Goal: Task Accomplishment & Management: Use online tool/utility

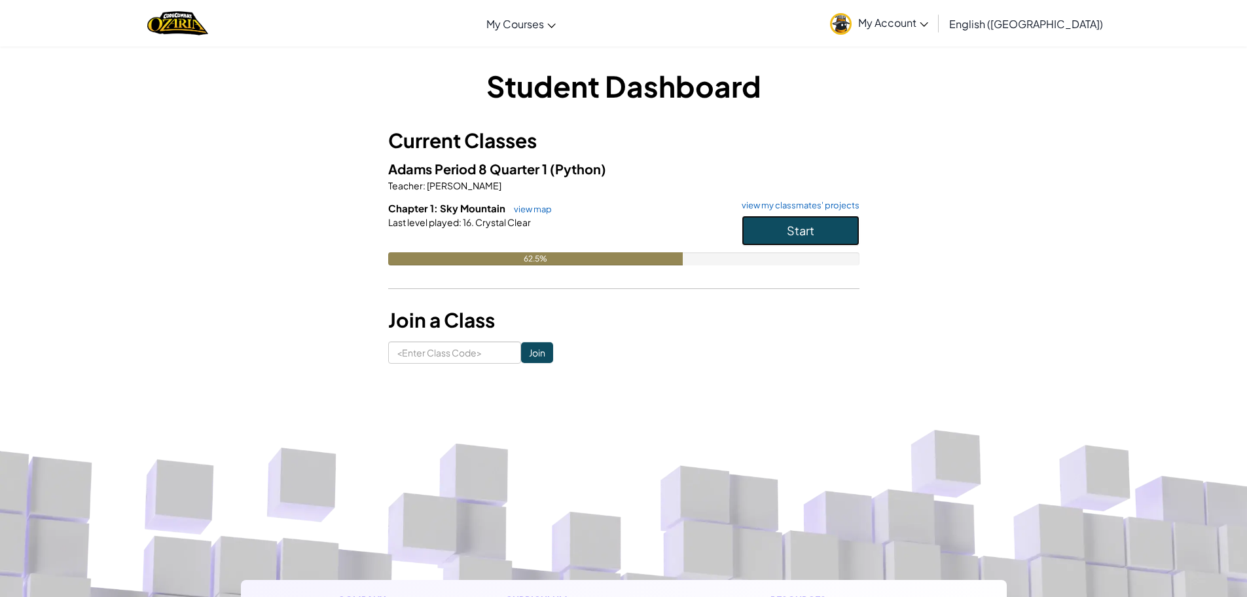
click at [829, 221] on button "Start" at bounding box center [801, 230] width 118 height 30
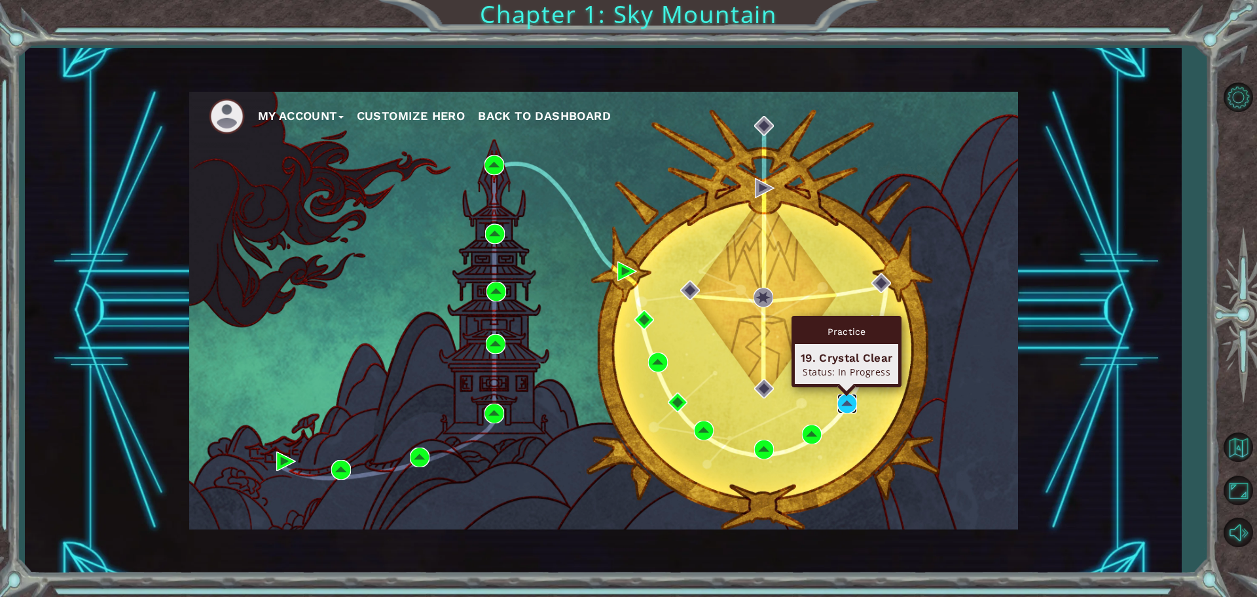
click at [844, 404] on img at bounding box center [847, 404] width 20 height 20
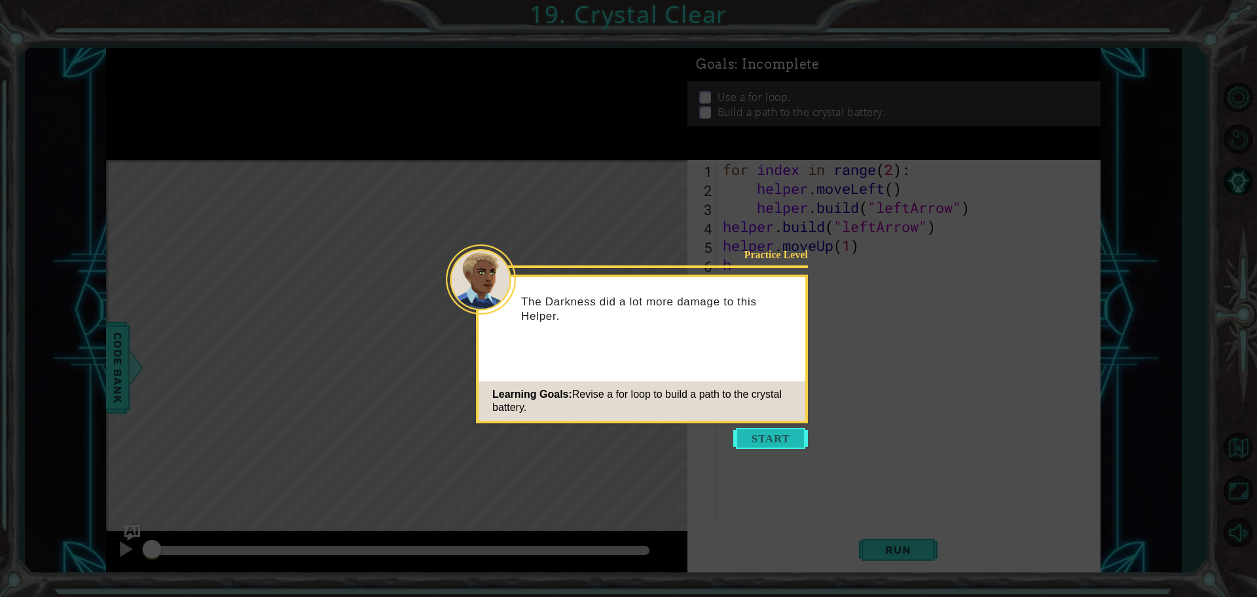
click at [758, 440] on button "Start" at bounding box center [770, 438] width 75 height 21
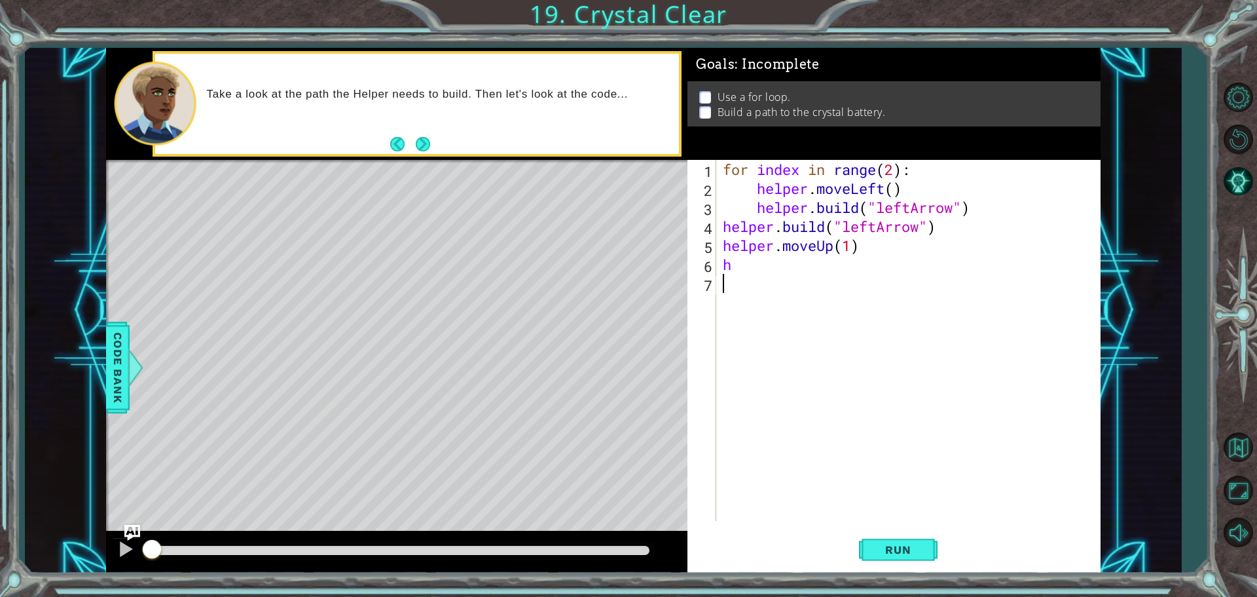
click at [894, 188] on div "for index in range ( 2 ) : helper . moveLeft ( ) helper . build ( "leftArrow" )…" at bounding box center [911, 359] width 383 height 399
click at [890, 543] on span "Run" at bounding box center [898, 549] width 52 height 13
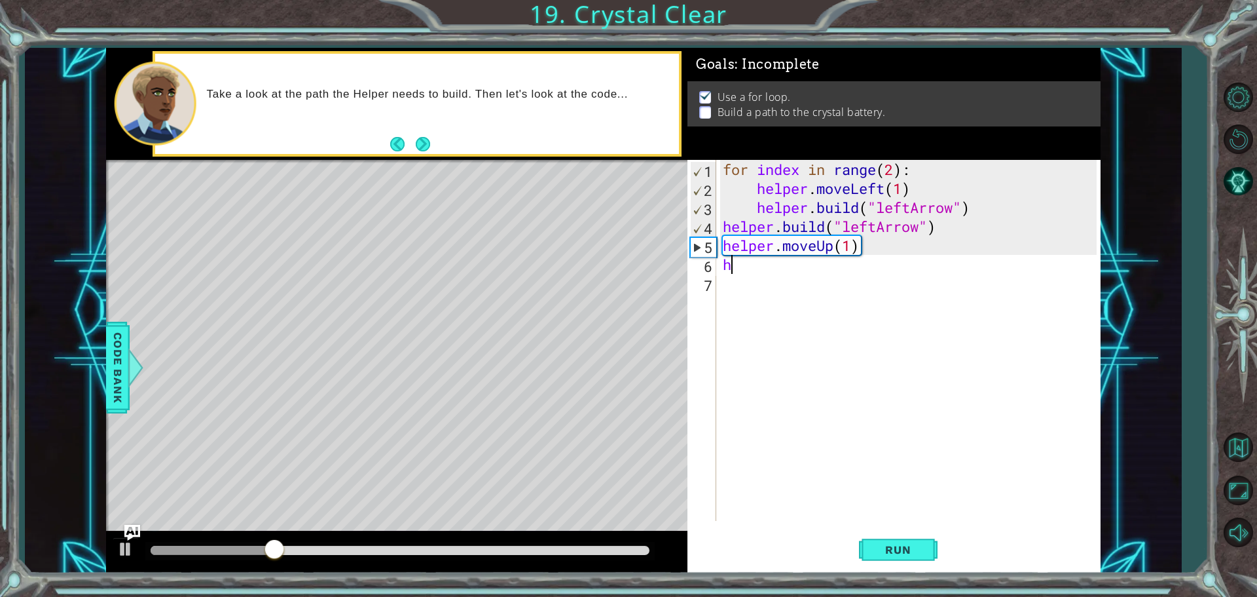
click at [771, 268] on div "for index in range ( 2 ) : helper . moveLeft ( 1 ) helper . build ( "leftArrow"…" at bounding box center [911, 359] width 383 height 399
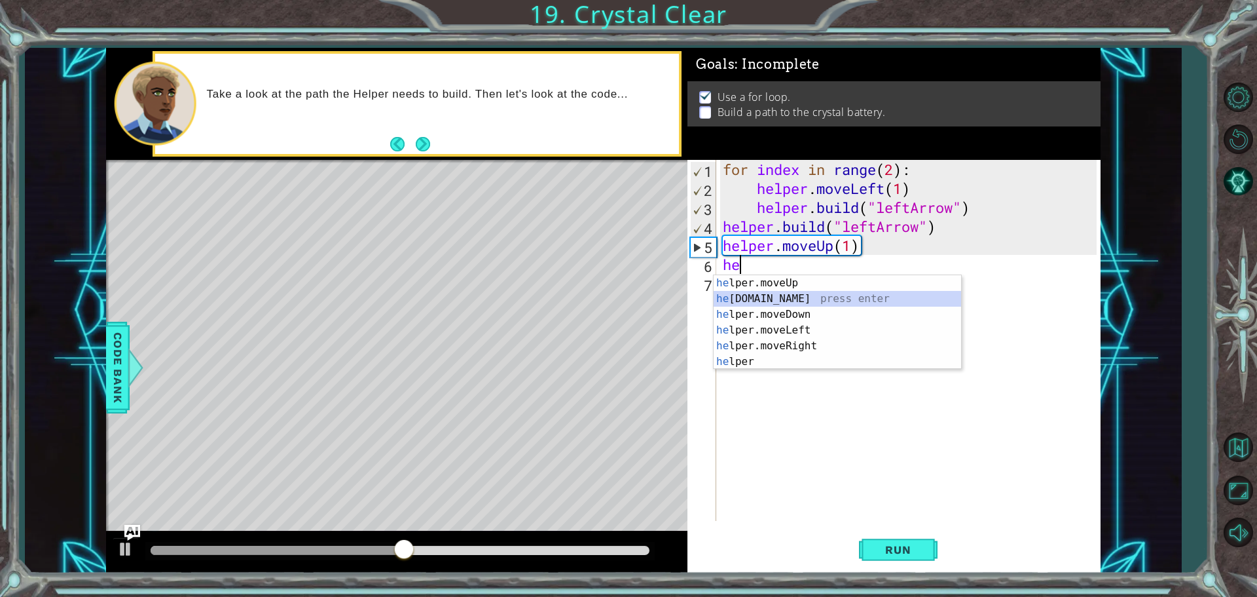
click at [766, 291] on div "he lper.moveUp press enter he [DOMAIN_NAME] press enter he lper.moveDown press …" at bounding box center [838, 338] width 248 height 126
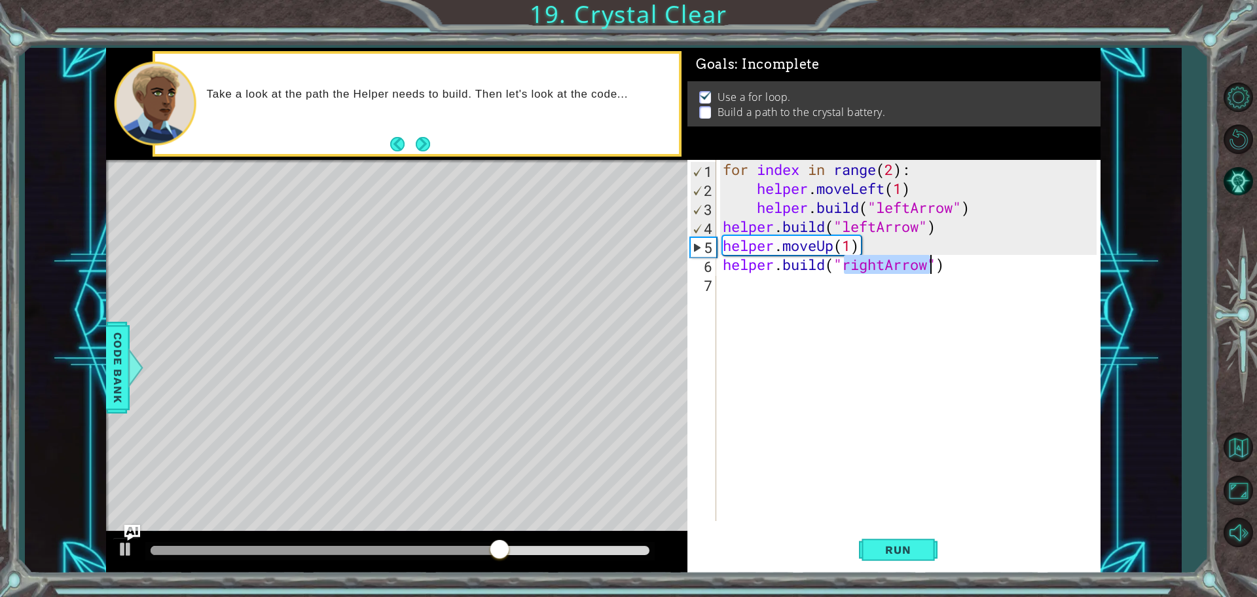
click at [886, 261] on div "for index in range ( 2 ) : helper . moveLeft ( 1 ) helper . build ( "leftArrow"…" at bounding box center [908, 340] width 376 height 361
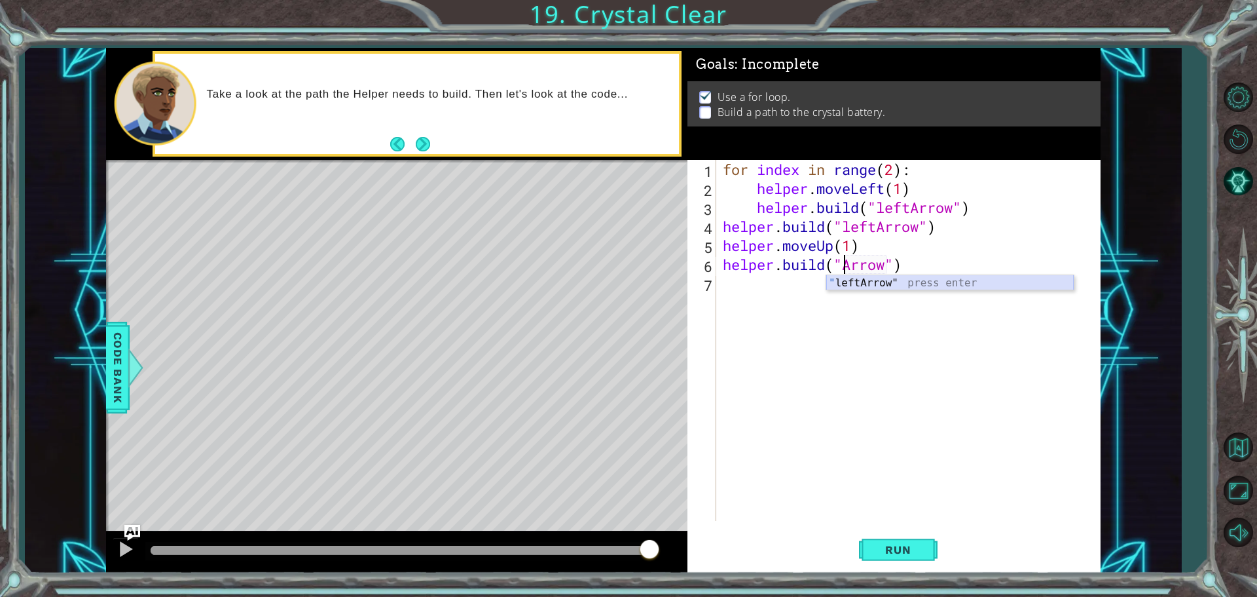
click at [940, 279] on div "" leftArrow" press enter" at bounding box center [950, 298] width 248 height 47
type textarea "[DOMAIN_NAME]("leftArrow")"
click at [773, 290] on div "for index in range ( 2 ) : helper . moveLeft ( 1 ) helper . build ( "leftArrow"…" at bounding box center [911, 359] width 383 height 399
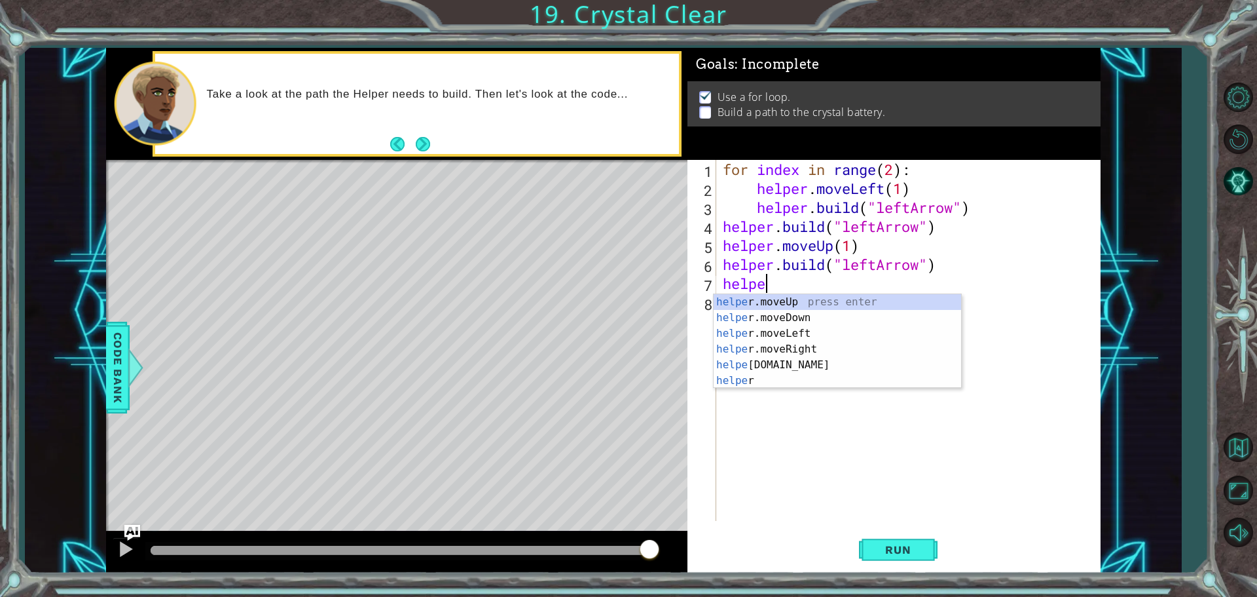
scroll to position [0, 1]
click at [792, 350] on div "helper press enter helper .moveUp press enter helper .moveDown press enter help…" at bounding box center [838, 357] width 248 height 126
type textarea "helper.moveLeft(1)"
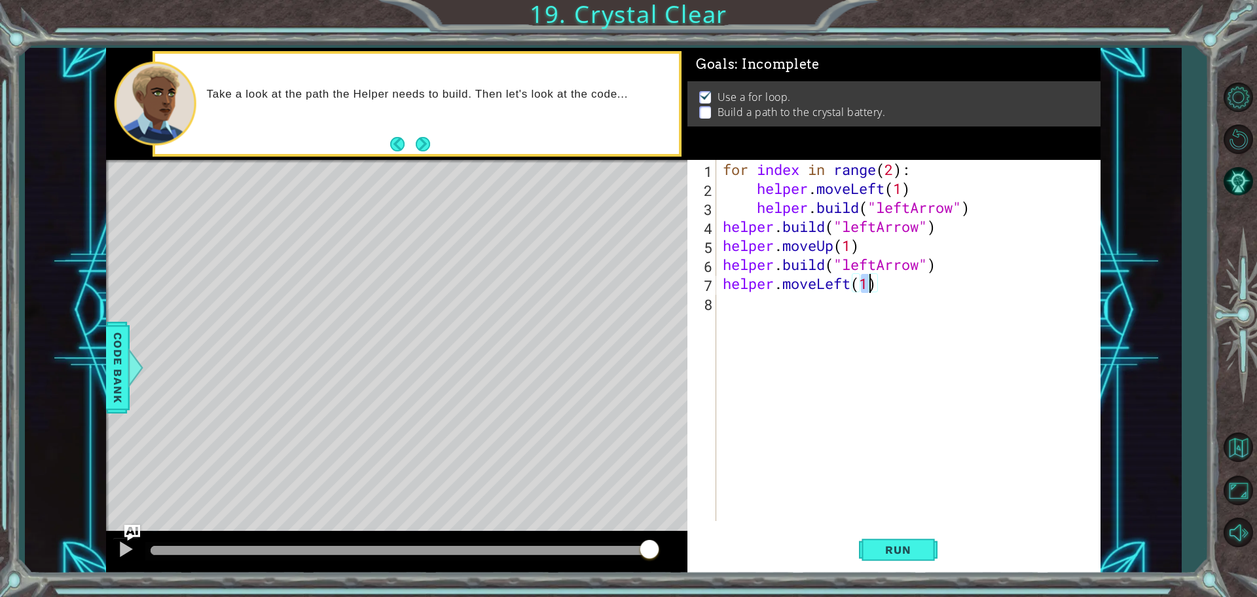
click at [777, 316] on div "for index in range ( 2 ) : helper . moveLeft ( 1 ) helper . build ( "leftArrow"…" at bounding box center [911, 359] width 383 height 399
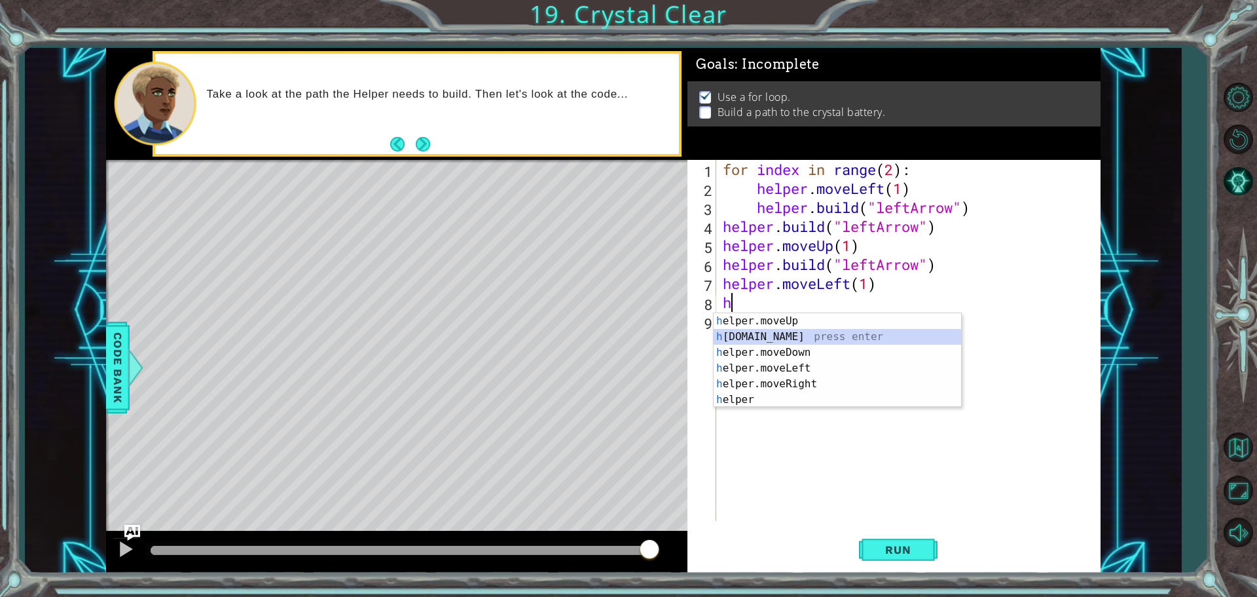
click at [758, 331] on div "h elper.moveUp press enter h [DOMAIN_NAME] press enter h elper.moveDown press e…" at bounding box center [838, 376] width 248 height 126
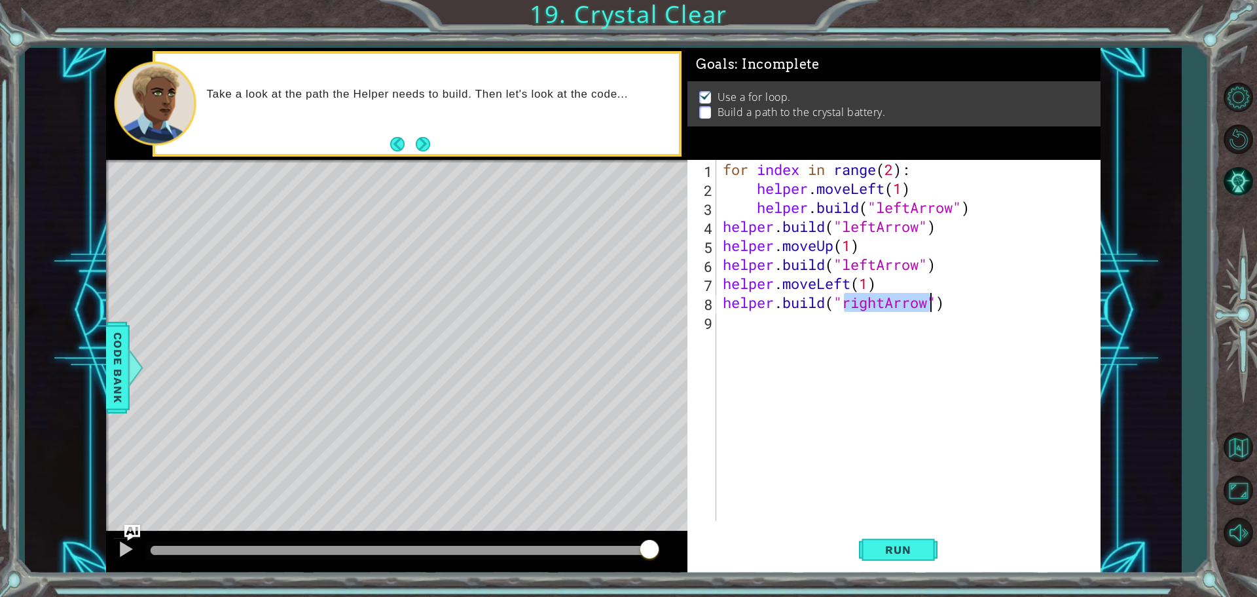
click at [888, 301] on div "for index in range ( 2 ) : helper . moveLeft ( 1 ) helper . build ( "leftArrow"…" at bounding box center [908, 340] width 376 height 361
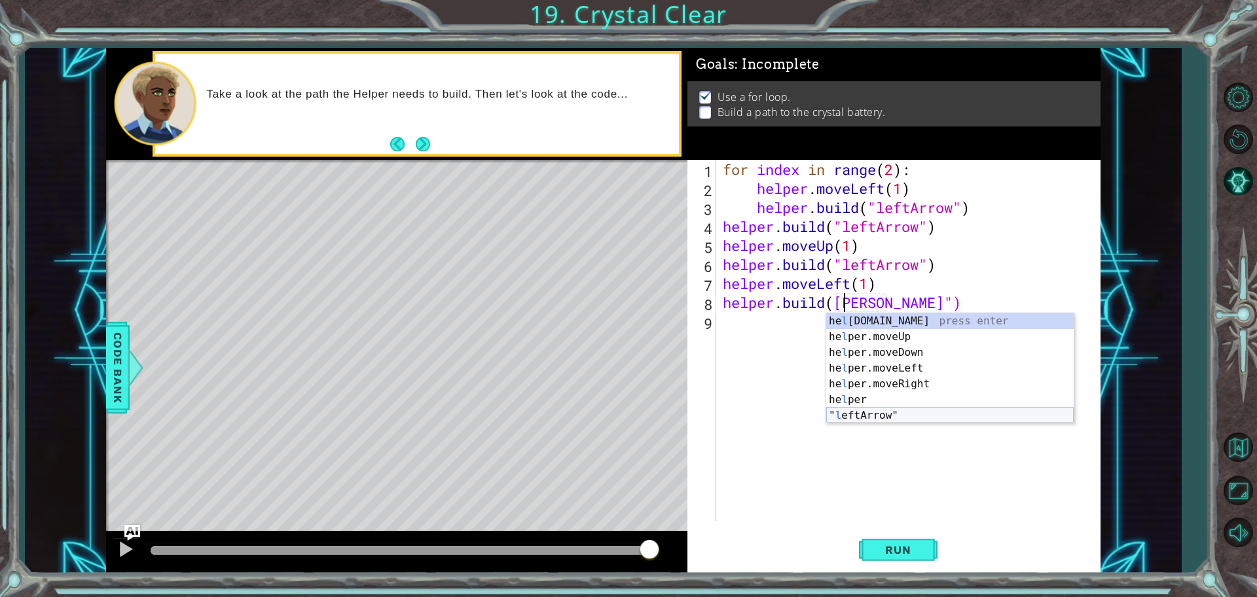
click at [853, 414] on div "he l [DOMAIN_NAME] press enter he l per.moveUp press enter he l per.moveDown pr…" at bounding box center [950, 383] width 248 height 141
type textarea "[DOMAIN_NAME]("leftArrow"")"
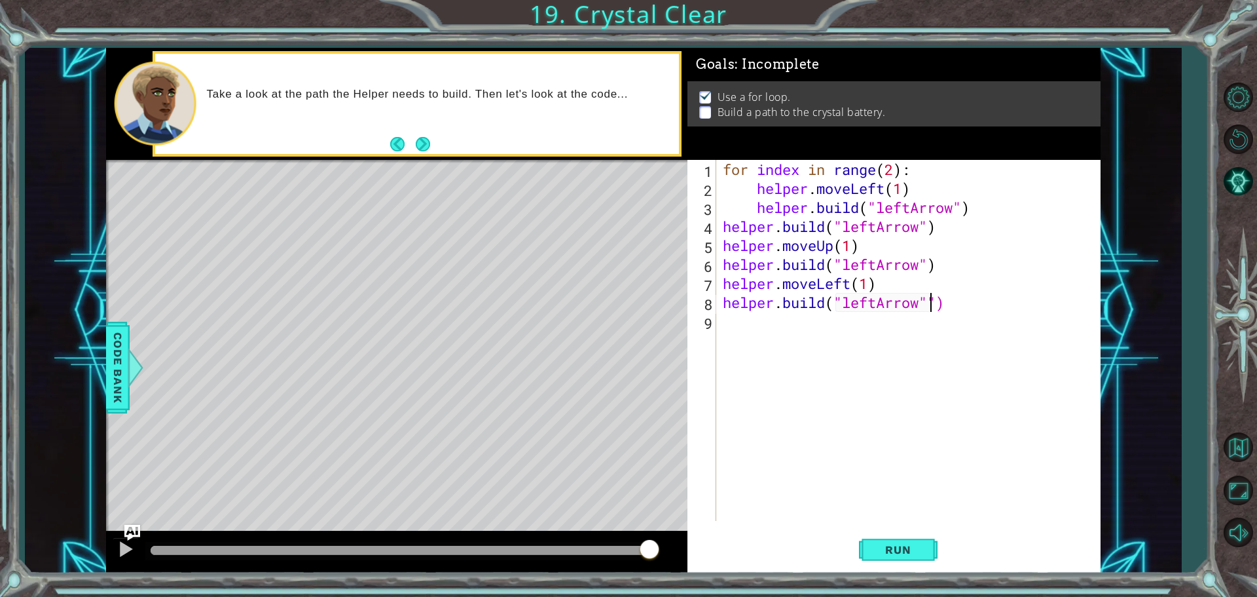
click at [735, 335] on div "for index in range ( 2 ) : helper . moveLeft ( 1 ) helper . build ( "leftArrow"…" at bounding box center [911, 359] width 383 height 399
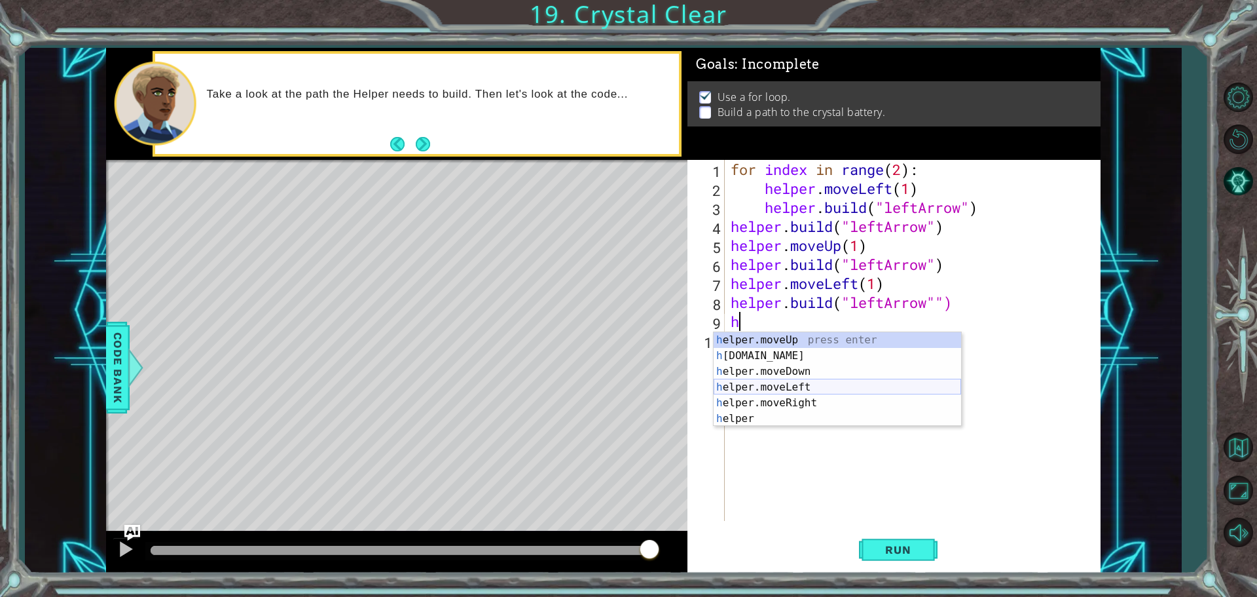
click at [794, 380] on div "h elper.moveUp press enter h [DOMAIN_NAME] press enter h elper.moveDown press e…" at bounding box center [838, 395] width 248 height 126
type textarea "helper.moveLeft(1)"
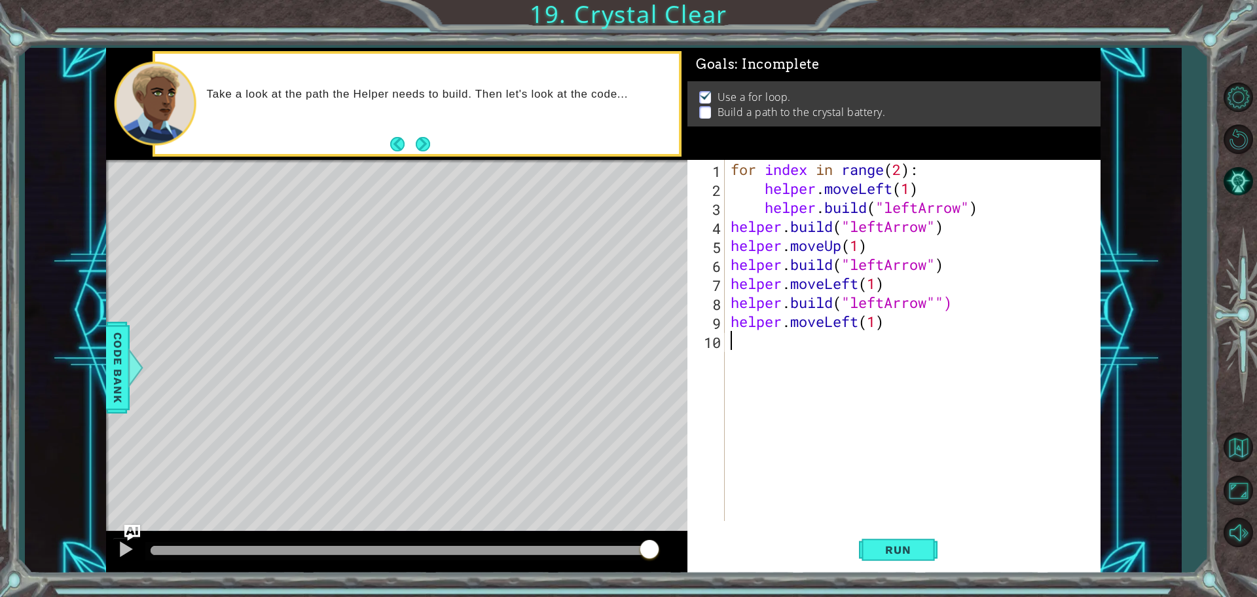
click at [794, 363] on div "for index in range ( 2 ) : helper . moveLeft ( 1 ) helper . build ( "leftArrow"…" at bounding box center [915, 359] width 375 height 399
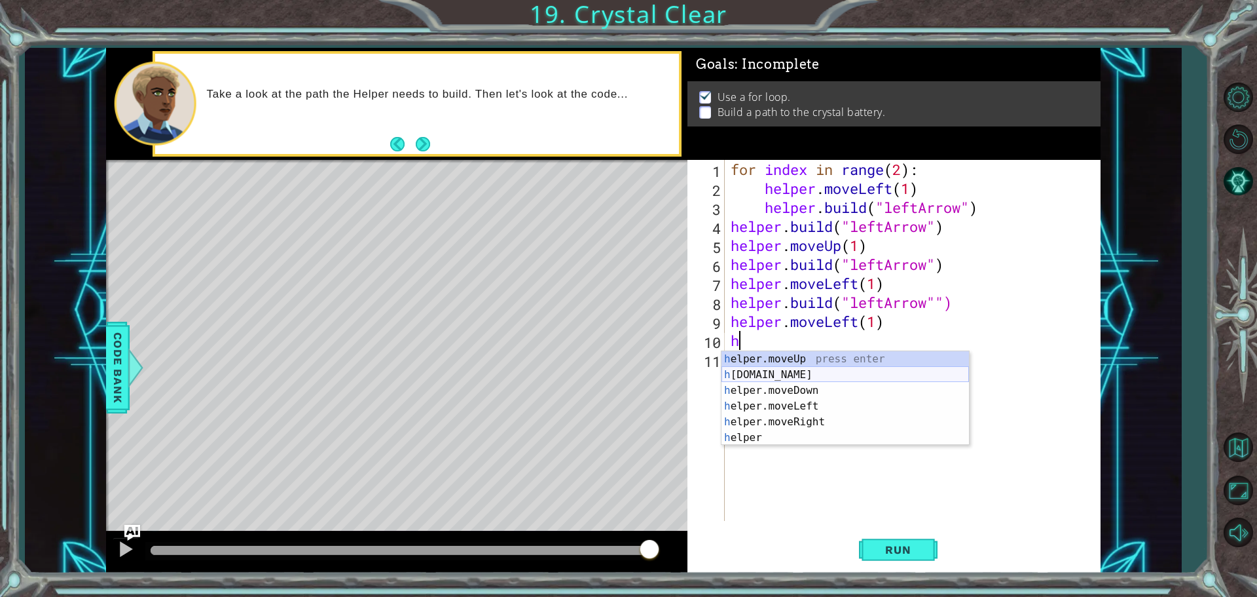
click at [769, 372] on div "h elper.moveUp press enter h [DOMAIN_NAME] press enter h elper.moveDown press e…" at bounding box center [846, 414] width 248 height 126
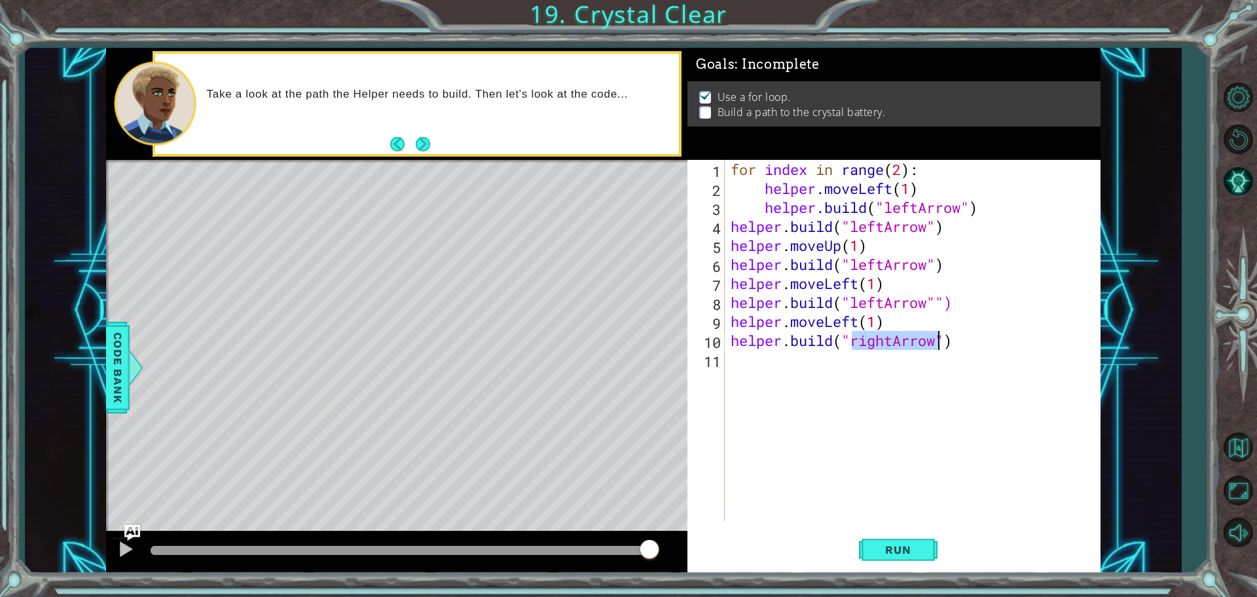
click at [887, 340] on div "for index in range ( 2 ) : helper . moveLeft ( 1 ) helper . build ( "leftArrow"…" at bounding box center [912, 340] width 369 height 361
click at [891, 342] on div "for index in range ( 2 ) : helper . moveLeft ( 1 ) helper . build ( "leftArrow"…" at bounding box center [915, 359] width 375 height 399
click at [890, 356] on div "" leftA r row" press enter" at bounding box center [958, 374] width 248 height 47
click at [878, 549] on span "Run" at bounding box center [898, 549] width 52 height 13
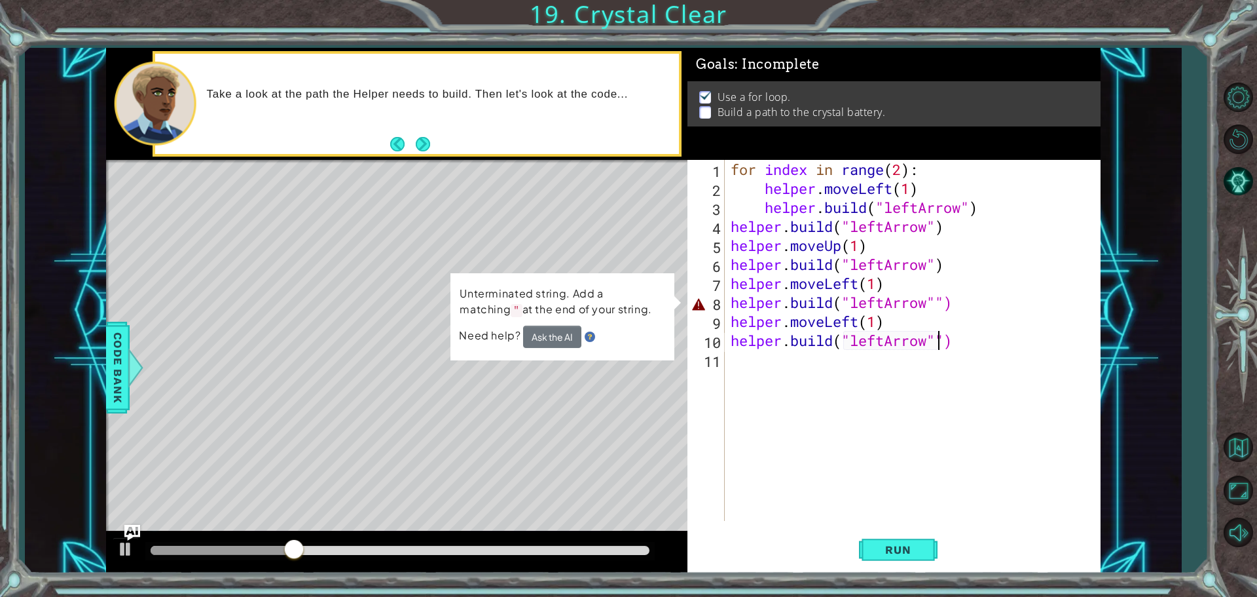
click at [937, 297] on div "for index in range ( 2 ) : helper . moveLeft ( 1 ) helper . build ( "leftArrow"…" at bounding box center [915, 359] width 375 height 399
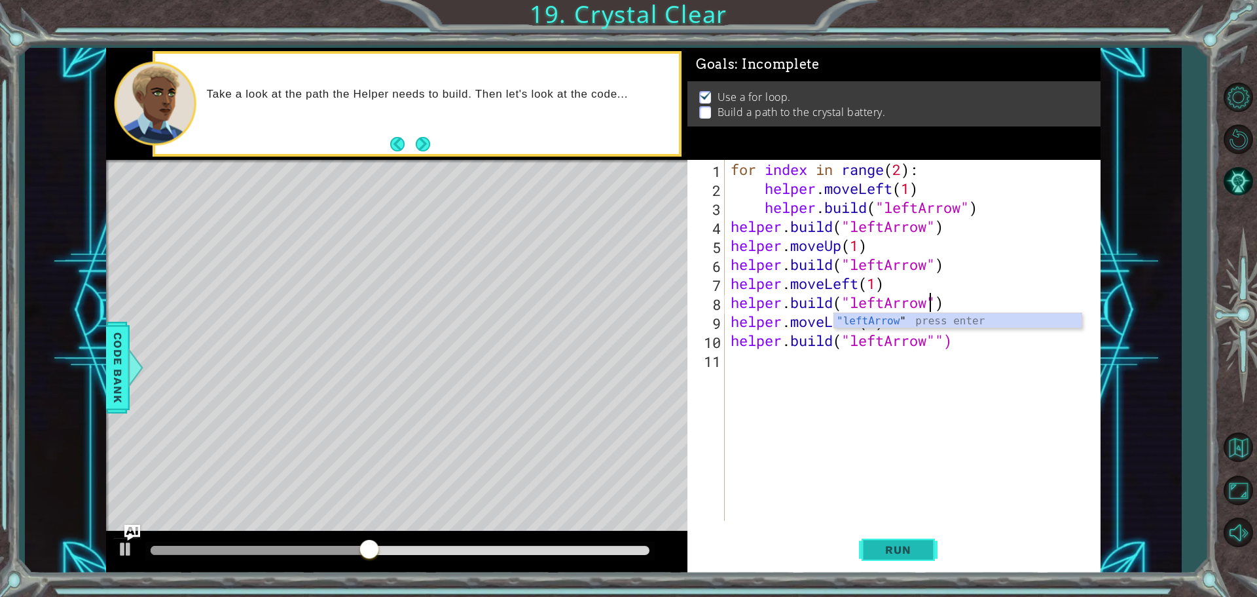
click at [883, 543] on button "Run" at bounding box center [898, 548] width 79 height 41
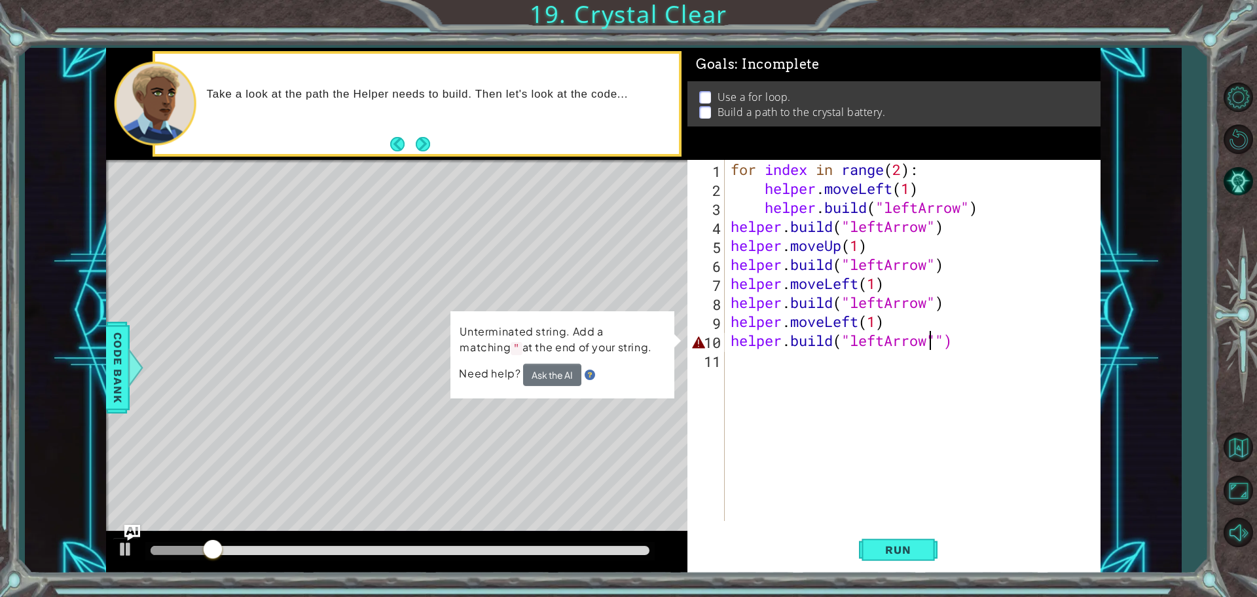
click at [934, 339] on div "for index in range ( 2 ) : helper . moveLeft ( 1 ) helper . build ( "leftArrow"…" at bounding box center [915, 359] width 375 height 399
click at [938, 339] on div "for index in range ( 2 ) : helper . moveLeft ( 1 ) helper . build ( "leftArrow"…" at bounding box center [915, 359] width 375 height 399
type textarea "[DOMAIN_NAME]("leftArrow")"
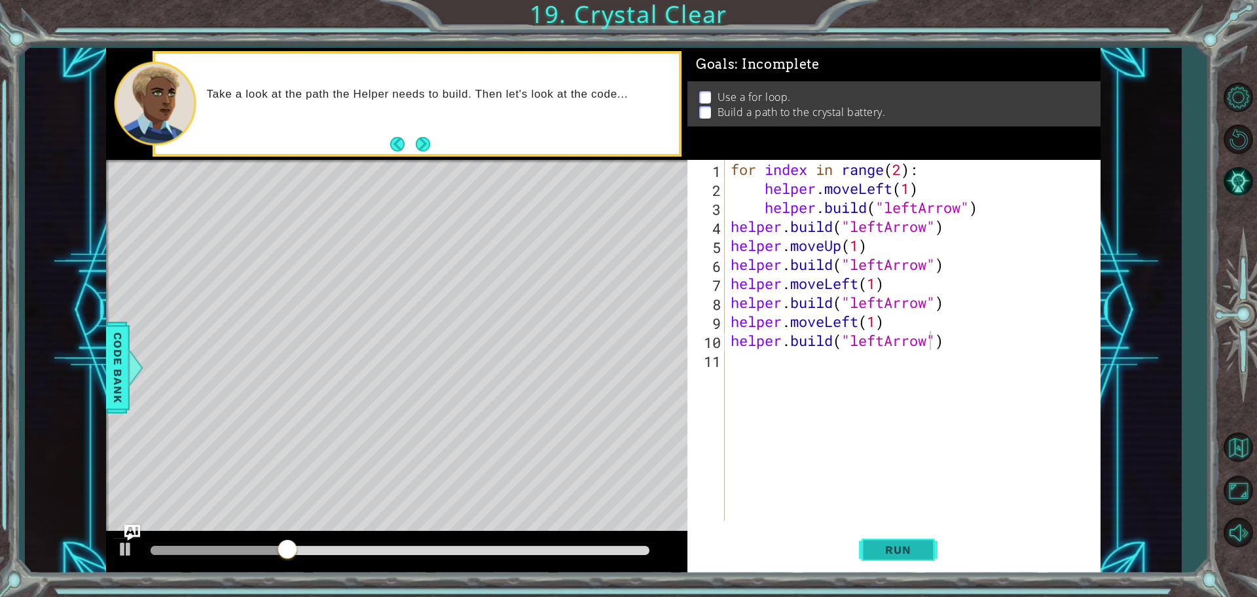
click at [930, 555] on button "Run" at bounding box center [898, 548] width 79 height 41
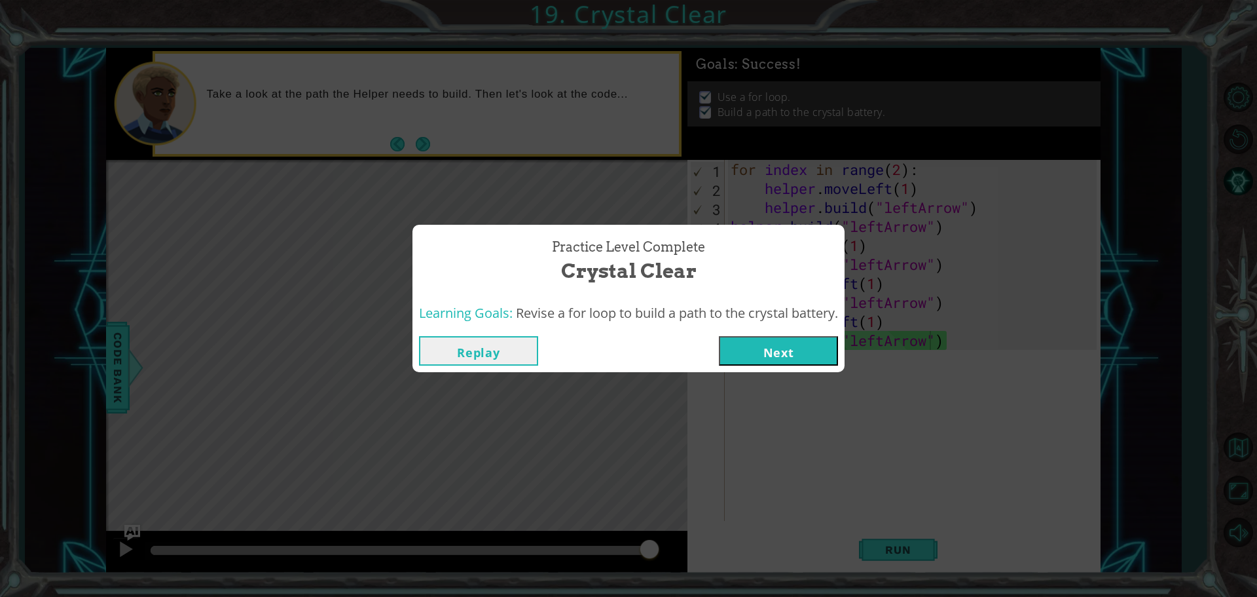
click at [763, 341] on button "Next" at bounding box center [778, 350] width 119 height 29
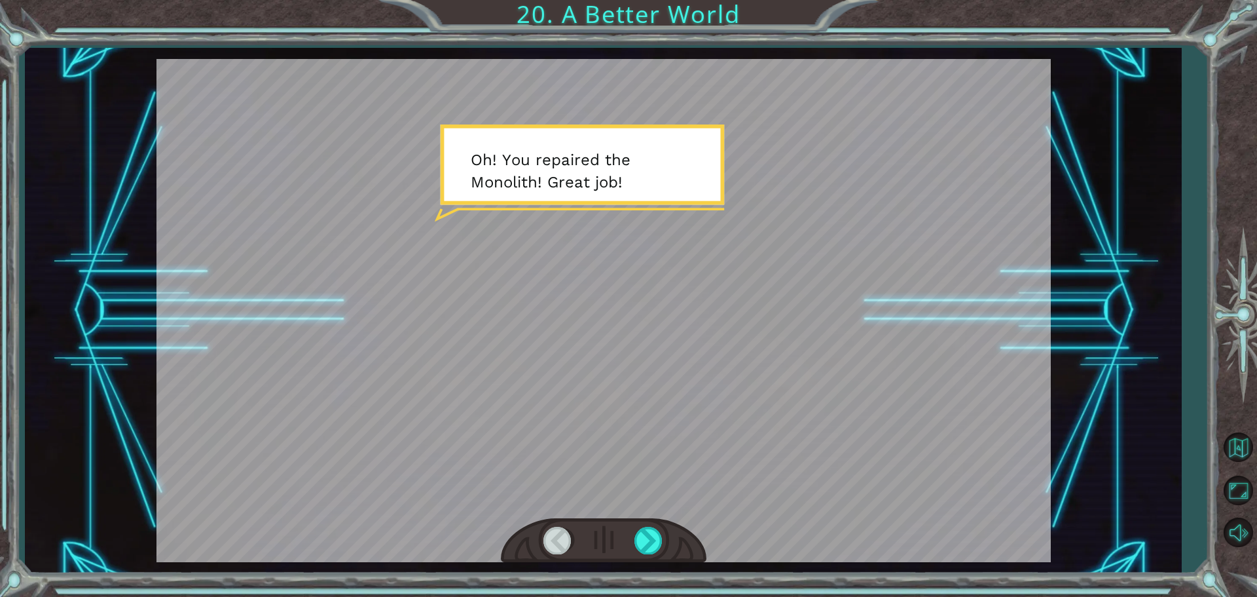
click at [763, 495] on div at bounding box center [603, 310] width 894 height 503
click at [643, 541] on div at bounding box center [648, 539] width 29 height 27
click at [659, 538] on div at bounding box center [648, 539] width 29 height 27
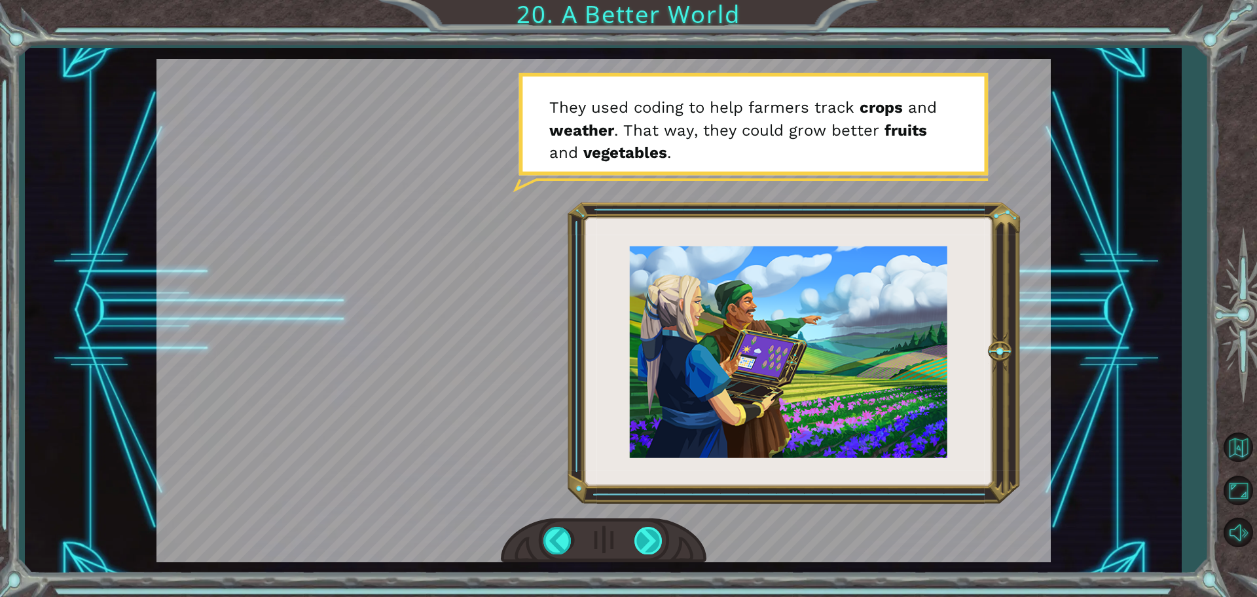
click at [659, 538] on div at bounding box center [648, 539] width 29 height 27
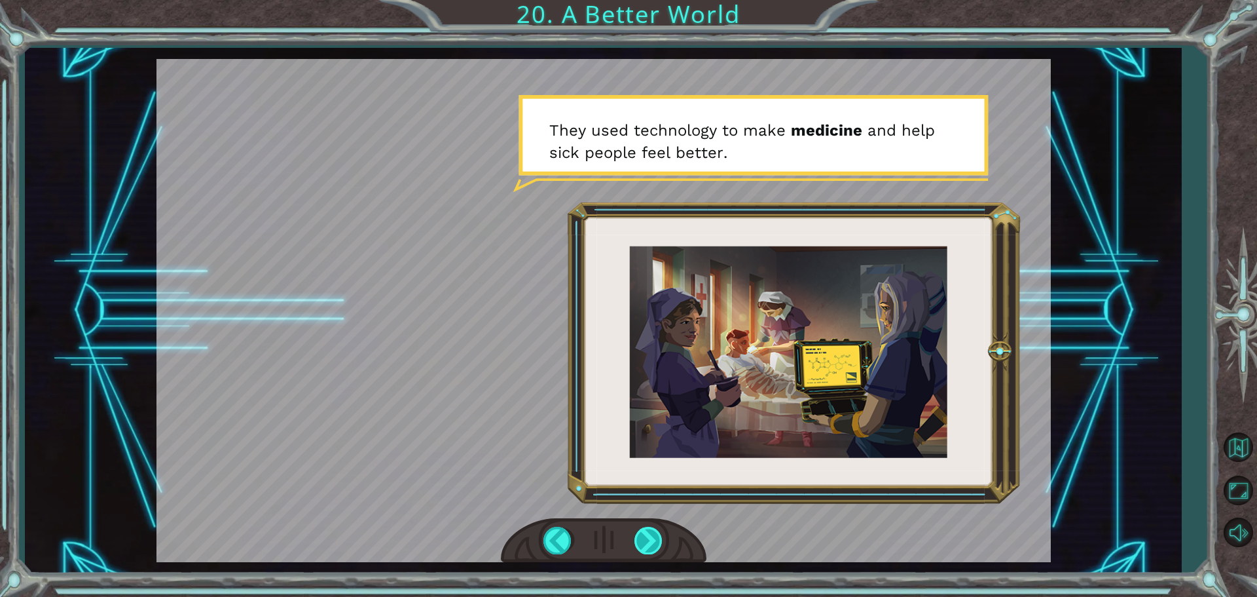
click at [659, 538] on div at bounding box center [648, 539] width 29 height 27
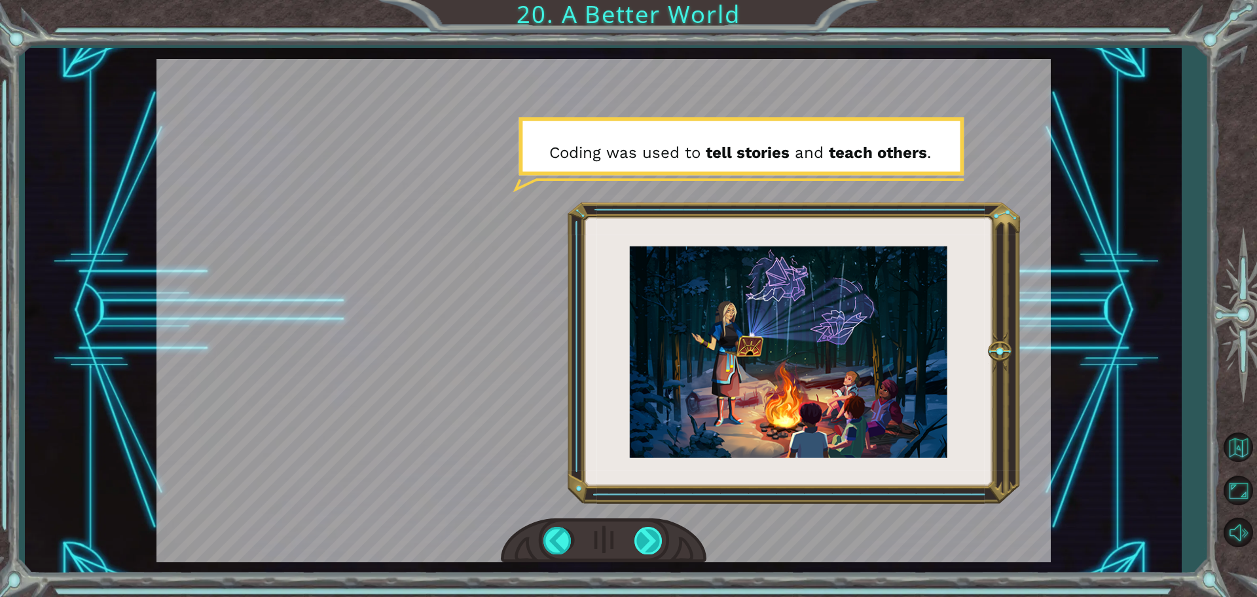
click at [654, 538] on div at bounding box center [648, 539] width 29 height 27
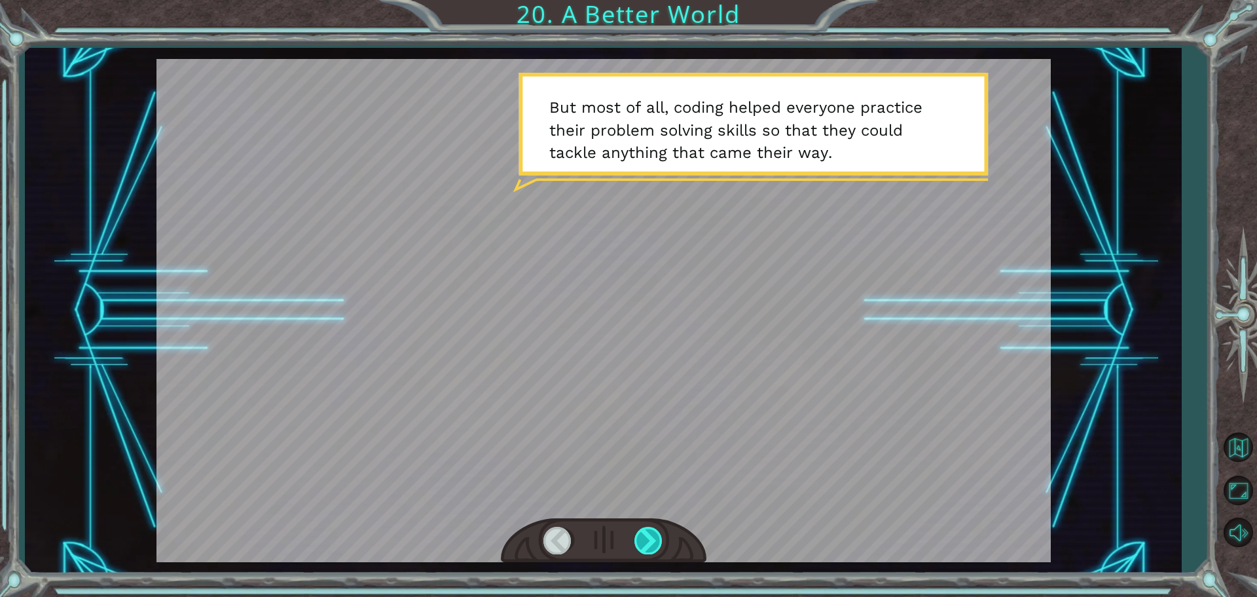
click at [654, 538] on div at bounding box center [648, 539] width 29 height 27
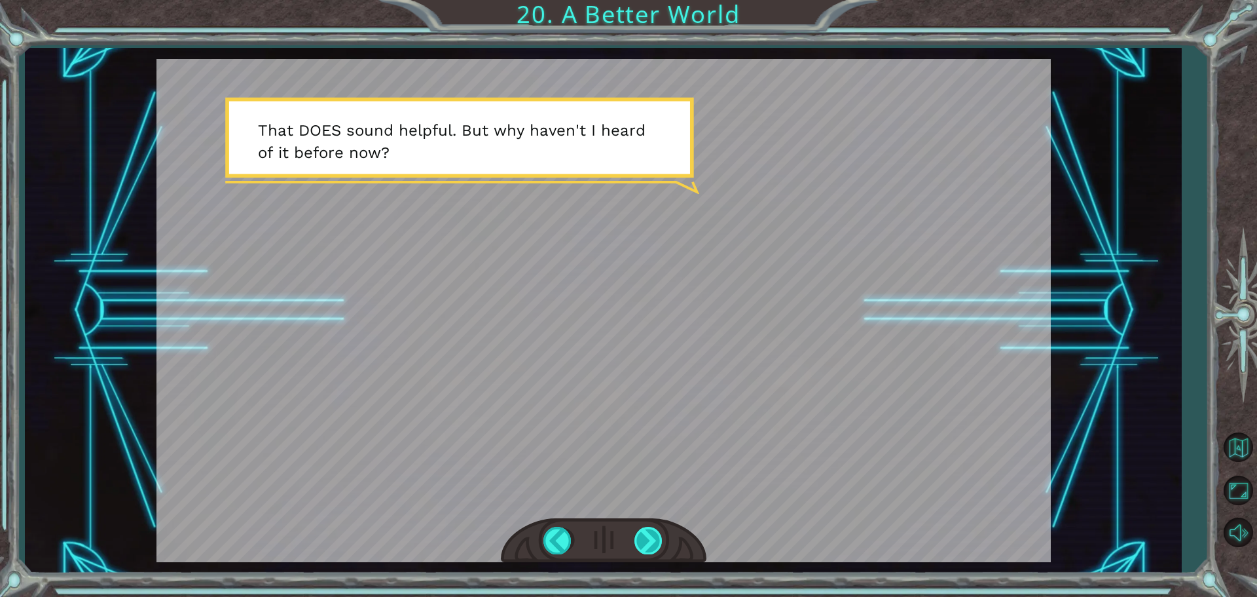
click at [654, 538] on div at bounding box center [648, 539] width 29 height 27
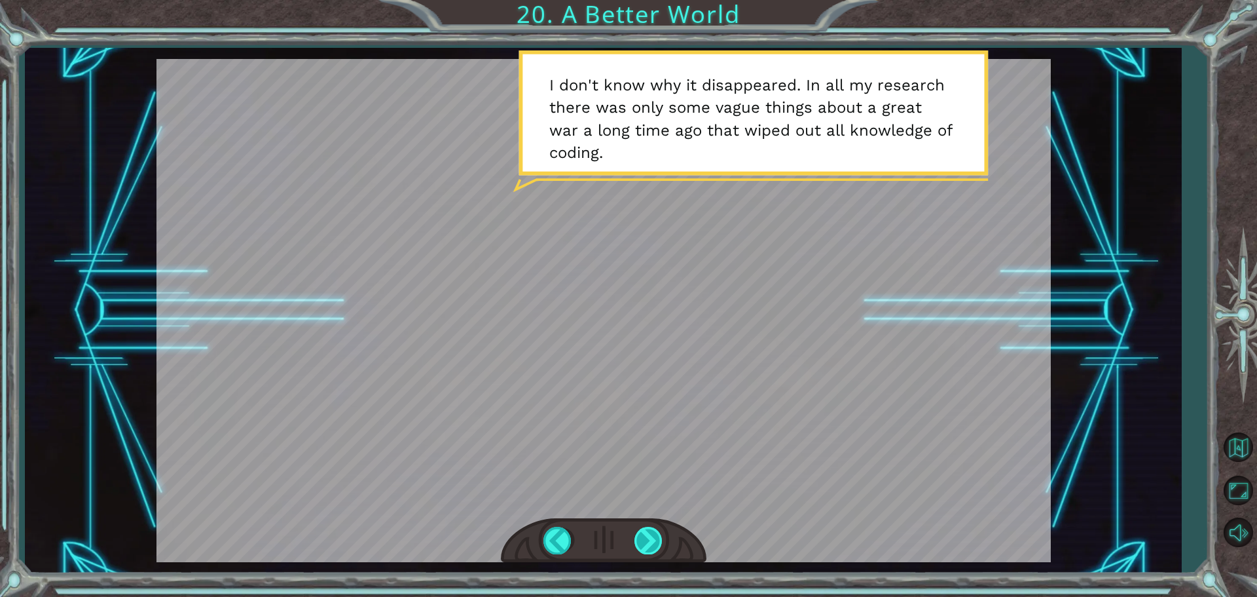
click at [654, 538] on div at bounding box center [648, 539] width 29 height 27
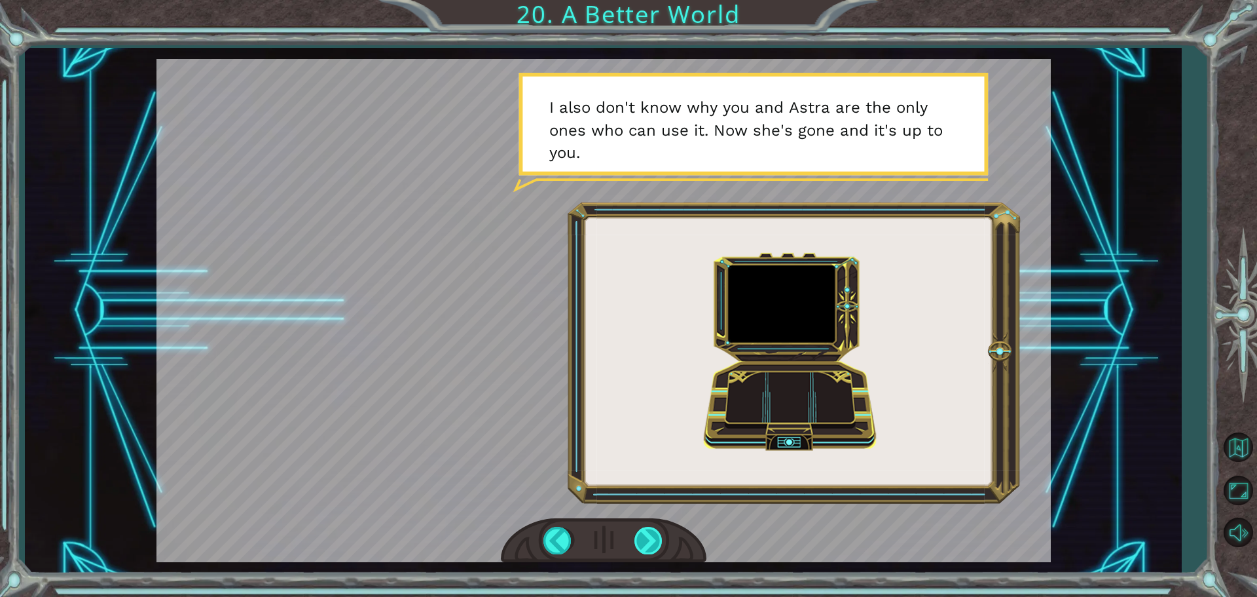
click at [653, 538] on div at bounding box center [648, 539] width 29 height 27
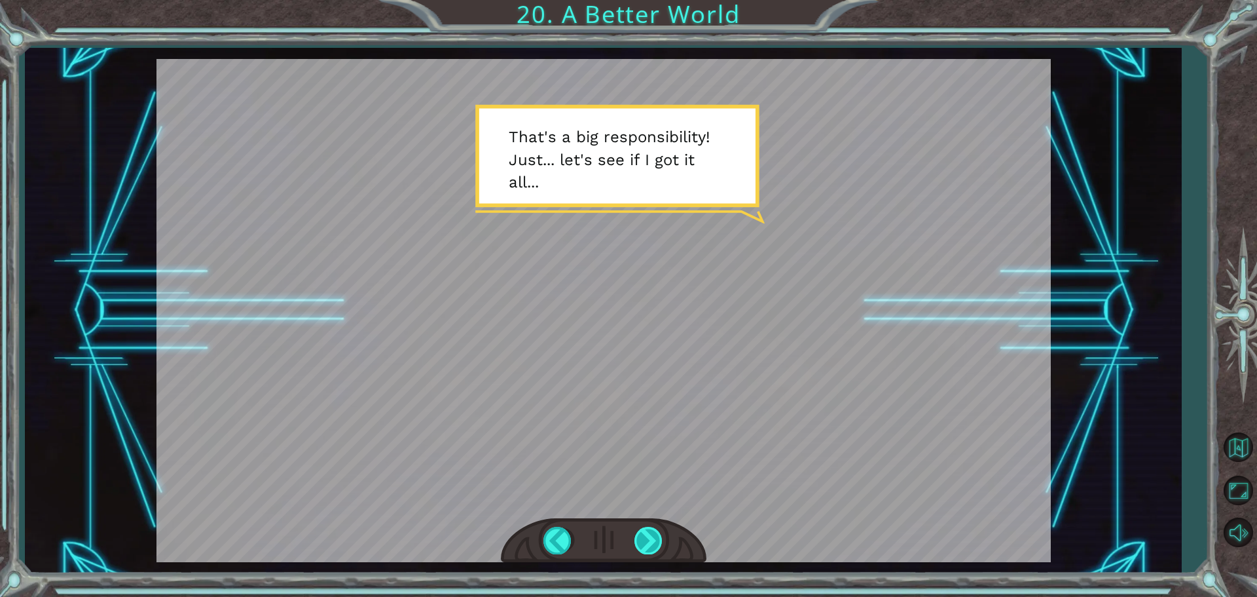
click at [653, 538] on div at bounding box center [648, 539] width 29 height 27
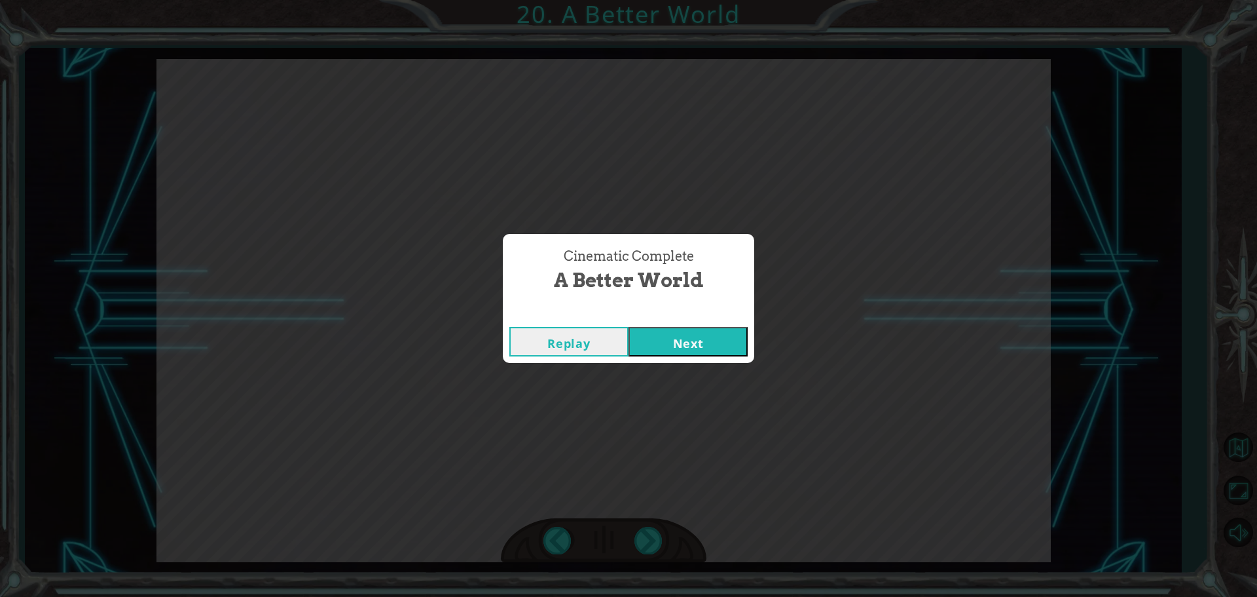
click at [672, 337] on button "Next" at bounding box center [688, 341] width 119 height 29
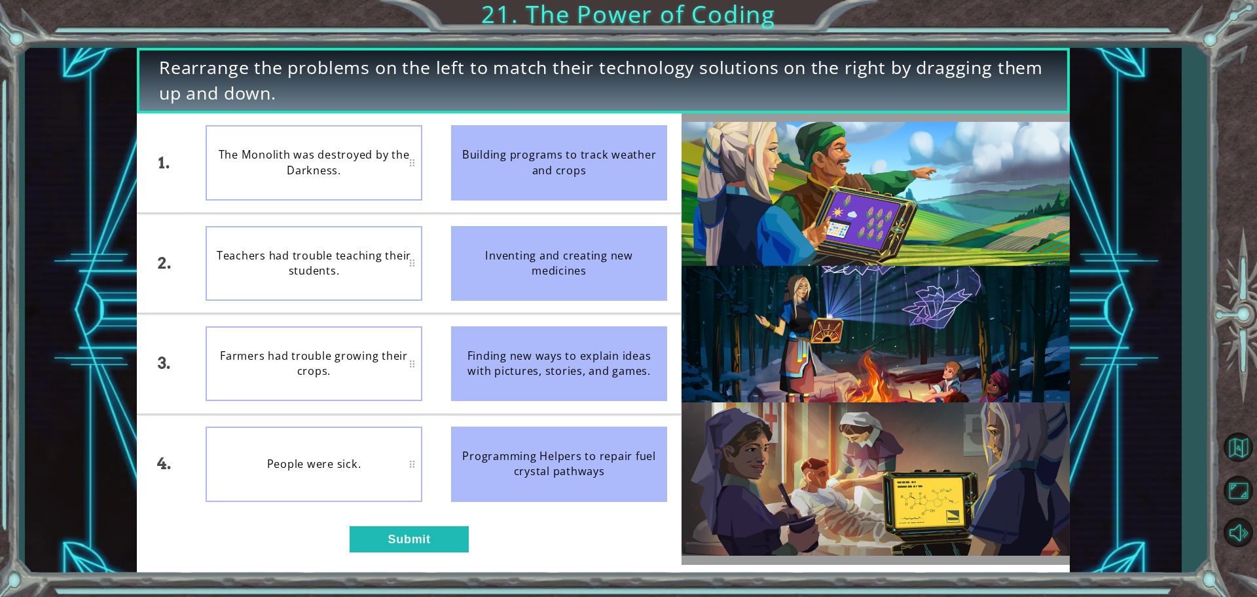
drag, startPoint x: 538, startPoint y: 269, endPoint x: 532, endPoint y: 358, distance: 89.2
click at [532, 395] on ul "Building programs to track weather and crops Inventing and creating new medicin…" at bounding box center [560, 313] width 246 height 400
drag, startPoint x: 623, startPoint y: 269, endPoint x: 631, endPoint y: 309, distance: 40.8
click at [631, 309] on li "Inventing and creating new medicines" at bounding box center [560, 262] width 246 height 99
drag, startPoint x: 851, startPoint y: 564, endPoint x: 844, endPoint y: 510, distance: 54.8
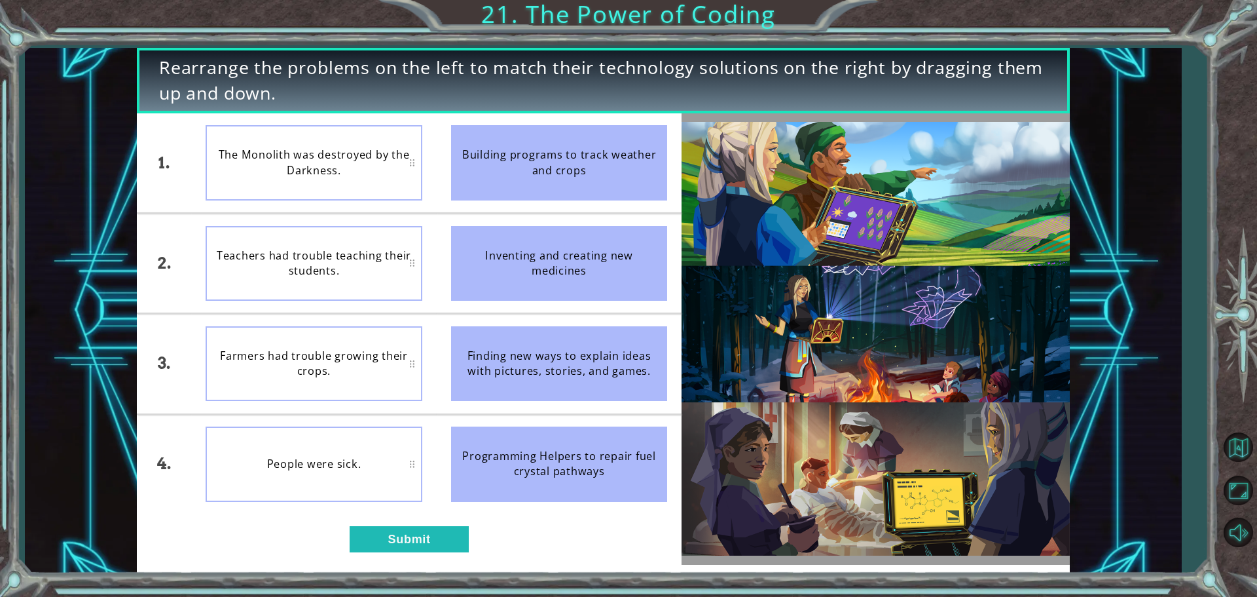
click at [844, 510] on div "Rearrange the problems on the left to match their technology solutions on the r…" at bounding box center [603, 310] width 933 height 525
drag, startPoint x: 540, startPoint y: 475, endPoint x: 542, endPoint y: 440, distance: 34.8
click at [542, 440] on div "Programming Helpers to repair fuel crystal pathways" at bounding box center [559, 463] width 217 height 75
click at [547, 445] on div "Programming Helpers to repair fuel crystal pathways" at bounding box center [559, 463] width 217 height 75
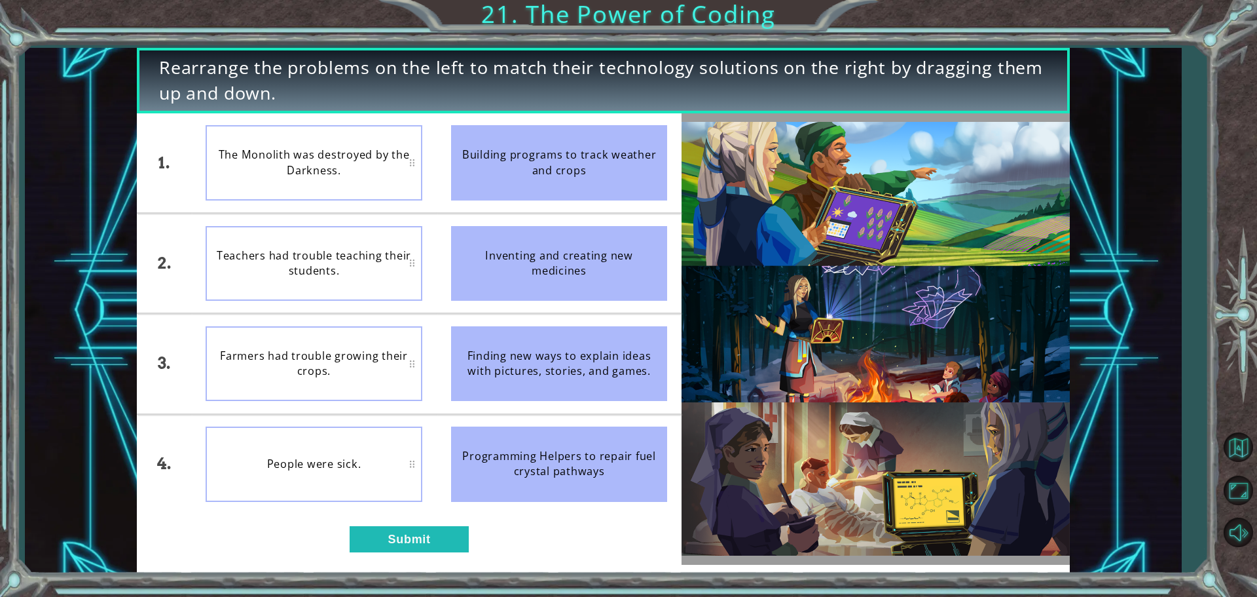
drag, startPoint x: 634, startPoint y: 383, endPoint x: 637, endPoint y: 255, distance: 127.7
click at [637, 255] on ul "Building programs to track weather and crops Inventing and creating new medicin…" at bounding box center [560, 313] width 246 height 400
drag, startPoint x: 637, startPoint y: 255, endPoint x: 670, endPoint y: 522, distance: 268.5
click at [670, 522] on div "1. 2. 3. 4. The Monolith was destroyed by the Darkness. Teachers had trouble te…" at bounding box center [409, 338] width 545 height 451
drag, startPoint x: 626, startPoint y: 477, endPoint x: 629, endPoint y: 449, distance: 28.9
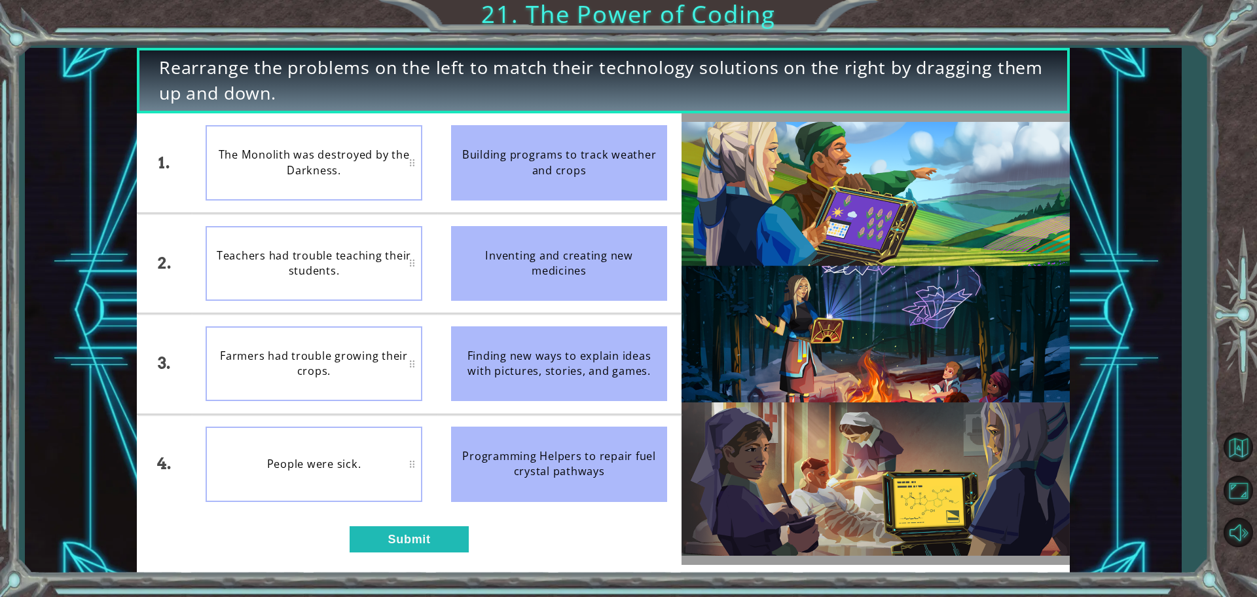
click at [627, 447] on div "Programming Helpers to repair fuel crystal pathways" at bounding box center [559, 463] width 217 height 75
click at [635, 450] on div "Programming Helpers to repair fuel crystal pathways" at bounding box center [559, 463] width 217 height 75
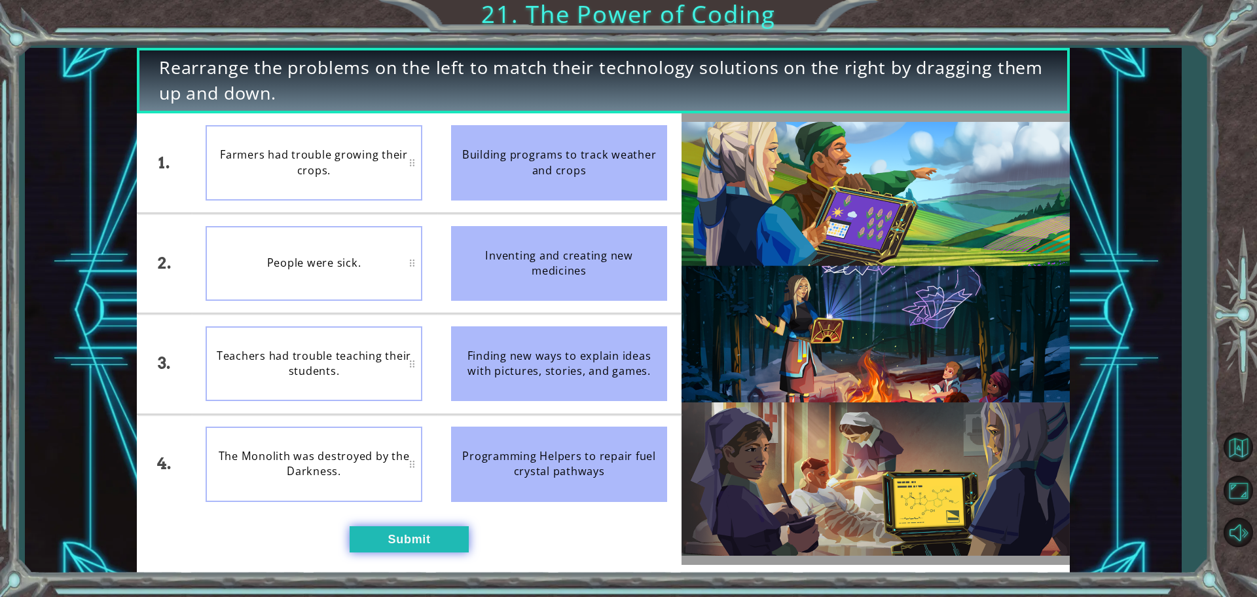
click at [384, 534] on button "Submit" at bounding box center [409, 539] width 119 height 26
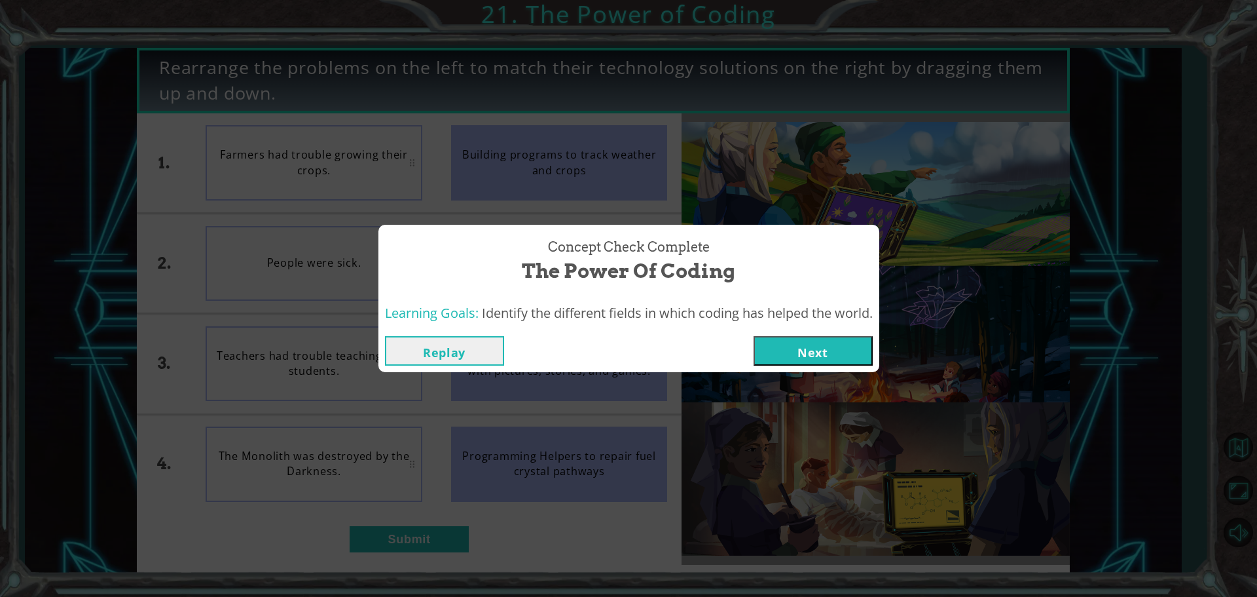
click at [787, 350] on button "Next" at bounding box center [813, 350] width 119 height 29
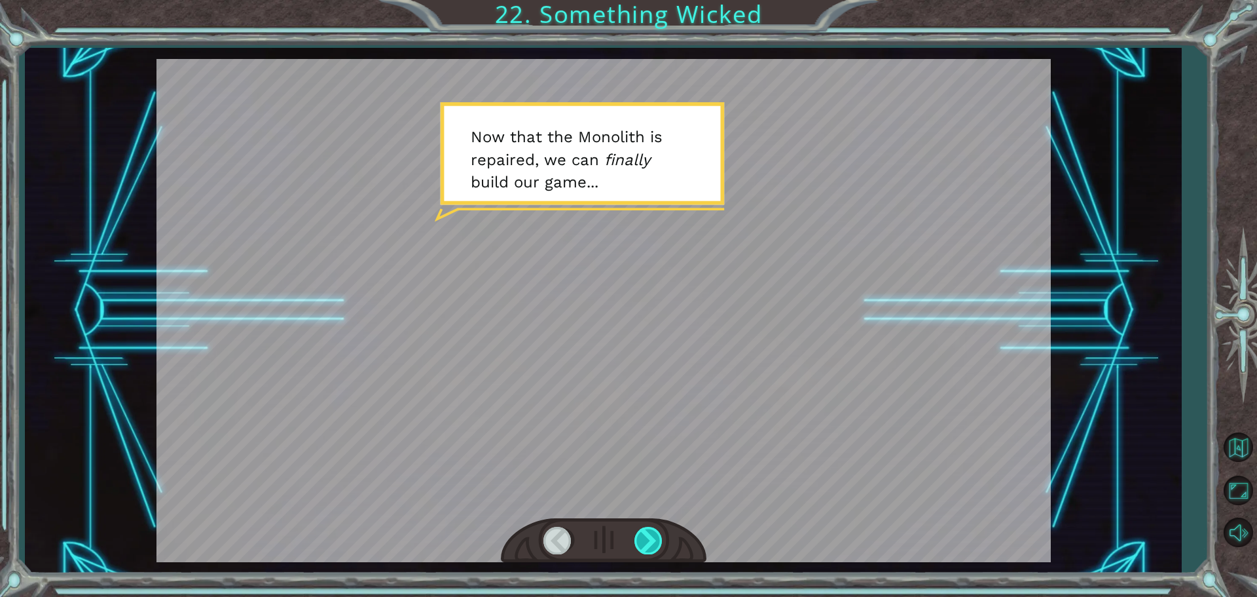
click at [643, 552] on div at bounding box center [648, 539] width 29 height 27
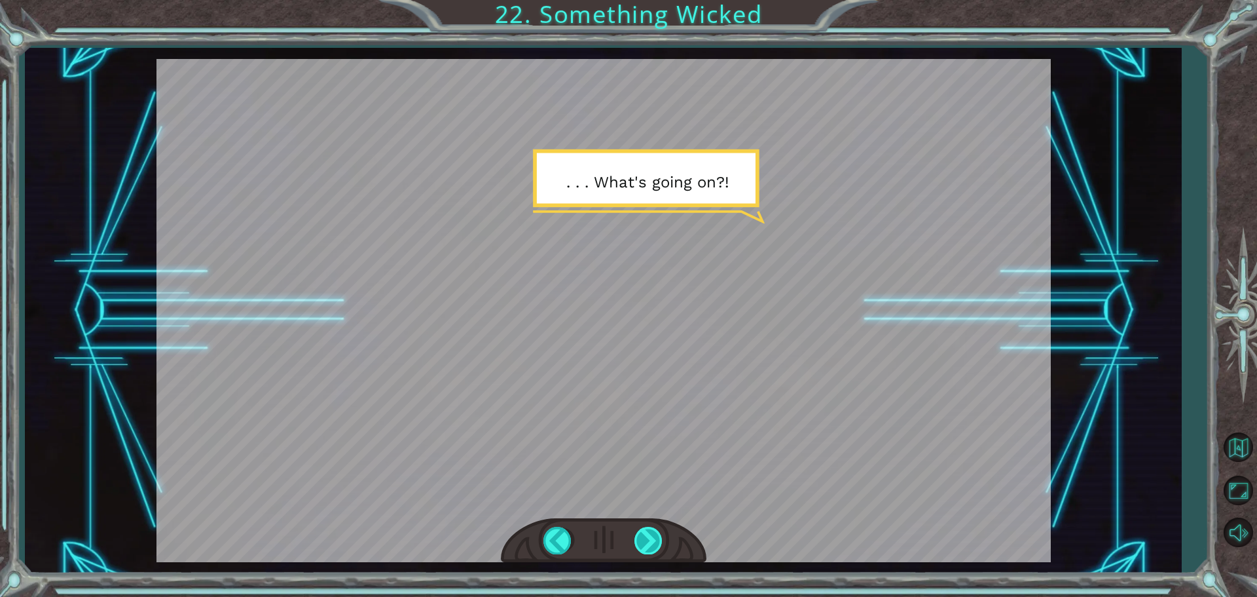
click at [657, 537] on div at bounding box center [648, 539] width 29 height 27
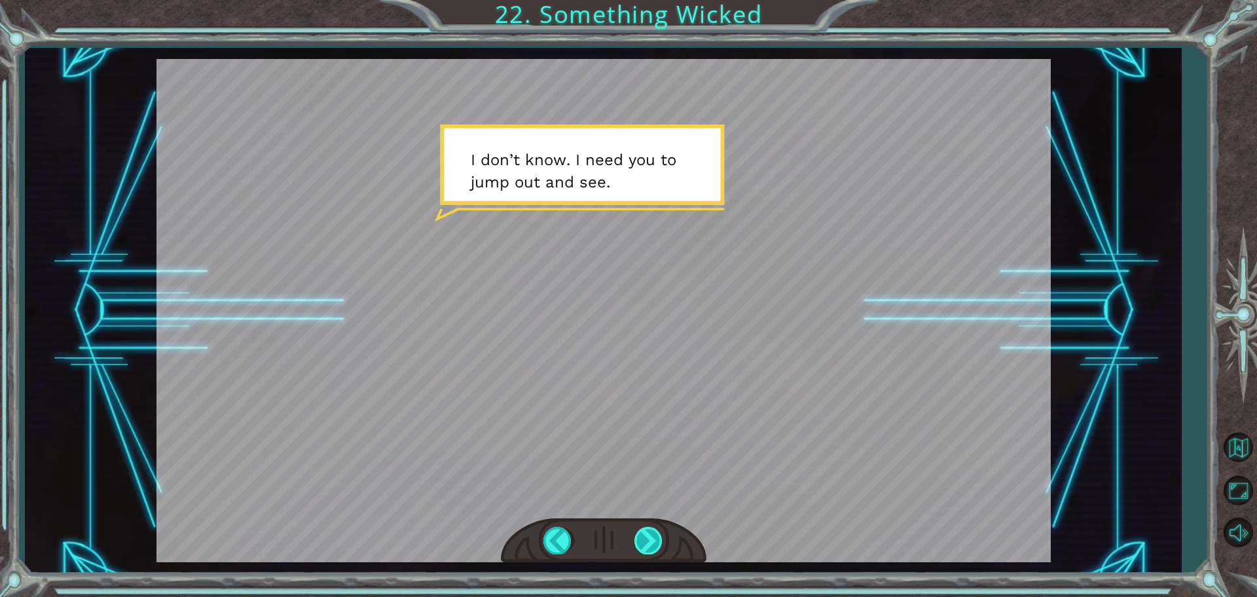
click at [655, 532] on div at bounding box center [648, 539] width 29 height 27
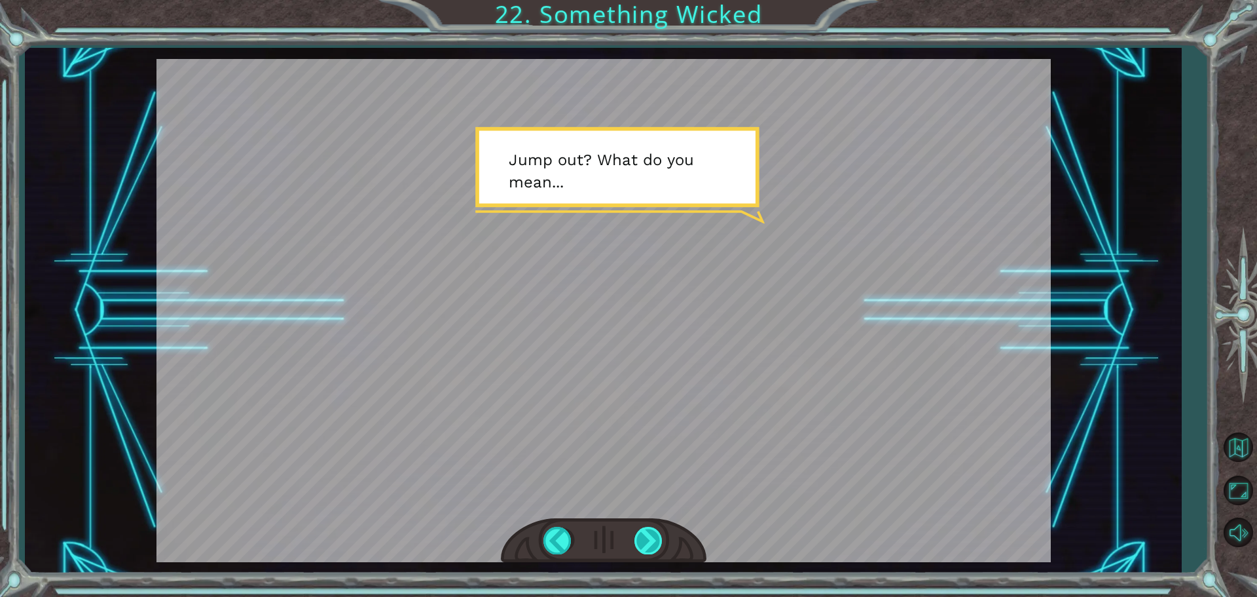
click at [653, 532] on div at bounding box center [648, 539] width 29 height 27
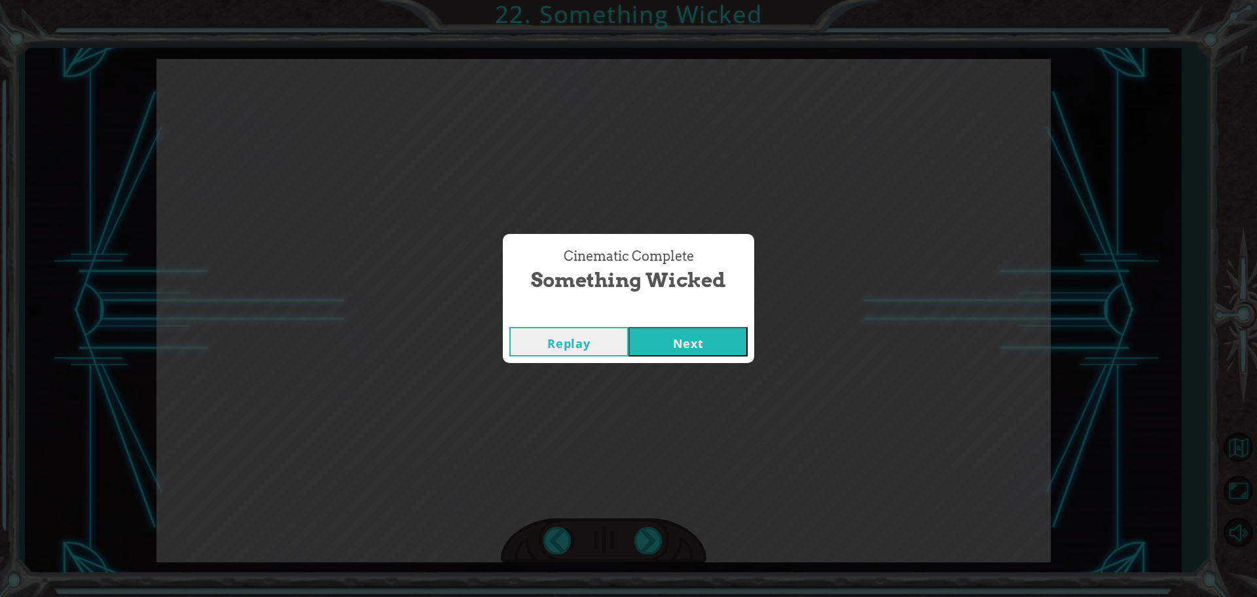
click at [674, 348] on button "Next" at bounding box center [688, 341] width 119 height 29
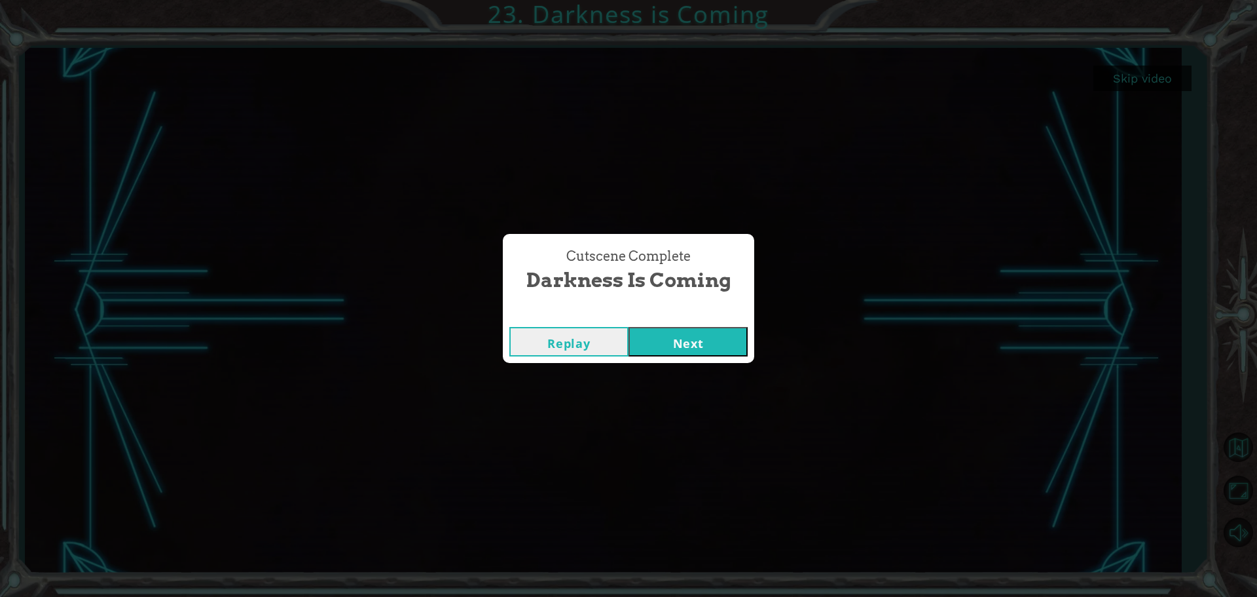
click at [676, 345] on button "Next" at bounding box center [688, 341] width 119 height 29
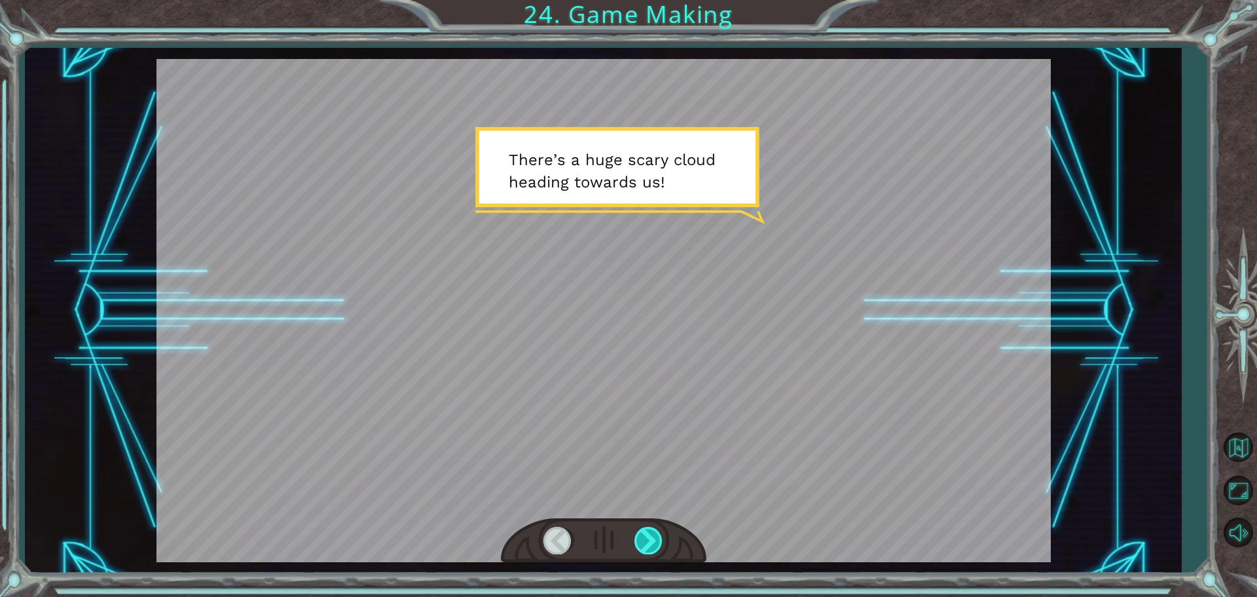
click at [651, 529] on div at bounding box center [648, 539] width 29 height 27
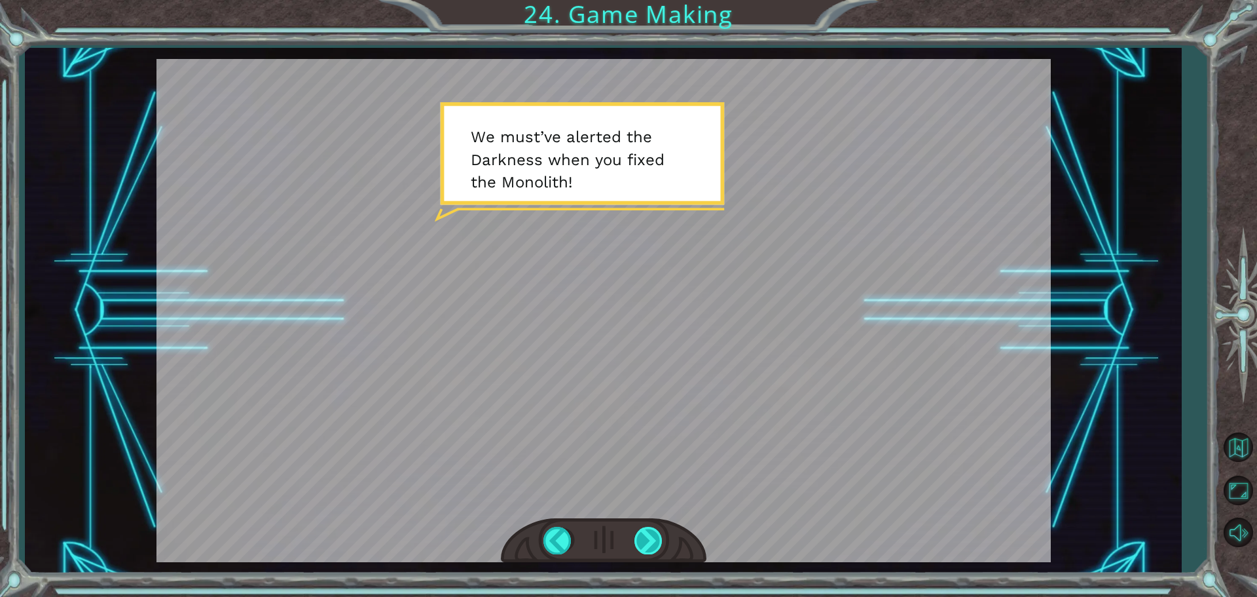
click at [656, 528] on div at bounding box center [648, 539] width 29 height 27
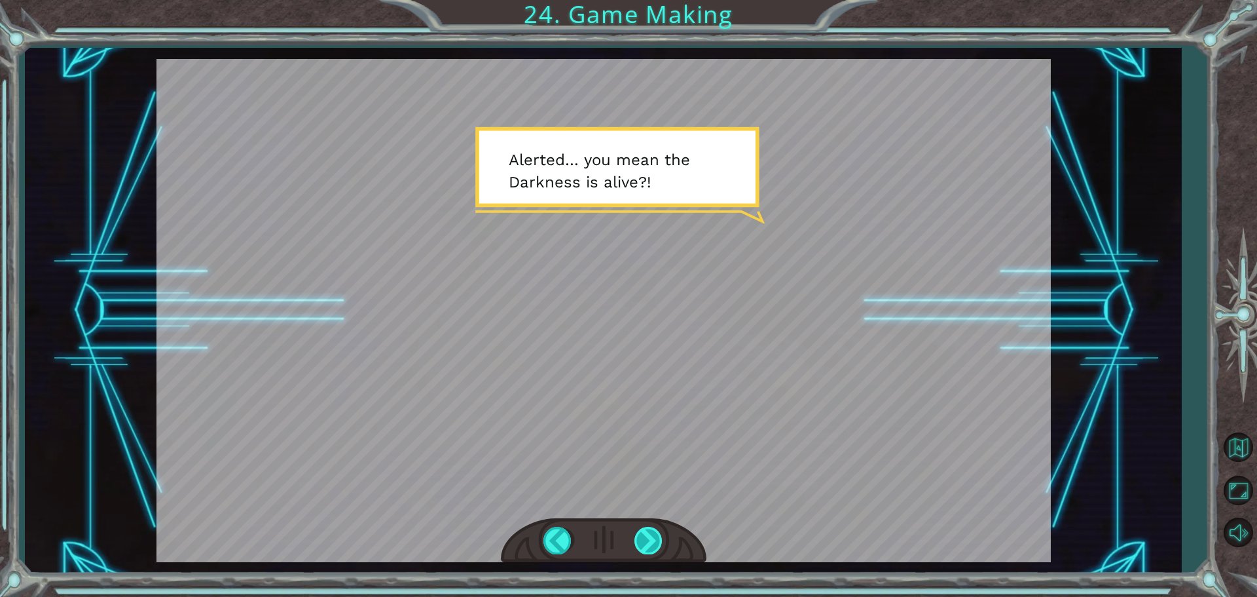
click at [646, 535] on div at bounding box center [648, 539] width 29 height 27
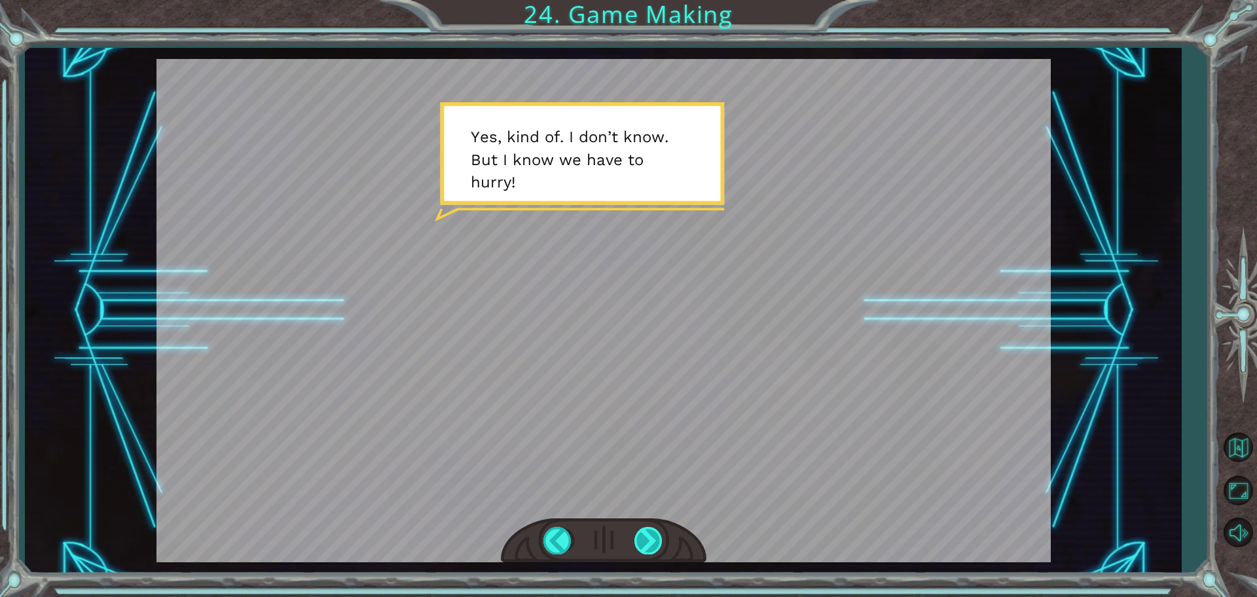
click at [646, 535] on div at bounding box center [648, 539] width 29 height 27
click at [648, 535] on div at bounding box center [648, 539] width 29 height 27
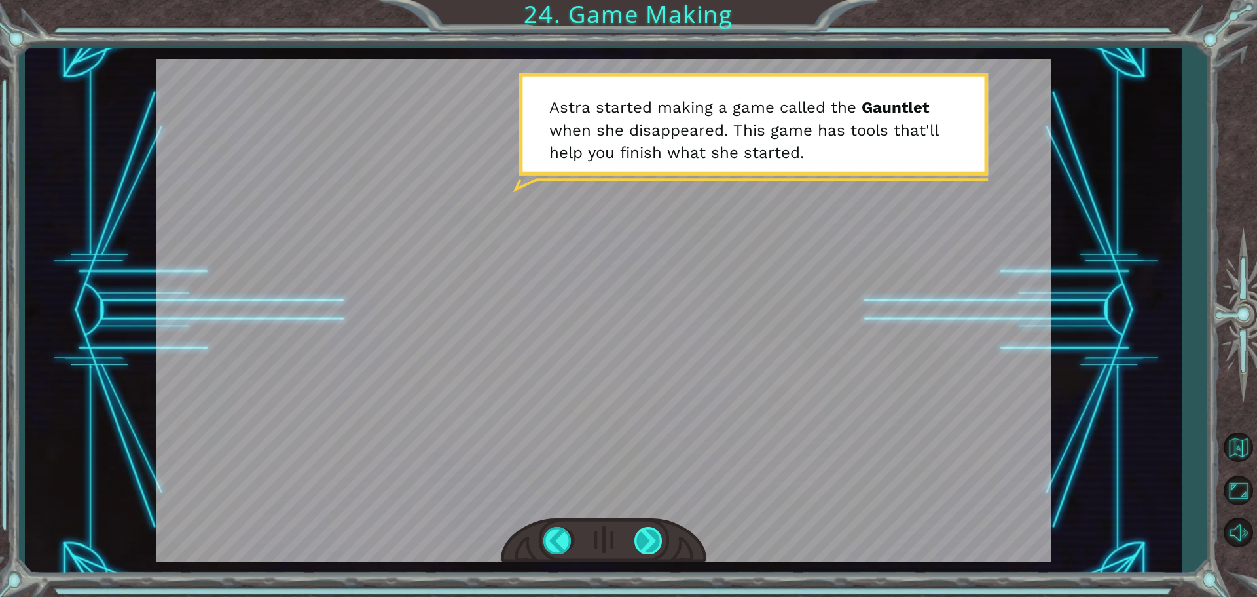
click at [648, 535] on div at bounding box center [648, 539] width 29 height 27
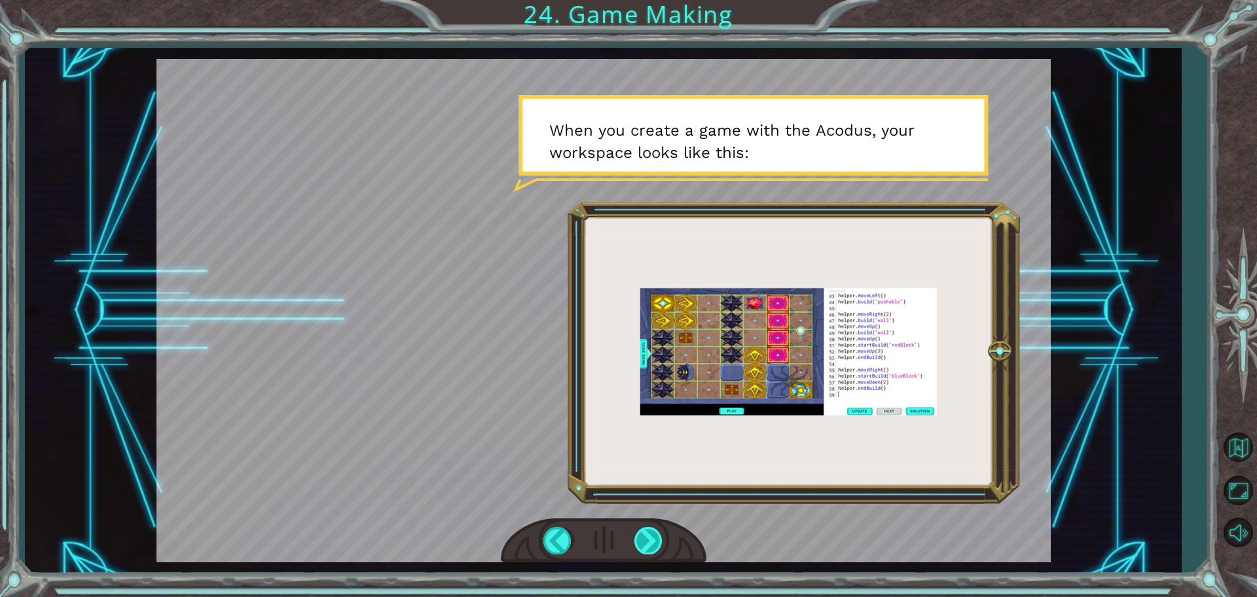
click at [648, 535] on div at bounding box center [648, 539] width 29 height 27
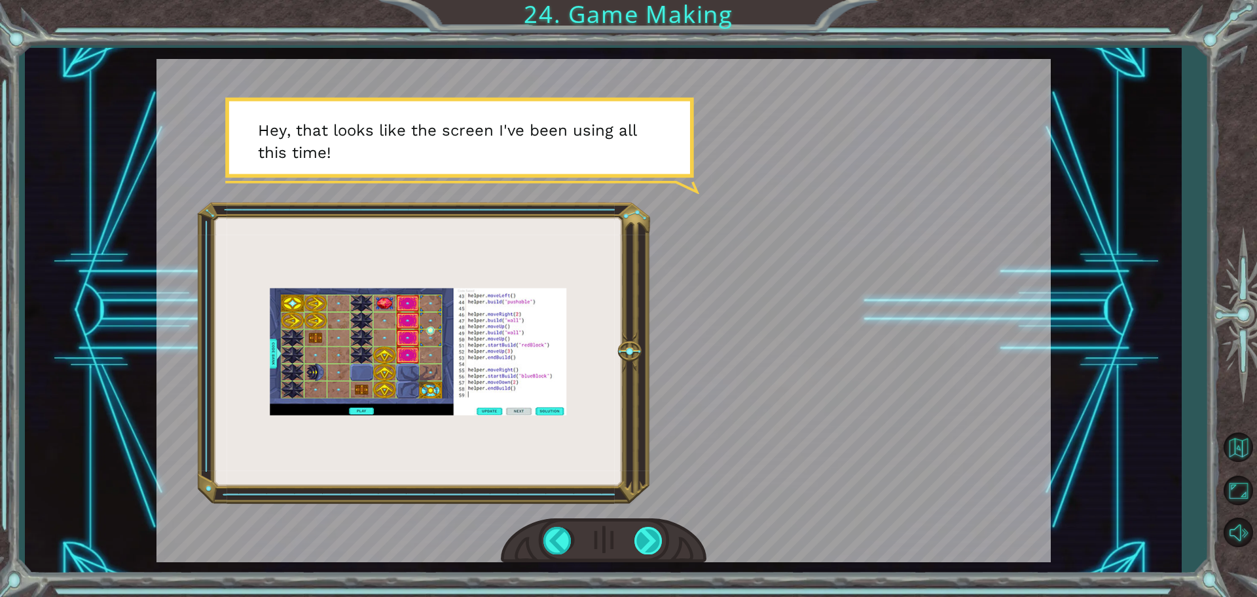
click at [648, 535] on div at bounding box center [648, 539] width 29 height 27
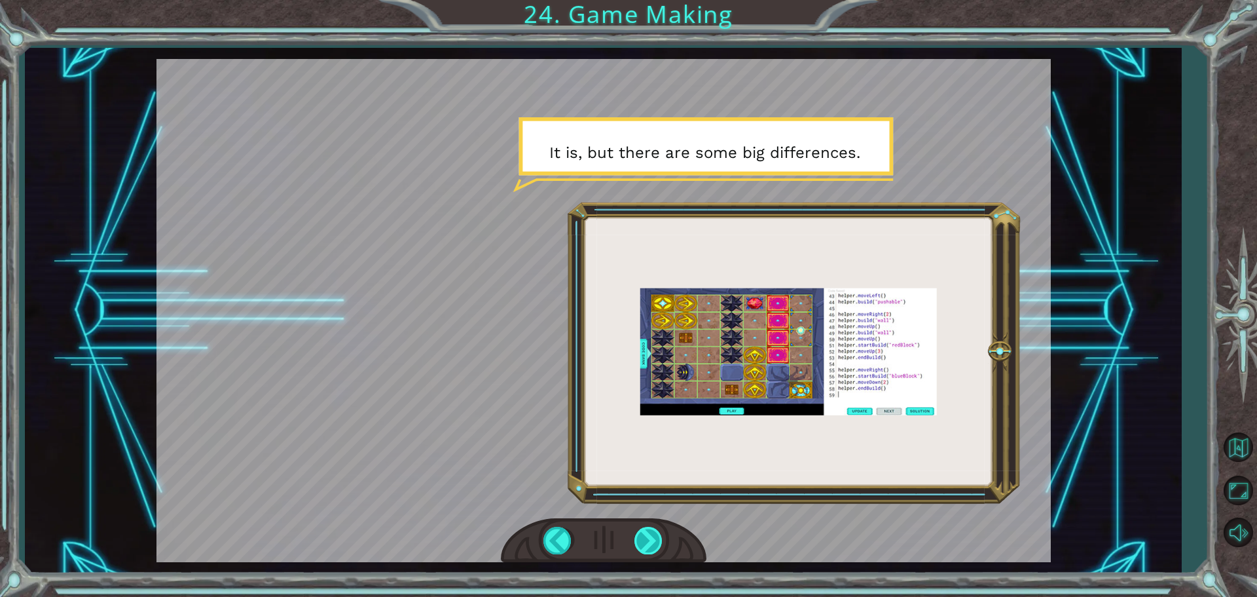
click at [648, 538] on div at bounding box center [648, 539] width 29 height 27
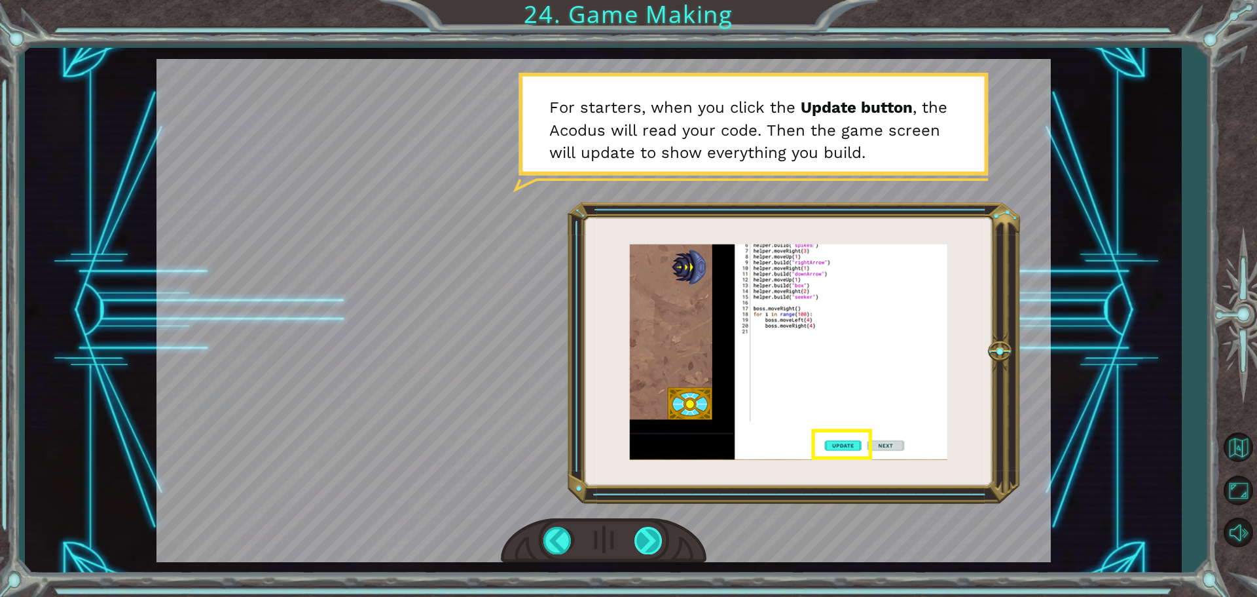
click at [648, 538] on div at bounding box center [648, 539] width 29 height 27
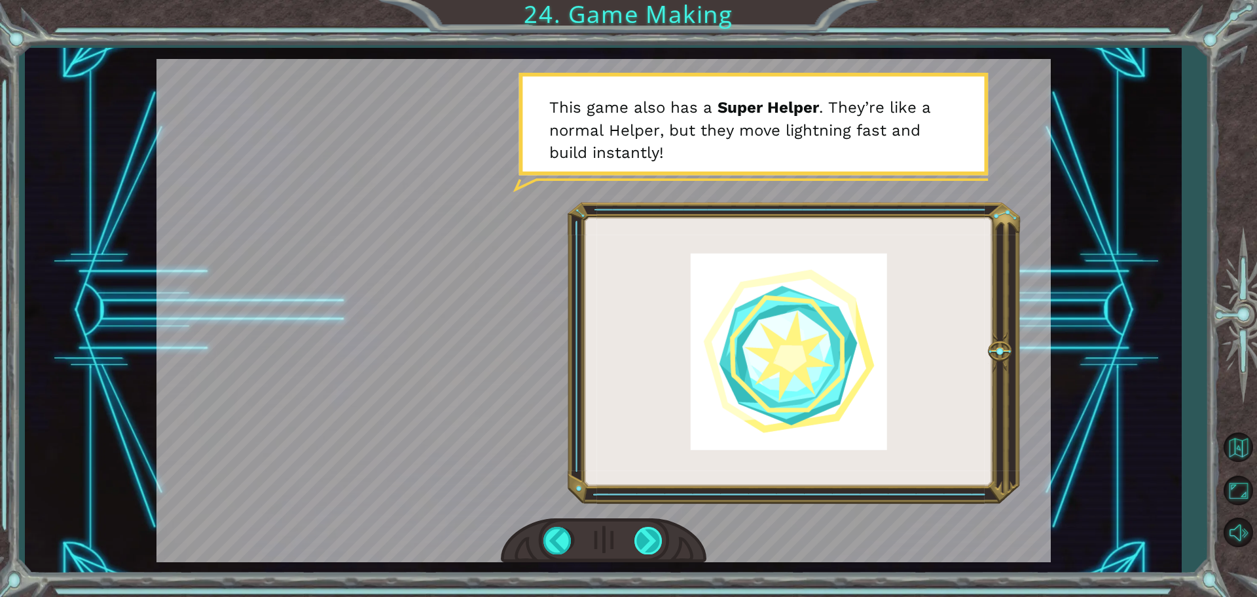
click at [652, 530] on div at bounding box center [648, 539] width 29 height 27
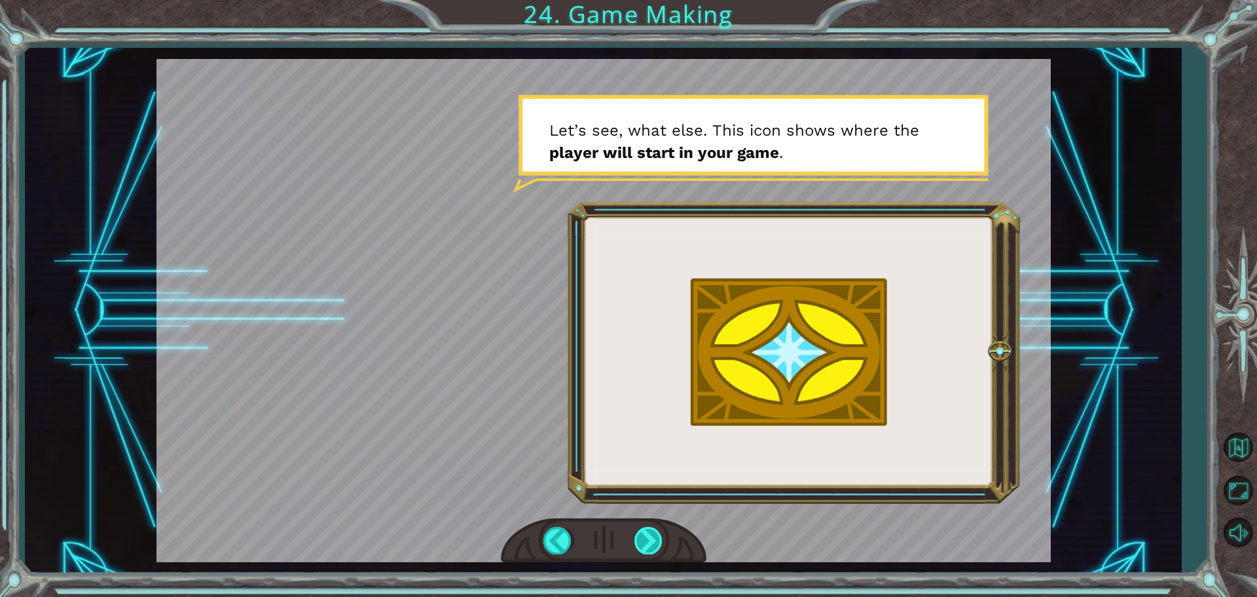
click at [652, 530] on div at bounding box center [648, 539] width 29 height 27
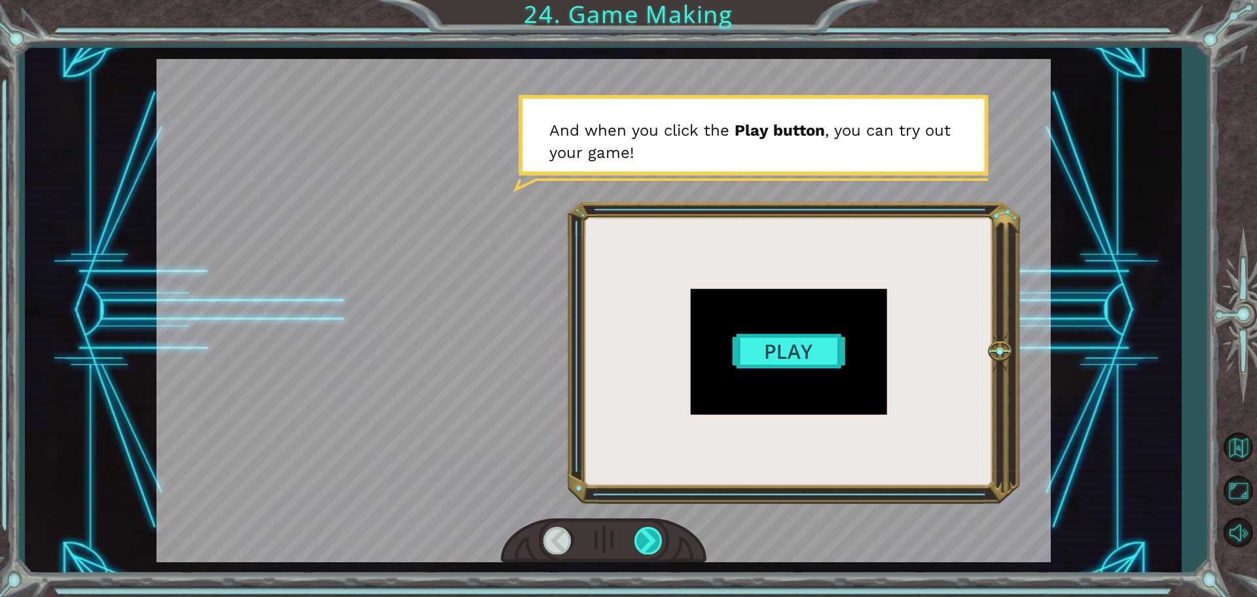
click at [652, 530] on div at bounding box center [648, 539] width 29 height 27
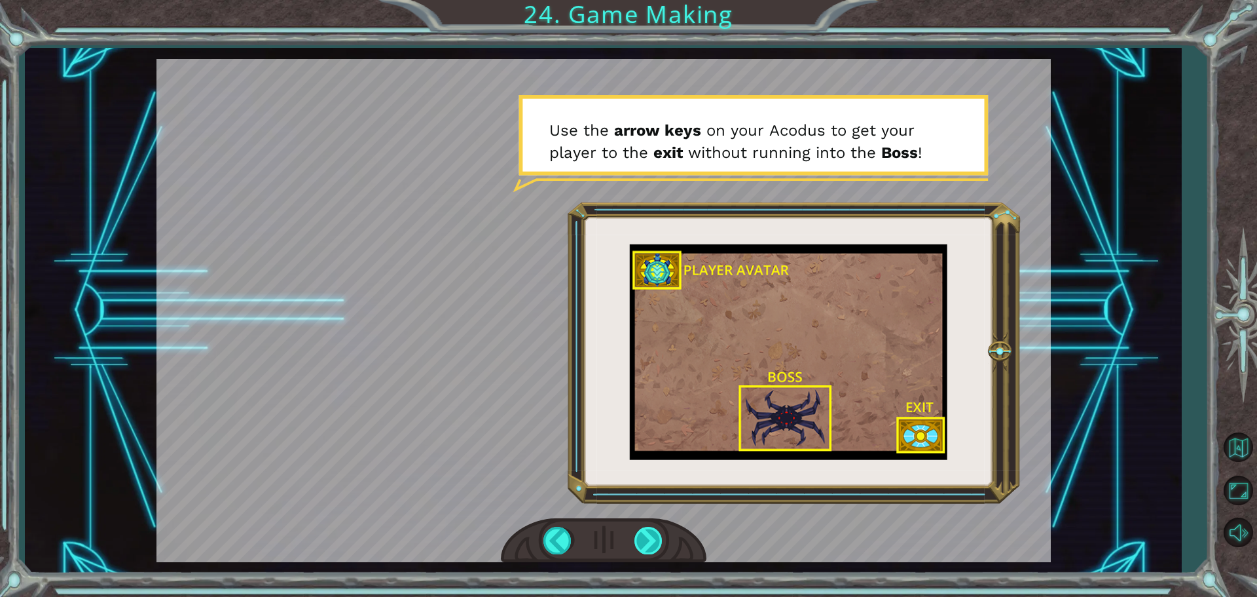
click at [652, 530] on div at bounding box center [648, 539] width 29 height 27
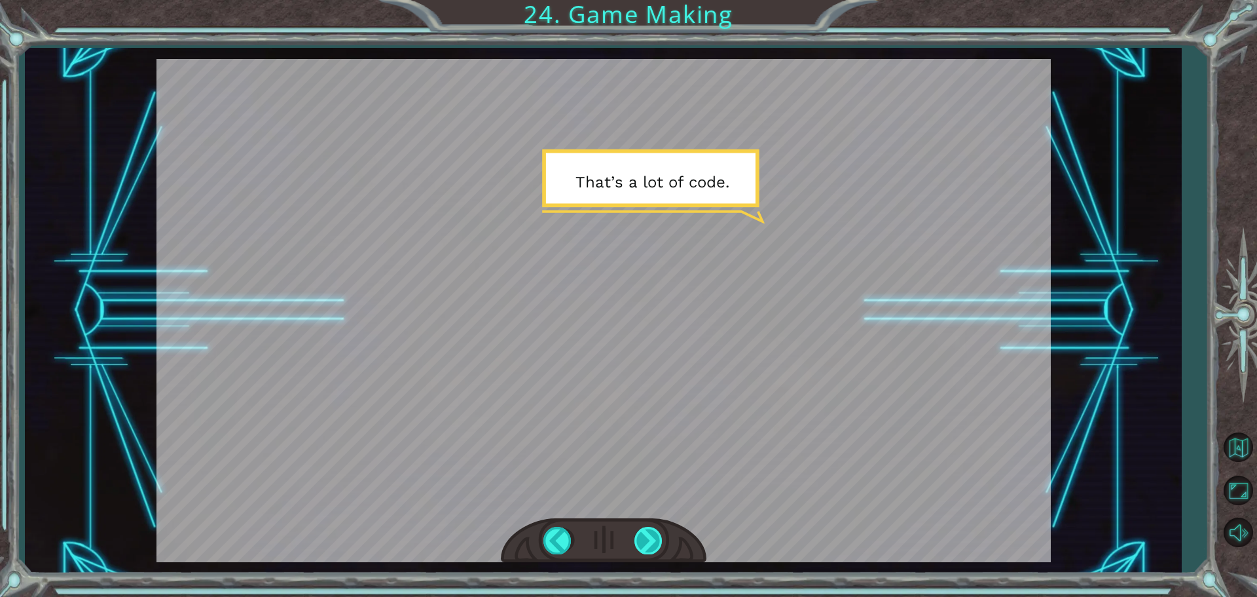
click at [652, 530] on div at bounding box center [648, 539] width 29 height 27
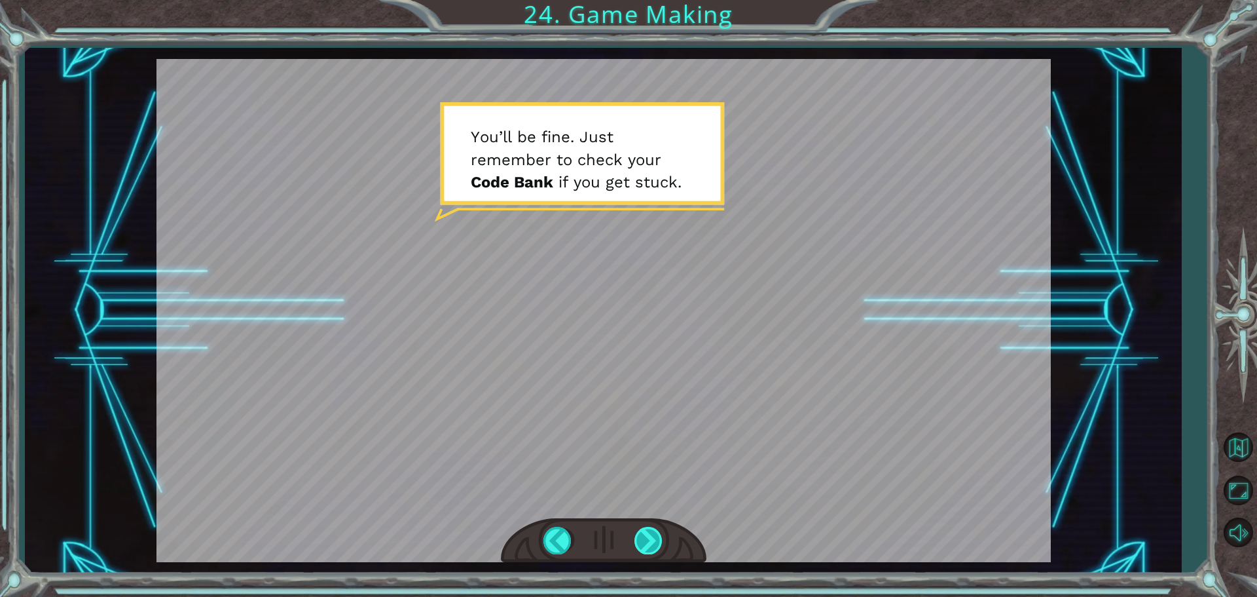
click at [652, 530] on div at bounding box center [648, 539] width 29 height 27
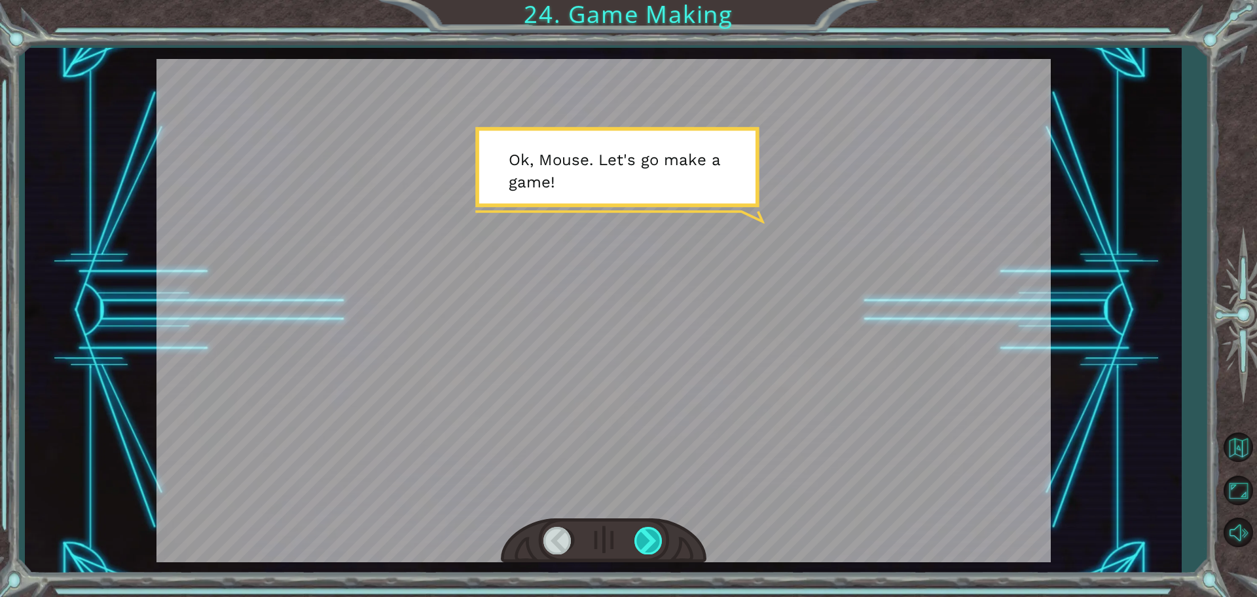
click at [652, 530] on div at bounding box center [648, 539] width 29 height 27
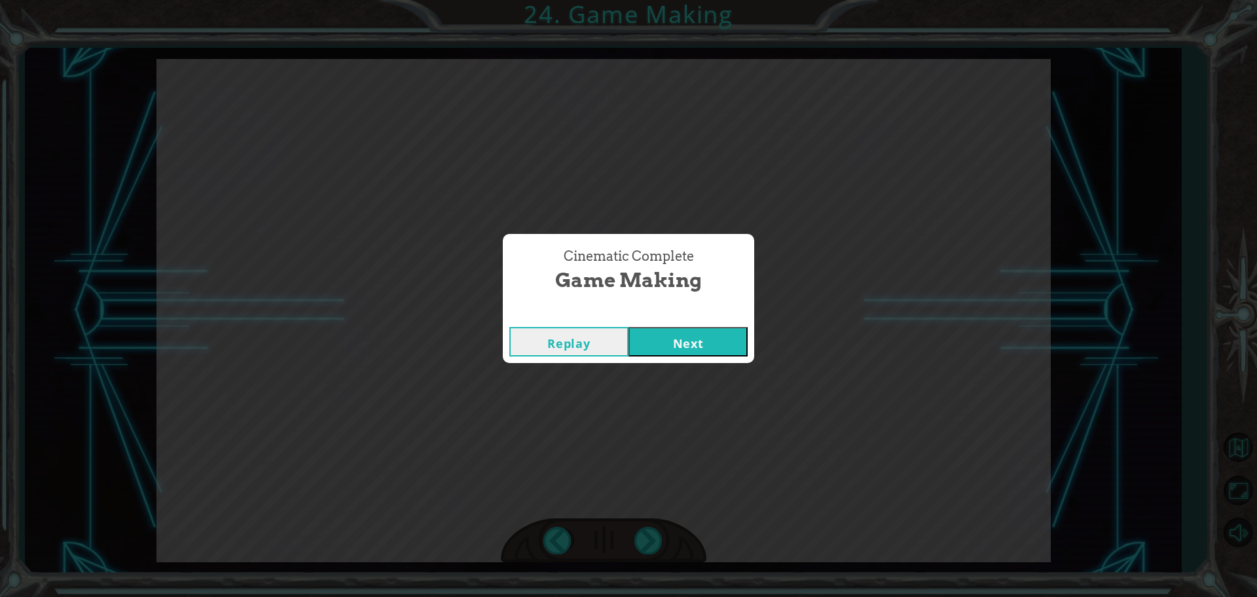
click at [655, 329] on button "Next" at bounding box center [688, 341] width 119 height 29
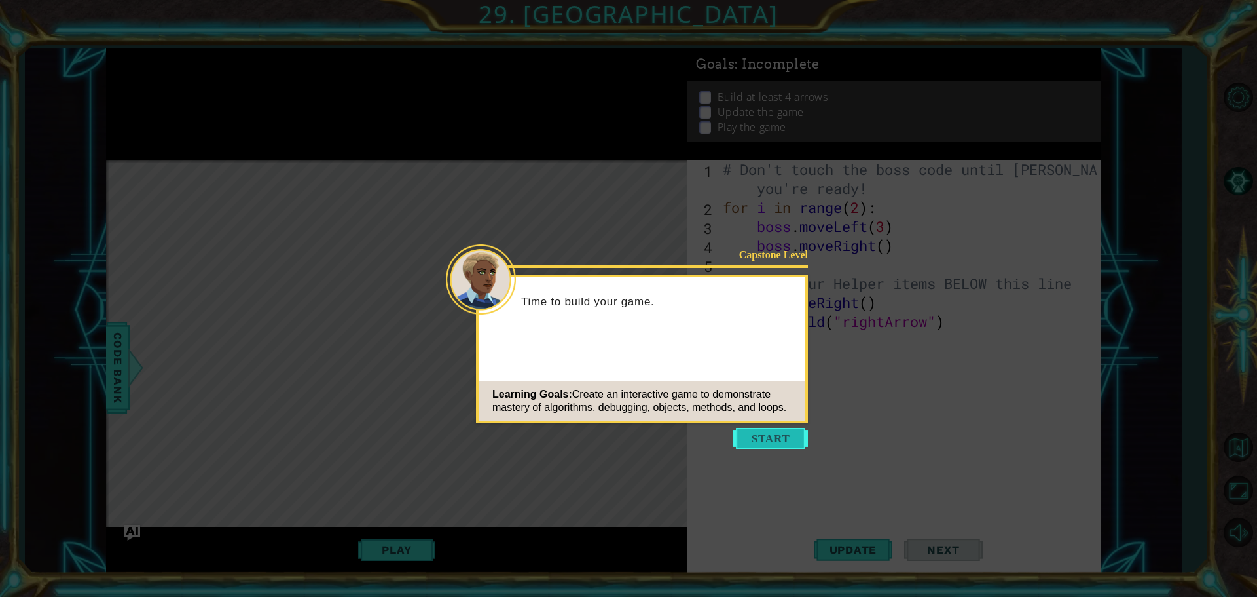
click at [771, 434] on button "Start" at bounding box center [770, 438] width 75 height 21
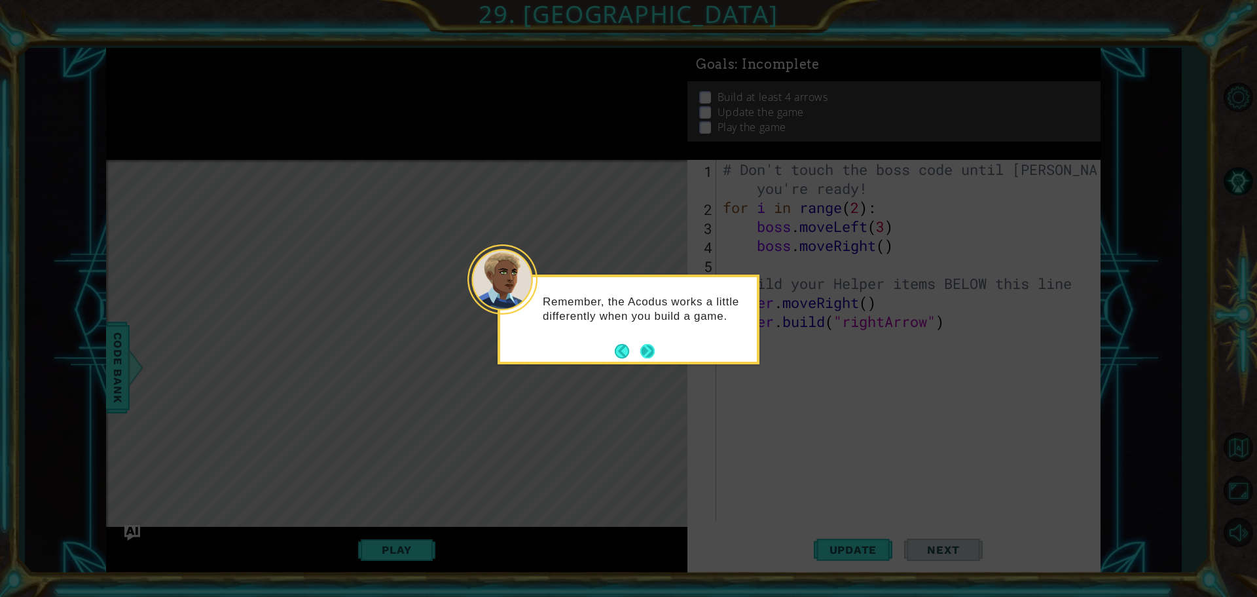
click at [647, 352] on button "Next" at bounding box center [647, 351] width 14 height 14
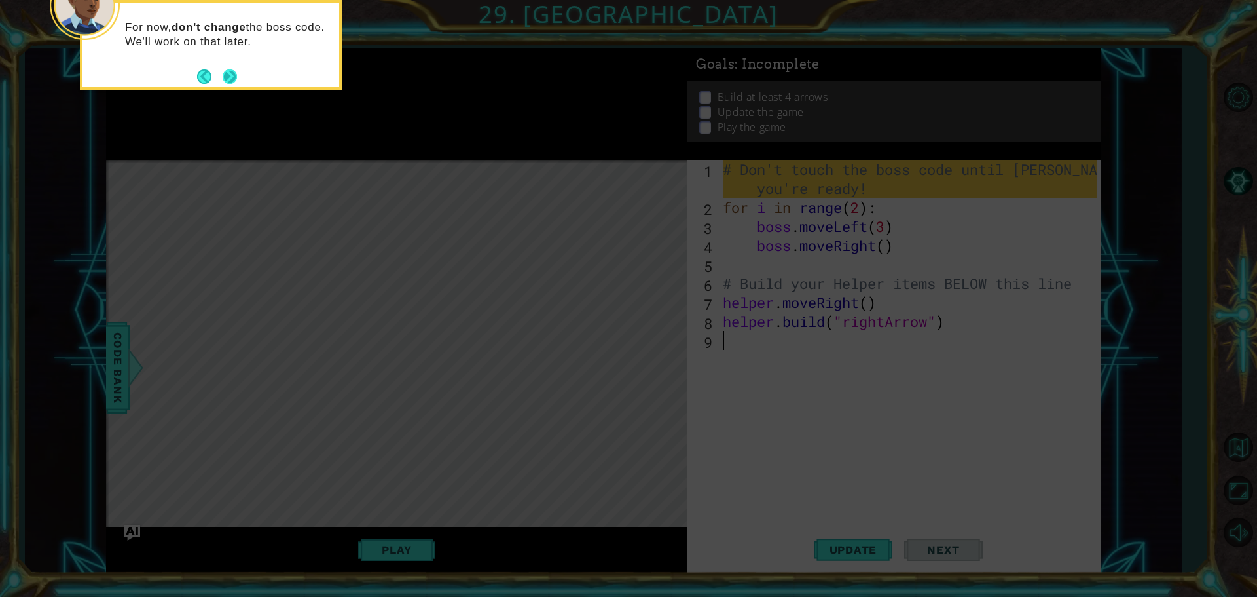
click at [223, 76] on button "Next" at bounding box center [230, 76] width 14 height 14
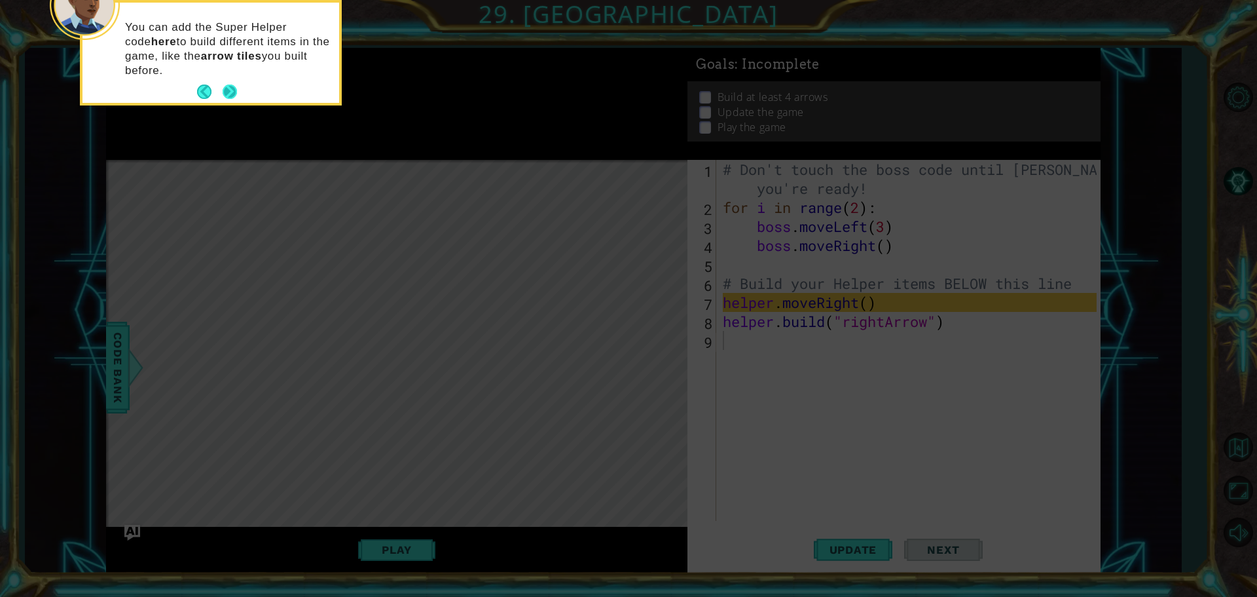
click at [232, 86] on button "Next" at bounding box center [230, 91] width 14 height 14
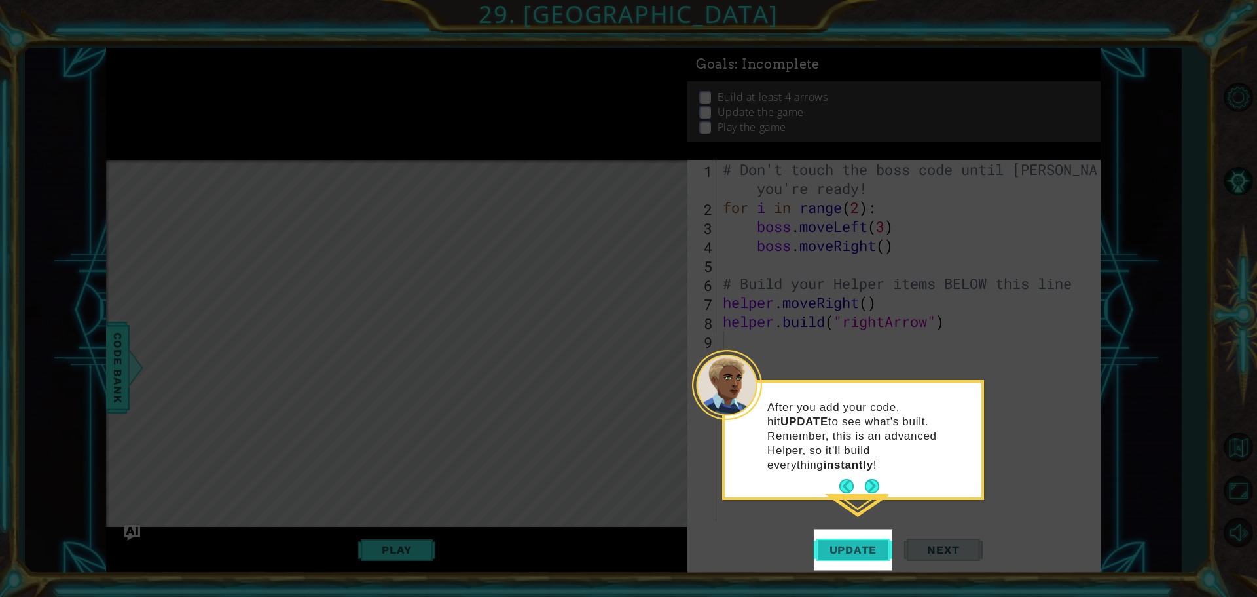
click at [858, 545] on span "Update" at bounding box center [854, 549] width 74 height 13
click at [856, 542] on button "Update" at bounding box center [853, 548] width 79 height 41
click at [869, 479] on button "Next" at bounding box center [872, 486] width 14 height 14
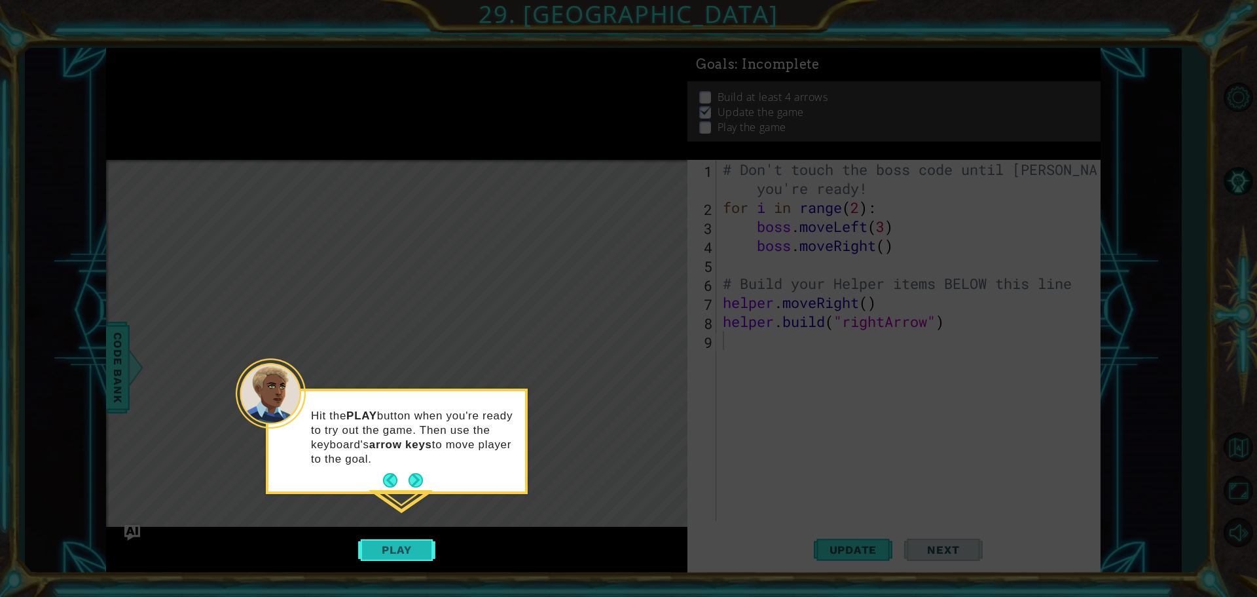
click at [411, 538] on button "Play" at bounding box center [396, 549] width 77 height 25
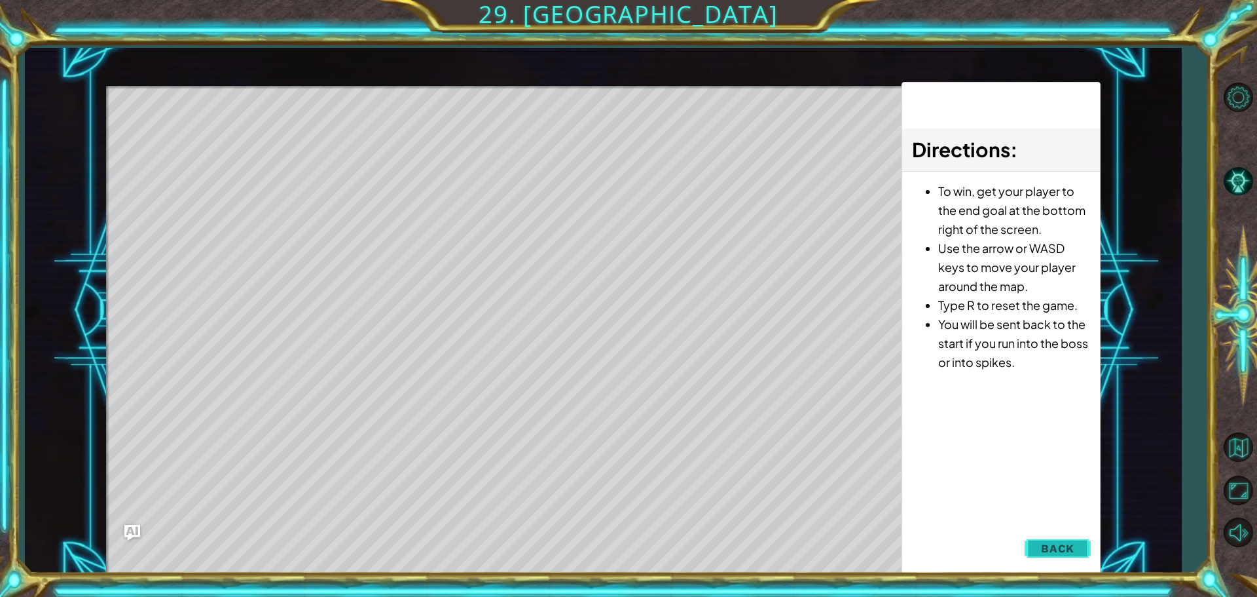
click at [1056, 540] on button "Back" at bounding box center [1058, 548] width 66 height 26
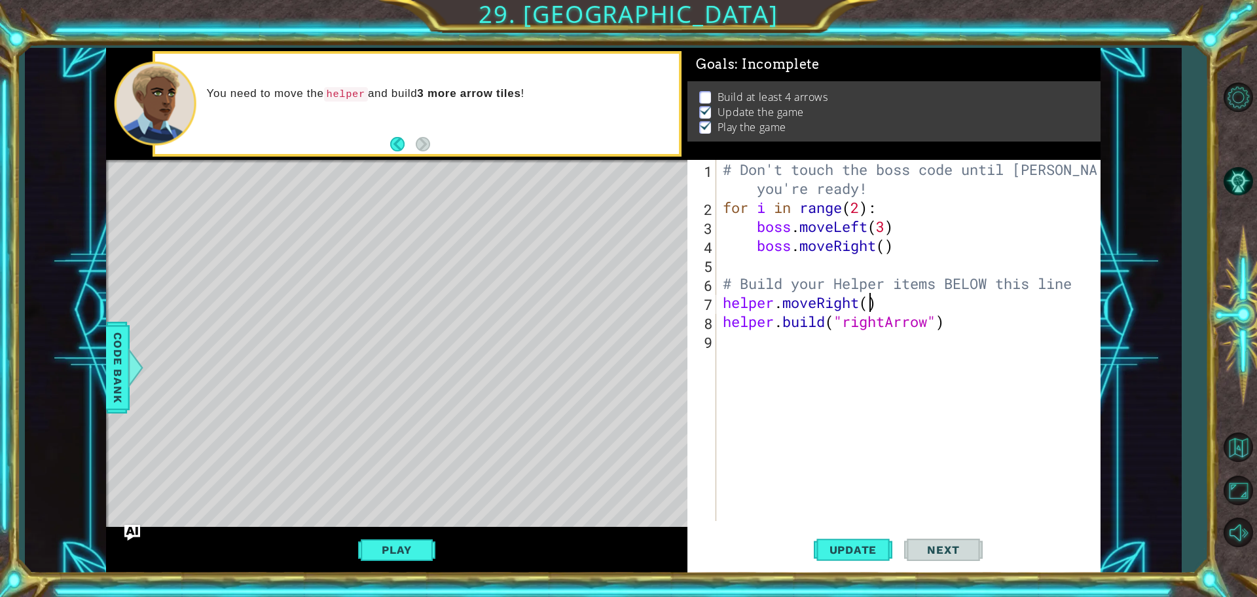
click at [867, 301] on div "# Don't touch the boss code until [PERSON_NAME] says you're ready! for i in ran…" at bounding box center [911, 369] width 383 height 418
click at [422, 540] on button "Play" at bounding box center [396, 549] width 77 height 25
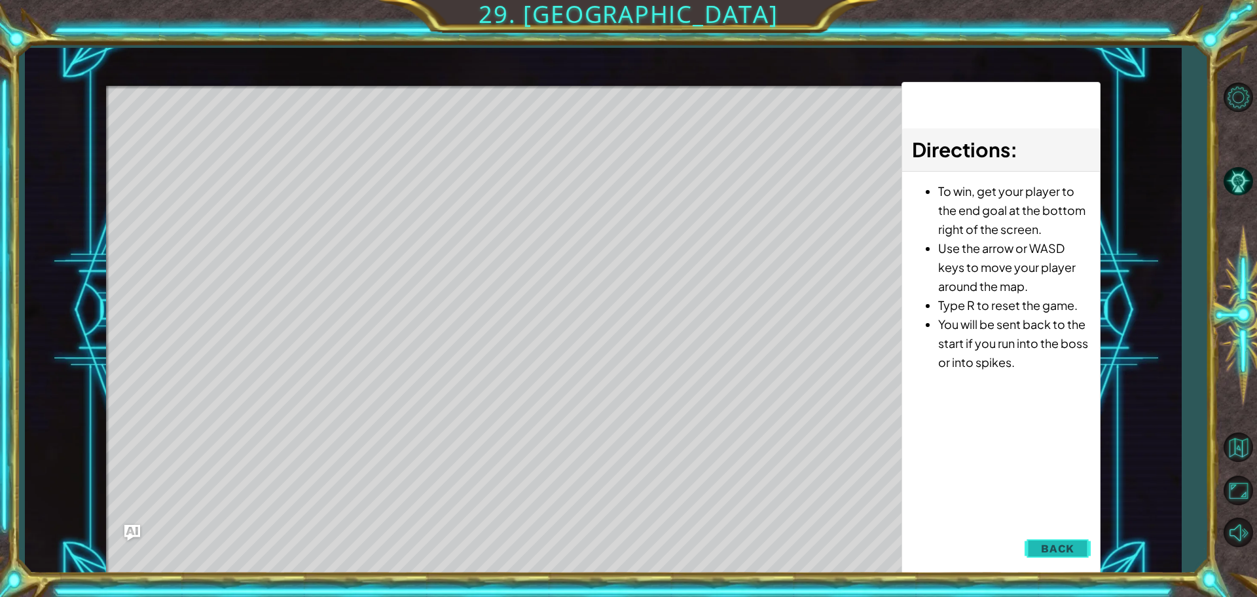
click at [1072, 542] on span "Back" at bounding box center [1057, 548] width 33 height 13
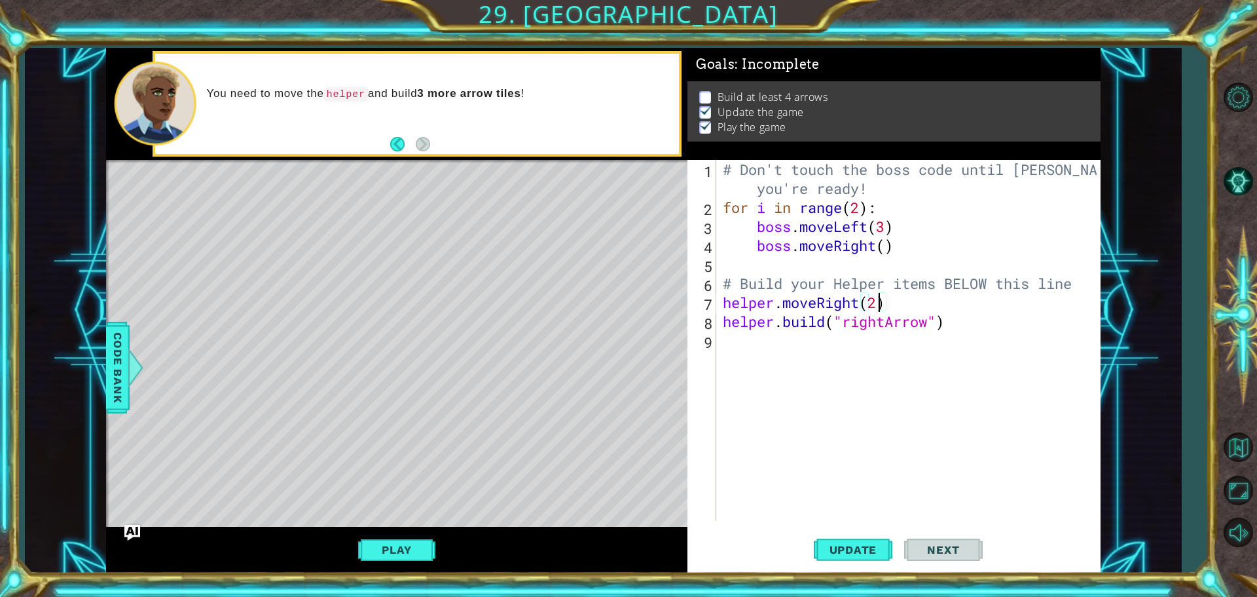
click at [877, 306] on div "# Don't touch the boss code until [PERSON_NAME] says you're ready! for i in ran…" at bounding box center [911, 369] width 383 height 418
type textarea "helper.moveRight(1)"
click at [402, 548] on button "Play" at bounding box center [396, 549] width 77 height 25
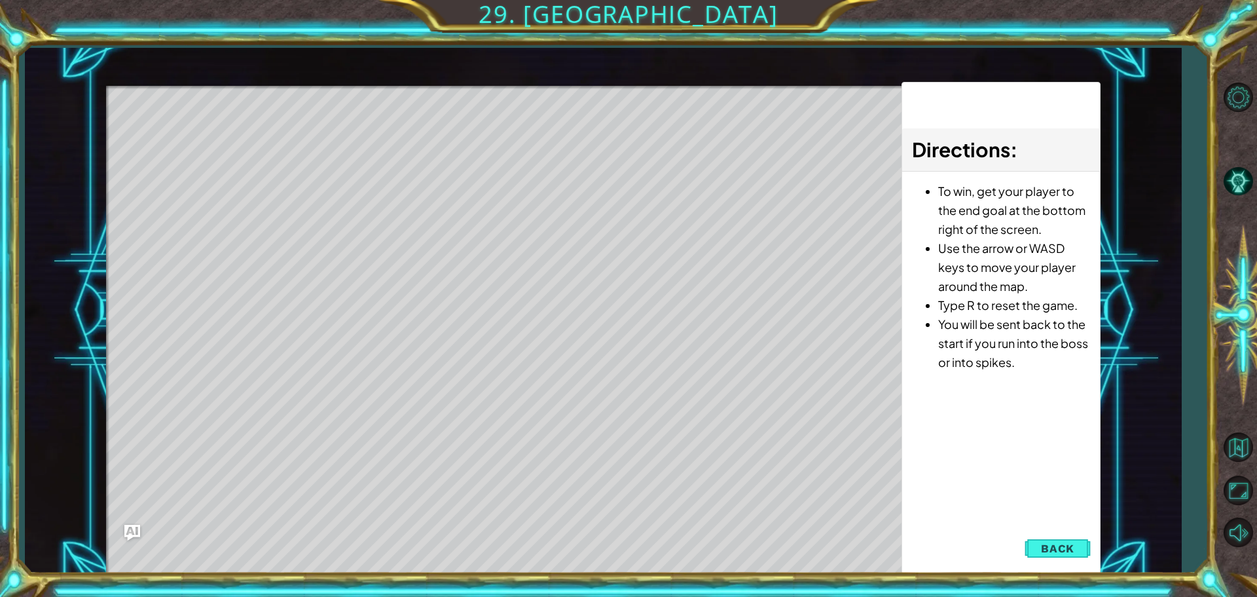
drag, startPoint x: 1031, startPoint y: 543, endPoint x: 959, endPoint y: 541, distance: 71.4
click at [1027, 547] on button "Back" at bounding box center [1058, 548] width 66 height 26
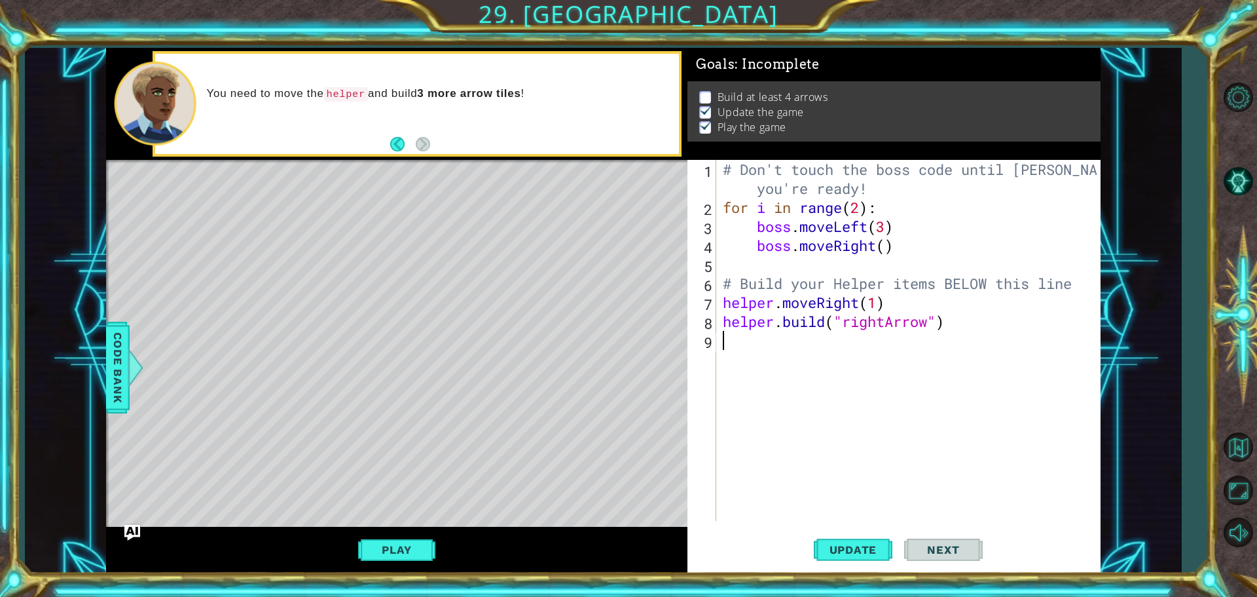
scroll to position [0, 0]
click at [744, 359] on div "# Don't touch the boss code until [PERSON_NAME] says you're ready! for i in ran…" at bounding box center [911, 369] width 383 height 418
type textarea "h"
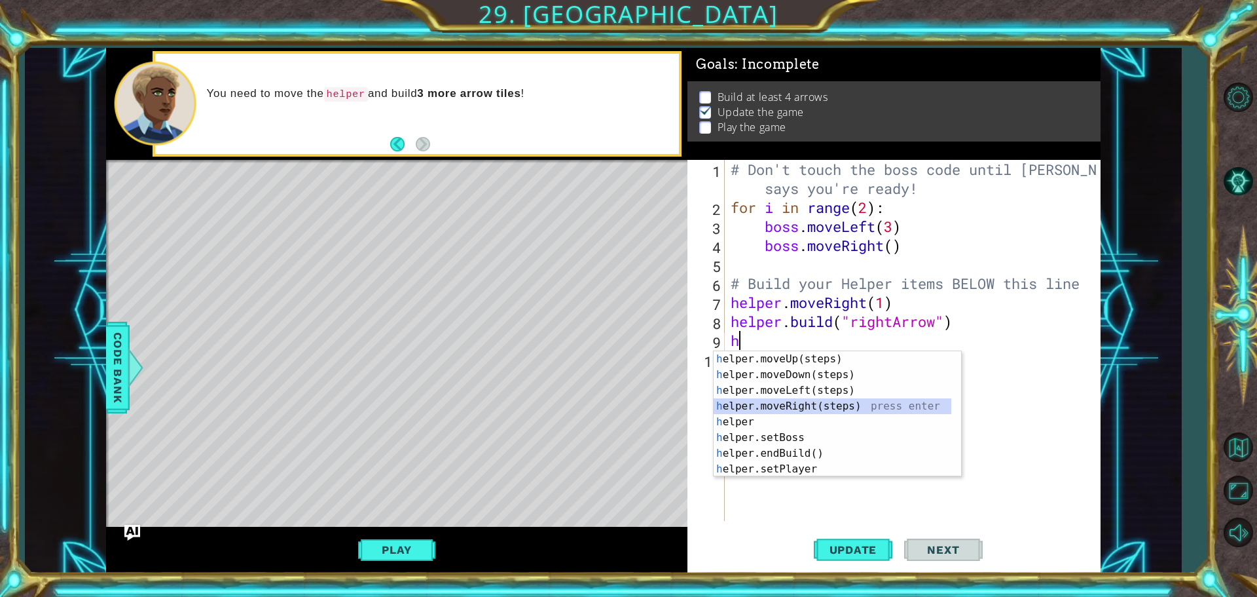
click at [763, 405] on div "h elper.moveUp(steps) press enter h elper.moveDown(steps) press enter h elper.m…" at bounding box center [833, 429] width 238 height 157
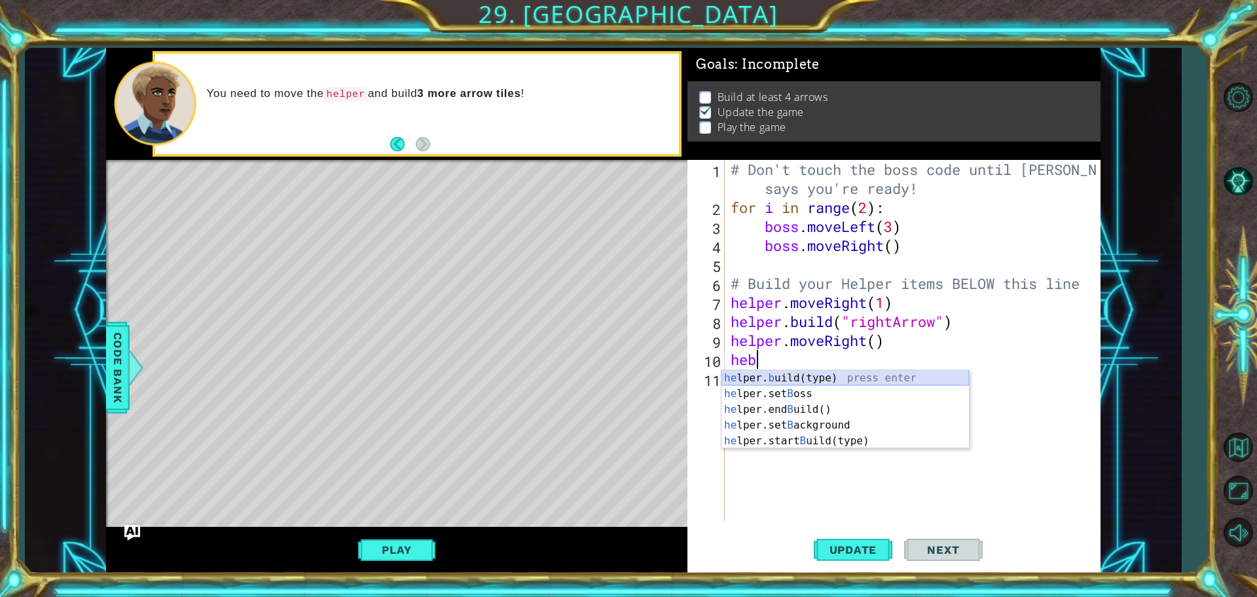
click at [768, 371] on div "he lper. b uild(type) press enter he lper.set B oss press enter he lper.end B u…" at bounding box center [846, 425] width 248 height 110
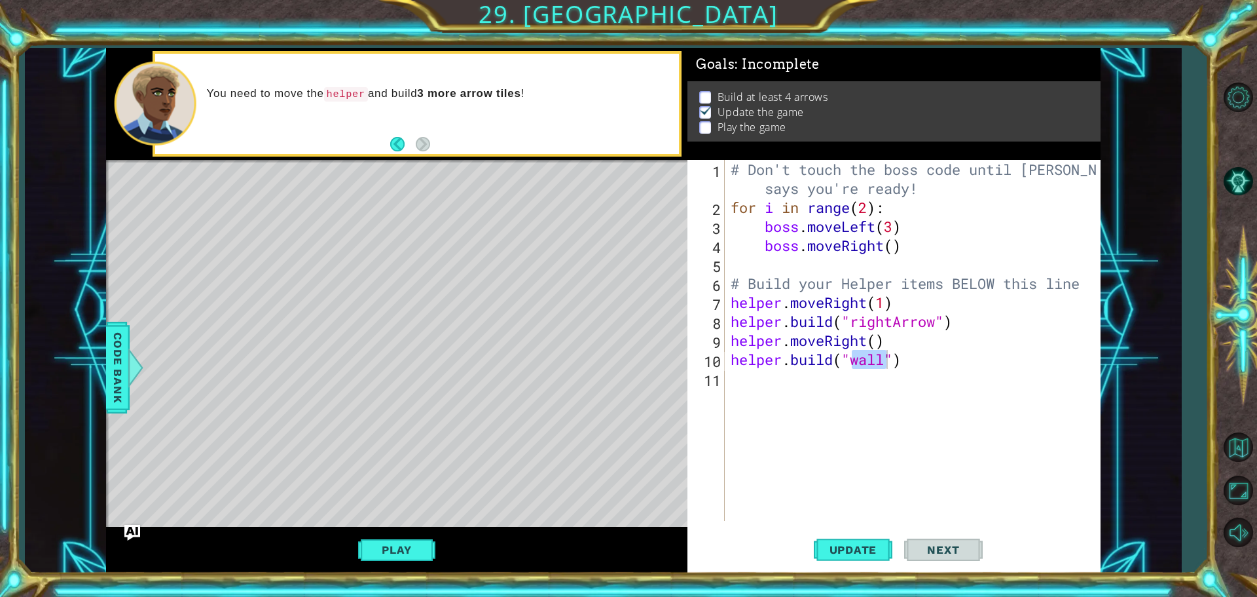
click at [413, 551] on button "Play" at bounding box center [396, 549] width 77 height 25
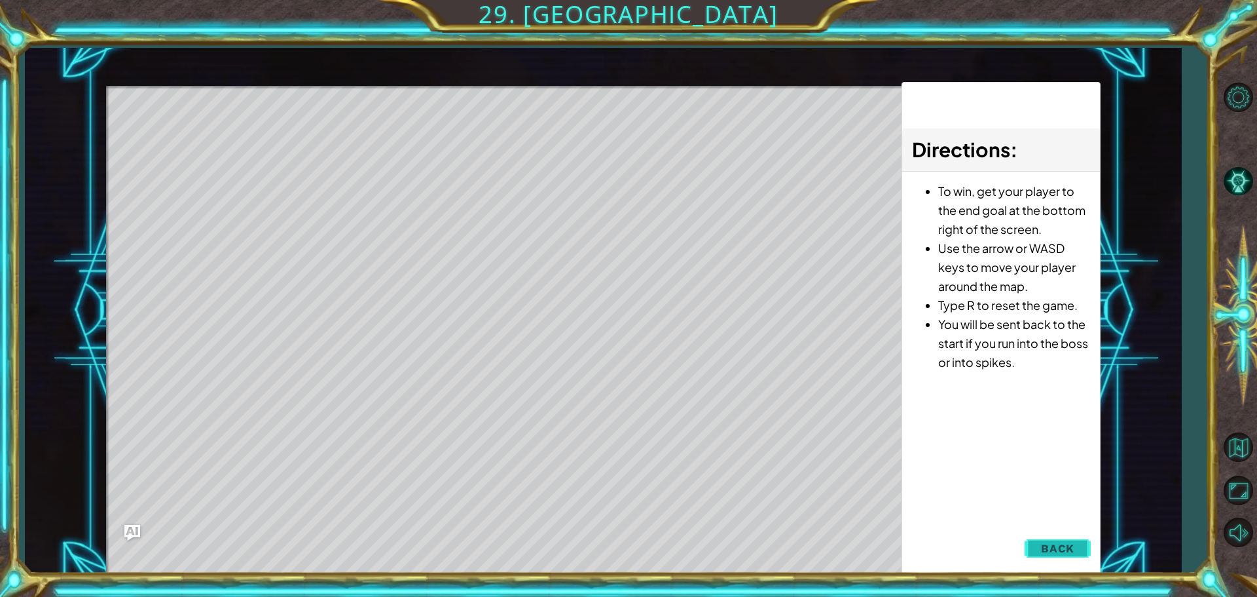
click at [1031, 542] on button "Back" at bounding box center [1058, 548] width 66 height 26
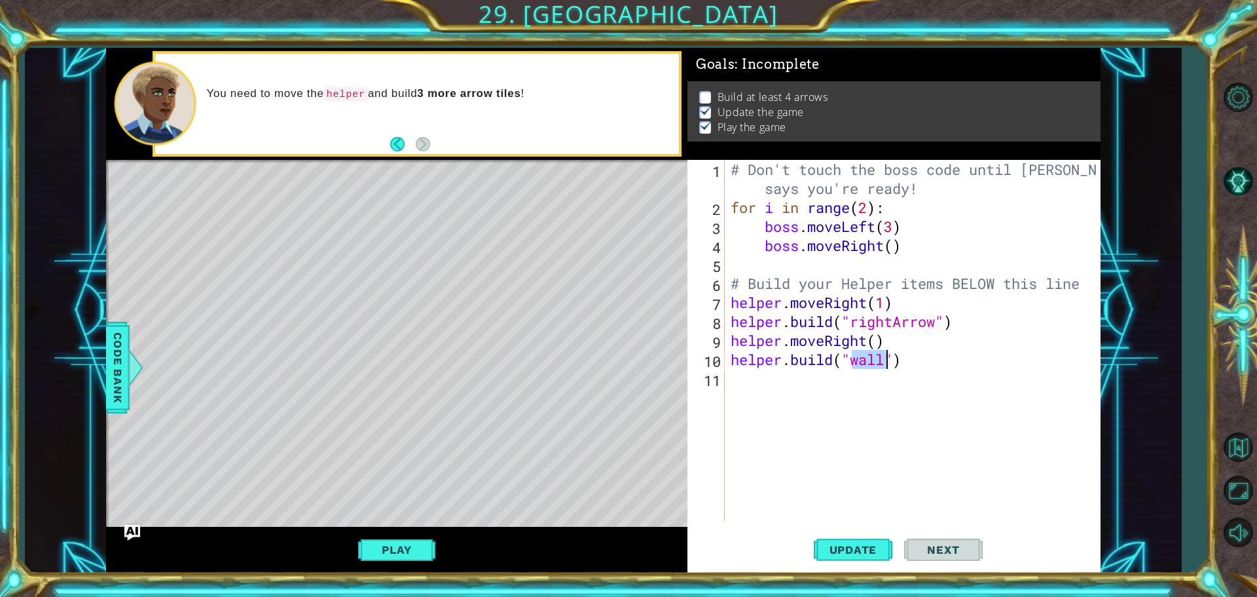
click at [883, 367] on div "# Don't touch the boss code until [PERSON_NAME] says you're ready! for i in ran…" at bounding box center [915, 369] width 375 height 418
click at [884, 372] on div "" rightArrow" press enter" at bounding box center [959, 393] width 248 height 47
type textarea "[DOMAIN_NAME]("rightArrow")"
click at [796, 383] on div "# Don't touch the boss code until [PERSON_NAME] says you're ready! for i in ran…" at bounding box center [916, 369] width 375 height 418
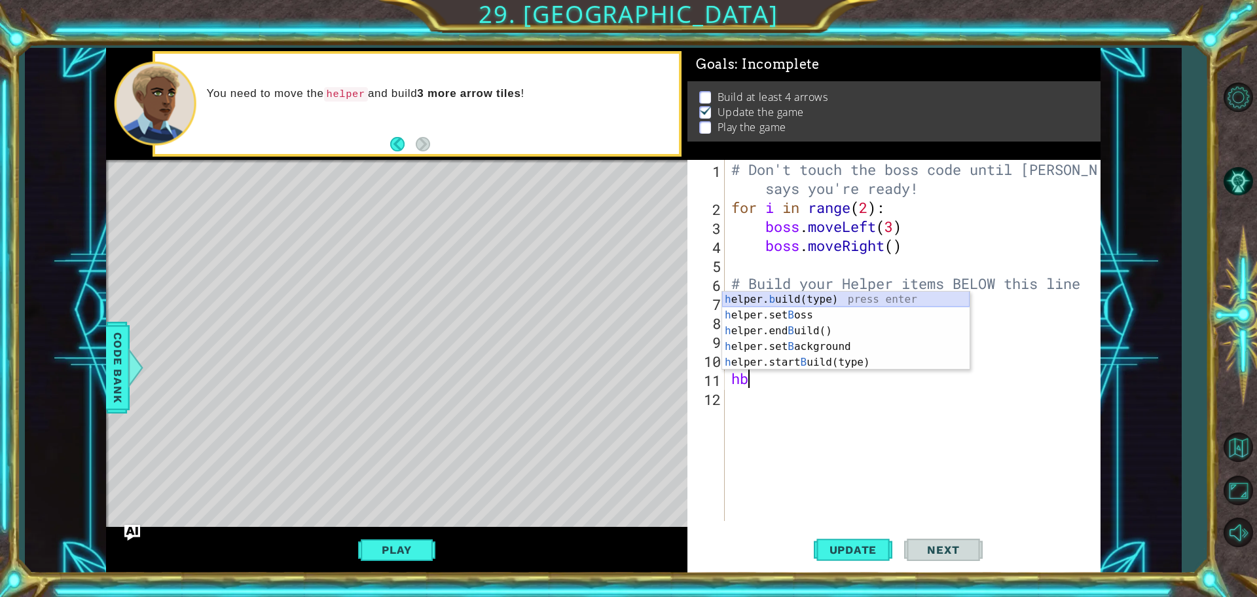
click at [759, 297] on div "h elper. b uild(type) press enter h elper.set B oss press enter h elper.end B u…" at bounding box center [846, 346] width 248 height 110
type textarea "[DOMAIN_NAME]("wall")"
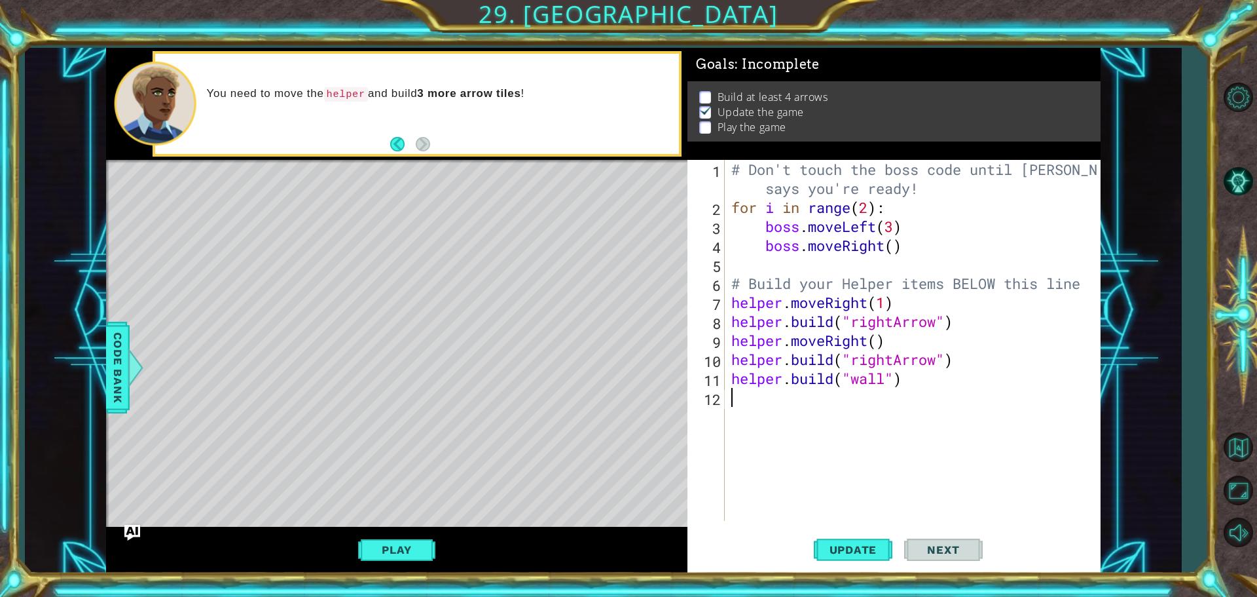
click at [731, 402] on div "# Don't touch the boss code until [PERSON_NAME] says you're ready! for i in ran…" at bounding box center [916, 369] width 375 height 418
click at [884, 380] on div "# Don't touch the boss code until [PERSON_NAME] says you're ready! for i in ran…" at bounding box center [916, 369] width 375 height 418
click at [875, 358] on div "" rightArro w " press enter" at bounding box center [959, 377] width 248 height 47
type textarea "[DOMAIN_NAME]("rightArrow"")"
click at [748, 428] on div "# Don't touch the boss code until [PERSON_NAME] says you're ready! for i in ran…" at bounding box center [916, 369] width 375 height 418
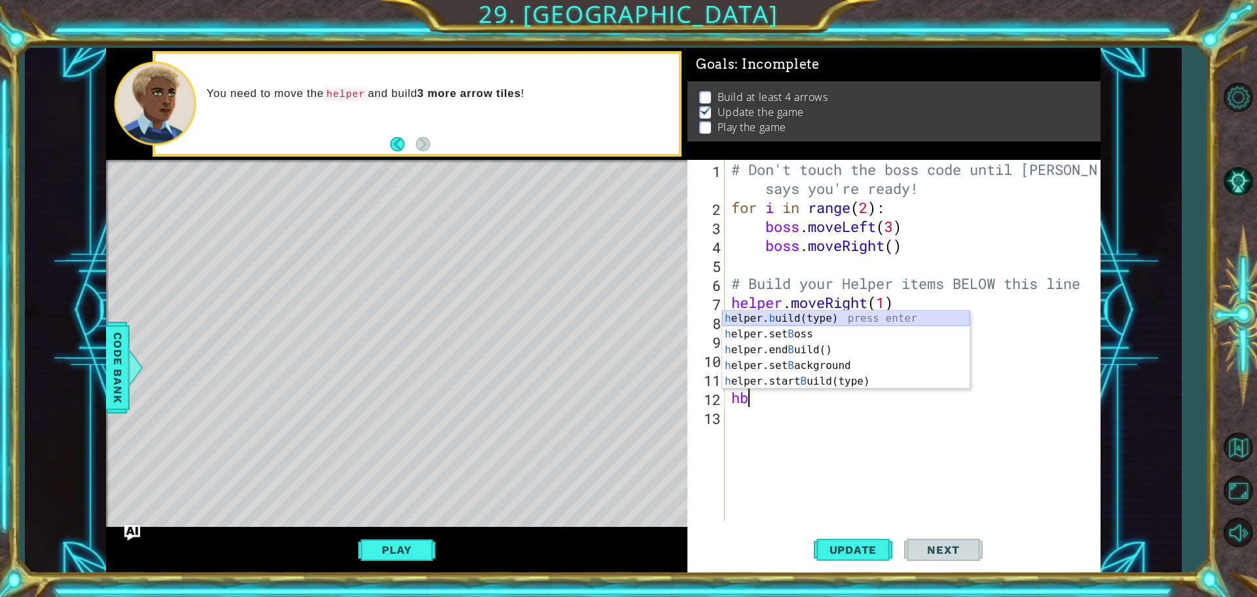
click at [760, 316] on div "h elper. b uild(type) press enter h elper.set B oss press enter h elper.end B u…" at bounding box center [846, 365] width 248 height 110
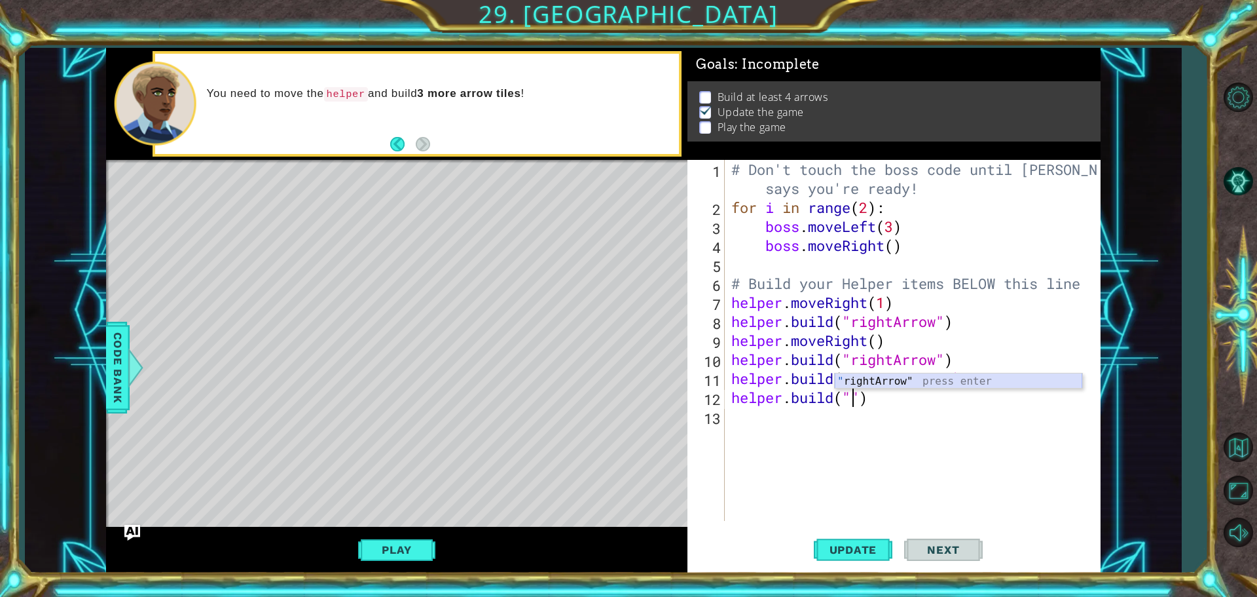
click at [851, 373] on div "" rightArrow" press enter" at bounding box center [959, 396] width 248 height 47
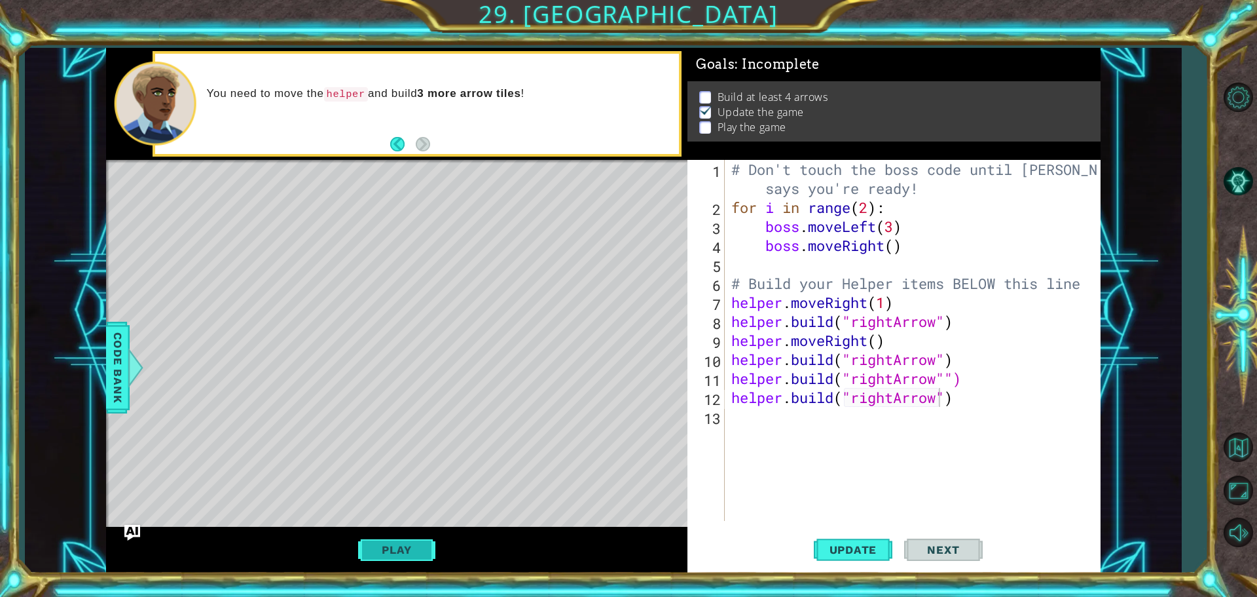
click at [427, 542] on button "Play" at bounding box center [396, 549] width 77 height 25
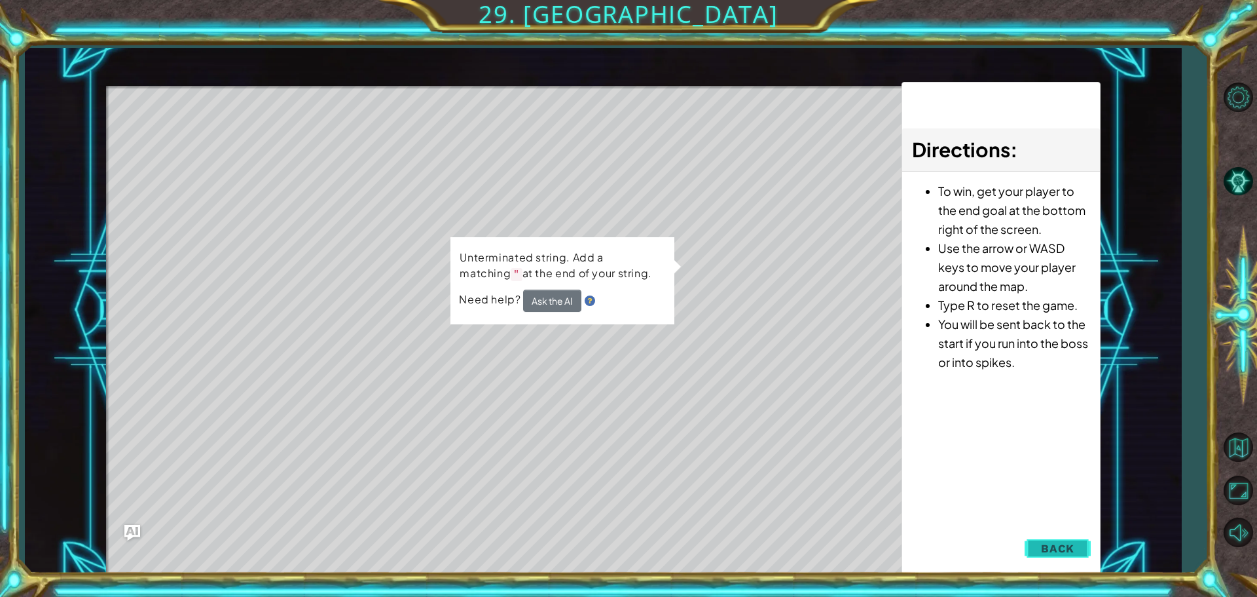
click at [1078, 545] on button "Back" at bounding box center [1058, 548] width 66 height 26
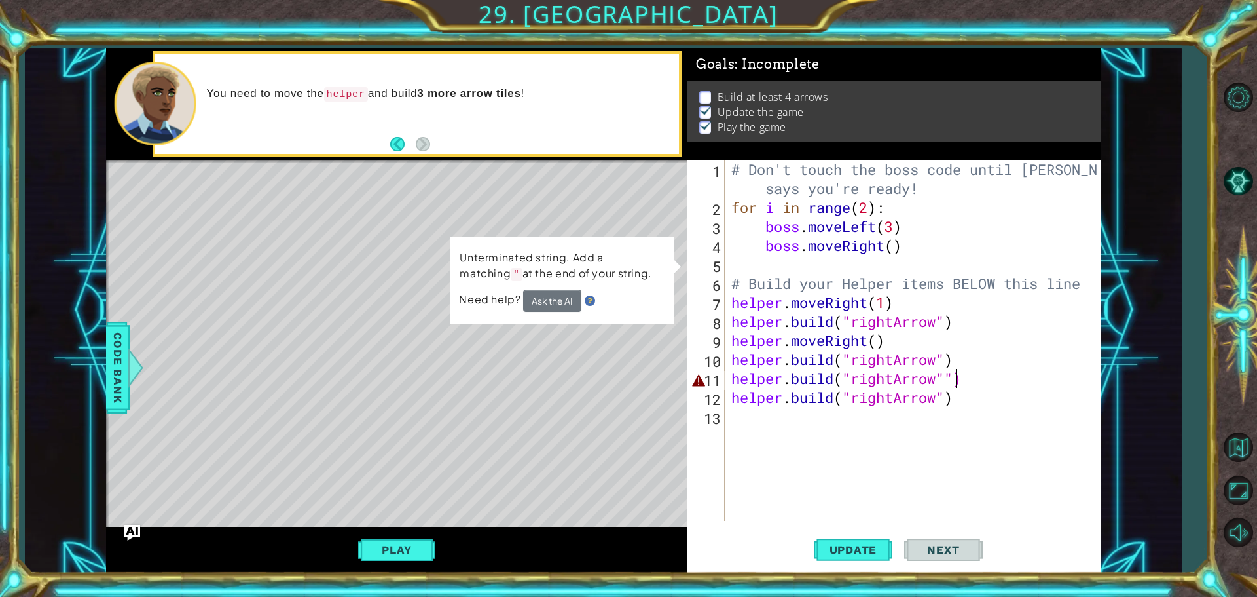
click at [953, 381] on div "# Don't touch the boss code until [PERSON_NAME] says you're ready! for i in ran…" at bounding box center [916, 369] width 375 height 418
type textarea "[DOMAIN_NAME]("rightArrow")"
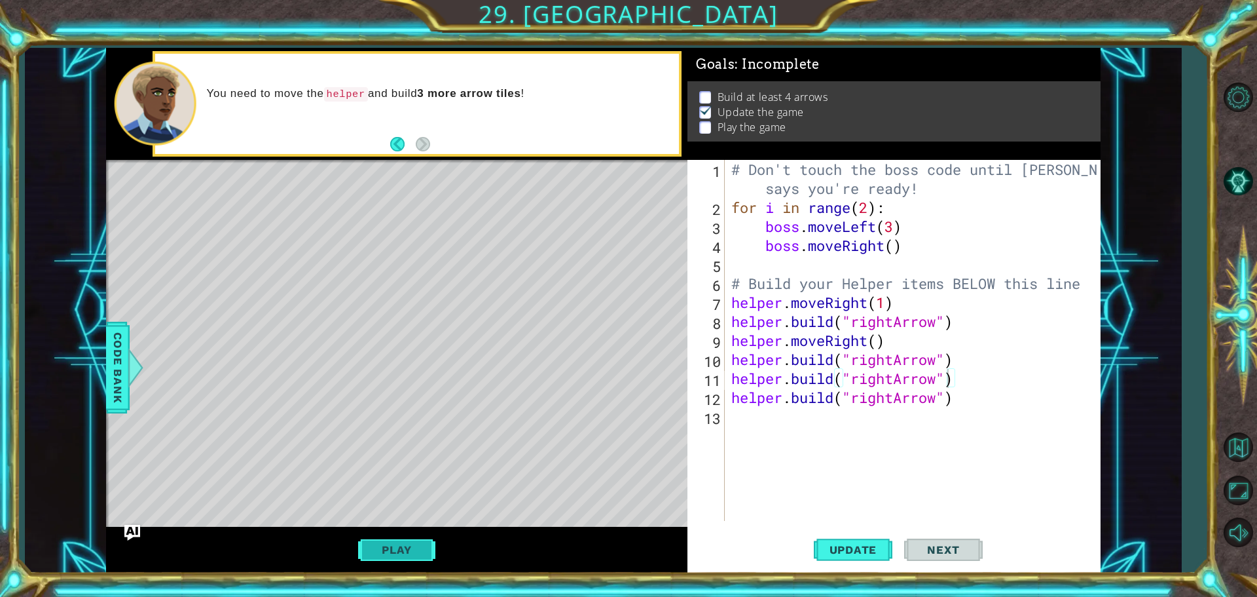
click at [391, 543] on button "Play" at bounding box center [396, 549] width 77 height 25
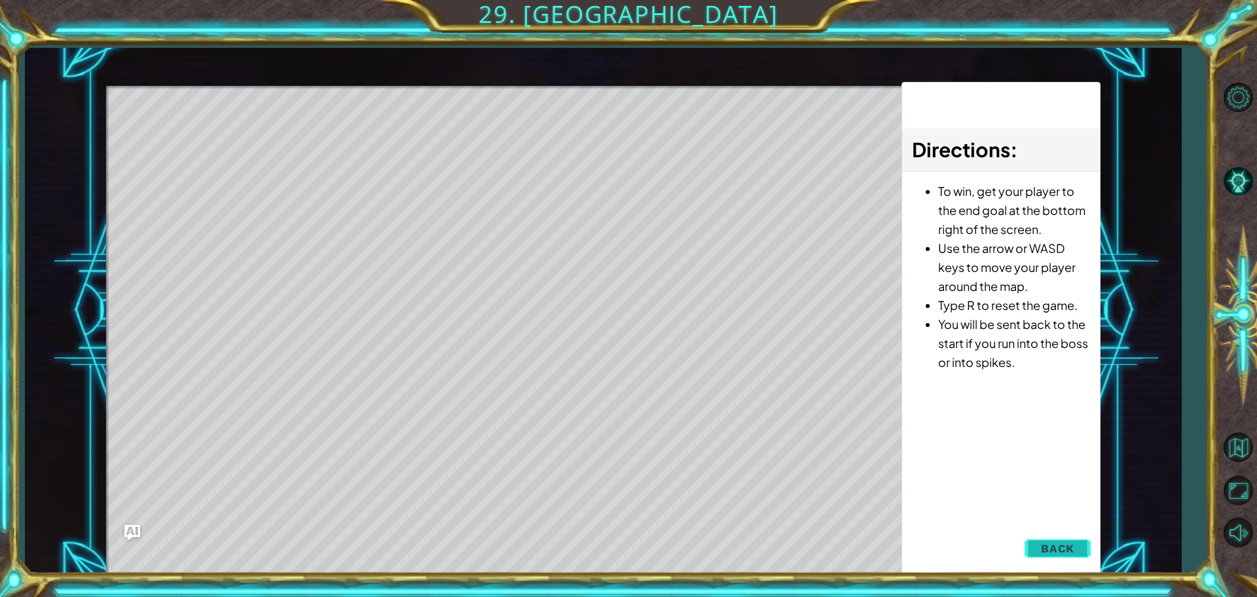
click at [1031, 549] on button "Back" at bounding box center [1058, 548] width 66 height 26
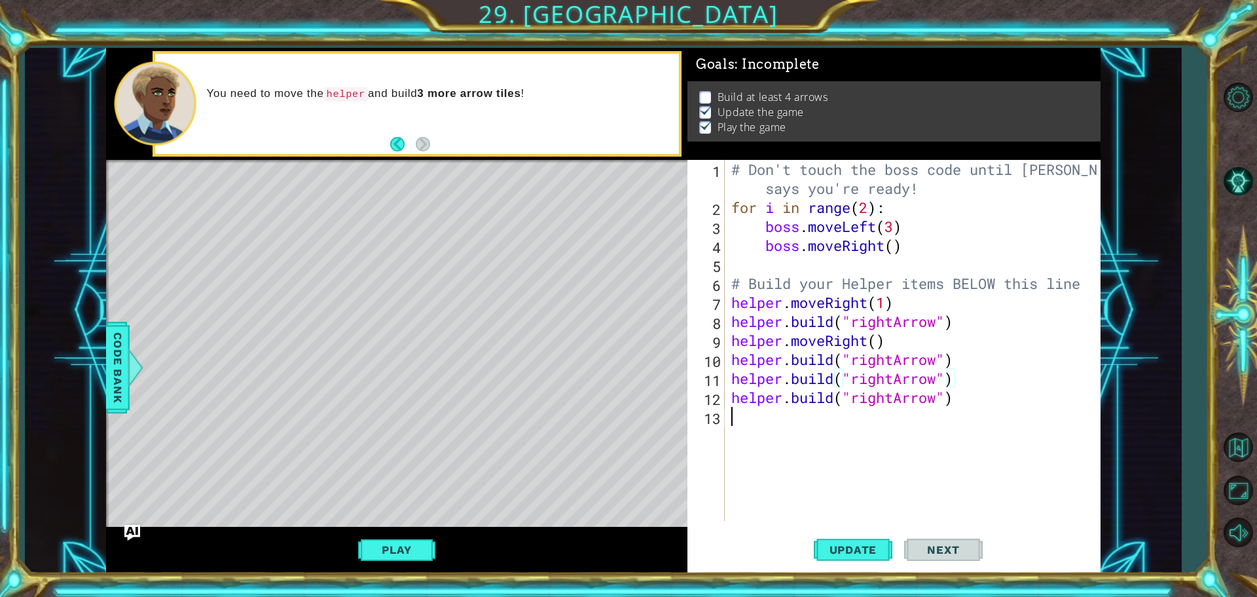
click at [961, 421] on div "# Don't touch the boss code until [PERSON_NAME] says you're ready! for i in ran…" at bounding box center [916, 369] width 375 height 418
click at [960, 409] on div "# Don't touch the boss code until [PERSON_NAME] says you're ready! for i in ran…" at bounding box center [916, 369] width 375 height 418
click at [960, 401] on div "# Don't touch the boss code until [PERSON_NAME] says you're ready! for i in ran…" at bounding box center [916, 369] width 375 height 418
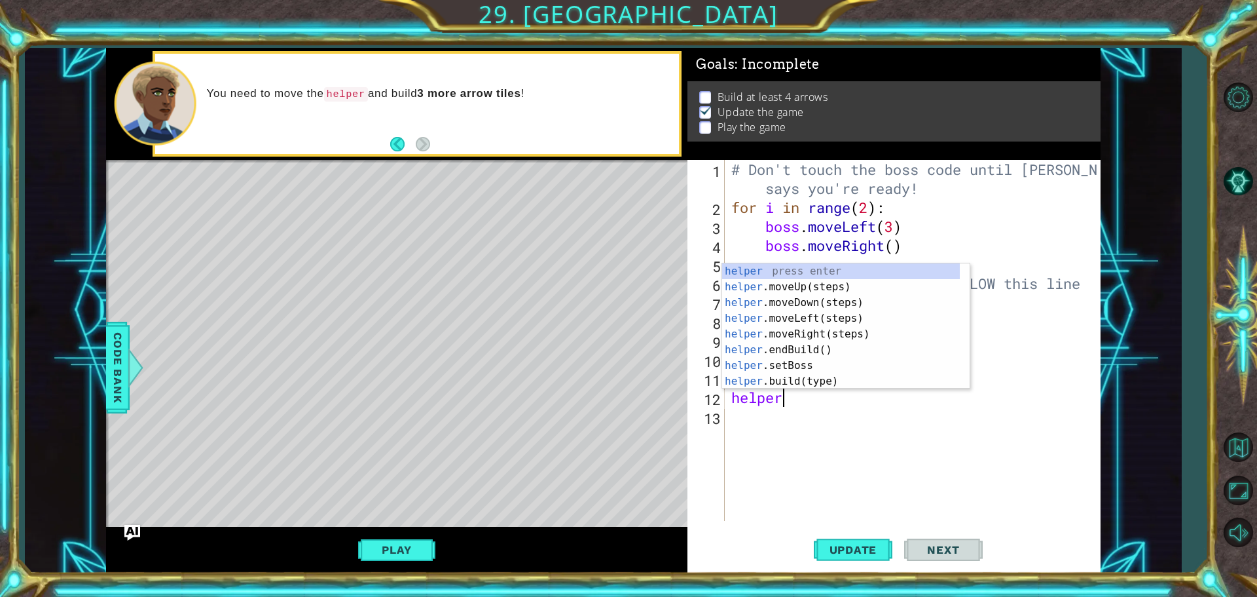
type textarea "h"
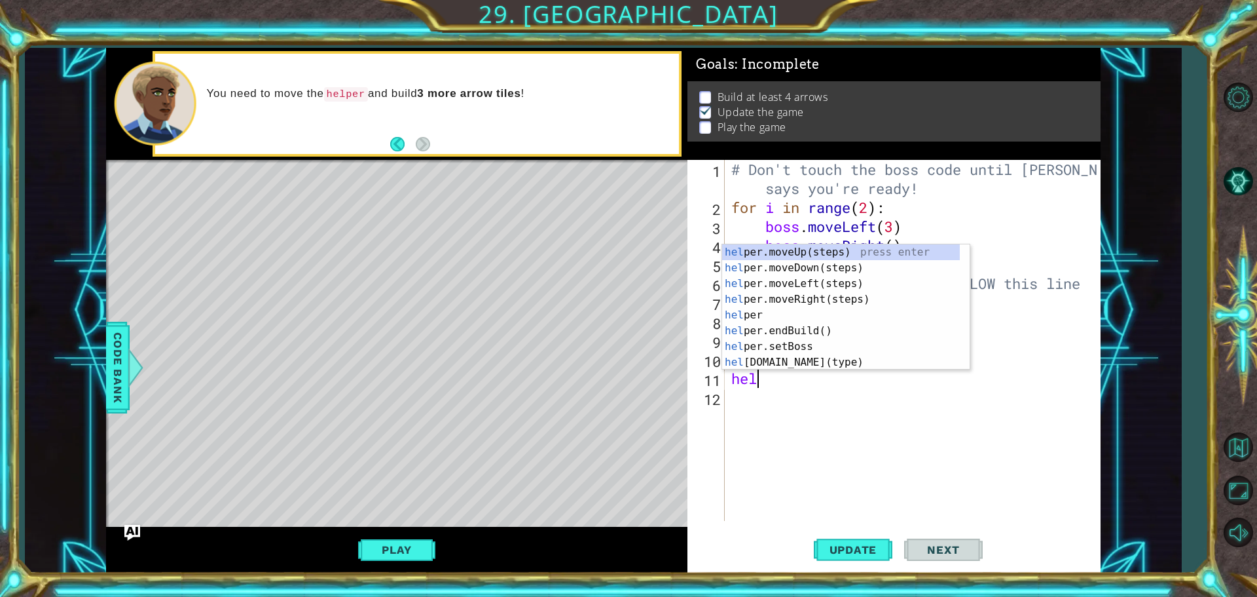
type textarea "h"
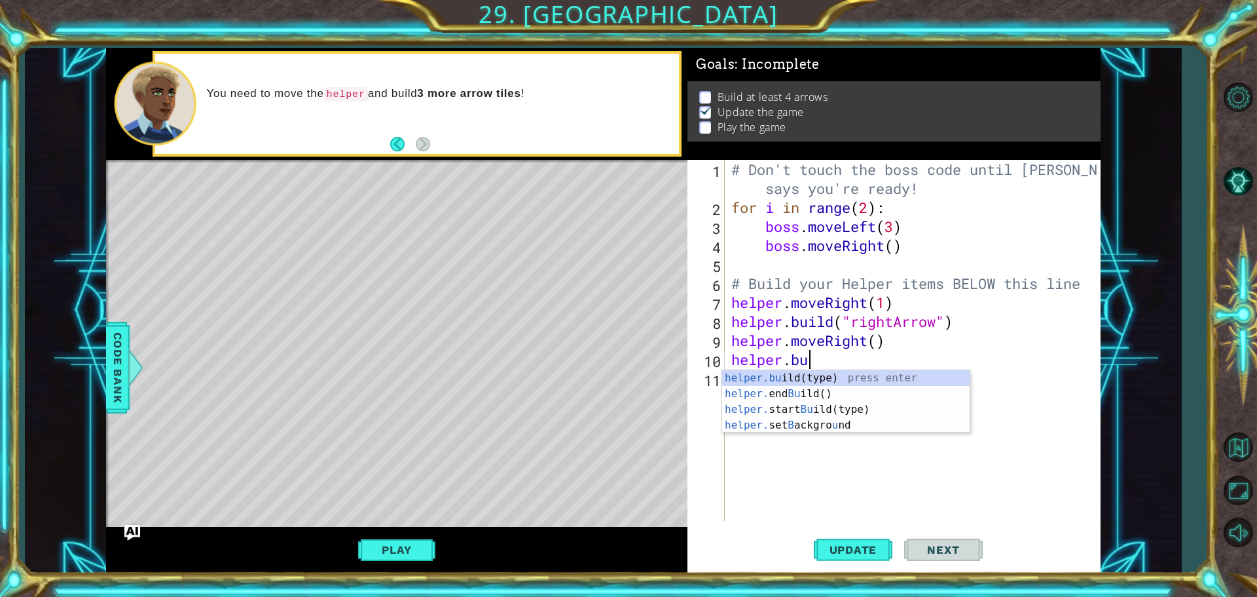
type textarea "h"
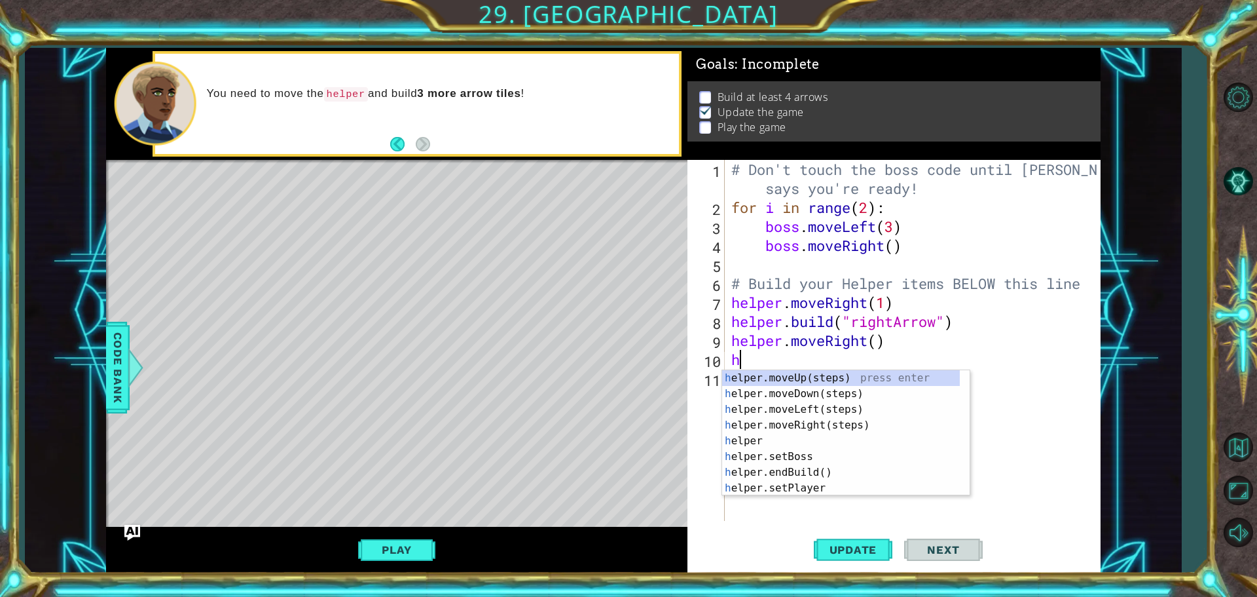
type textarea "helper.moveRi"
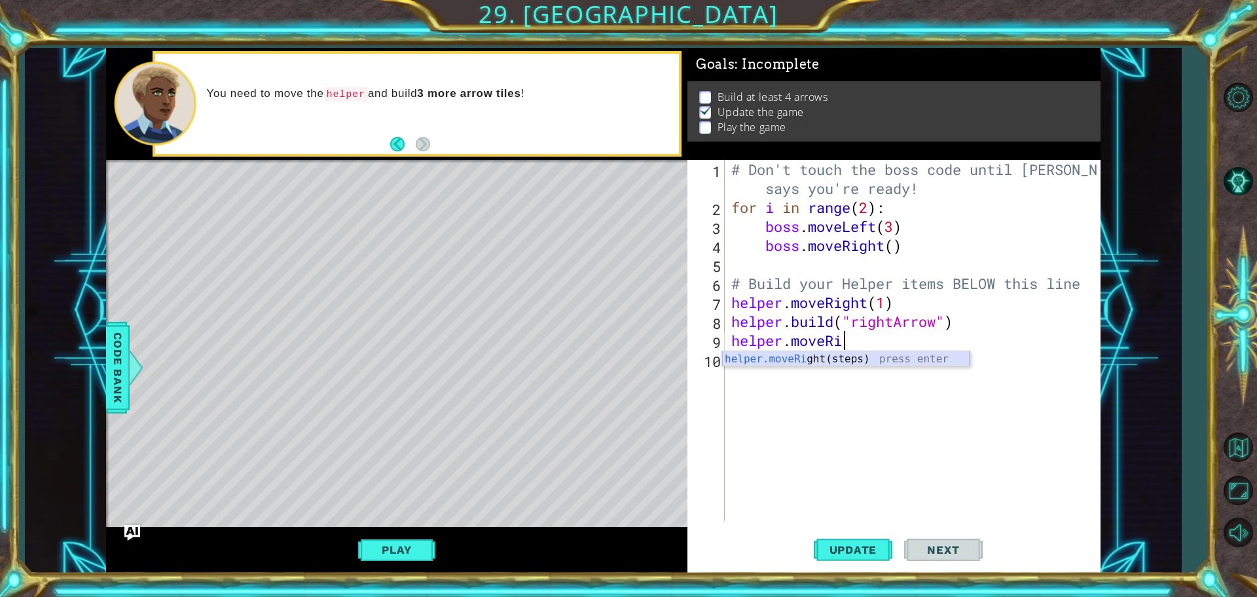
click at [915, 363] on div "helper.moveRi ght(steps) press enter" at bounding box center [846, 374] width 248 height 47
type textarea "h"
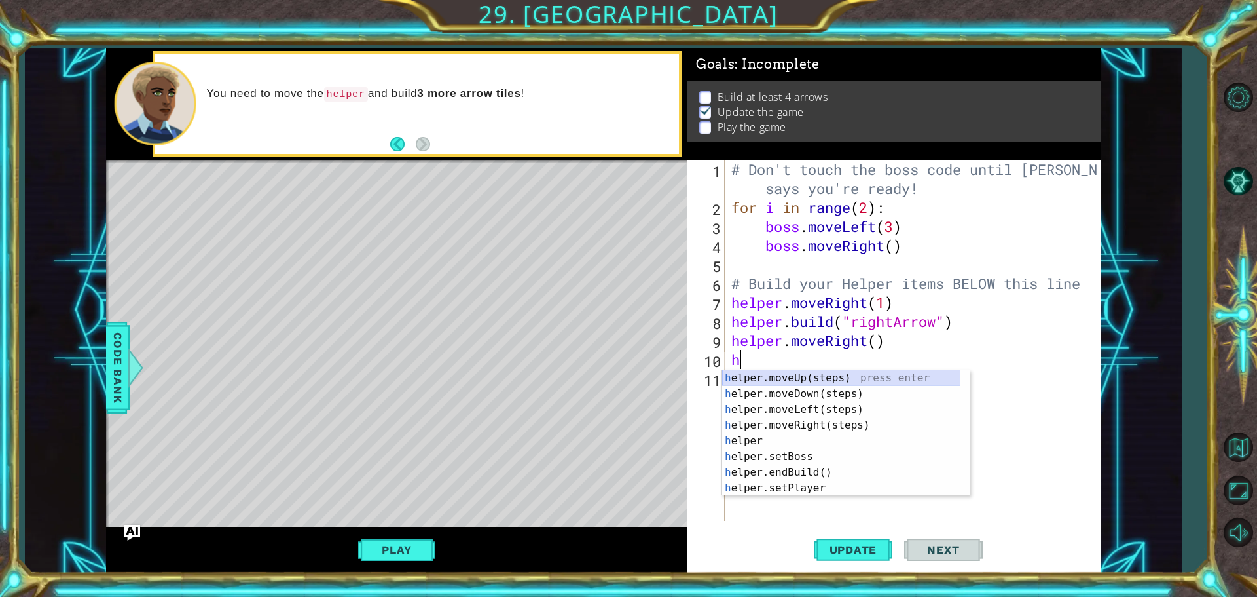
click at [808, 378] on div "h elper.moveUp(steps) press enter h elper.moveDown(steps) press enter h elper.m…" at bounding box center [846, 448] width 248 height 157
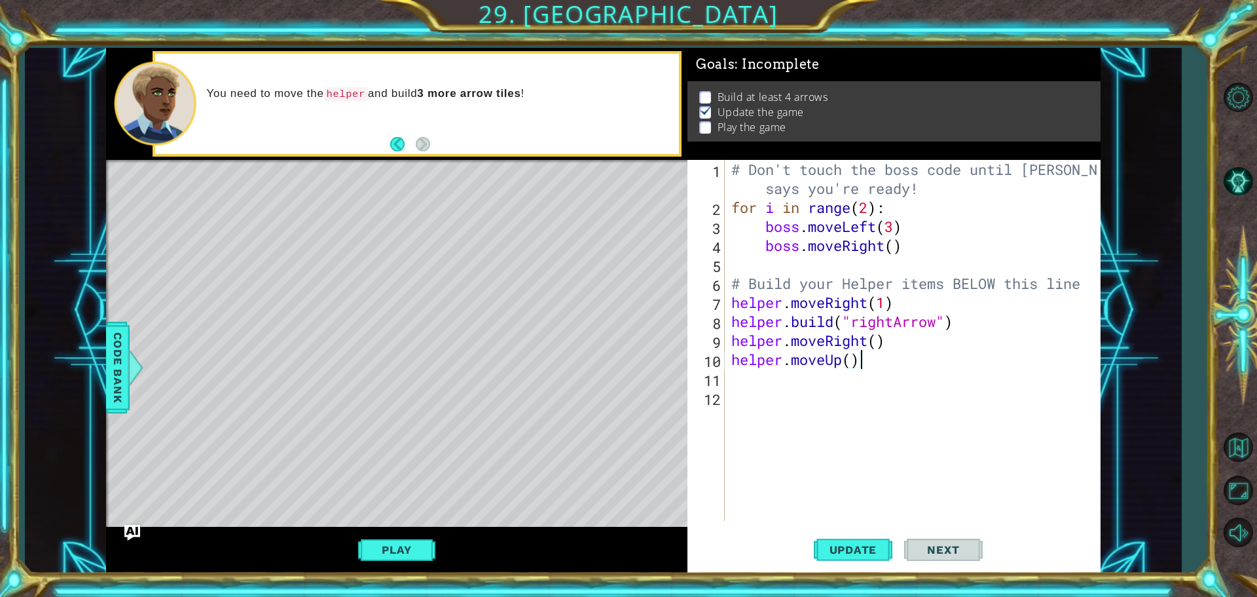
click at [867, 364] on div "# Don't touch the boss code until [PERSON_NAME] says you're ready! for i in ran…" at bounding box center [916, 369] width 375 height 418
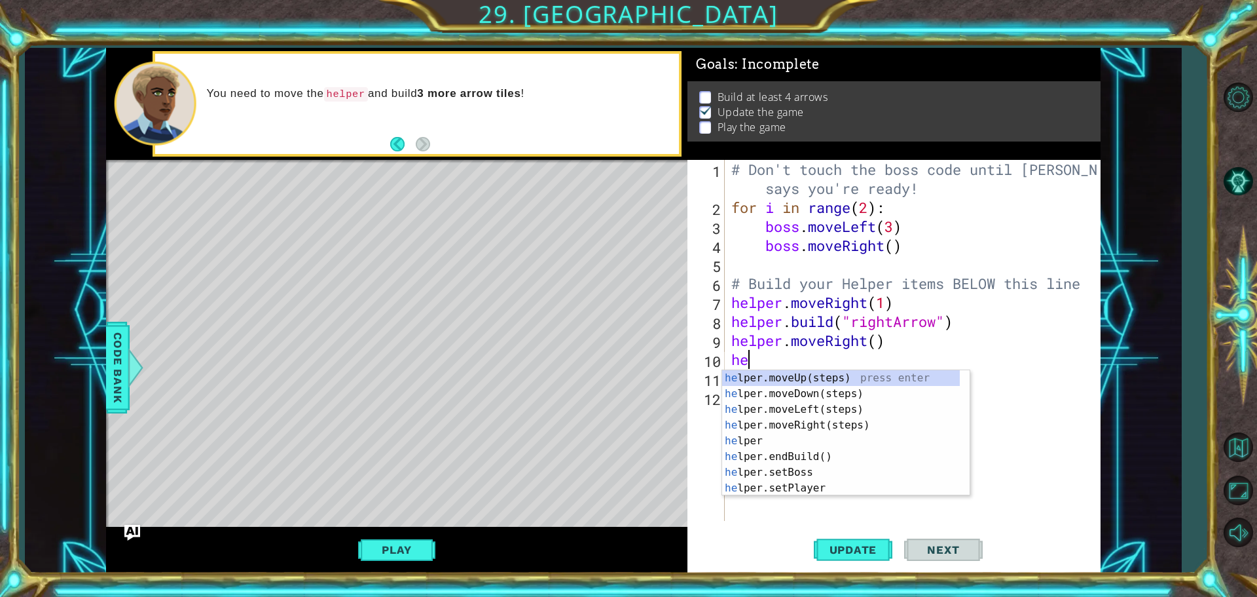
type textarea "h"
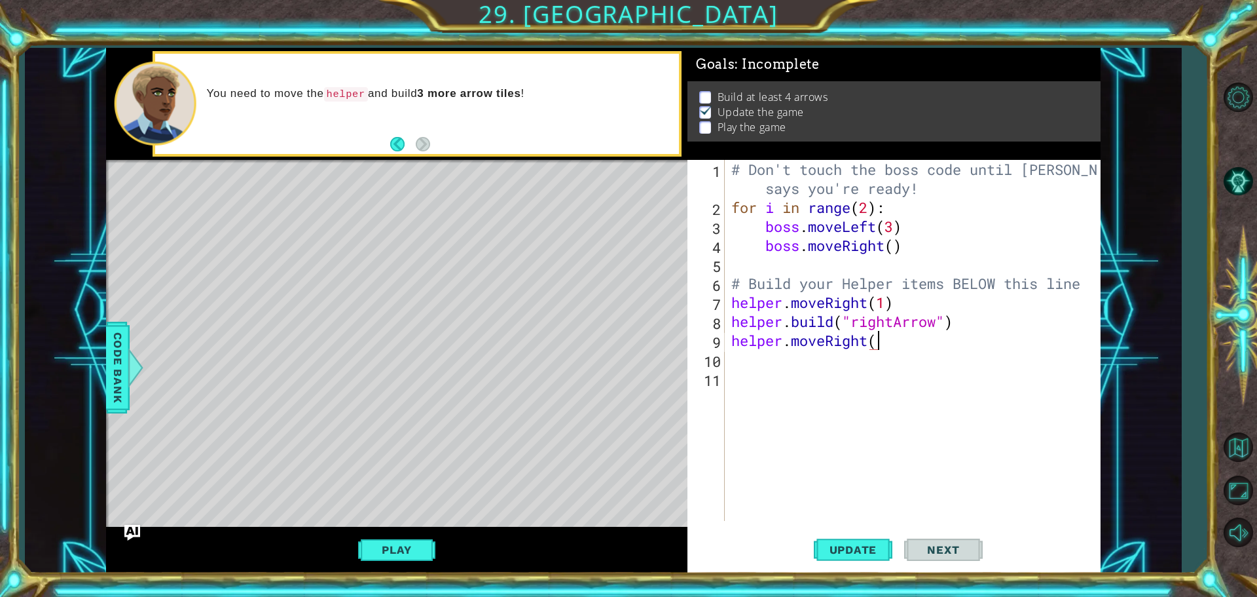
type textarea "helper.moveRight()"
click at [850, 367] on div "# Don't touch the boss code until [PERSON_NAME] says you're ready! for i in ran…" at bounding box center [916, 369] width 375 height 418
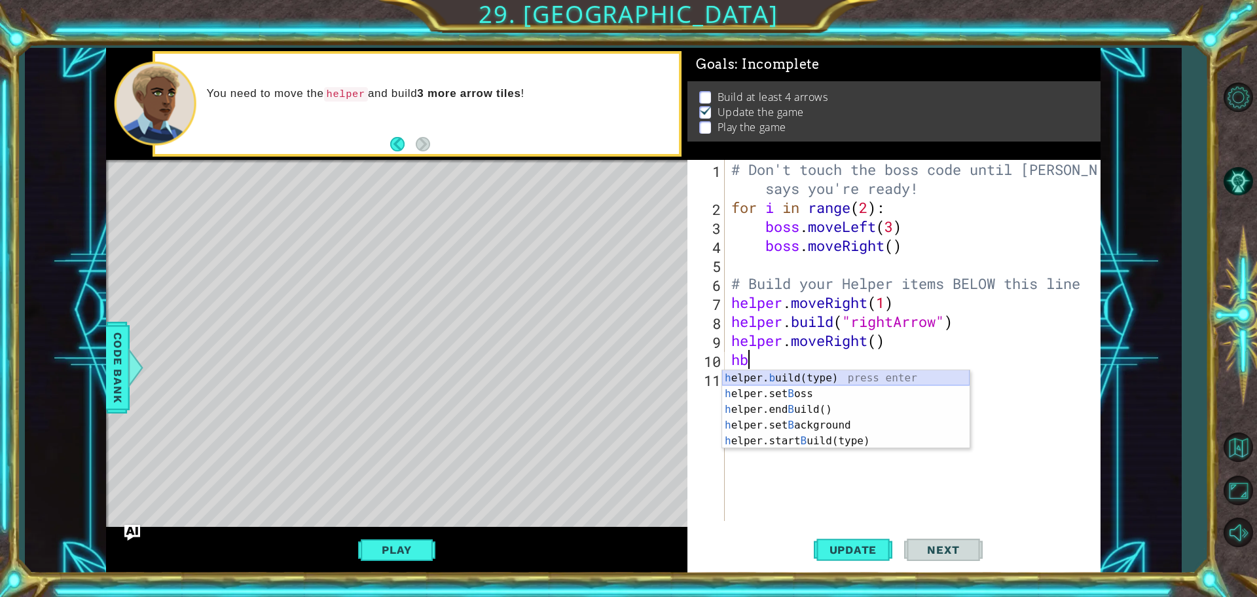
click at [784, 374] on div "h elper. b uild(type) press enter h elper.set B oss press enter h elper.end B u…" at bounding box center [846, 425] width 248 height 110
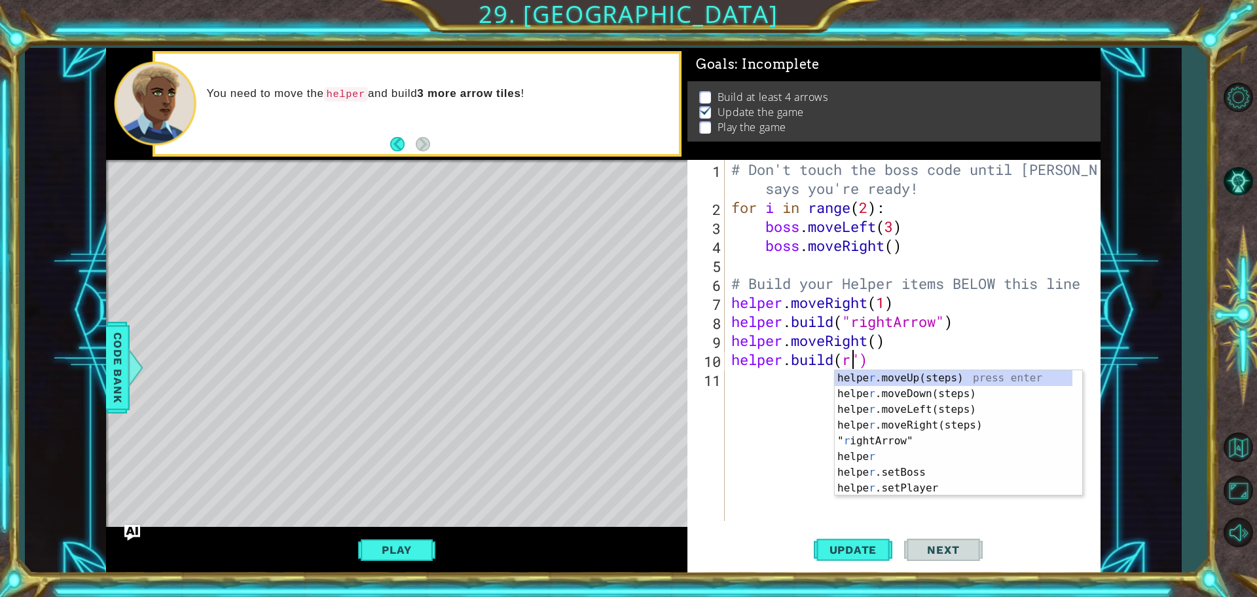
scroll to position [0, 5]
click at [888, 435] on div "helpe [PERSON_NAME]moveUp(steps) press enter helpe r .moveDown(steps) press ent…" at bounding box center [959, 448] width 248 height 157
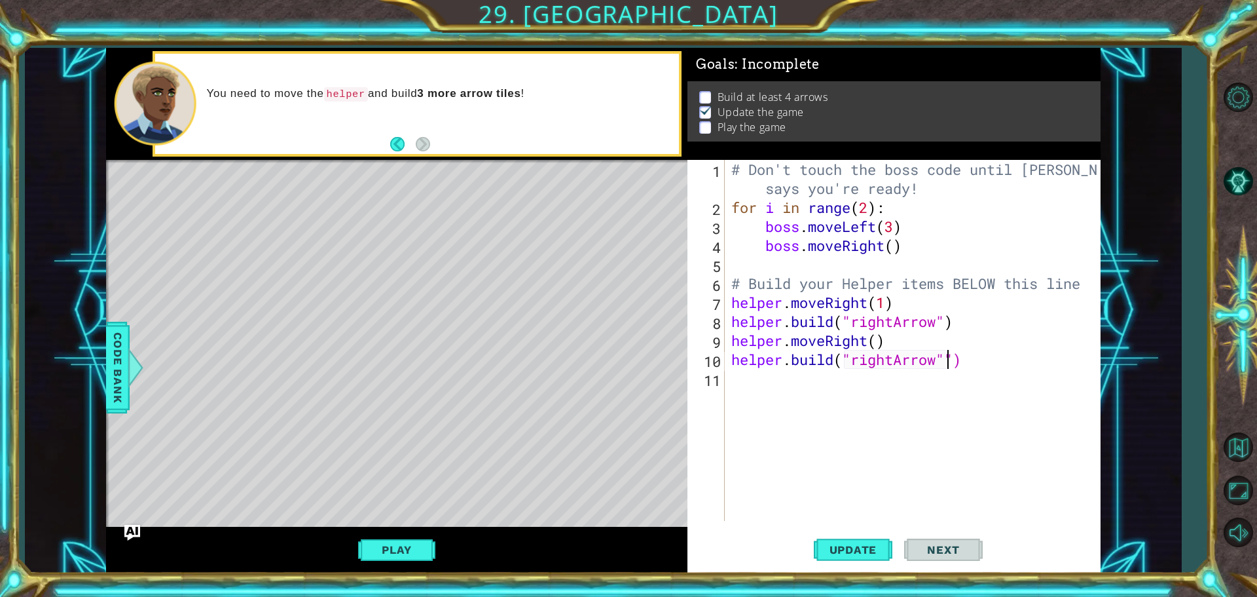
type textarea "[DOMAIN_NAME]("rightArrow")"
click at [789, 384] on div "# Don't touch the boss code until [PERSON_NAME] says you're ready! for i in ran…" at bounding box center [916, 369] width 375 height 418
type textarea "h"
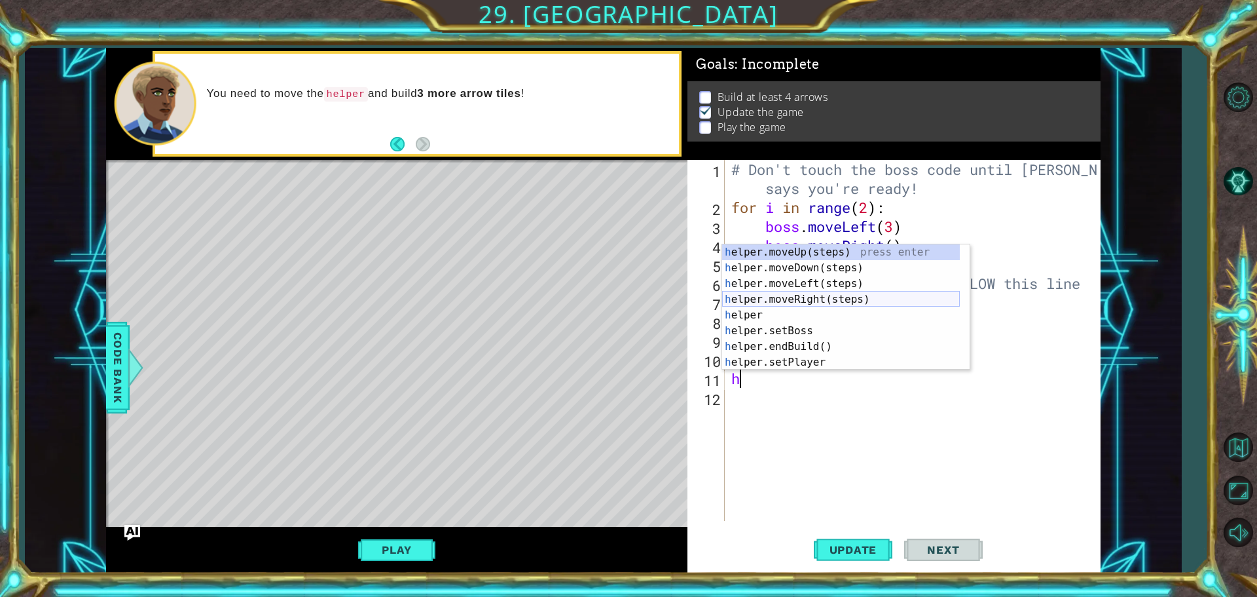
click at [807, 293] on div "h elper.moveUp(steps) press enter h elper.moveDown(steps) press enter h elper.m…" at bounding box center [841, 322] width 238 height 157
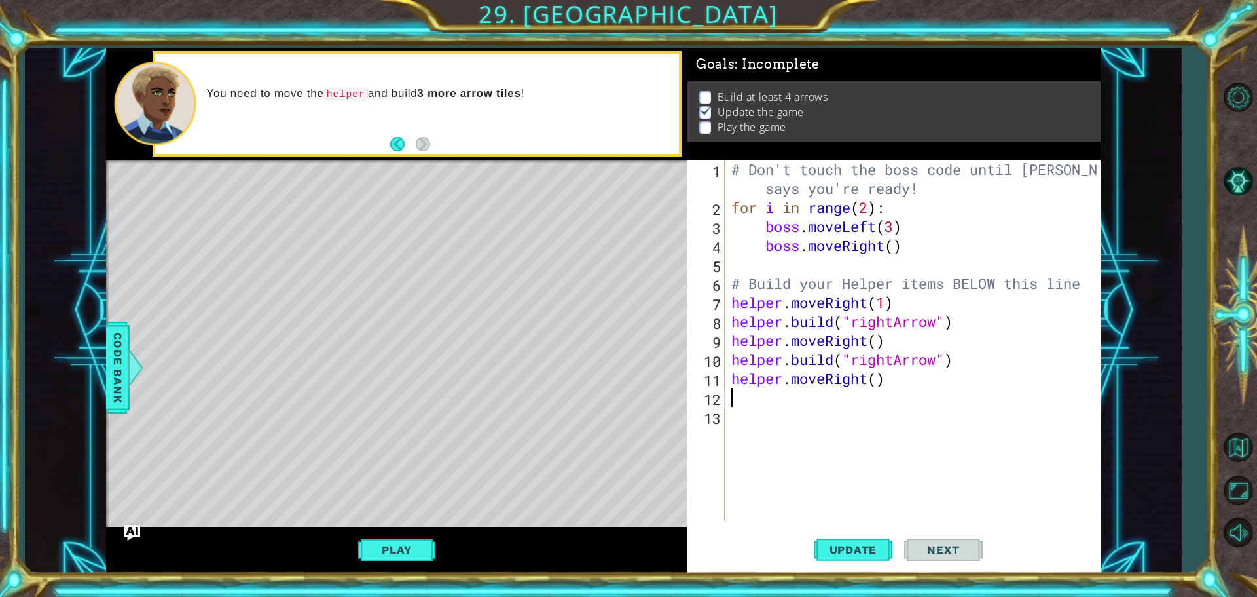
click at [805, 391] on div "# Don't touch the boss code until [PERSON_NAME] says you're ready! for i in ran…" at bounding box center [916, 369] width 375 height 418
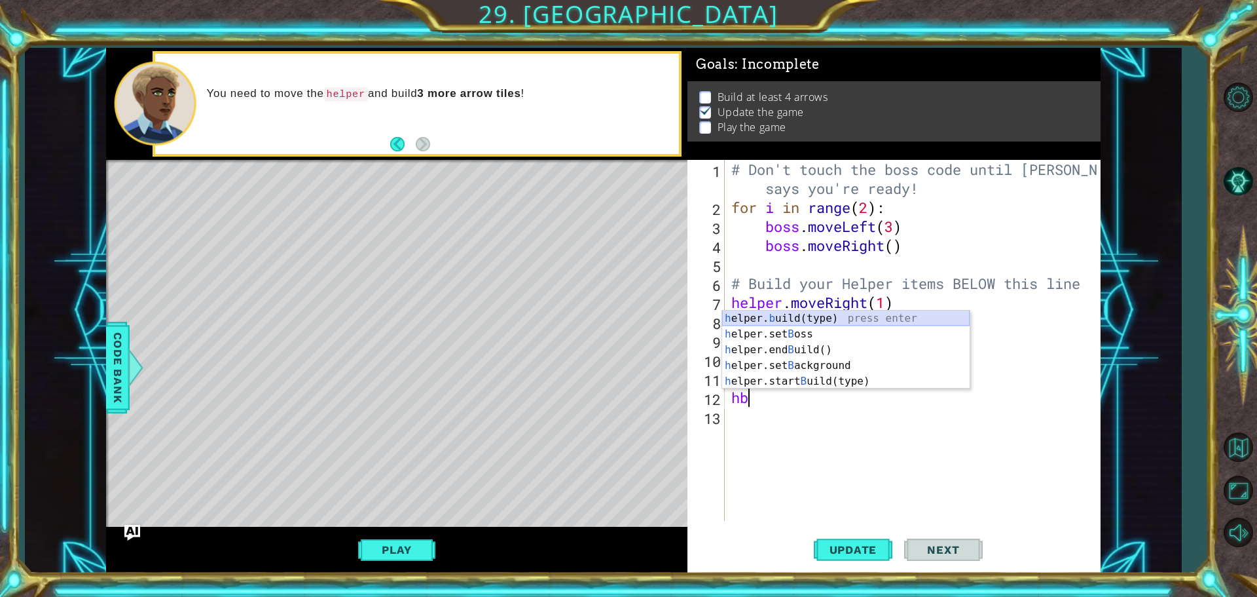
click at [789, 318] on div "h elper. b uild(type) press enter h elper.set B oss press enter h elper.end B u…" at bounding box center [846, 365] width 248 height 110
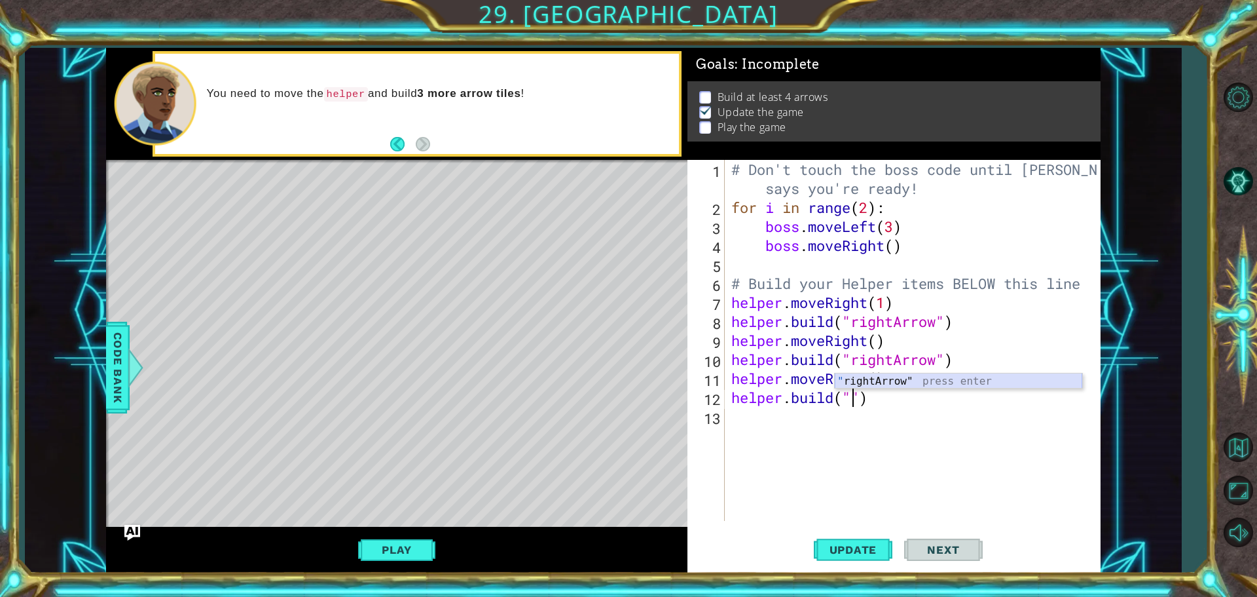
click at [886, 384] on div "" rightArrow" press enter" at bounding box center [959, 396] width 248 height 47
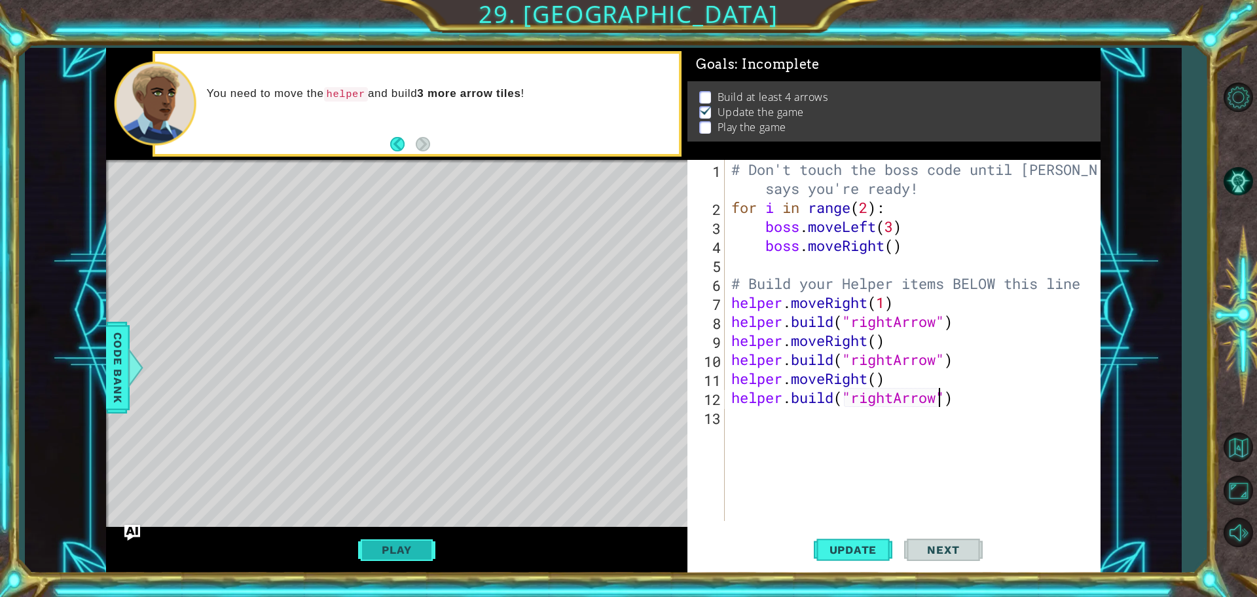
type textarea "[DOMAIN_NAME]("rightArrow")"
click at [409, 546] on button "Play" at bounding box center [396, 549] width 77 height 25
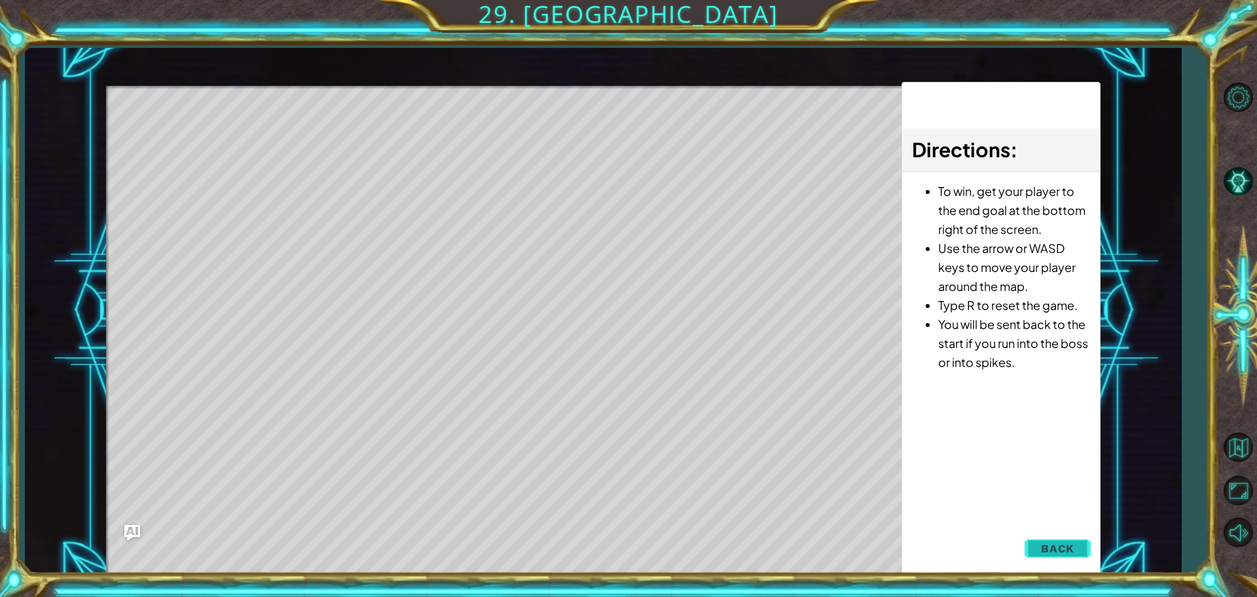
click at [1030, 542] on button "Back" at bounding box center [1058, 548] width 66 height 26
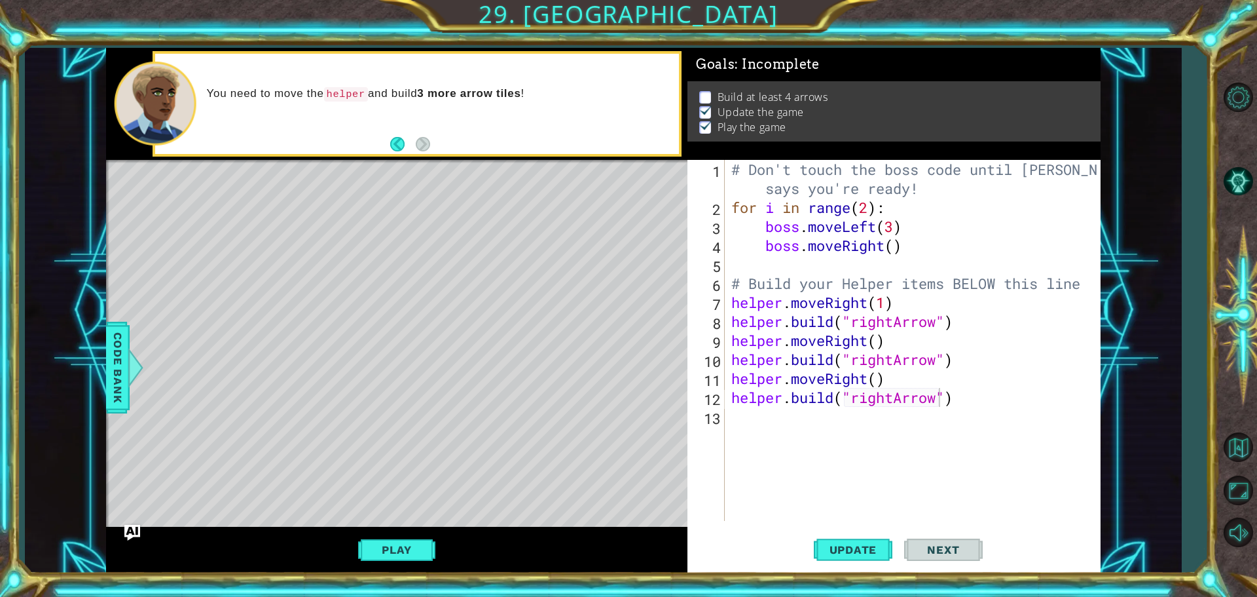
click at [695, 414] on div "13" at bounding box center [707, 418] width 35 height 19
click at [770, 414] on div "# Don't touch the boss code until [PERSON_NAME] says you're ready! for i in ran…" at bounding box center [916, 369] width 375 height 418
type textarea "h"
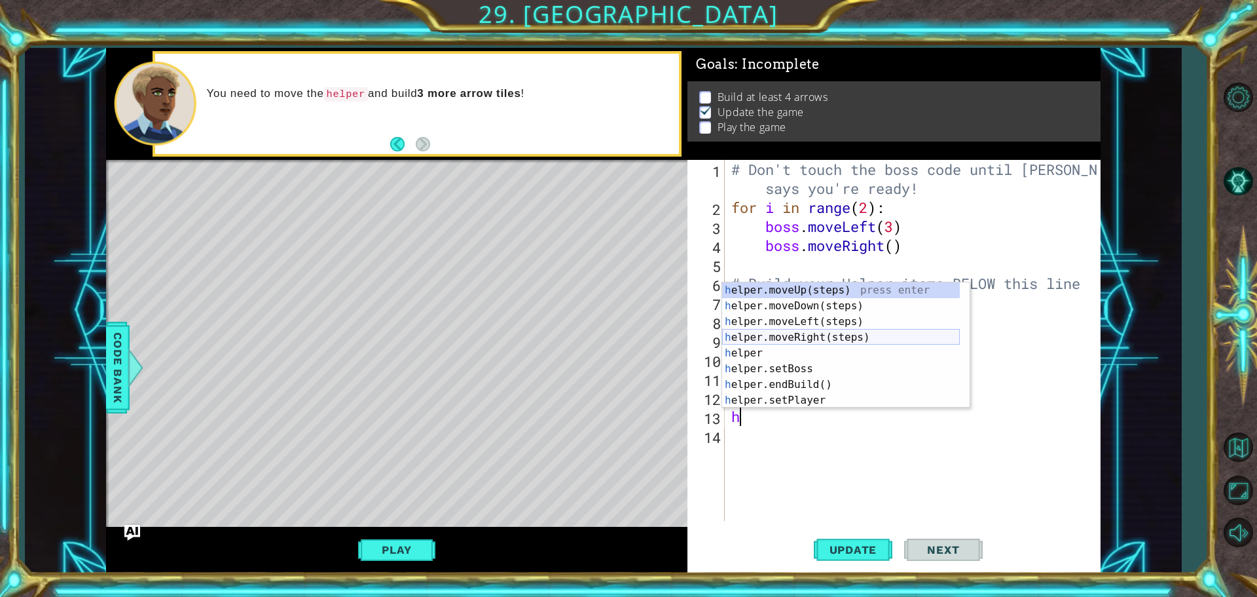
click at [773, 337] on div "h elper.moveUp(steps) press enter h elper.moveDown(steps) press enter h elper.m…" at bounding box center [841, 360] width 238 height 157
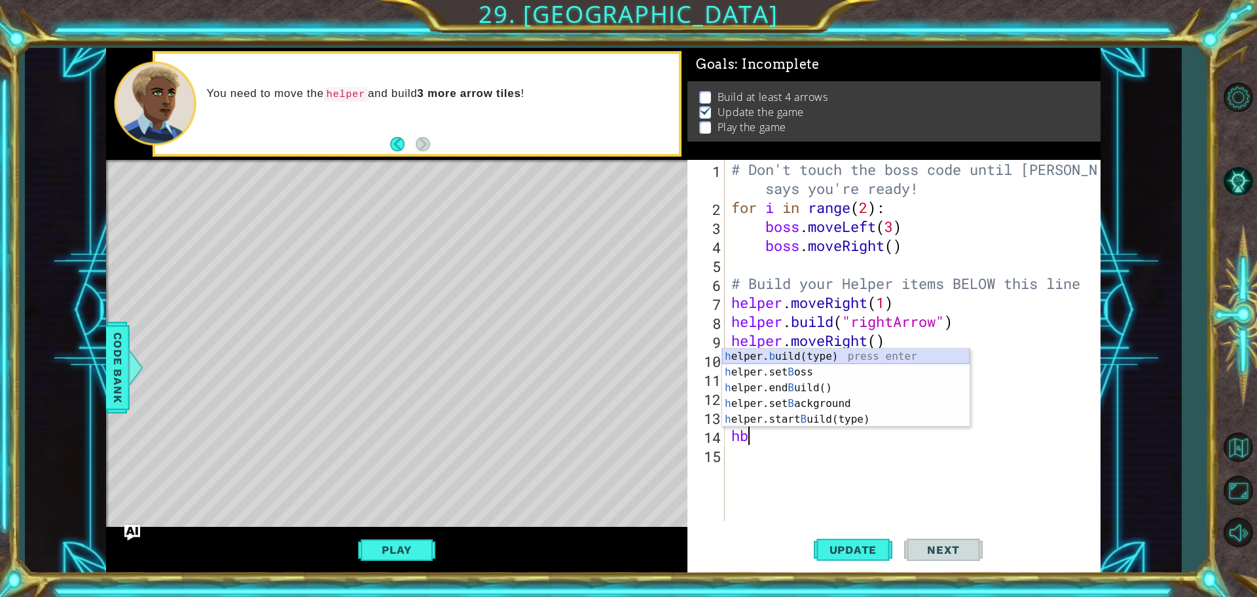
click at [790, 348] on div "h elper. b uild(type) press enter h elper.set B oss press enter h elper.end B u…" at bounding box center [846, 403] width 248 height 110
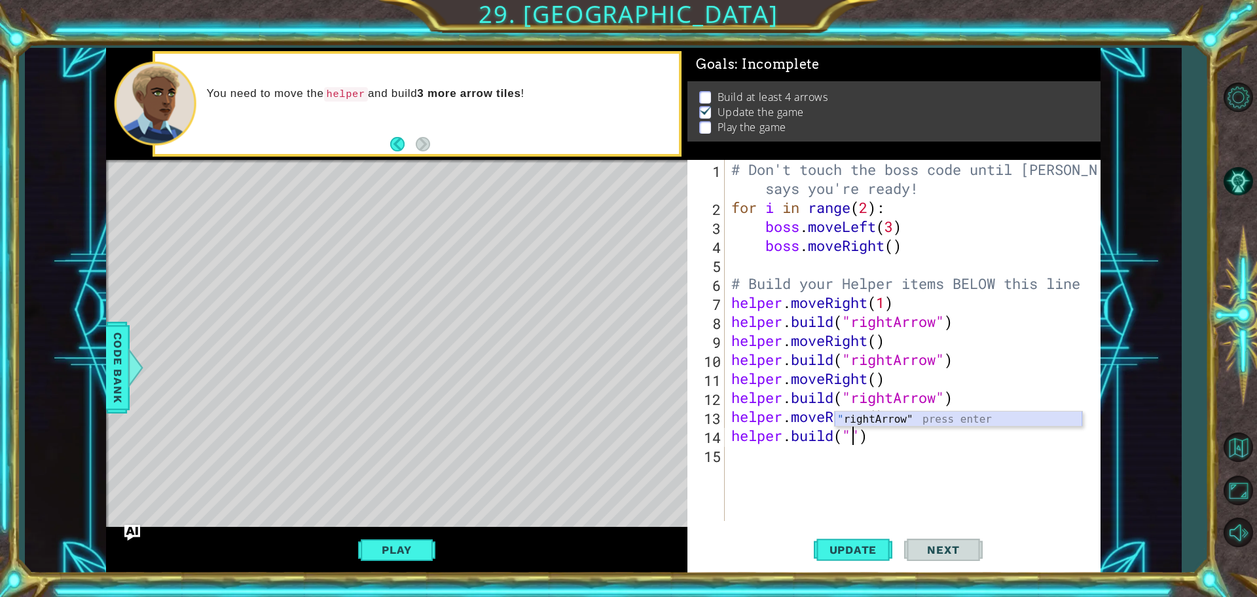
click at [907, 414] on div "" rightArrow" press enter" at bounding box center [959, 434] width 248 height 47
type textarea "[DOMAIN_NAME]("rightArrow")"
click at [797, 454] on div "# Don't touch the boss code until [PERSON_NAME] says you're ready! for i in ran…" at bounding box center [916, 369] width 375 height 418
type textarea "h"
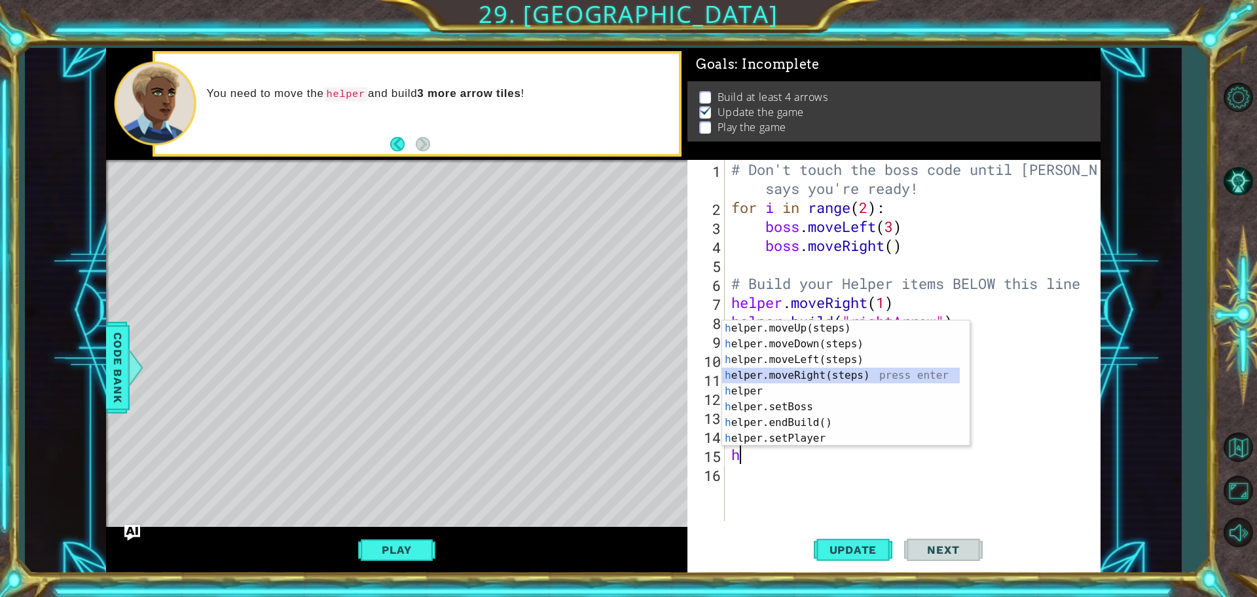
click at [796, 374] on div "h elper.moveUp(steps) press enter h elper.moveDown(steps) press enter h elper.m…" at bounding box center [841, 398] width 238 height 157
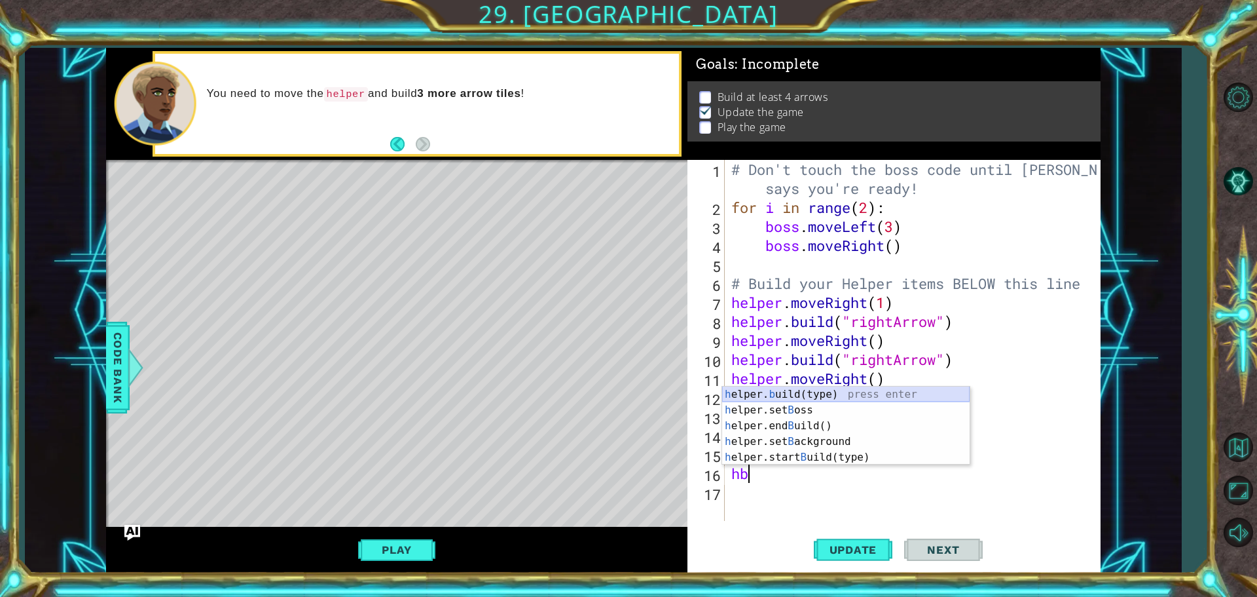
click at [780, 390] on div "h elper. b uild(type) press enter h elper.set B oss press enter h elper.end B u…" at bounding box center [846, 441] width 248 height 110
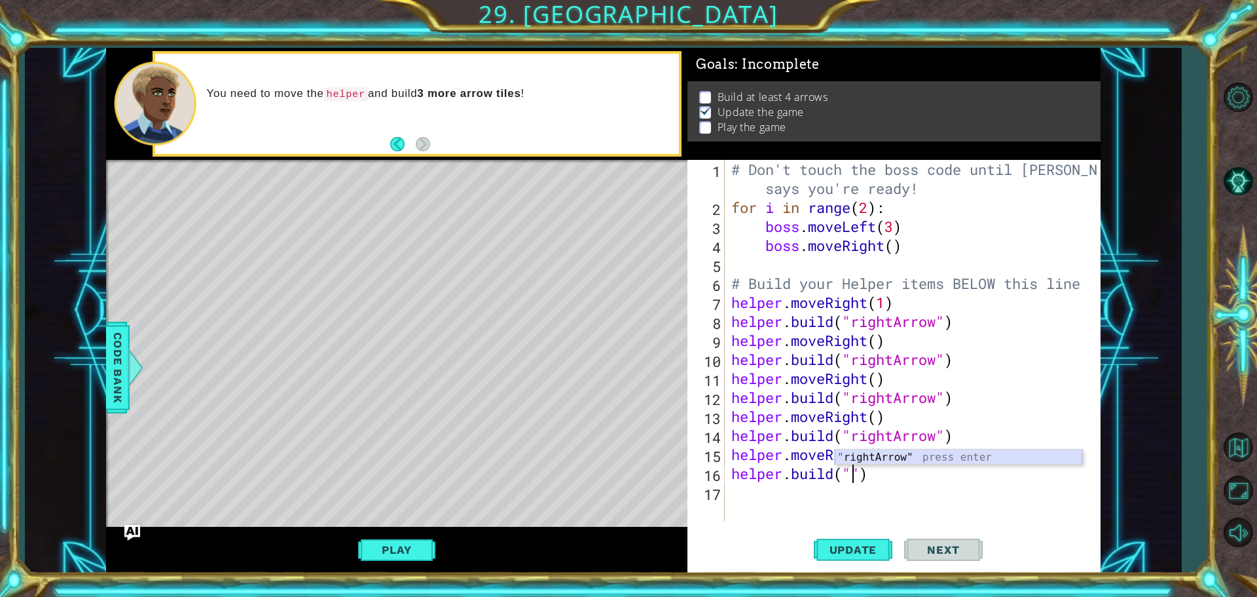
click at [866, 459] on div "" rightArrow" press enter" at bounding box center [959, 472] width 248 height 47
type textarea "[DOMAIN_NAME]("rightArrow")"
click at [808, 501] on div "# Don't touch the boss code until [PERSON_NAME] says you're ready! for i in ran…" at bounding box center [916, 369] width 375 height 418
type textarea "h"
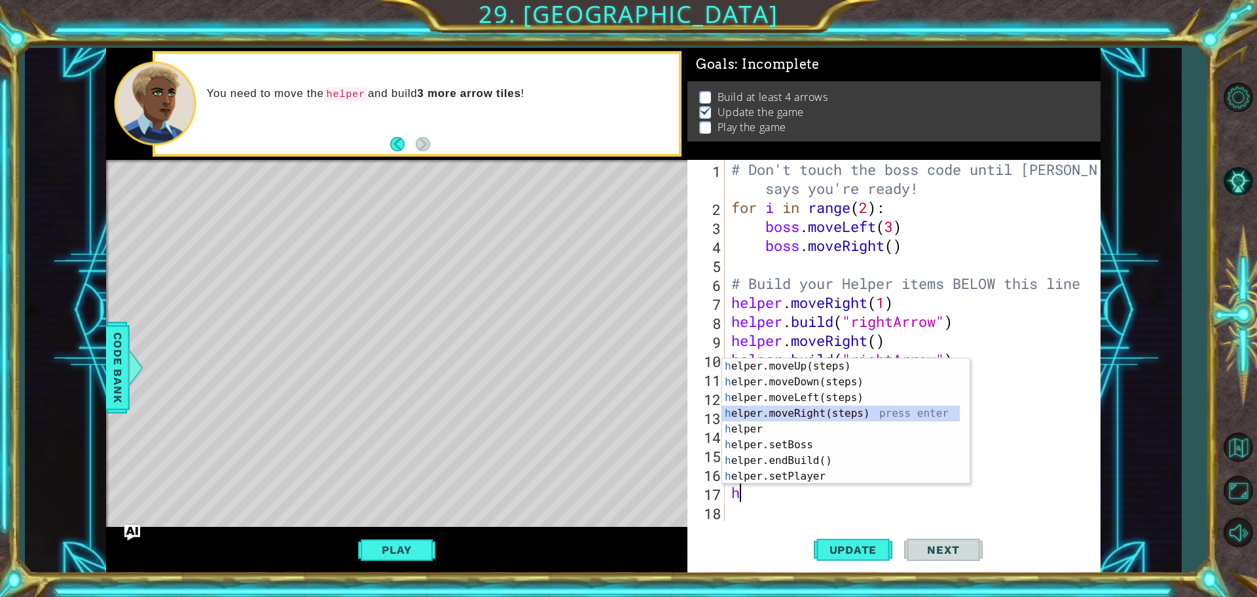
click at [778, 412] on div "h elper.moveUp(steps) press enter h elper.moveDown(steps) press enter h elper.m…" at bounding box center [841, 436] width 238 height 157
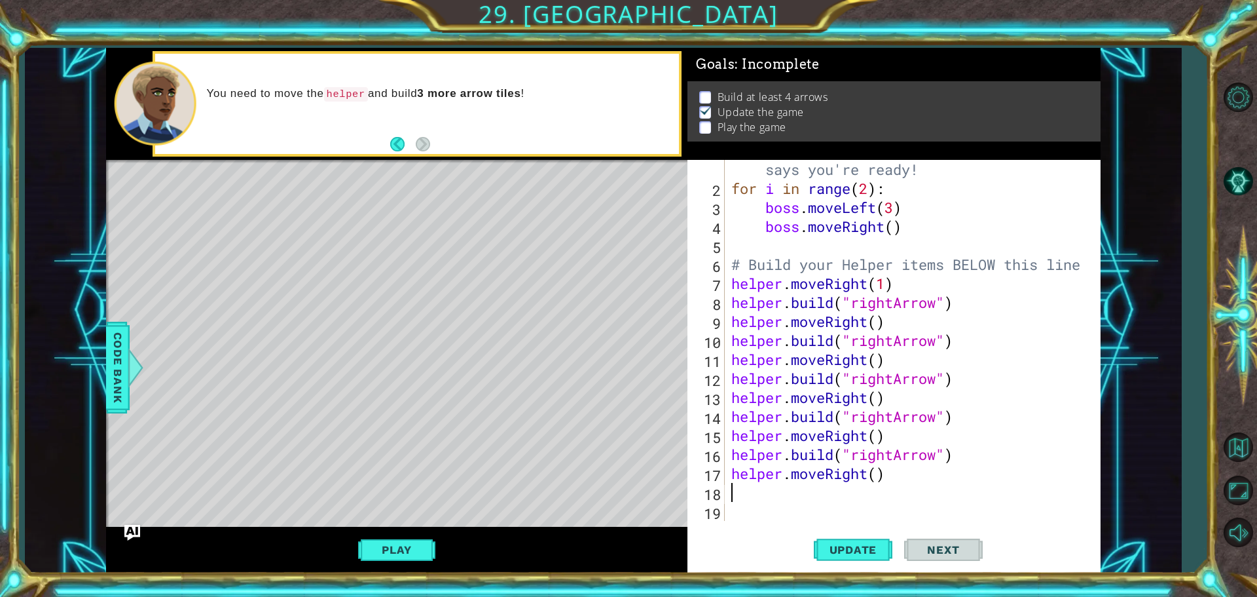
scroll to position [19, 0]
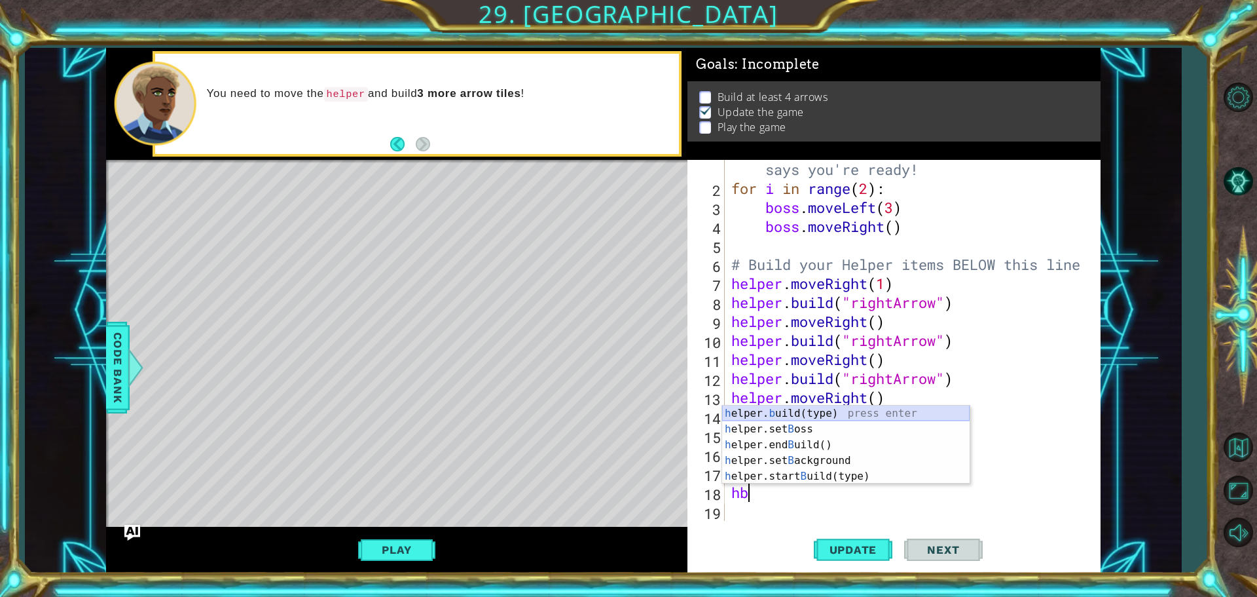
click at [785, 411] on div "h elper. b uild(type) press enter h elper.set B oss press enter h elper.end B u…" at bounding box center [846, 460] width 248 height 110
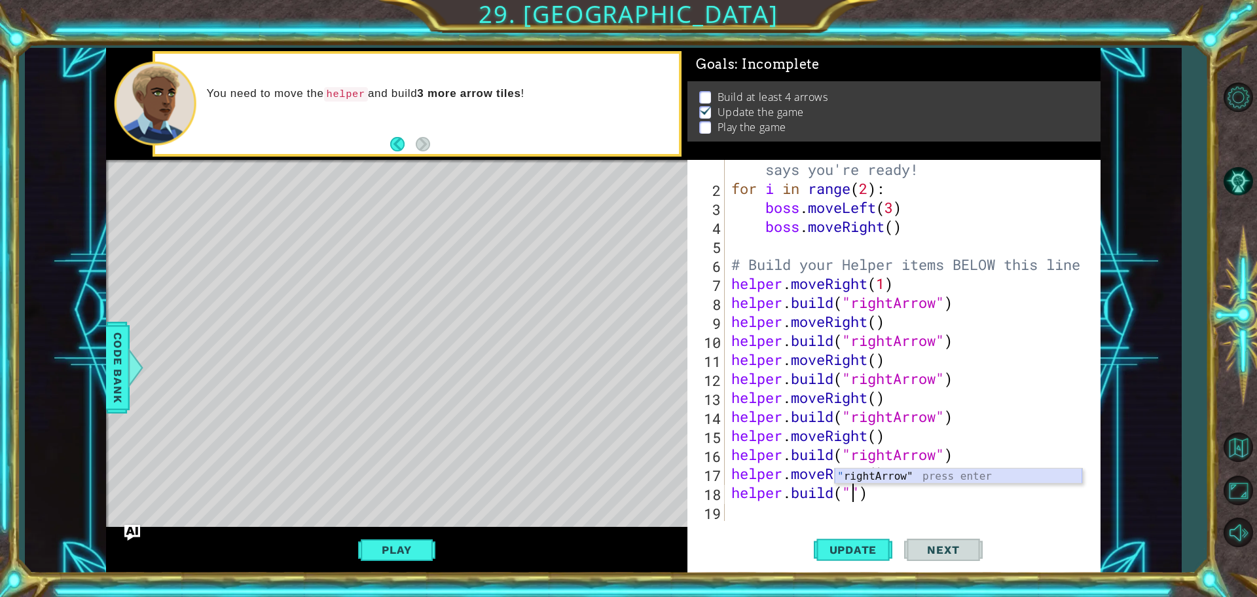
click at [850, 470] on div "" rightArrow" press enter" at bounding box center [959, 491] width 248 height 47
click at [415, 545] on button "Play" at bounding box center [396, 549] width 77 height 25
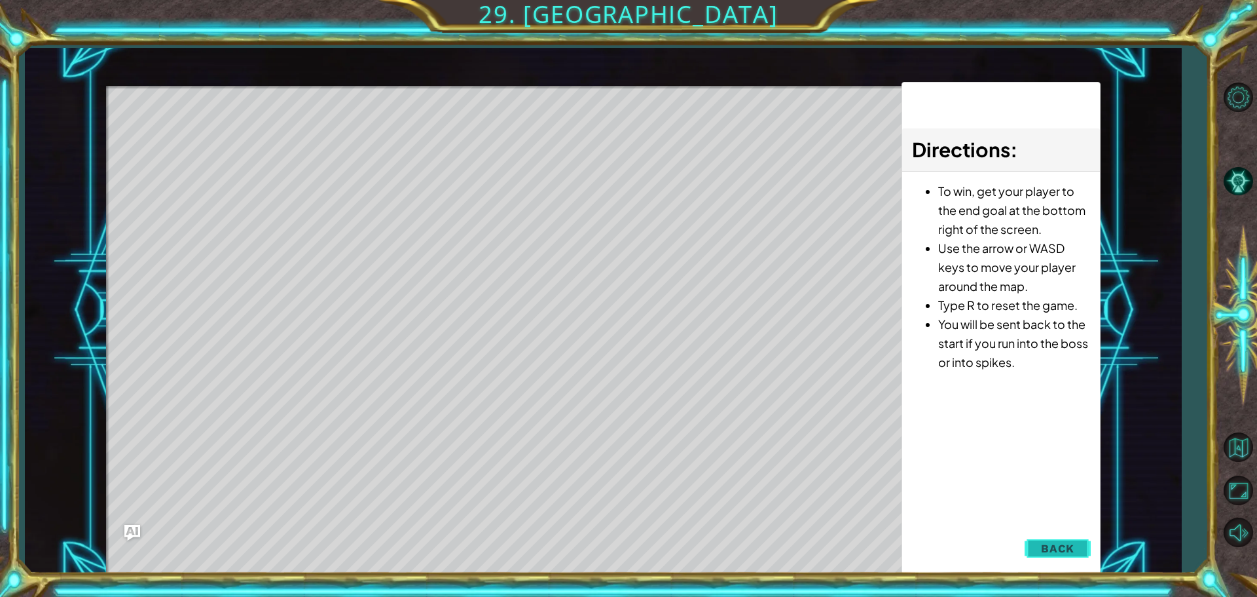
click at [1057, 541] on button "Back" at bounding box center [1058, 548] width 66 height 26
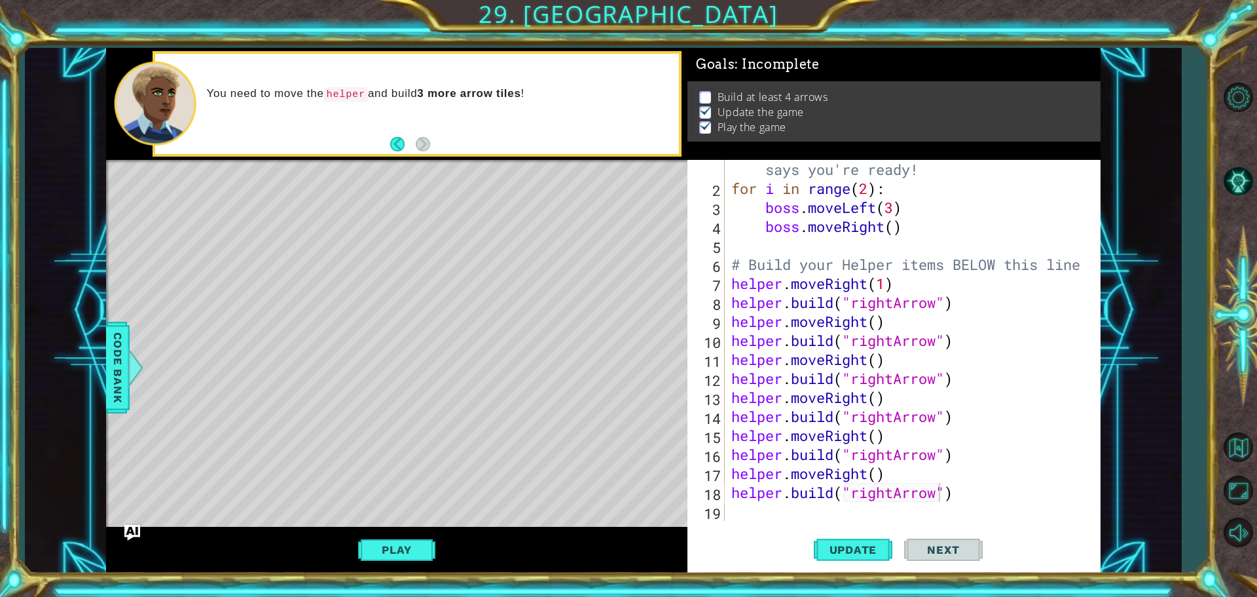
click at [946, 496] on div "# Don't touch the boss code until [PERSON_NAME] says you're ready! for i in ran…" at bounding box center [911, 350] width 365 height 418
click at [936, 497] on div "# Don't touch the boss code until [PERSON_NAME] says you're ready! for i in ran…" at bounding box center [911, 350] width 365 height 418
click at [895, 494] on div "# Don't touch the boss code until [PERSON_NAME] says you're ready! for i in ran…" at bounding box center [911, 350] width 365 height 418
type textarea "[DOMAIN_NAME]("downArrow")"
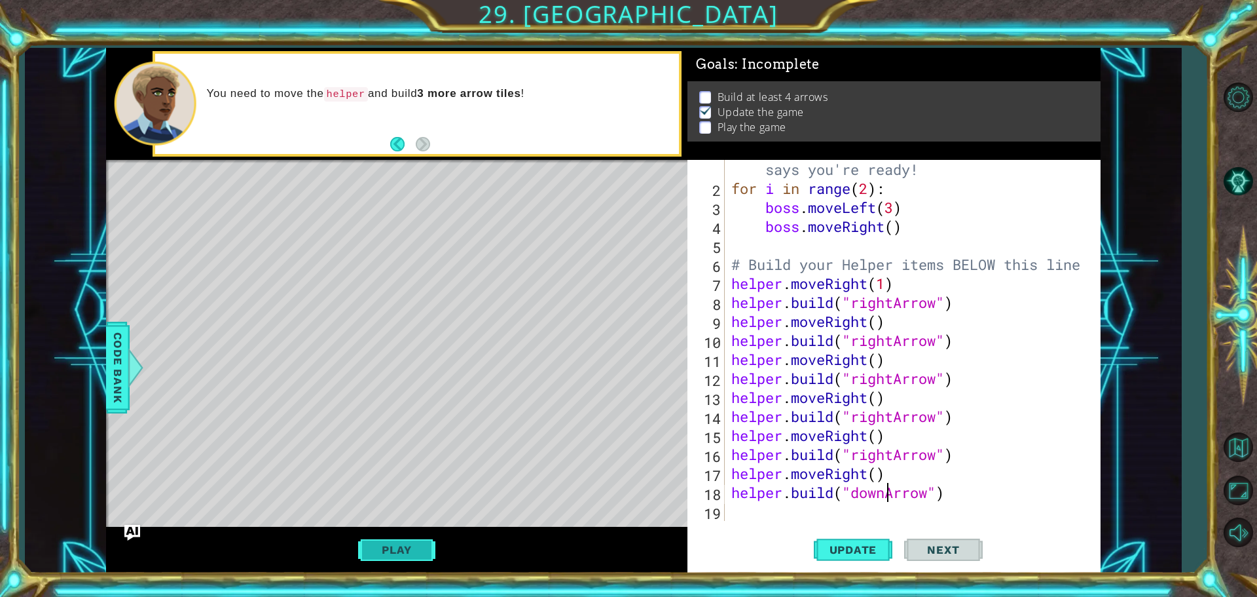
click at [369, 542] on button "Play" at bounding box center [396, 549] width 77 height 25
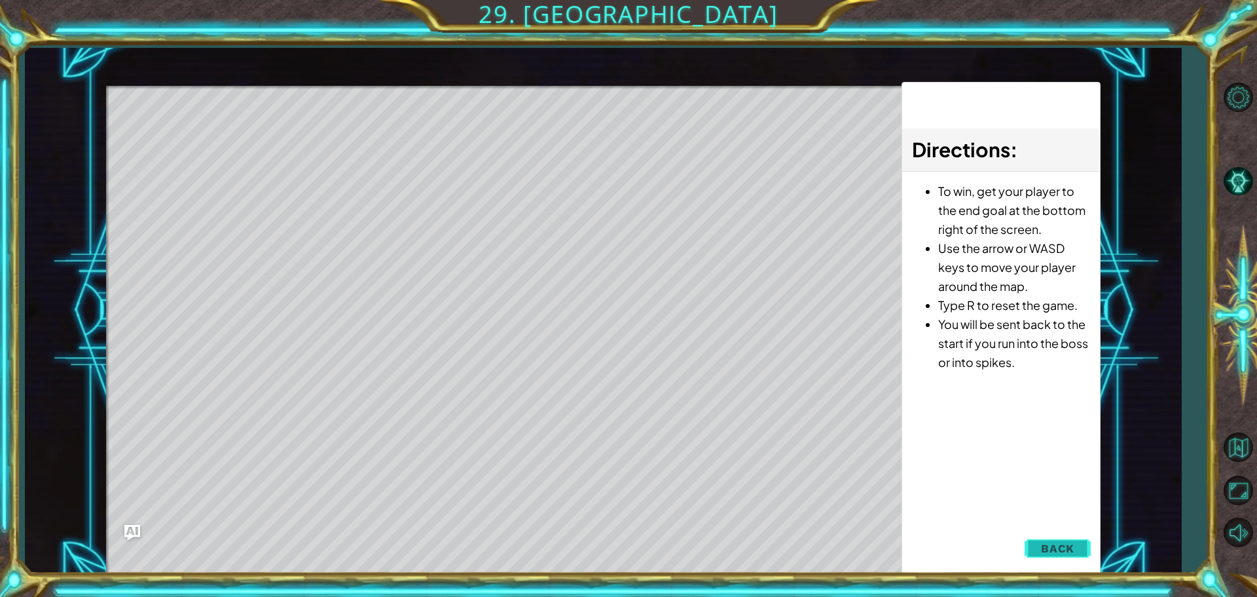
click at [1055, 540] on button "Back" at bounding box center [1058, 548] width 66 height 26
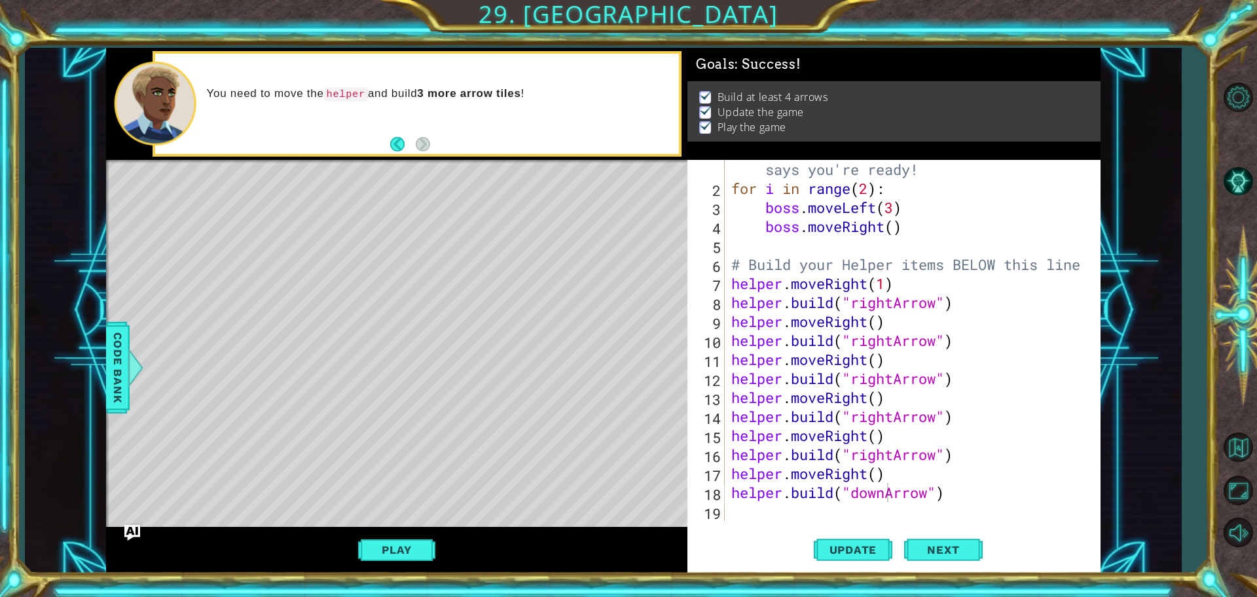
click at [766, 526] on div "[DOMAIN_NAME]("downArrow") 1 2 3 4 5 6 7 8 9 10 11 12 13 14 15 16 17 18 19 # Do…" at bounding box center [894, 366] width 413 height 413
click at [753, 513] on div "# Don't touch the boss code until [PERSON_NAME] says you're ready! for i in ran…" at bounding box center [911, 350] width 365 height 418
type textarea "h"
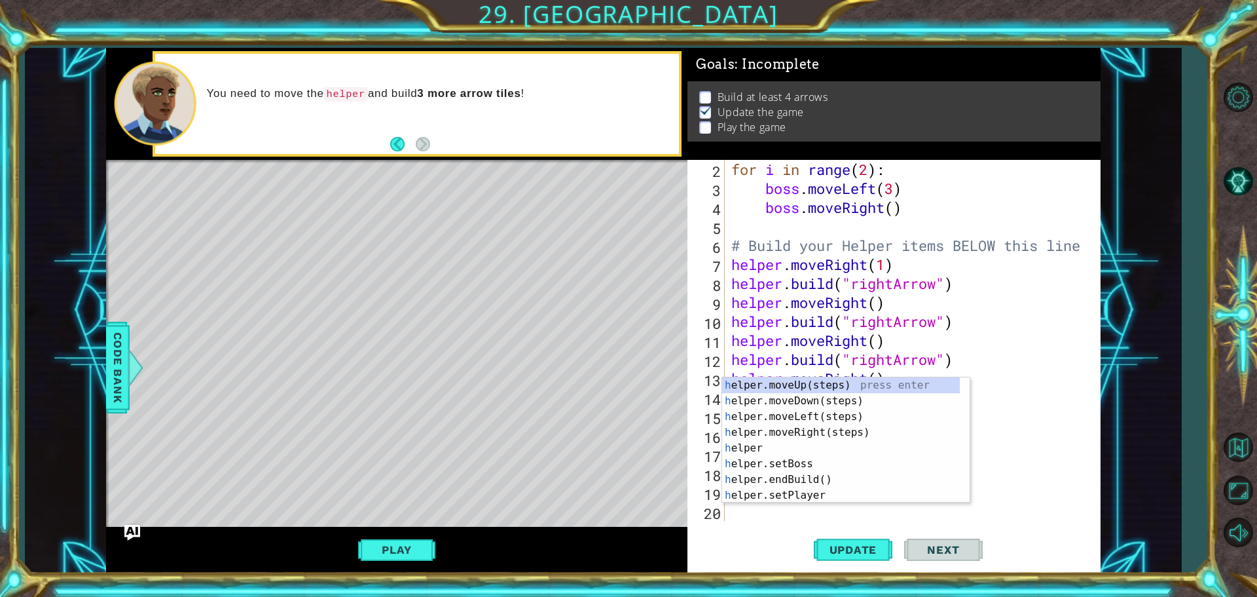
scroll to position [38, 0]
click at [763, 404] on div "h elper.moveUp(steps) press enter h elper.moveDown(steps) press enter h elper.m…" at bounding box center [841, 455] width 238 height 157
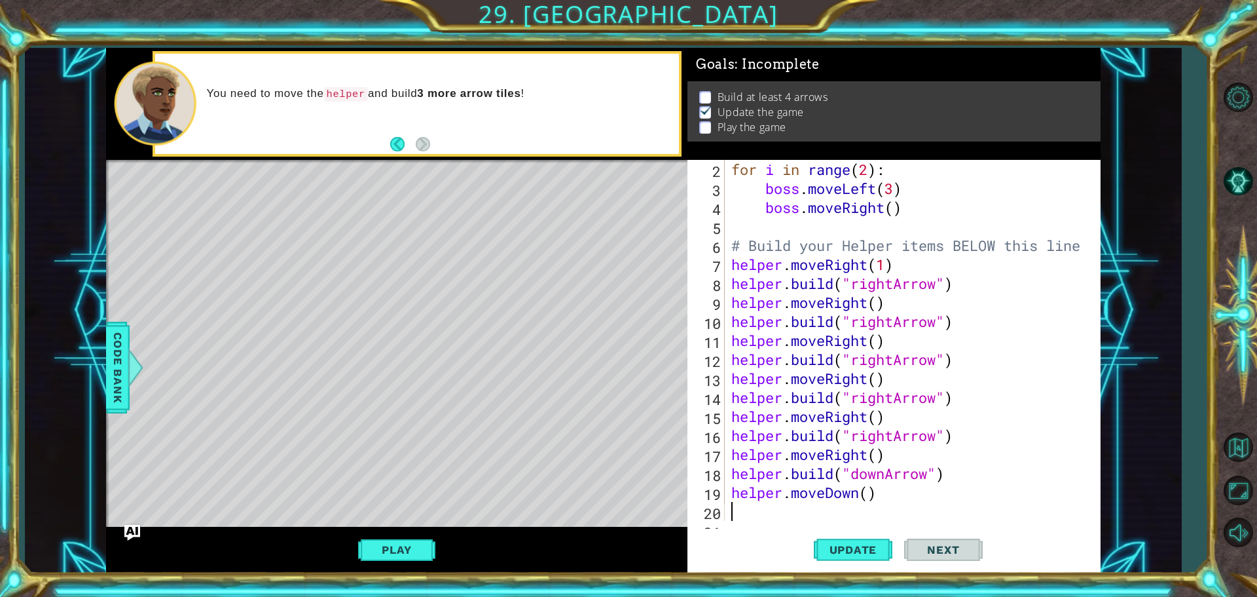
scroll to position [57, 0]
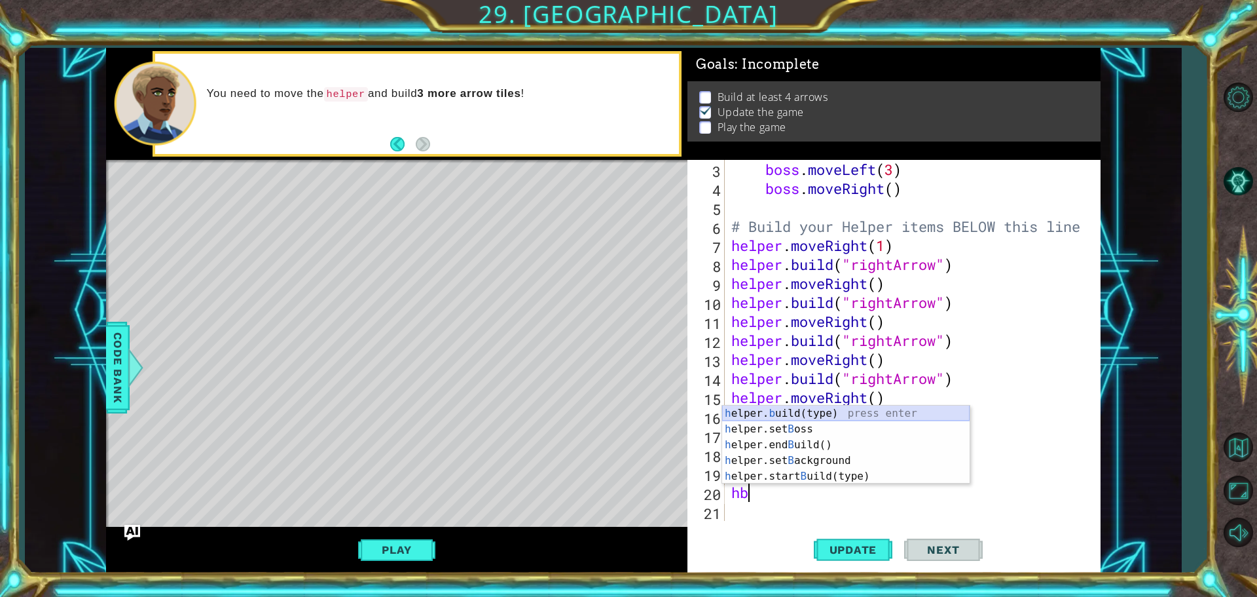
click at [780, 408] on div "h elper. b uild(type) press enter h elper.set B oss press enter h elper.end B u…" at bounding box center [846, 460] width 248 height 110
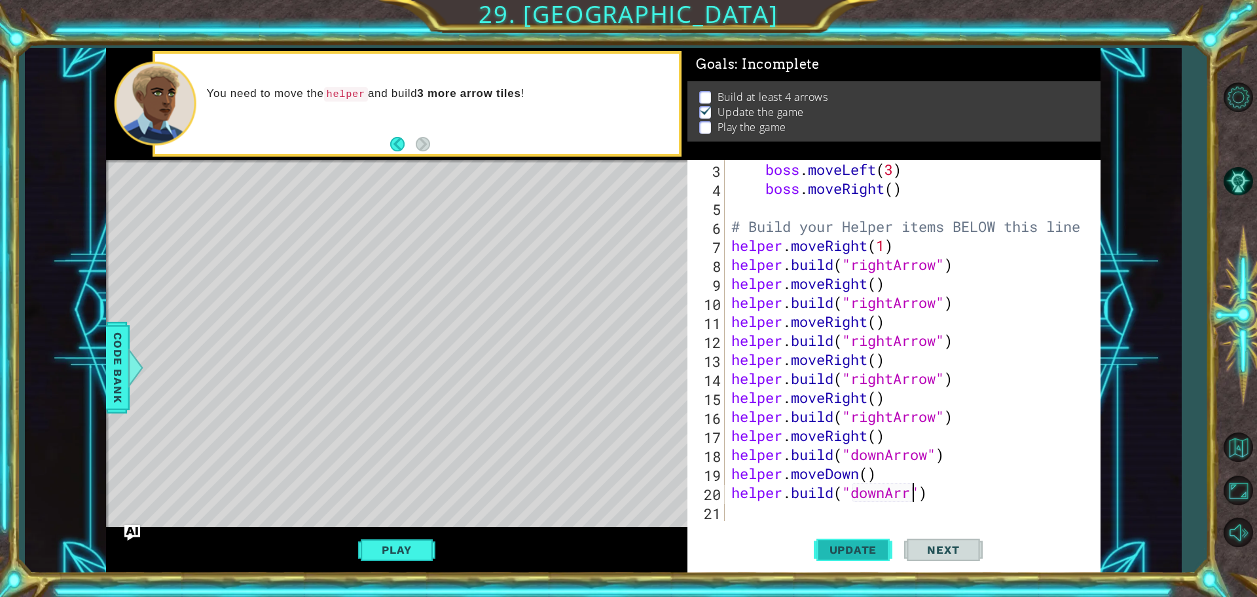
scroll to position [0, 9]
type textarea "[DOMAIN_NAME]("downArrow")"
click at [760, 520] on div "boss . moveLeft ( 3 ) boss . moveRight ( ) # Build your Helper items BELOW this…" at bounding box center [911, 359] width 365 height 399
type textarea "h"
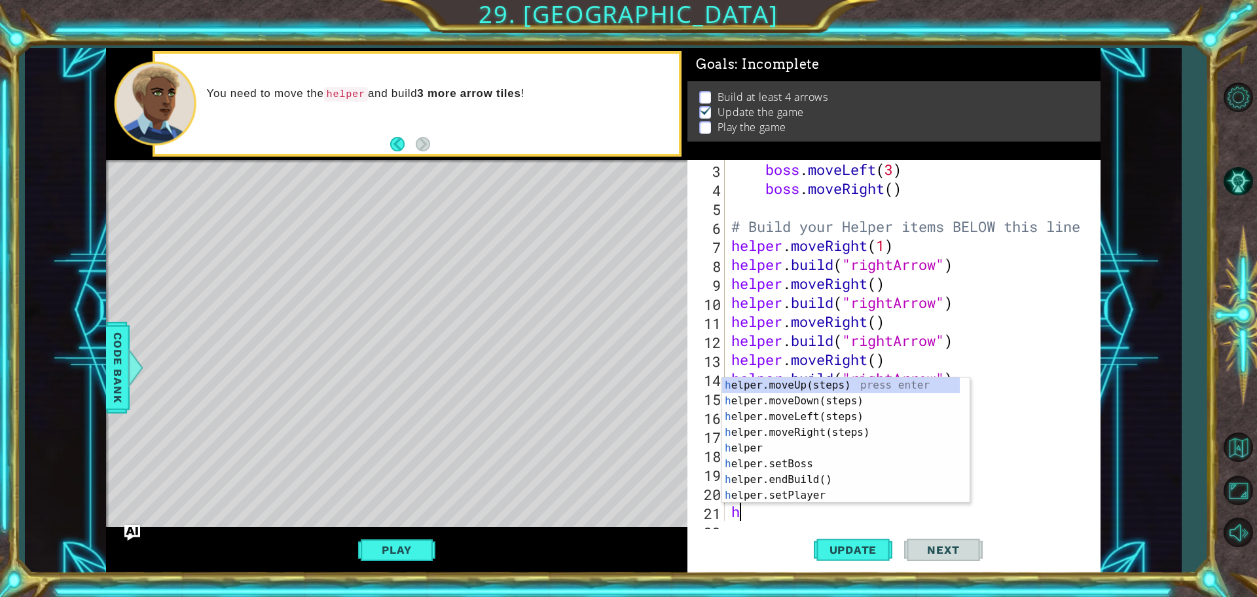
scroll to position [76, 0]
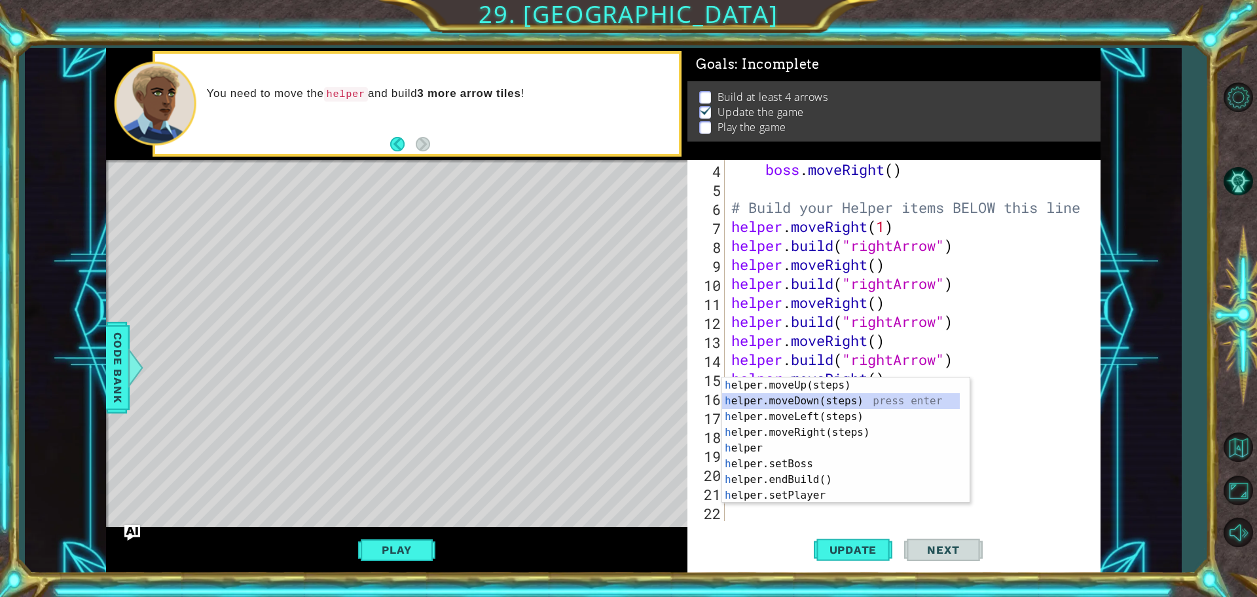
click at [850, 406] on div "h elper.moveUp(steps) press enter h elper.moveDown(steps) press enter h elper.m…" at bounding box center [841, 455] width 238 height 157
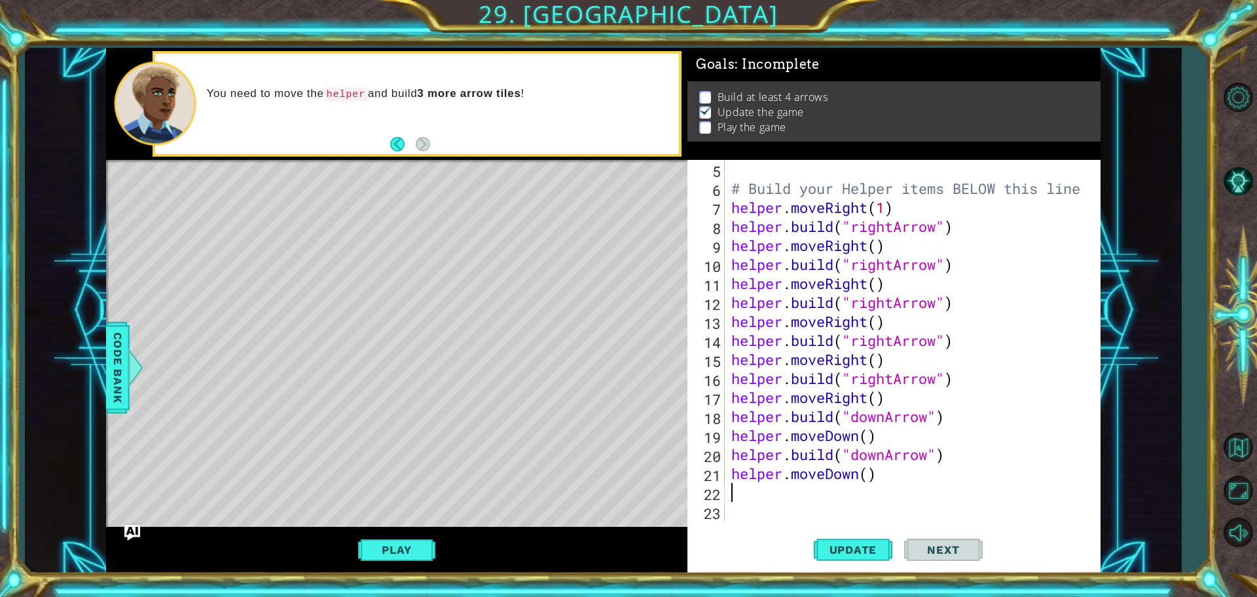
scroll to position [95, 0]
click at [805, 500] on div "# Build your Helper items BELOW this line helper . moveRight ( 1 ) helper . bui…" at bounding box center [911, 359] width 365 height 399
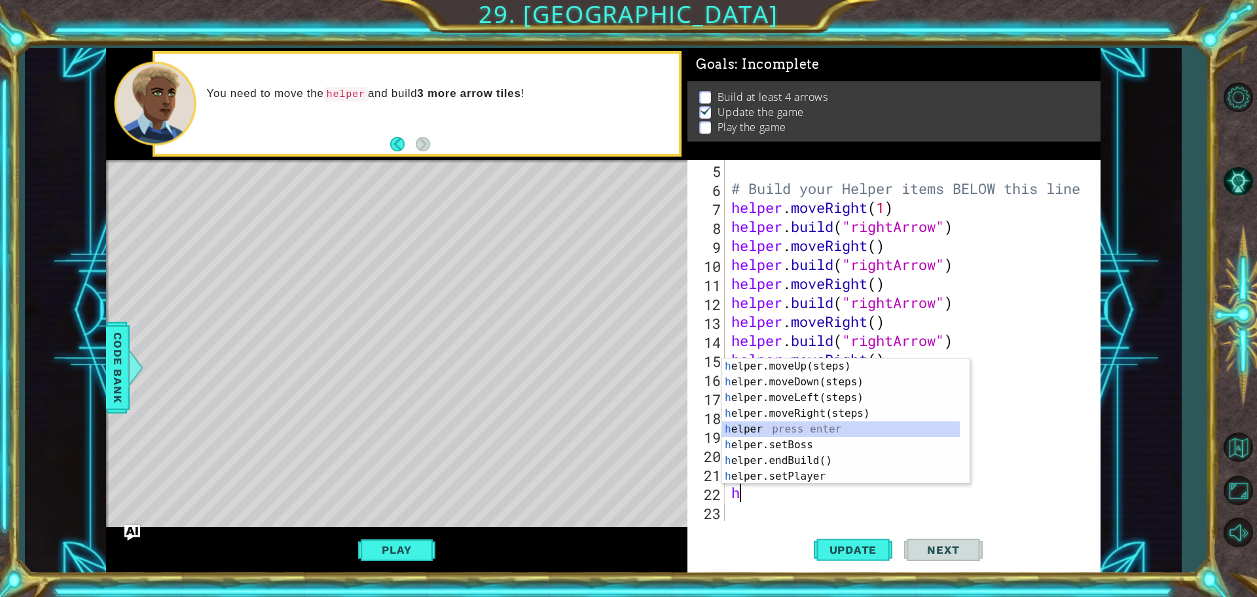
click at [801, 426] on div "h elper.moveUp(steps) press enter h elper.moveDown(steps) press enter h elper.m…" at bounding box center [841, 436] width 238 height 157
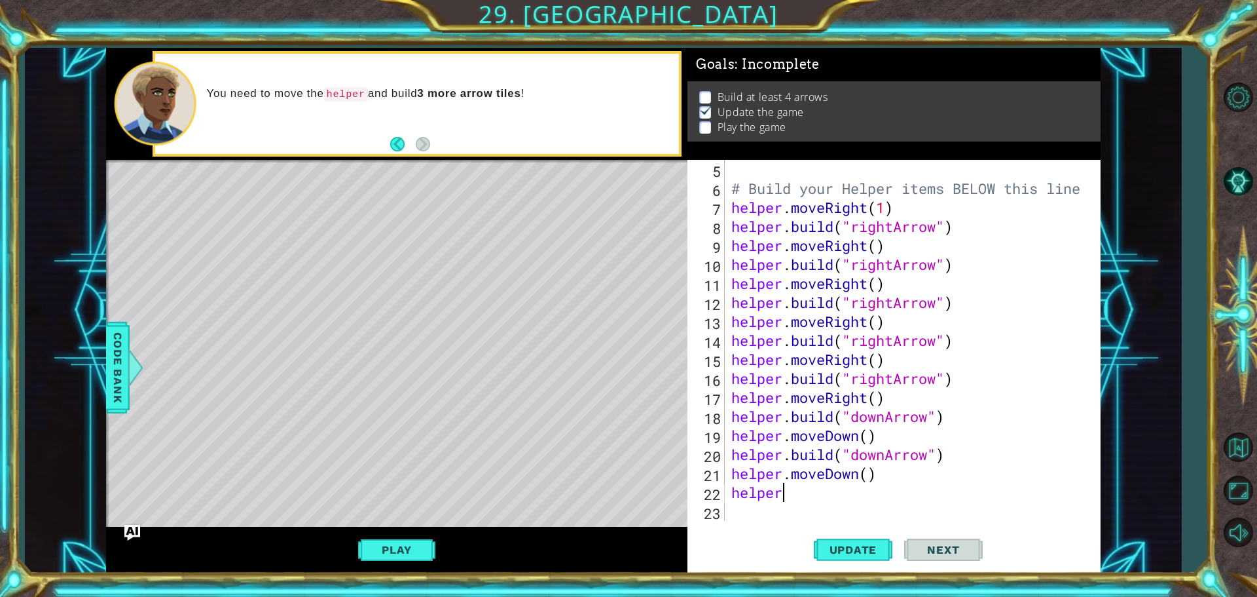
scroll to position [0, 2]
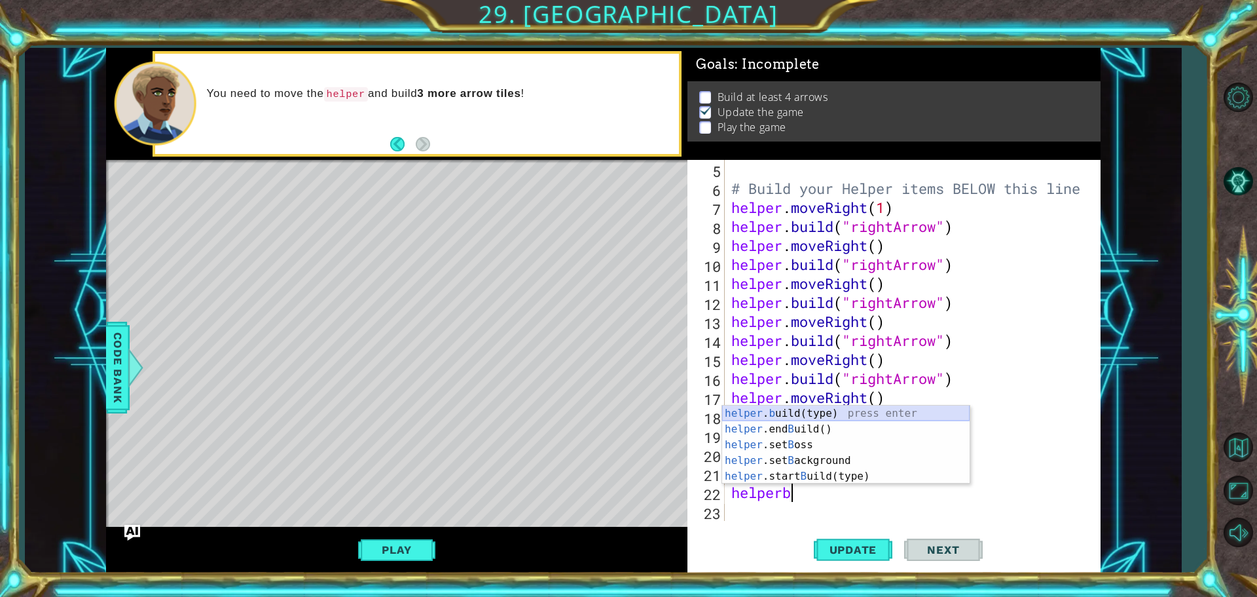
click at [805, 408] on div "helper . b uild(type) press enter helper .end B uild() press enter helper .set …" at bounding box center [846, 460] width 248 height 110
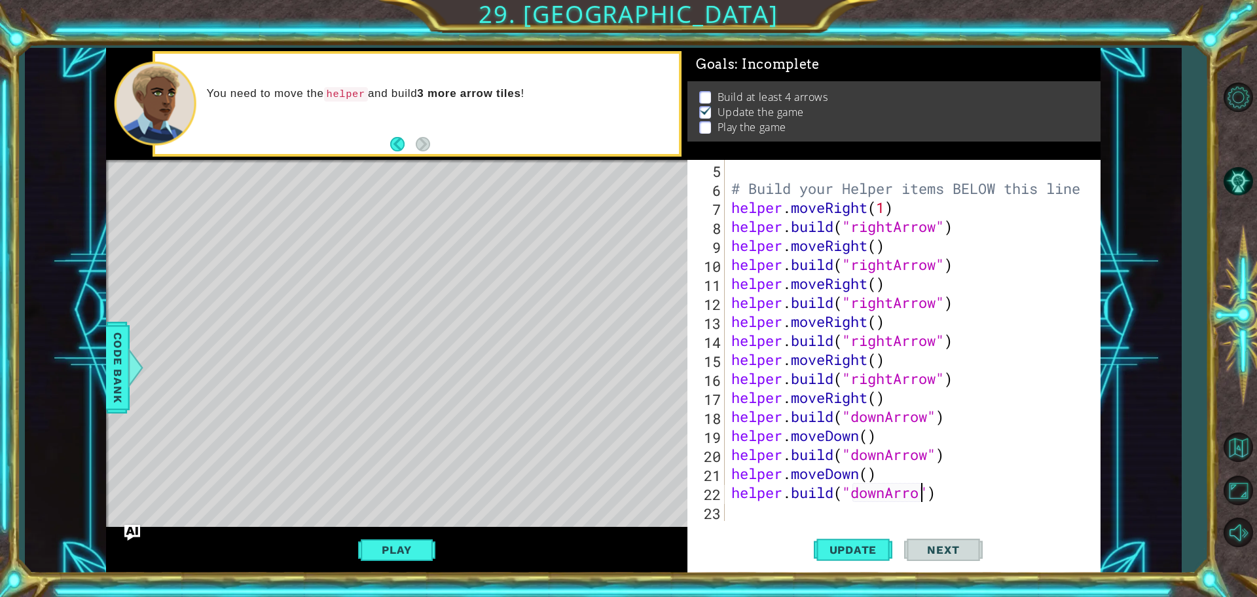
scroll to position [0, 9]
type textarea "[DOMAIN_NAME]("downArrow")"
click at [741, 527] on div "[DOMAIN_NAME]("downArrow") 5 6 7 8 9 10 11 12 13 14 15 16 17 18 19 20 21 22 23 …" at bounding box center [894, 366] width 413 height 413
click at [382, 544] on button "Play" at bounding box center [396, 549] width 77 height 25
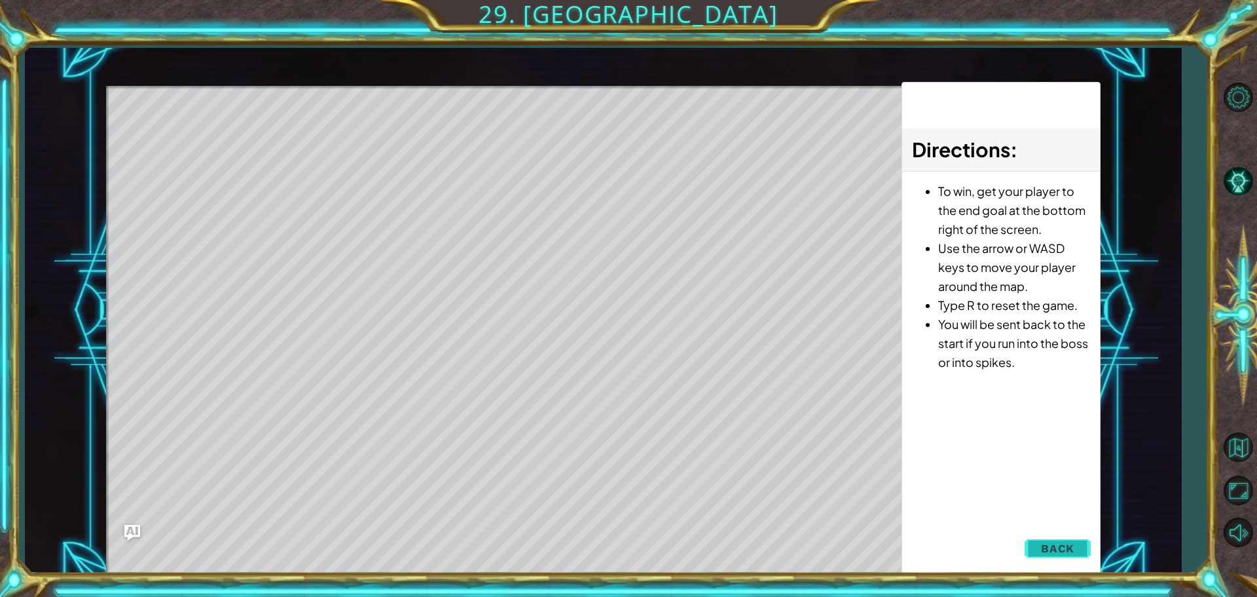
click at [1048, 542] on span "Back" at bounding box center [1057, 548] width 33 height 13
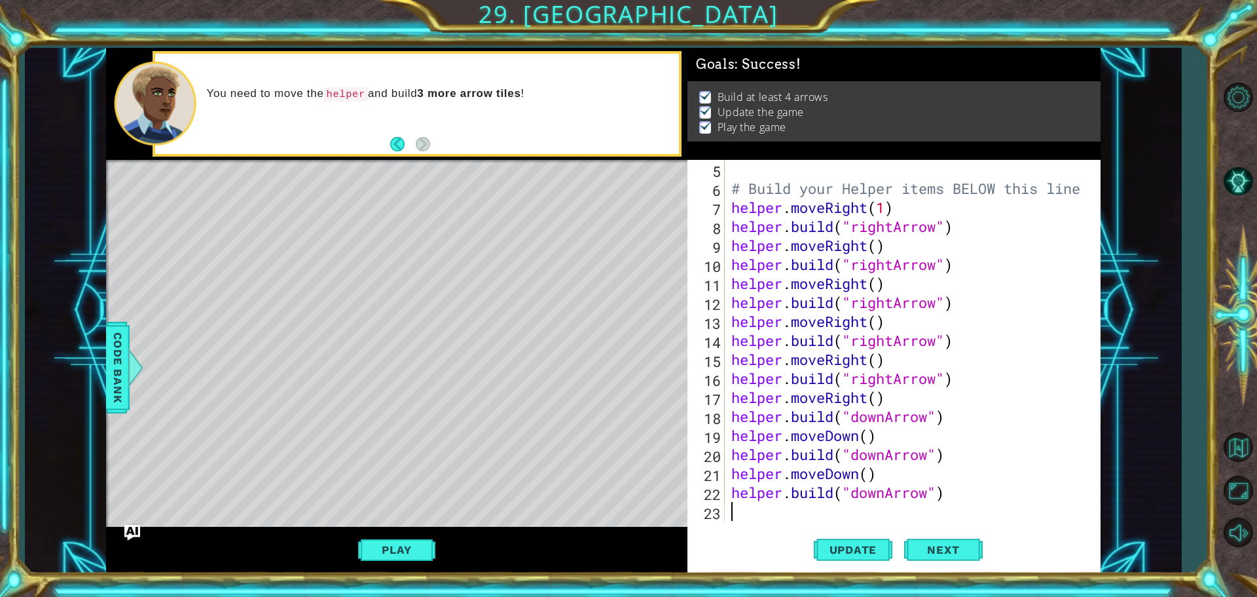
scroll to position [0, 0]
click at [747, 513] on div "# Build your Helper items BELOW this line helper . moveRight ( 1 ) helper . bui…" at bounding box center [911, 359] width 365 height 399
type textarea "h"
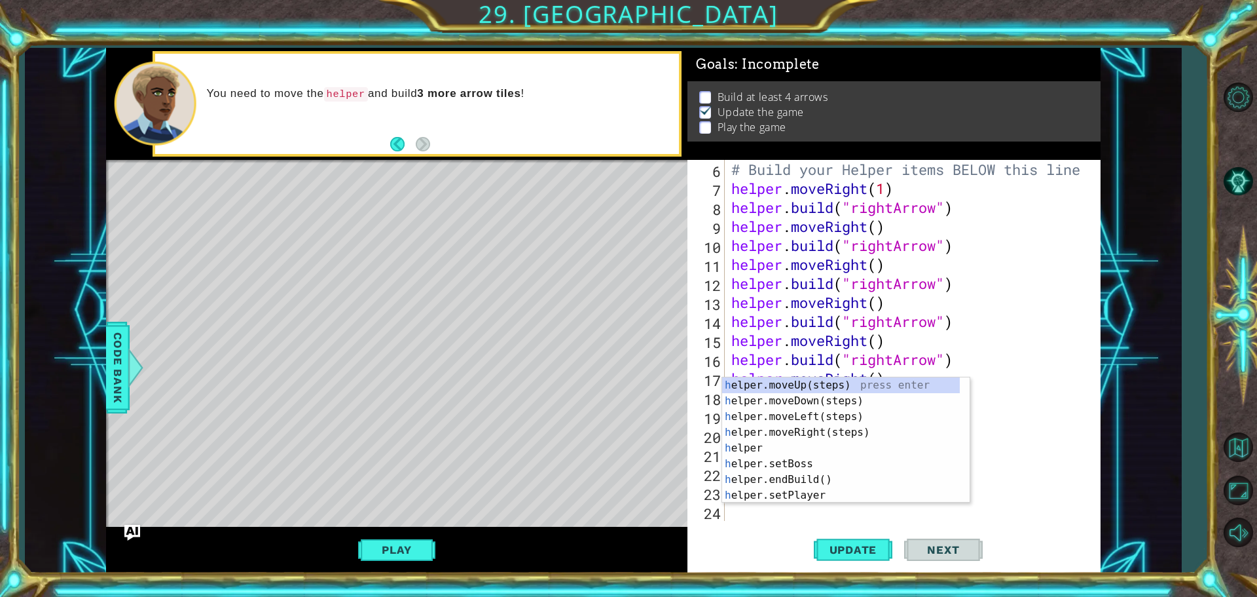
scroll to position [114, 0]
click at [815, 401] on div "h elper.moveUp(steps) press enter h elper.moveDown(steps) press enter h elper.m…" at bounding box center [841, 455] width 238 height 157
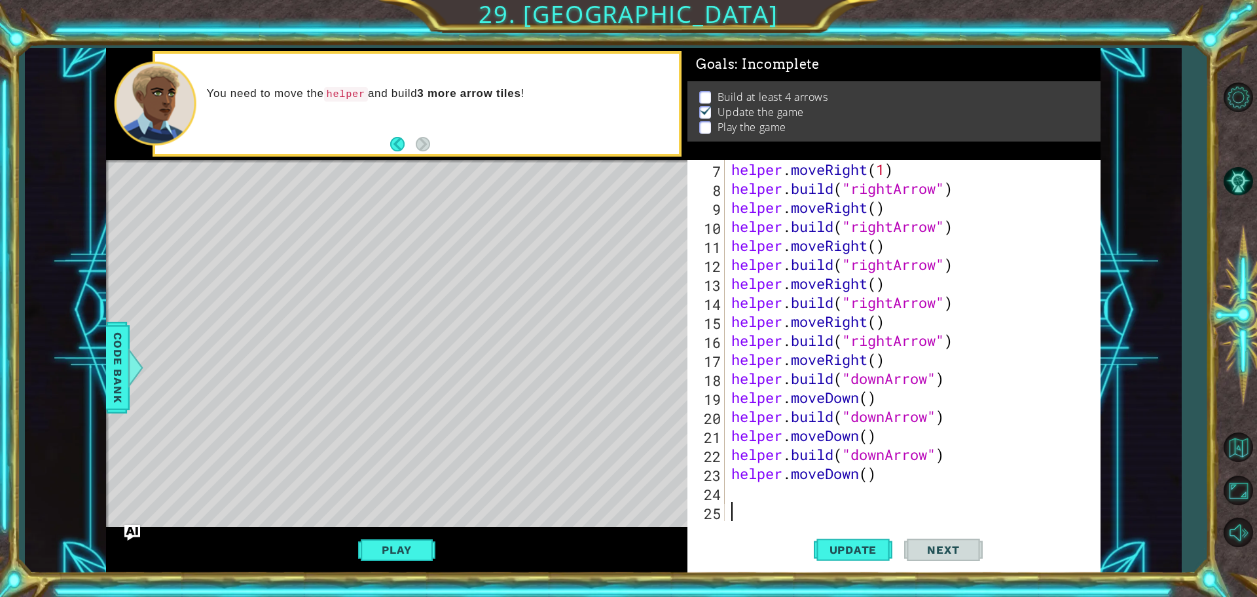
click at [796, 503] on div "helper . moveRight ( 1 ) helper . build ( "rightArrow" ) helper . moveRight ( )…" at bounding box center [911, 359] width 365 height 399
click at [793, 494] on div "helper . moveRight ( 1 ) helper . build ( "rightArrow" ) helper . moveRight ( )…" at bounding box center [911, 359] width 365 height 399
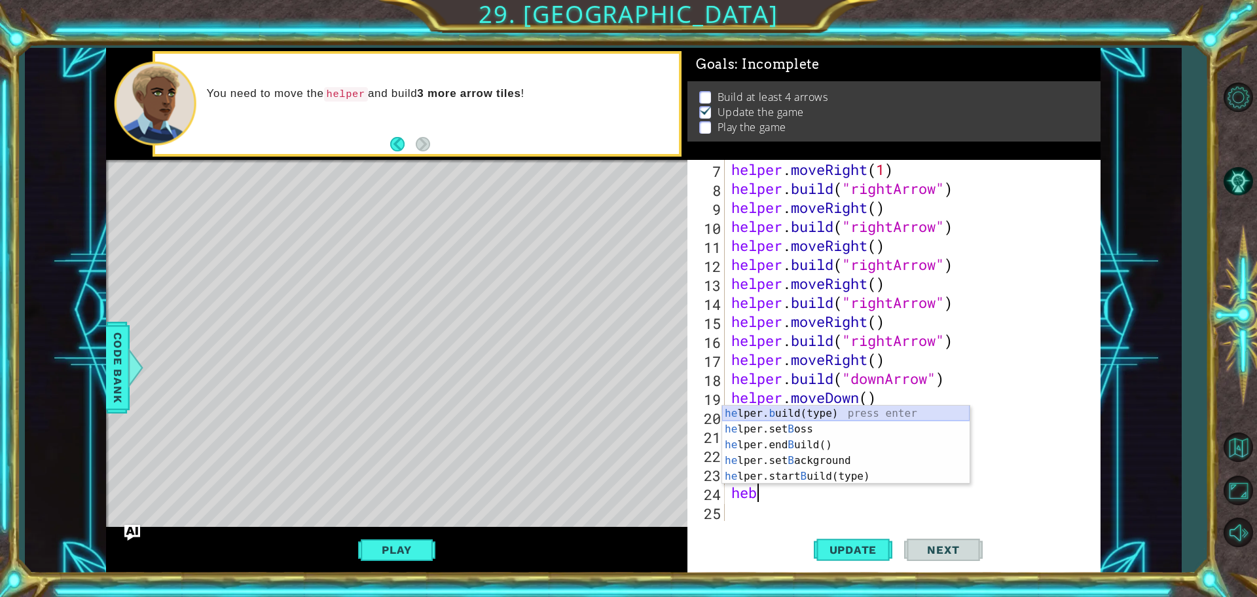
click at [798, 409] on div "he lper. b uild(type) press enter he lper.set B oss press enter he lper.end B u…" at bounding box center [846, 460] width 248 height 110
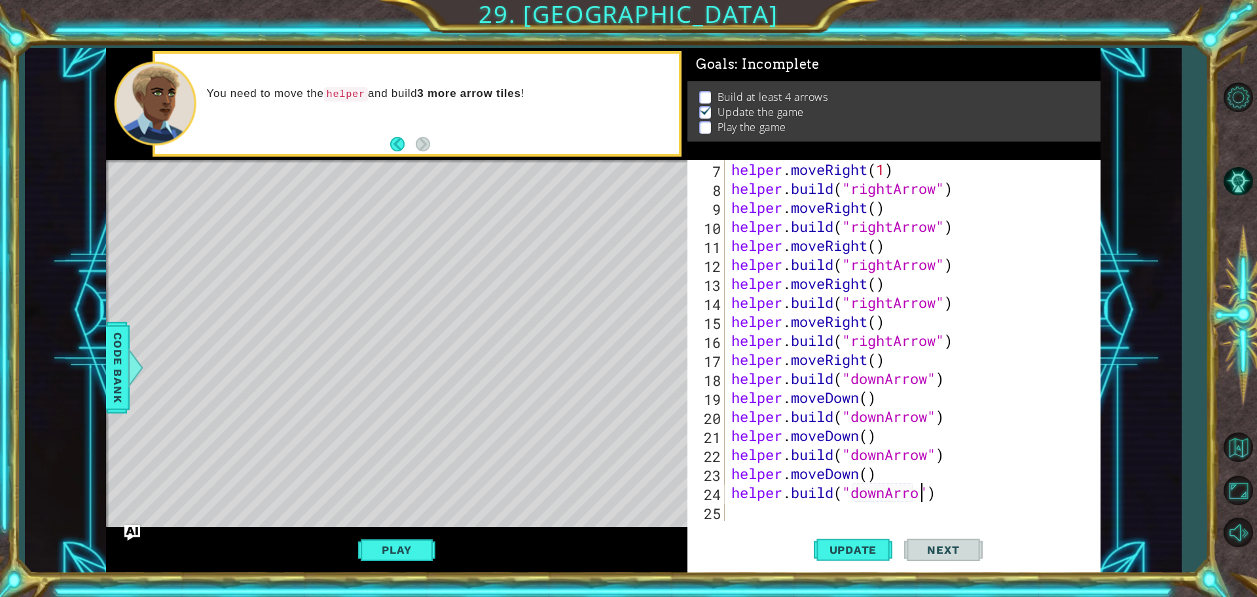
scroll to position [0, 9]
type textarea "[DOMAIN_NAME]("downArrow")"
click at [796, 519] on div "helper . moveRight ( 1 ) helper . build ( "rightArrow" ) helper . moveRight ( )…" at bounding box center [911, 359] width 365 height 399
type textarea "h"
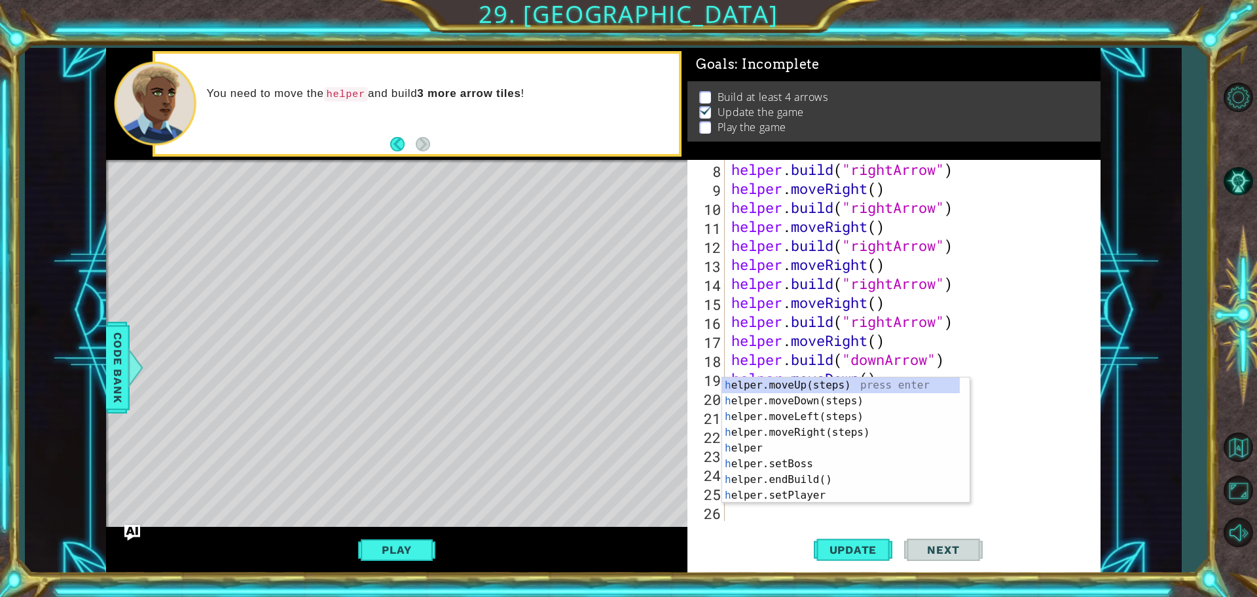
scroll to position [152, 0]
click at [801, 400] on div "h elper.moveUp(steps) press enter h elper.moveDown(steps) press enter h elper.m…" at bounding box center [841, 455] width 238 height 157
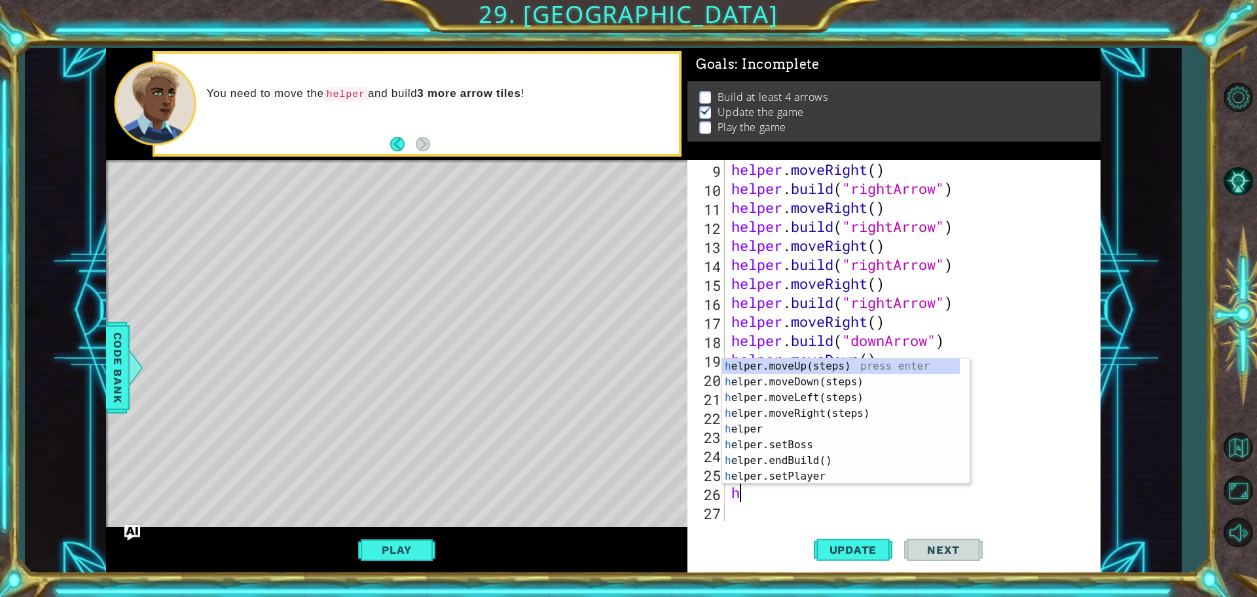
type textarea "he"
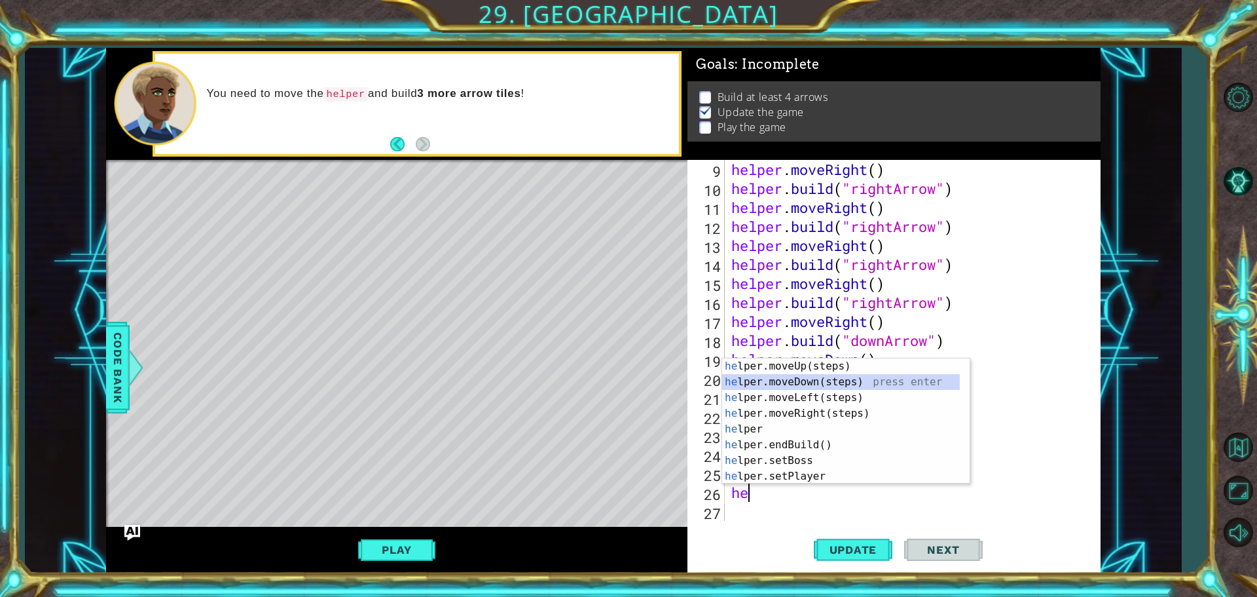
click at [814, 376] on div "he lper.moveUp(steps) press enter he lper.moveDown(steps) press enter he lper.m…" at bounding box center [841, 436] width 238 height 157
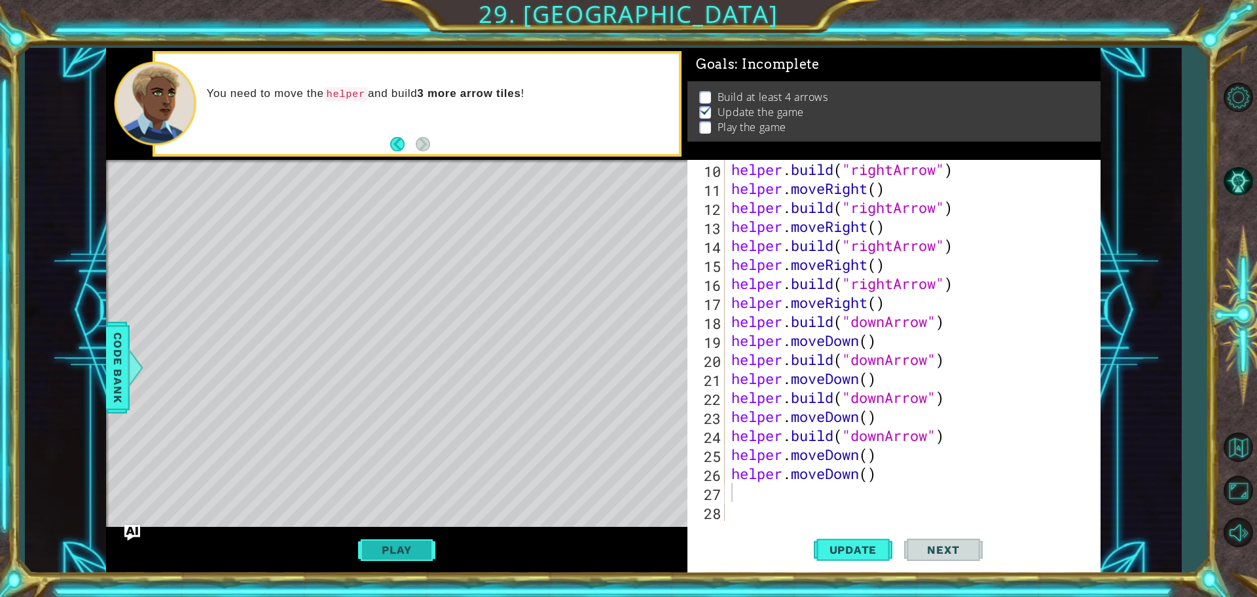
click at [410, 540] on button "Play" at bounding box center [396, 549] width 77 height 25
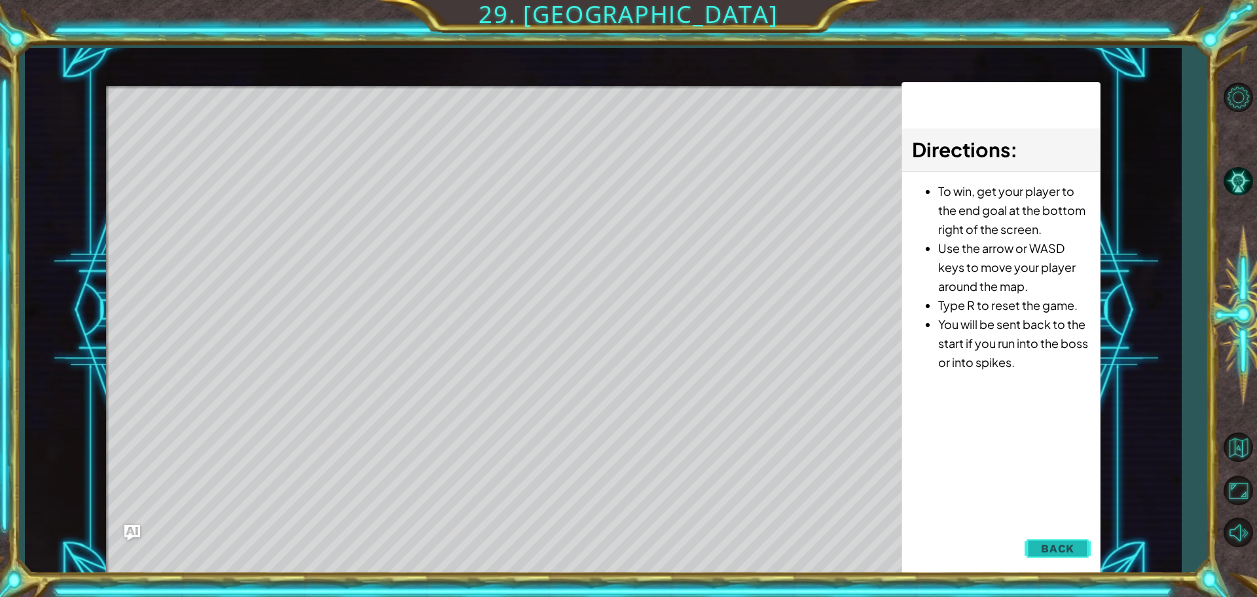
click at [1052, 553] on span "Back" at bounding box center [1057, 548] width 33 height 13
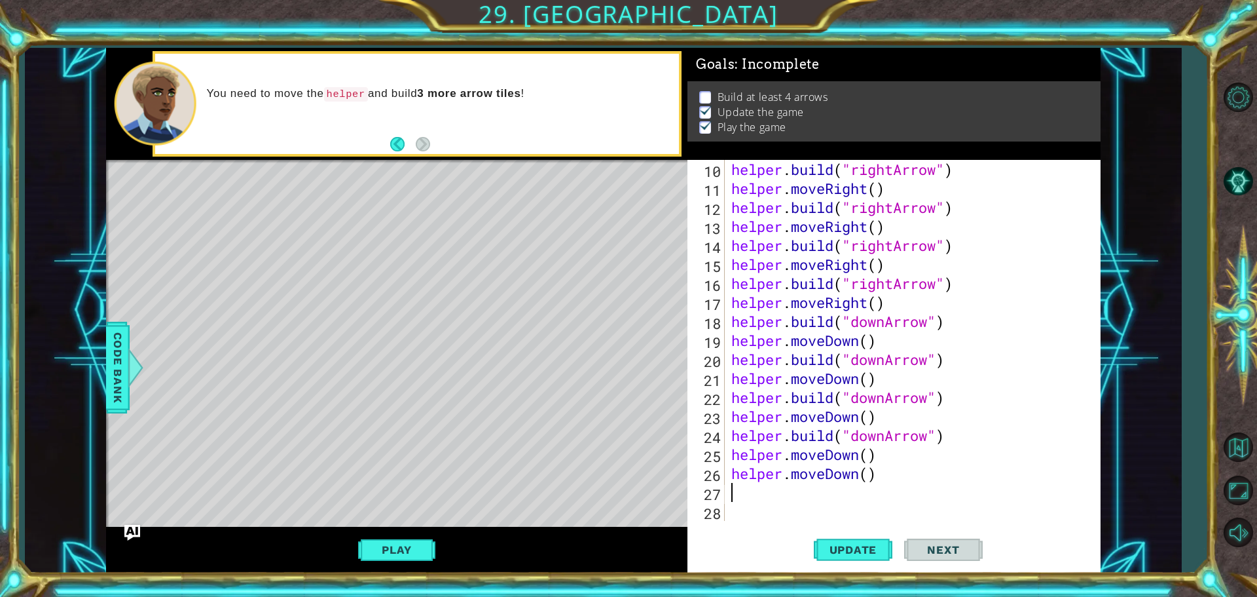
drag, startPoint x: 885, startPoint y: 500, endPoint x: 885, endPoint y: 492, distance: 7.9
click at [885, 498] on div "helper . build ( "rightArrow" ) helper . moveRight ( ) helper . build ( "rightA…" at bounding box center [911, 359] width 365 height 399
click at [885, 475] on div "helper . build ( "rightArrow" ) helper . moveRight ( ) helper . build ( "rightA…" at bounding box center [911, 359] width 365 height 399
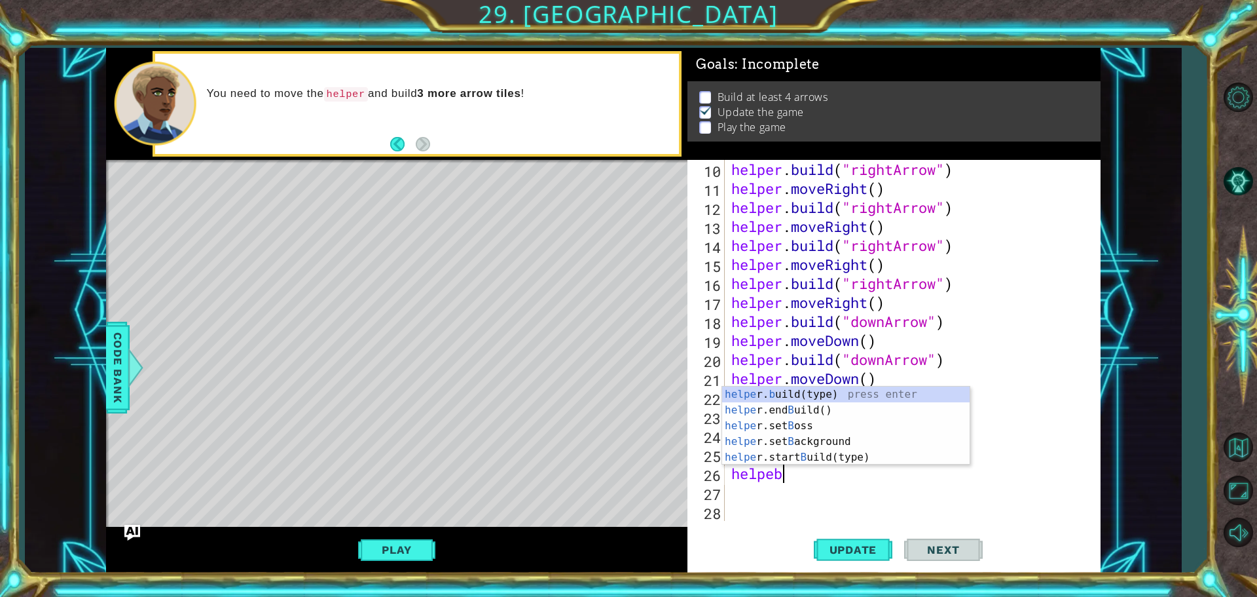
scroll to position [0, 1]
click at [794, 384] on div "helper . build ( "rightArrow" ) helper . moveRight ( ) helper . build ( "rightA…" at bounding box center [911, 359] width 365 height 399
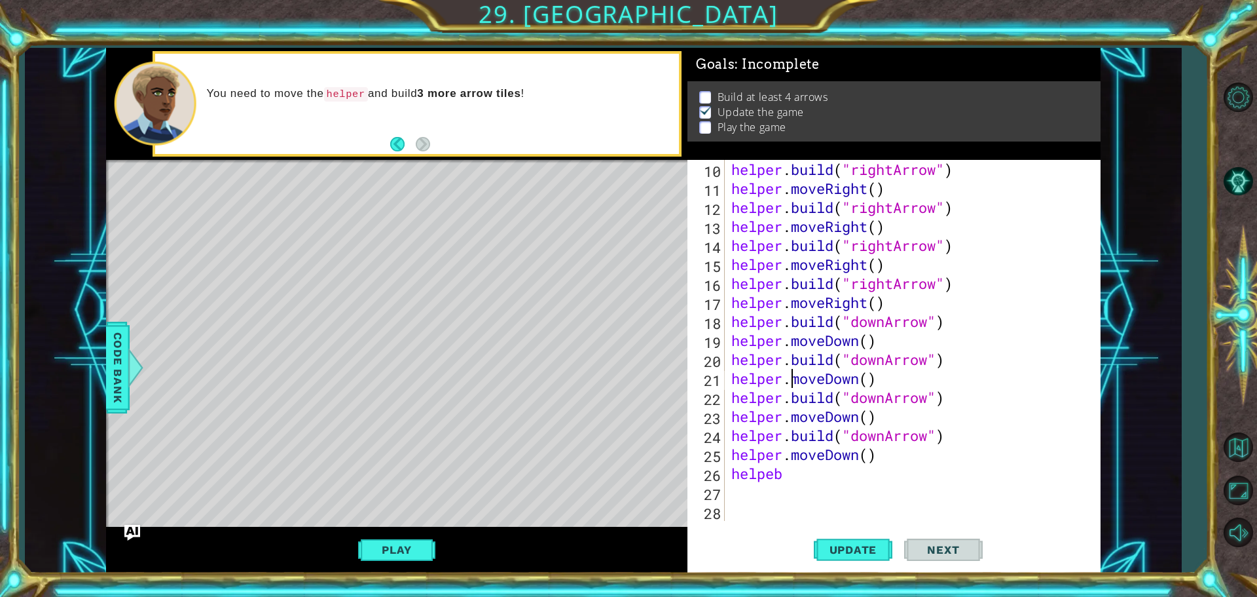
click at [788, 478] on div "helper . build ( "rightArrow" ) helper . moveRight ( ) helper . build ( "rightA…" at bounding box center [911, 359] width 365 height 399
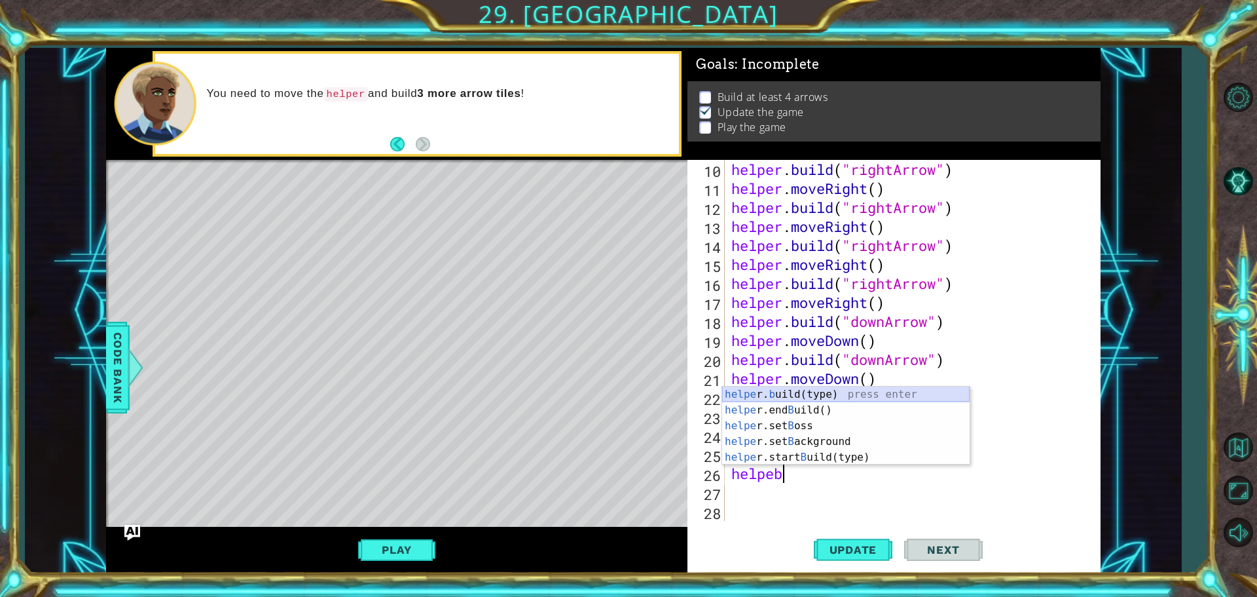
click at [788, 390] on div "helpe [PERSON_NAME] b uild(type) press enter helpe r.end B uild() press enter h…" at bounding box center [846, 441] width 248 height 110
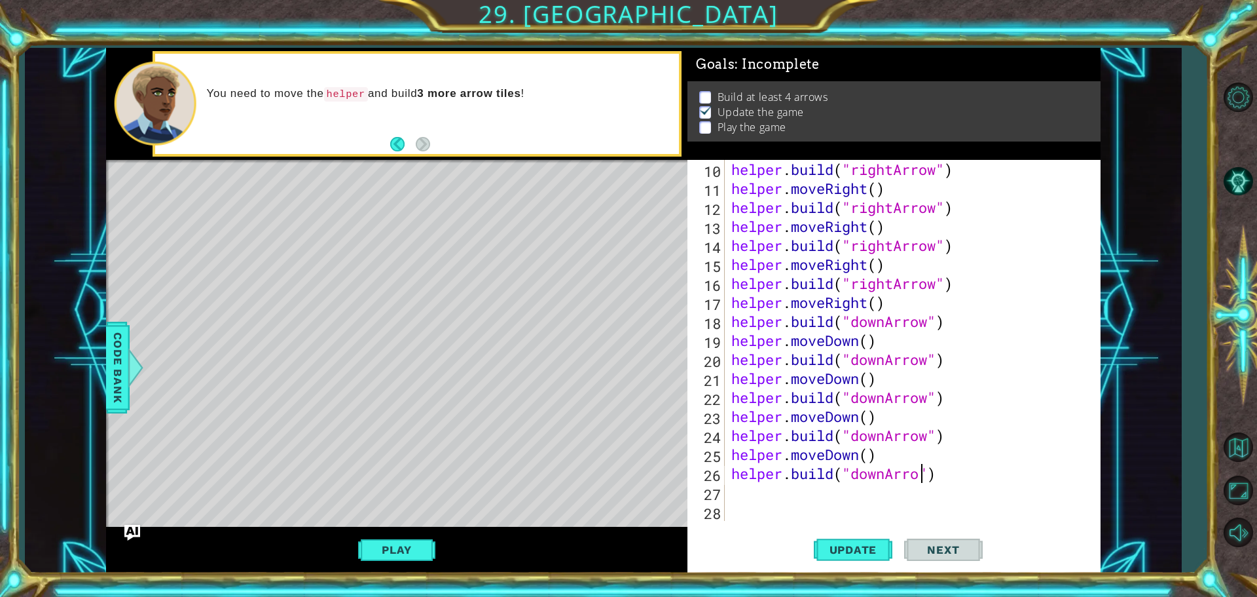
scroll to position [0, 9]
type textarea "[DOMAIN_NAME]("downArrow")"
click at [760, 491] on div "helper . build ( "rightArrow" ) helper . moveRight ( ) helper . build ( "rightA…" at bounding box center [911, 359] width 365 height 399
type textarea "h"
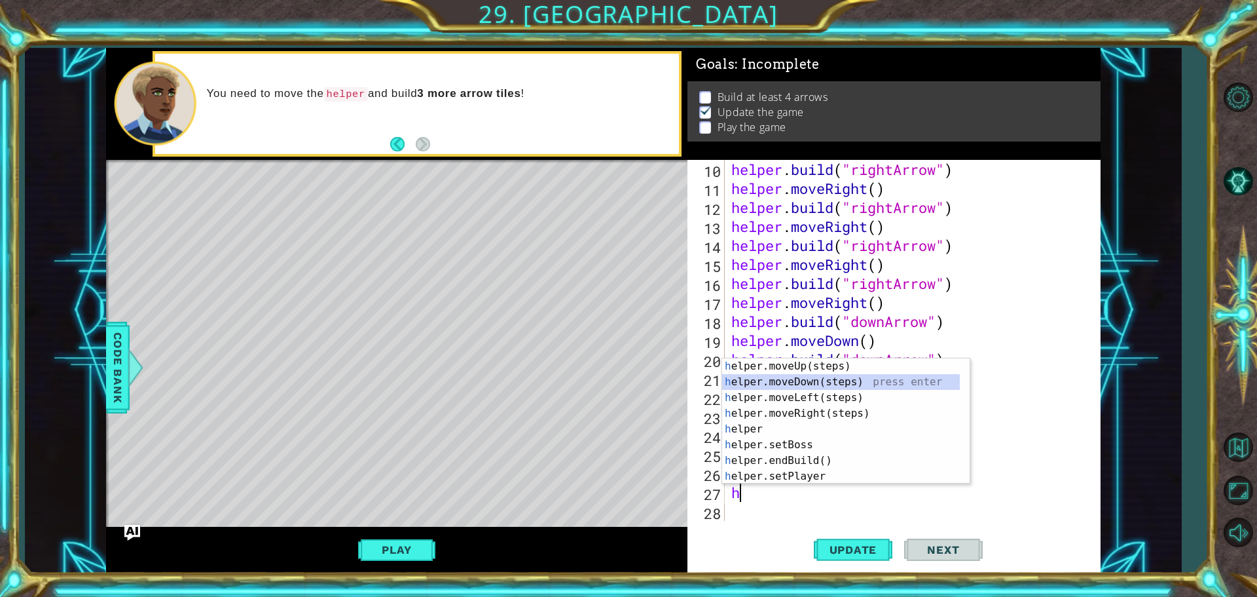
click at [810, 378] on div "h elper.moveUp(steps) press enter h elper.moveDown(steps) press enter h elper.m…" at bounding box center [846, 436] width 248 height 157
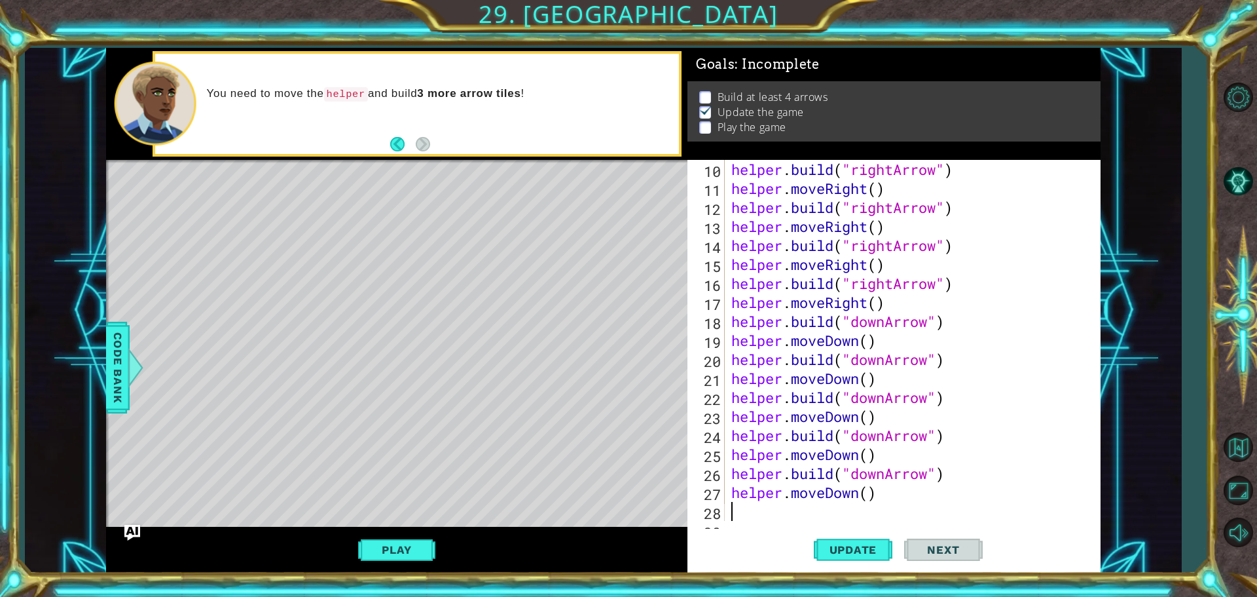
scroll to position [209, 0]
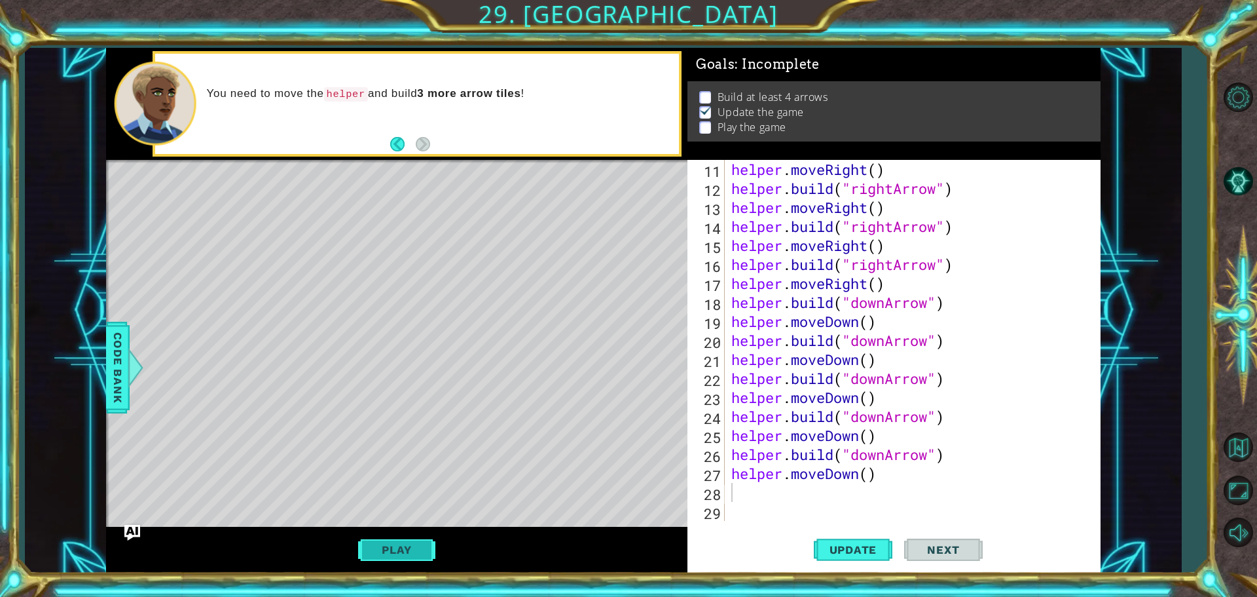
click at [401, 554] on button "Play" at bounding box center [396, 549] width 77 height 25
click at [923, 538] on button "Next" at bounding box center [943, 549] width 79 height 41
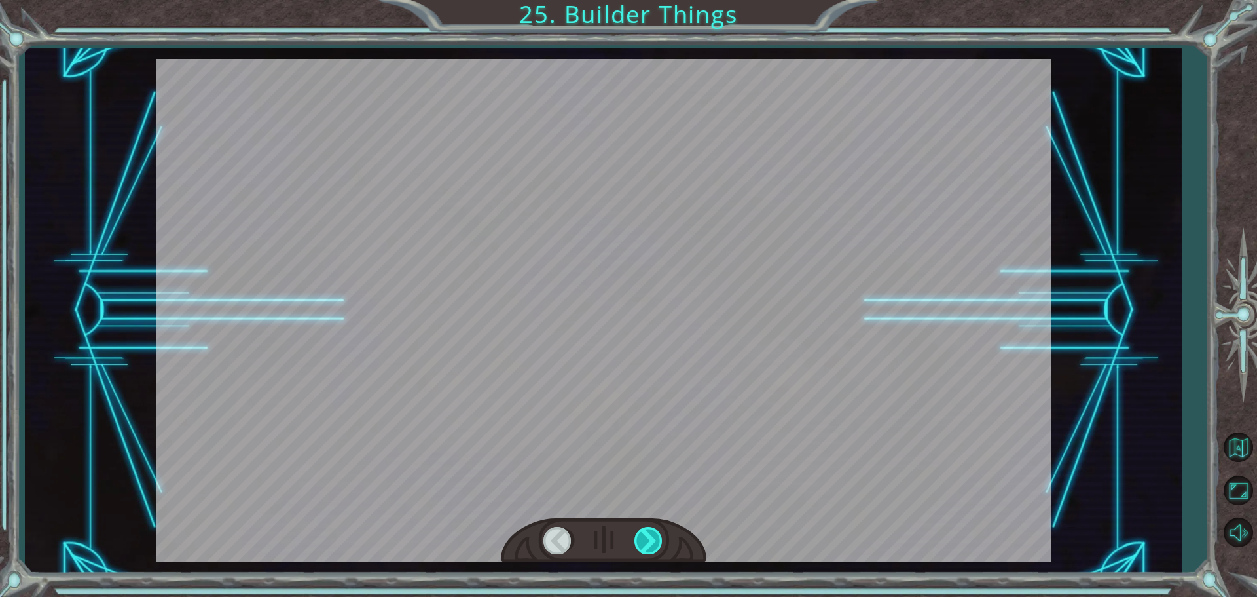
click at [647, 544] on div at bounding box center [648, 539] width 29 height 27
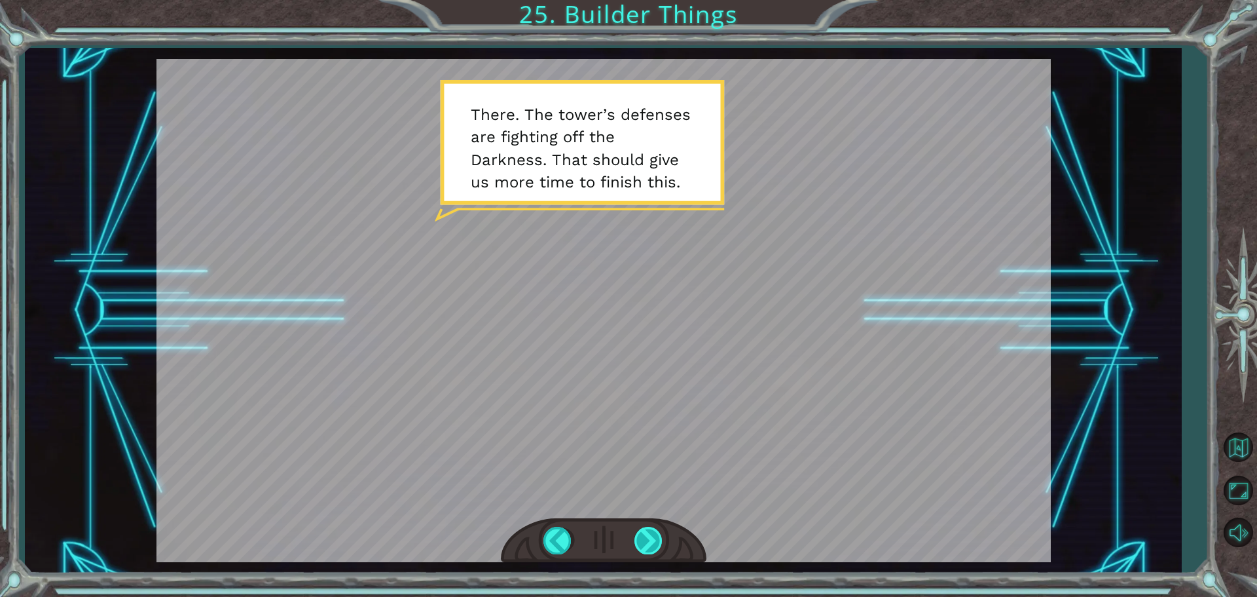
click at [647, 544] on div at bounding box center [648, 539] width 29 height 27
click at [647, 545] on div at bounding box center [648, 539] width 29 height 27
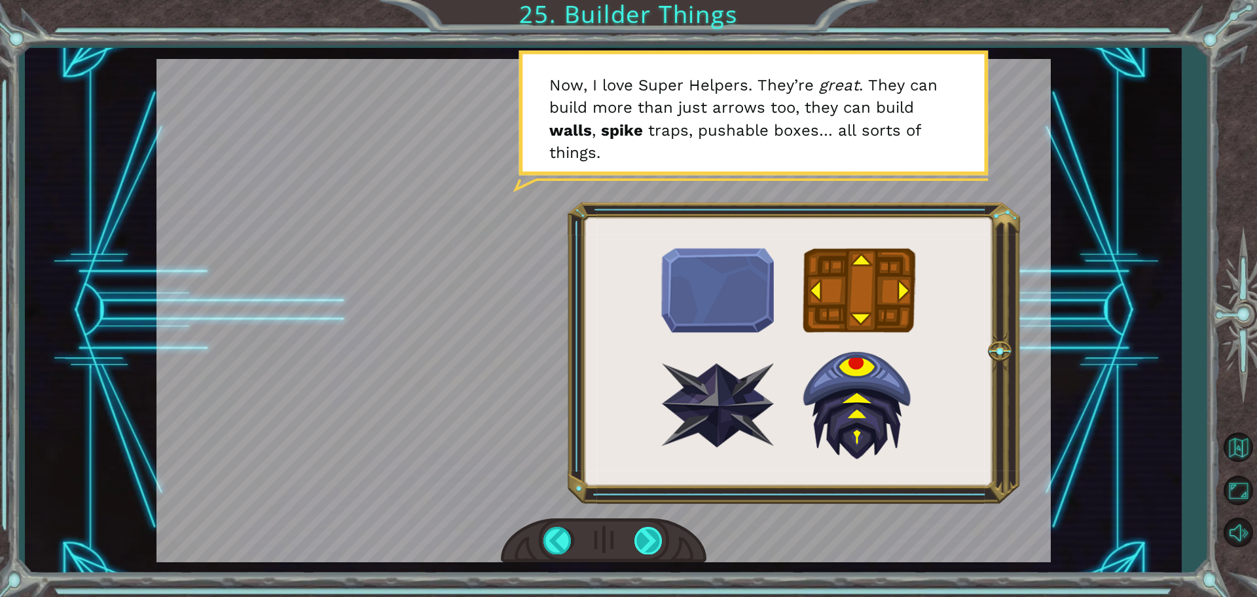
click at [644, 546] on div at bounding box center [648, 539] width 29 height 27
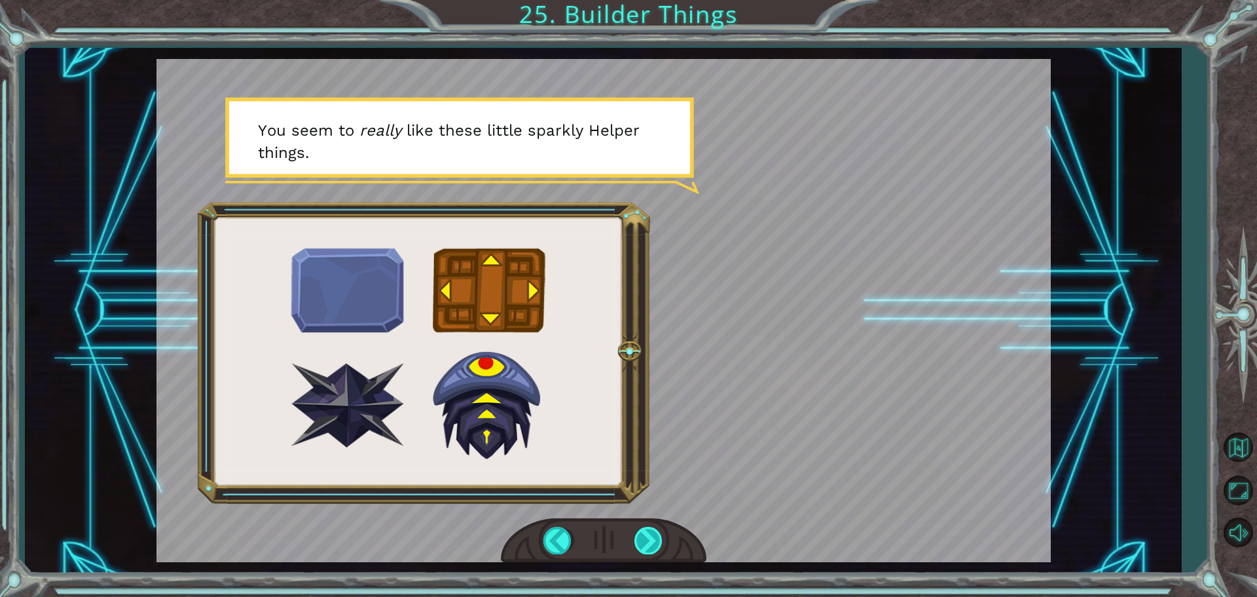
click at [645, 547] on div at bounding box center [648, 539] width 29 height 27
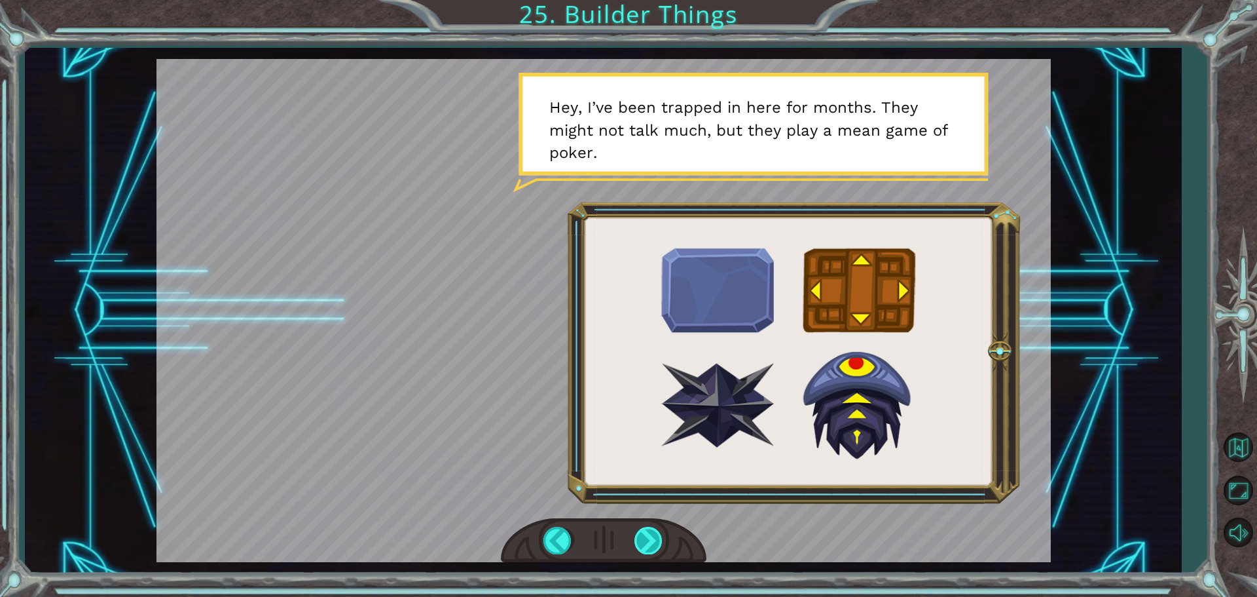
click at [645, 547] on div at bounding box center [648, 539] width 29 height 27
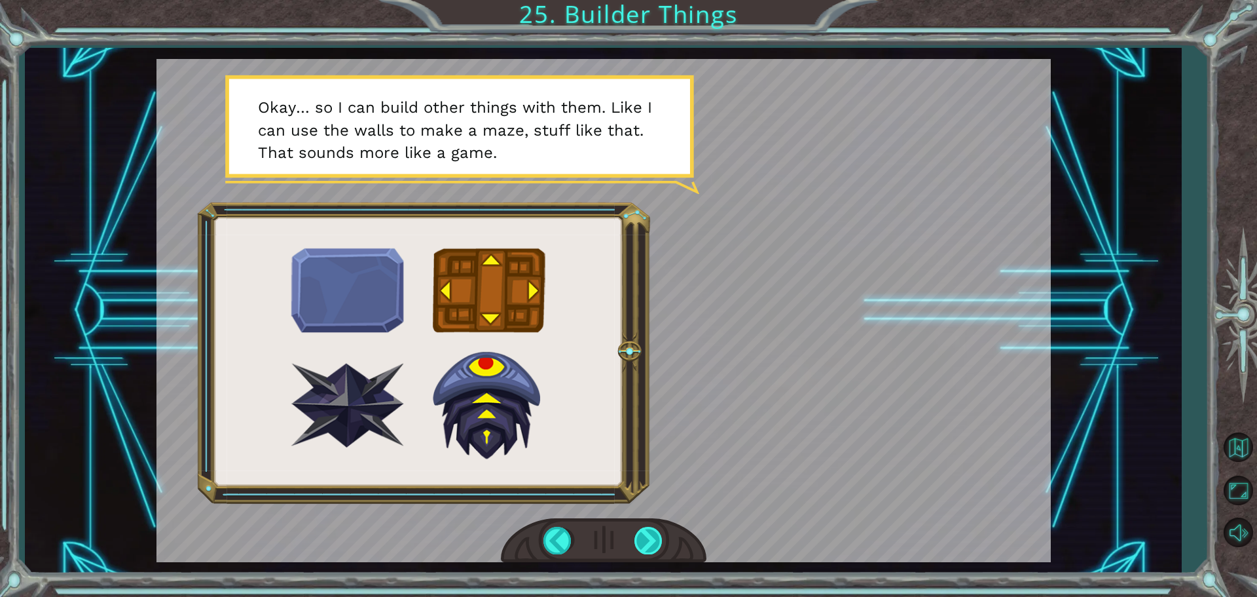
click at [644, 552] on div at bounding box center [648, 539] width 29 height 27
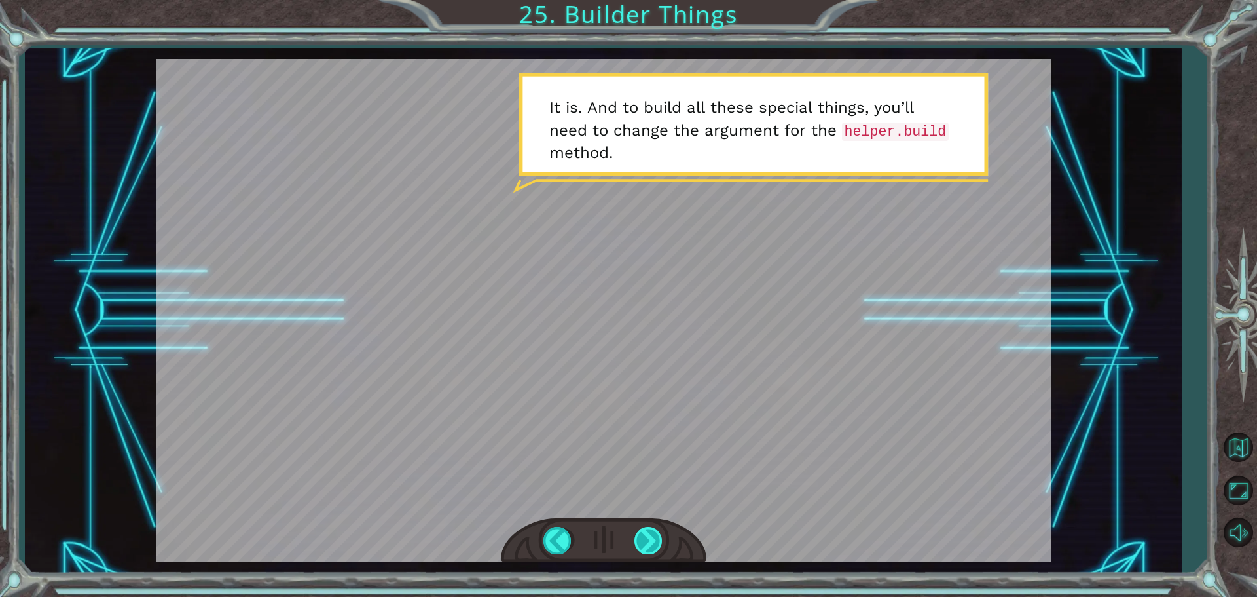
click at [646, 537] on div at bounding box center [648, 539] width 29 height 27
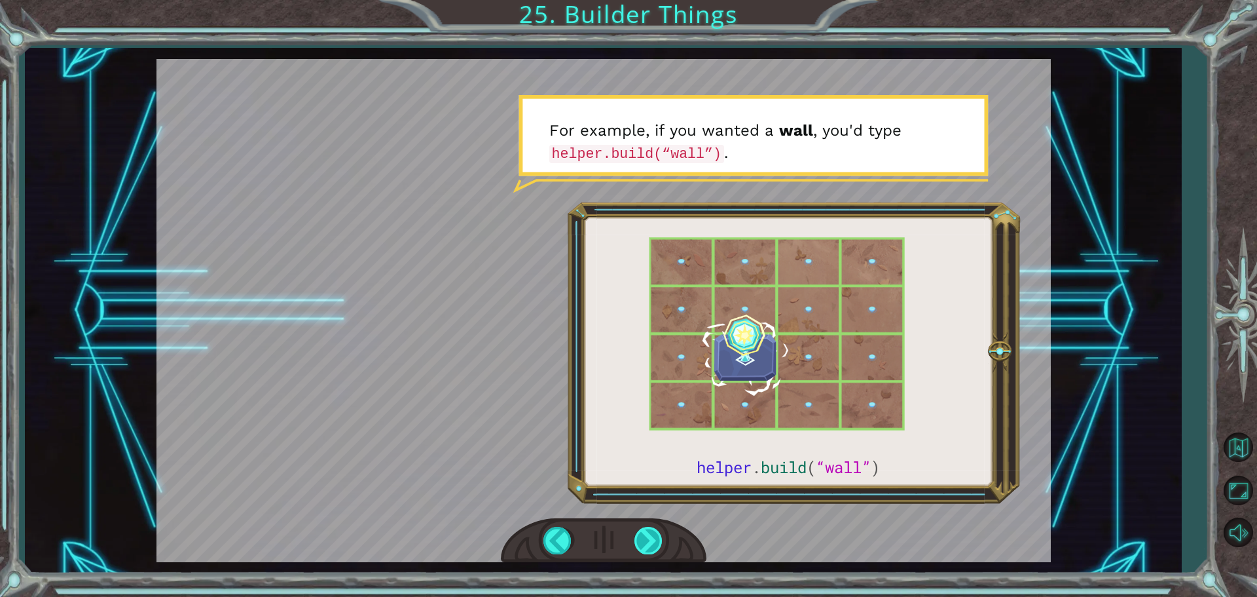
click at [646, 537] on div at bounding box center [648, 539] width 29 height 27
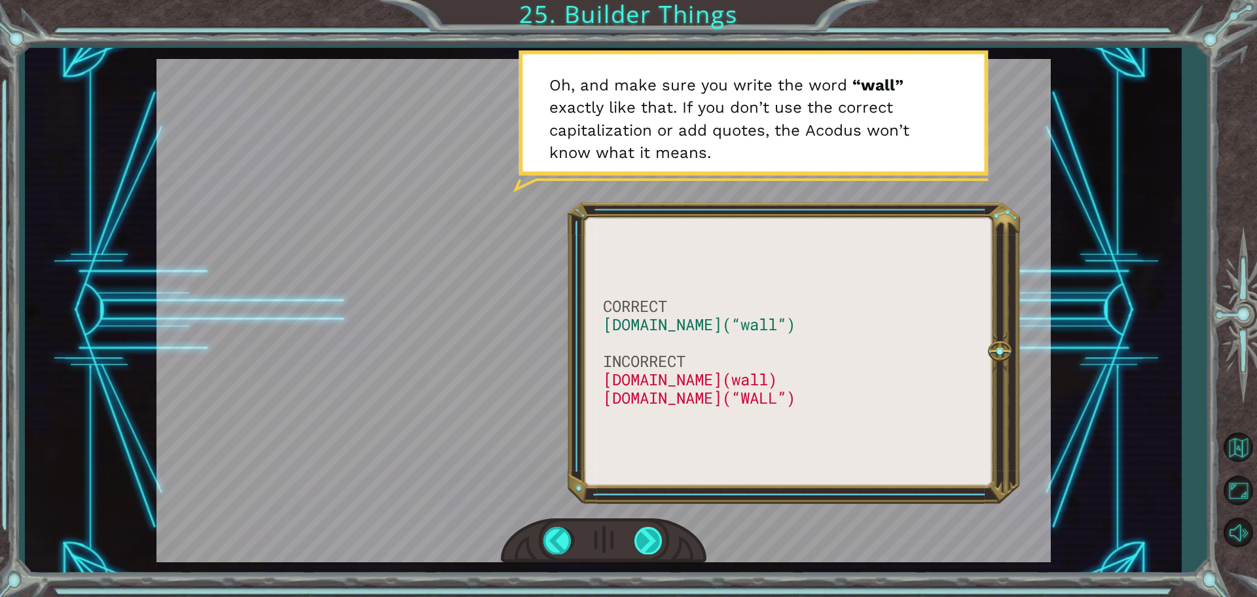
click at [646, 537] on div at bounding box center [648, 539] width 29 height 27
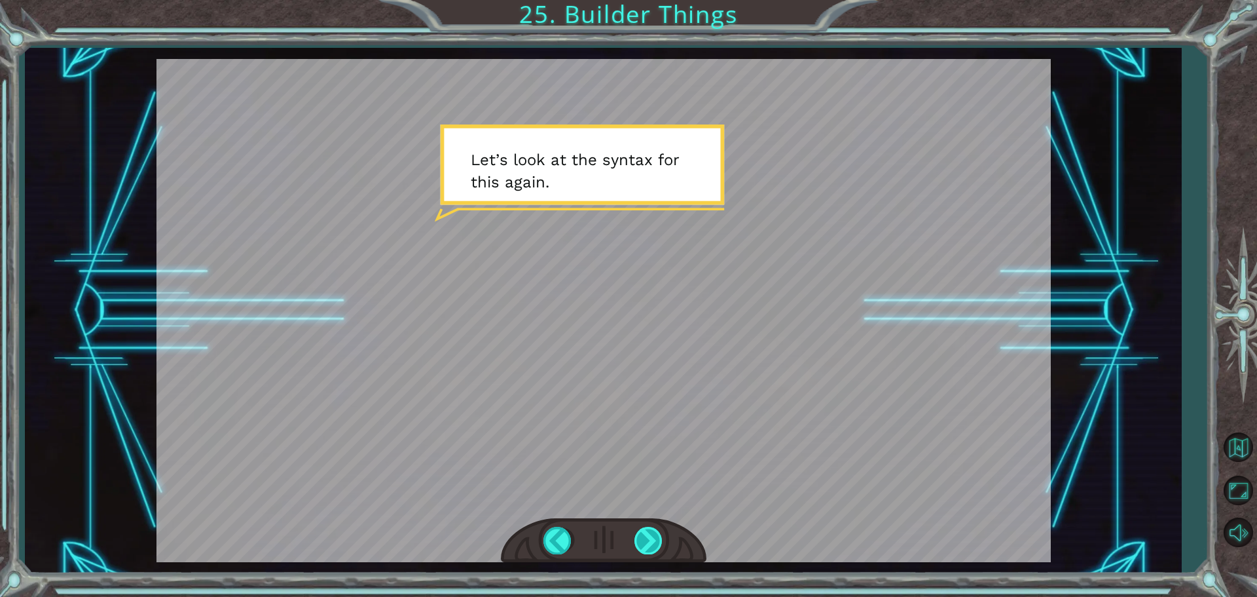
click at [646, 537] on div at bounding box center [648, 539] width 29 height 27
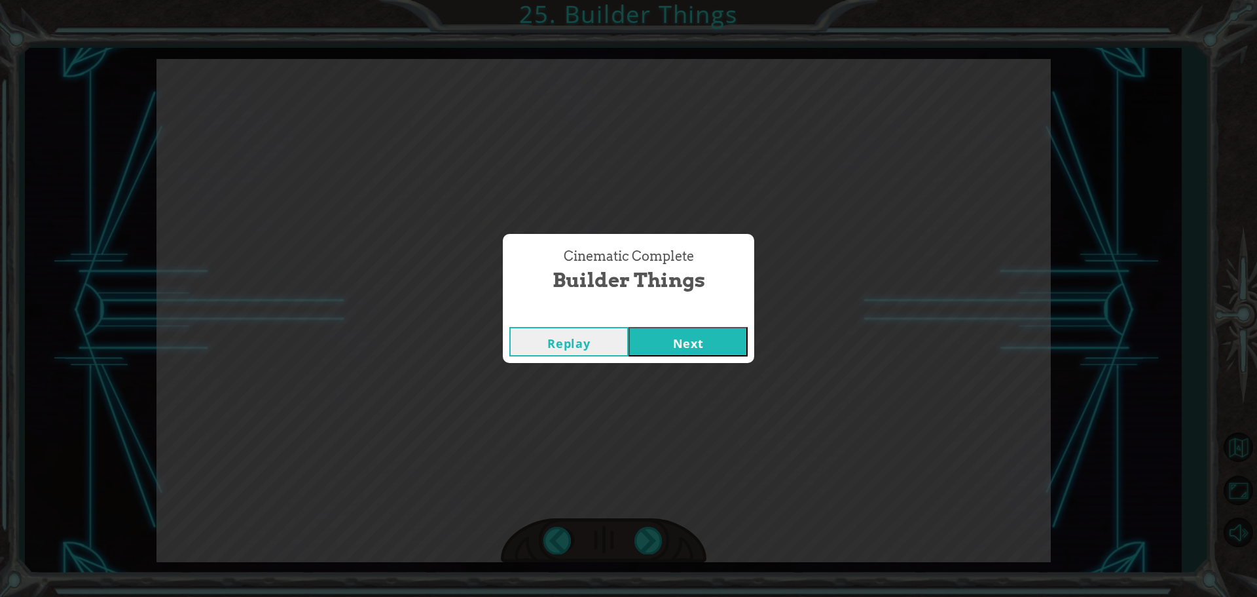
click at [642, 348] on button "Next" at bounding box center [688, 341] width 119 height 29
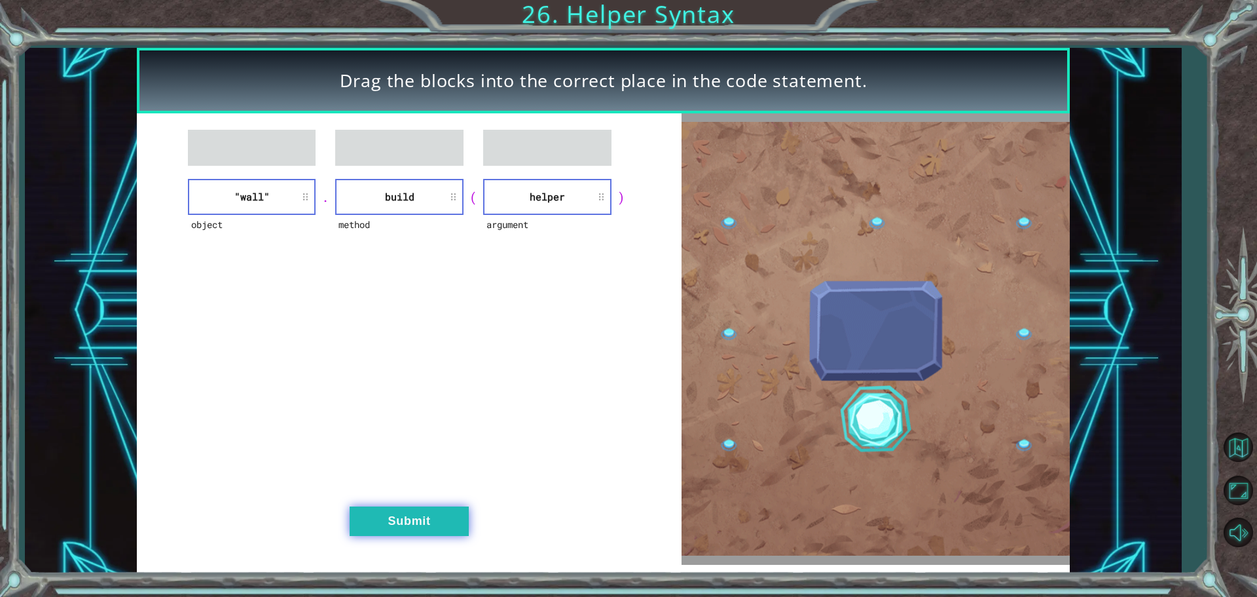
click at [458, 513] on button "Submit" at bounding box center [409, 520] width 119 height 29
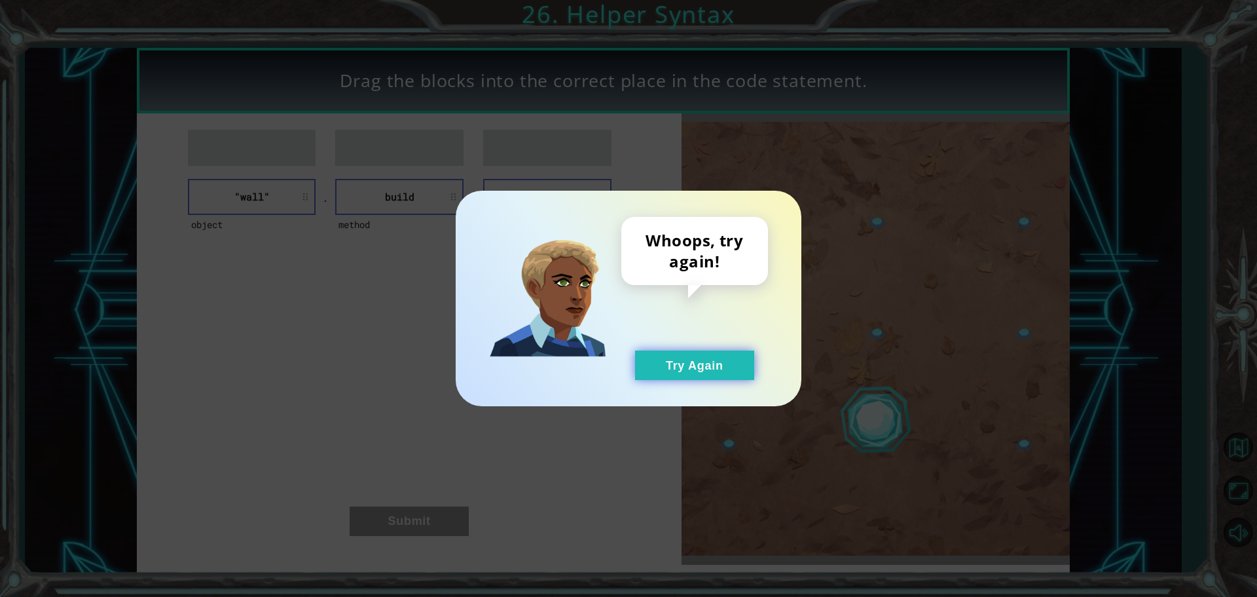
click at [670, 361] on button "Try Again" at bounding box center [694, 364] width 119 height 29
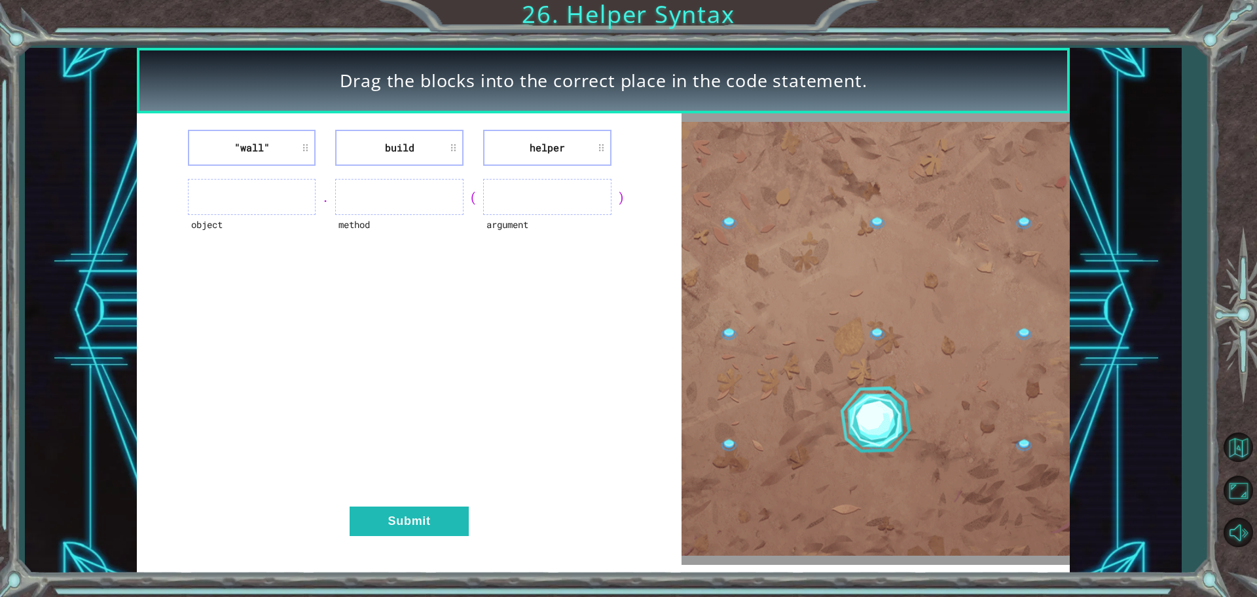
click at [543, 141] on li "helper" at bounding box center [547, 148] width 128 height 36
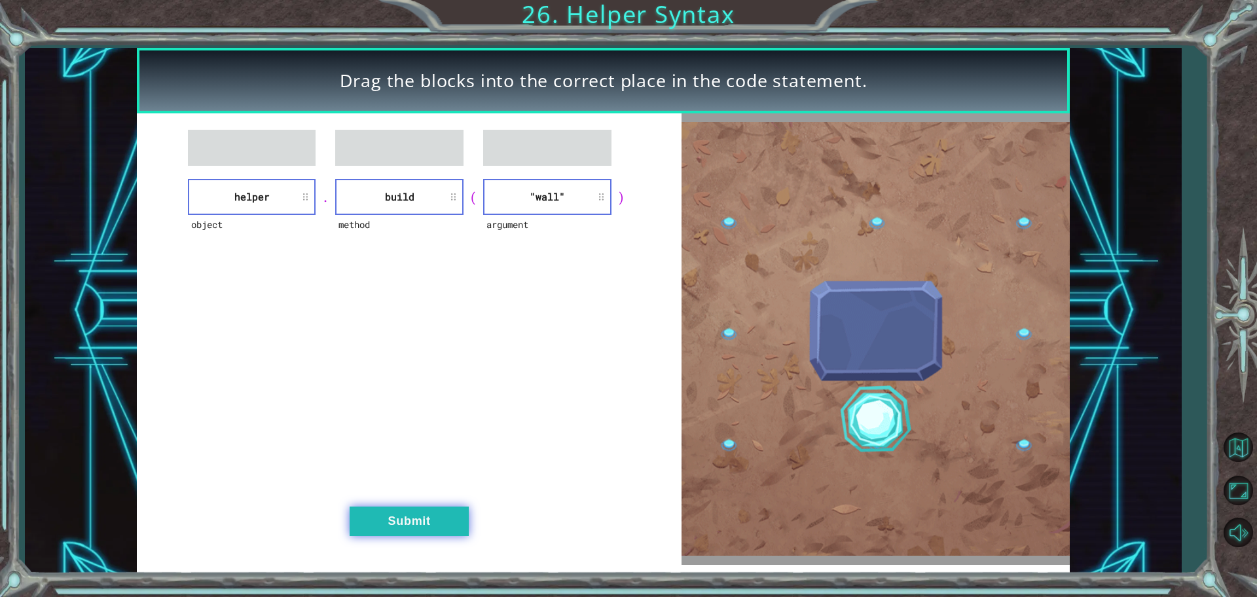
click at [437, 522] on button "Submit" at bounding box center [409, 520] width 119 height 29
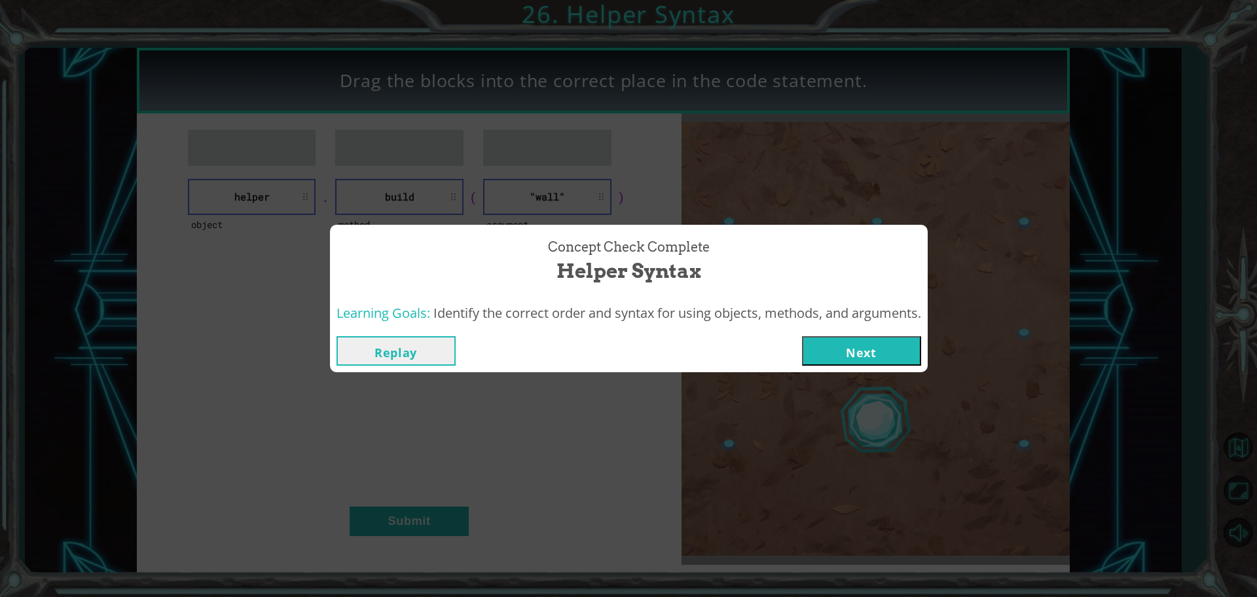
click at [841, 339] on button "Next" at bounding box center [861, 350] width 119 height 29
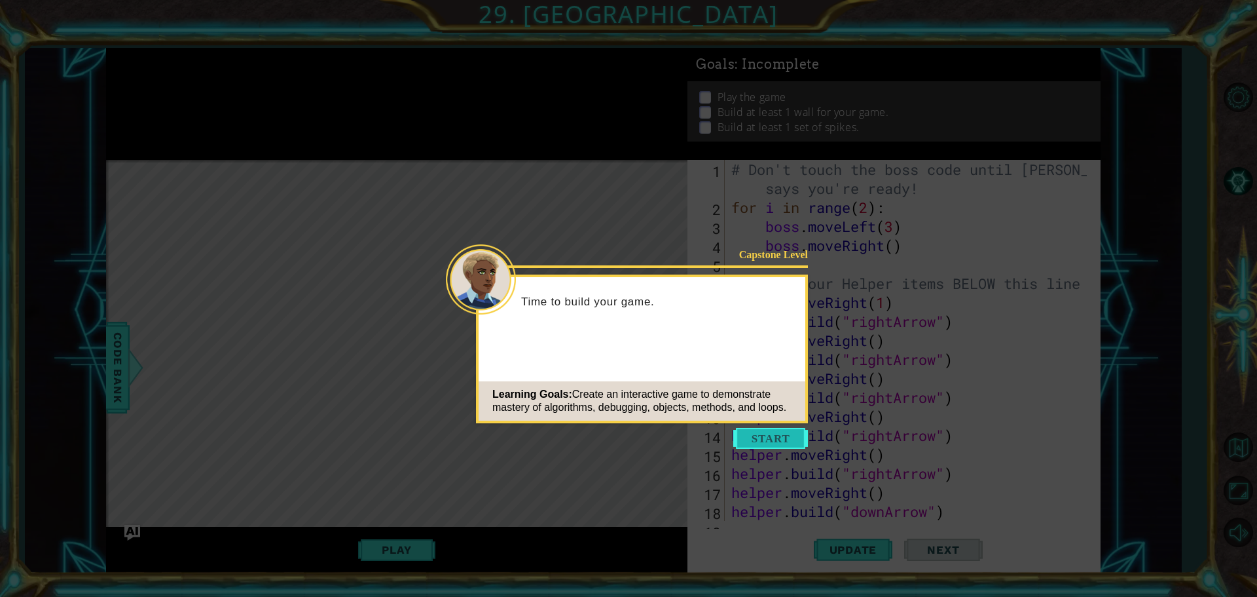
click at [754, 433] on button "Start" at bounding box center [770, 438] width 75 height 21
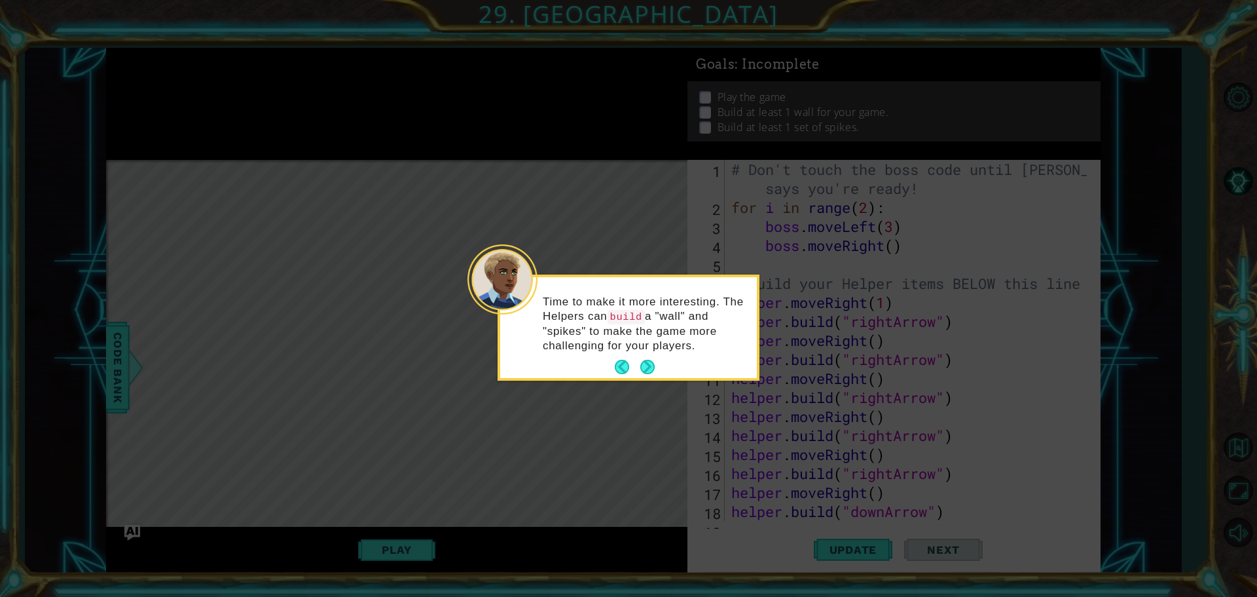
click at [646, 352] on div "Time to make it more interesting. The Helpers can build a "wall" and "spikes" t…" at bounding box center [628, 330] width 257 height 96
click at [646, 363] on button "Next" at bounding box center [647, 366] width 14 height 14
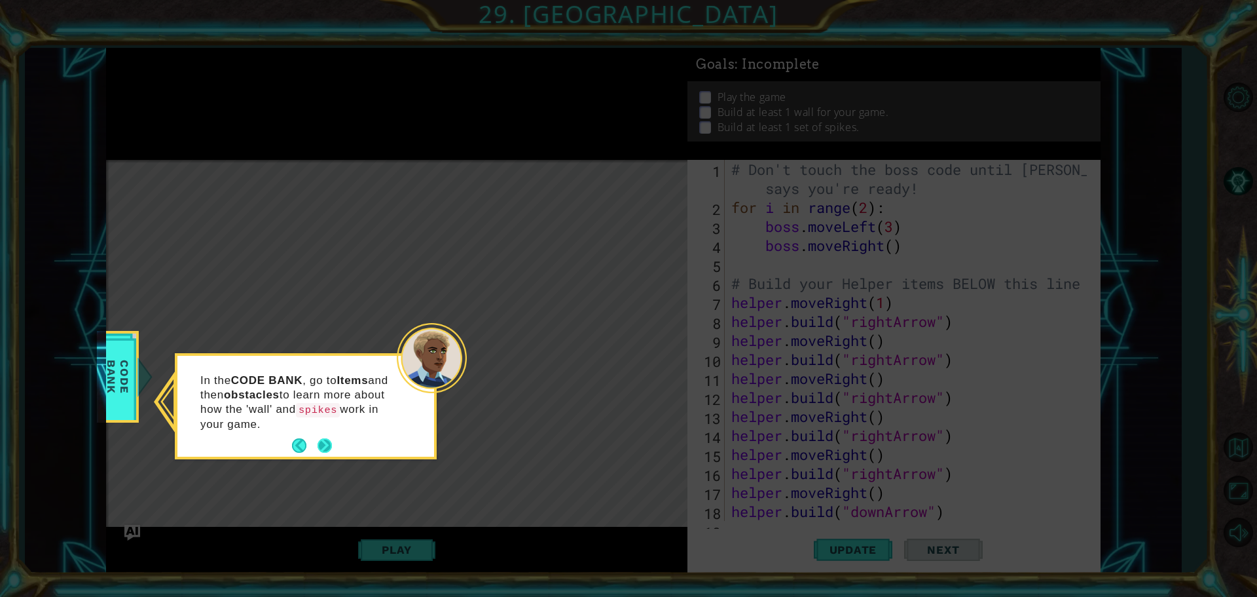
click at [324, 446] on button "Next" at bounding box center [325, 445] width 14 height 14
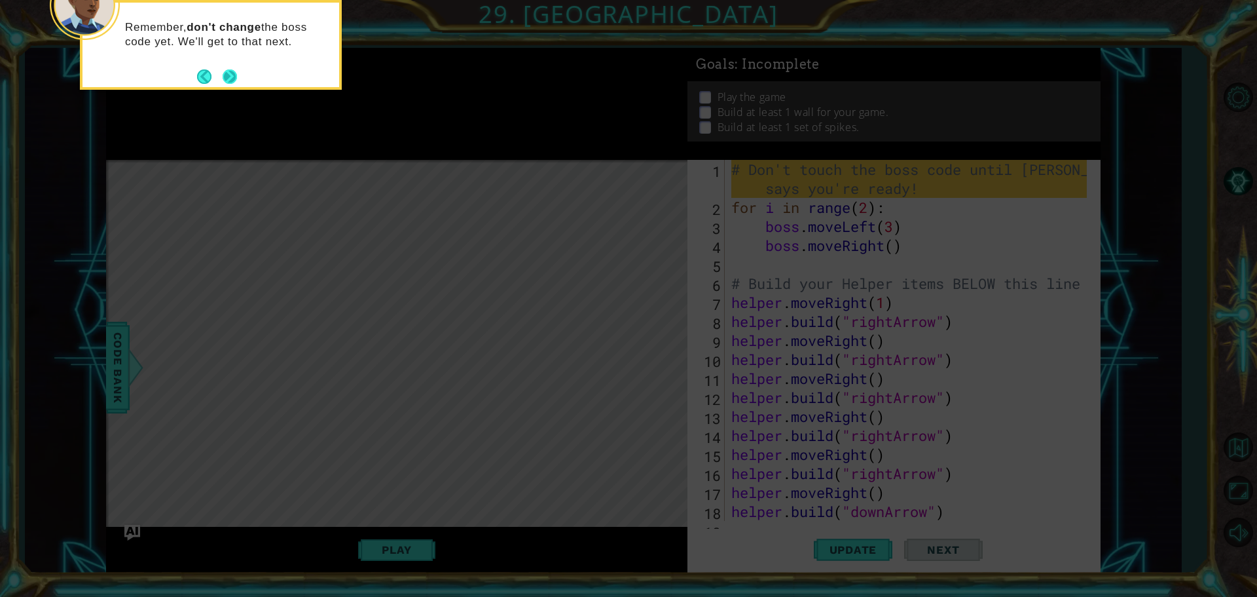
click at [227, 83] on button "Next" at bounding box center [230, 76] width 16 height 16
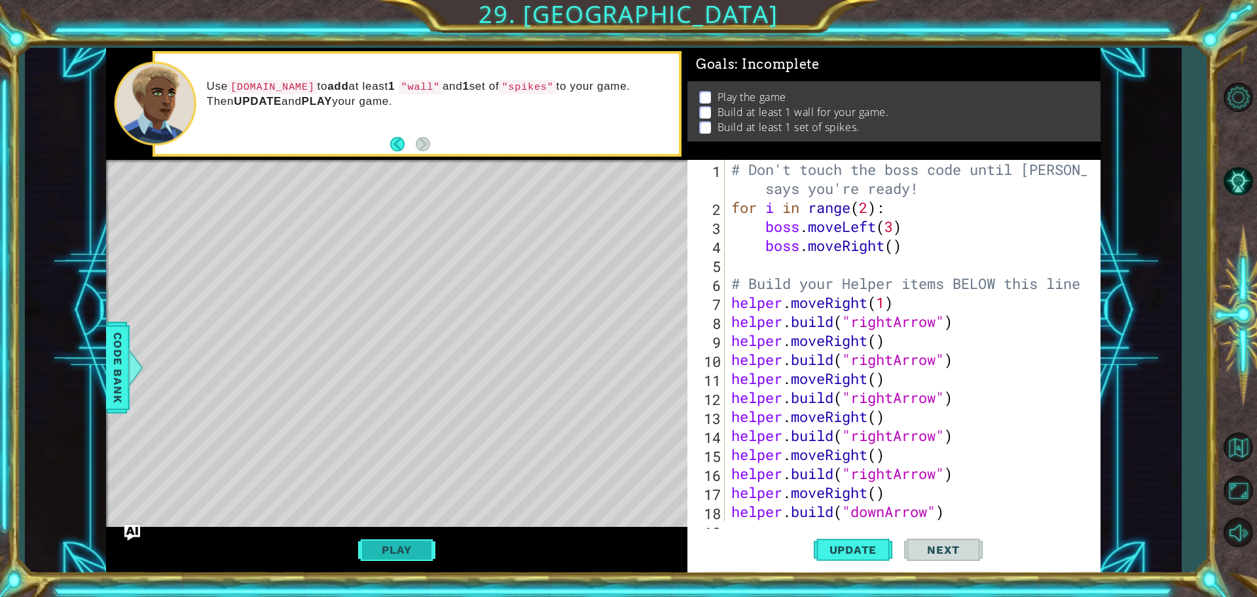
click at [411, 539] on button "Play" at bounding box center [396, 549] width 77 height 25
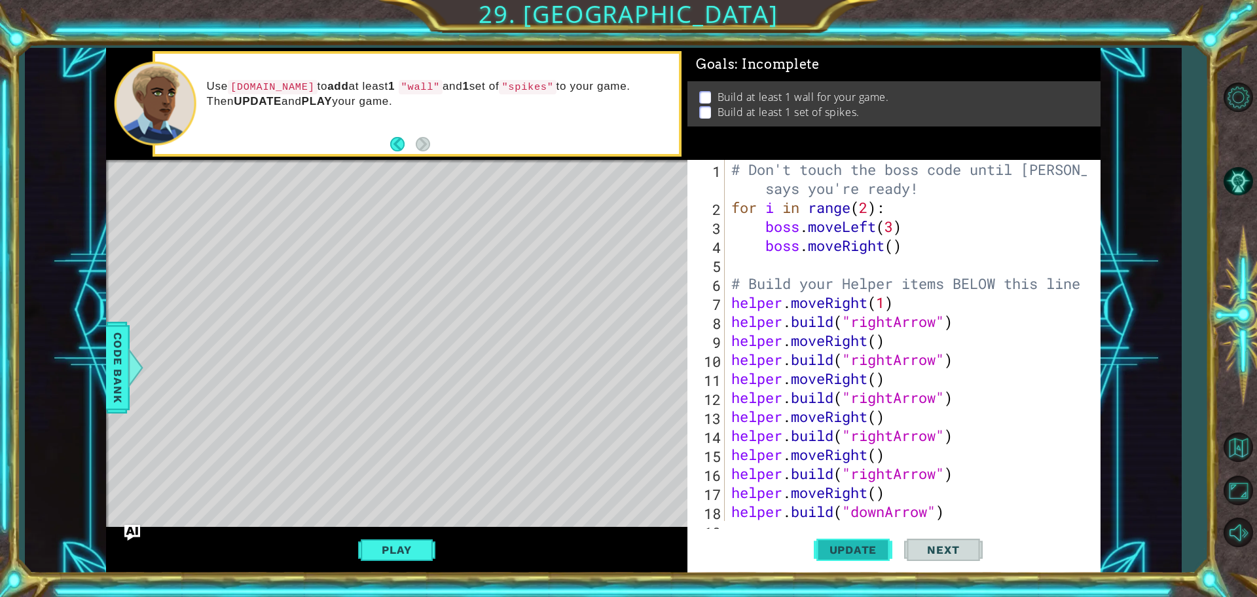
click at [866, 541] on button "Update" at bounding box center [853, 548] width 79 height 41
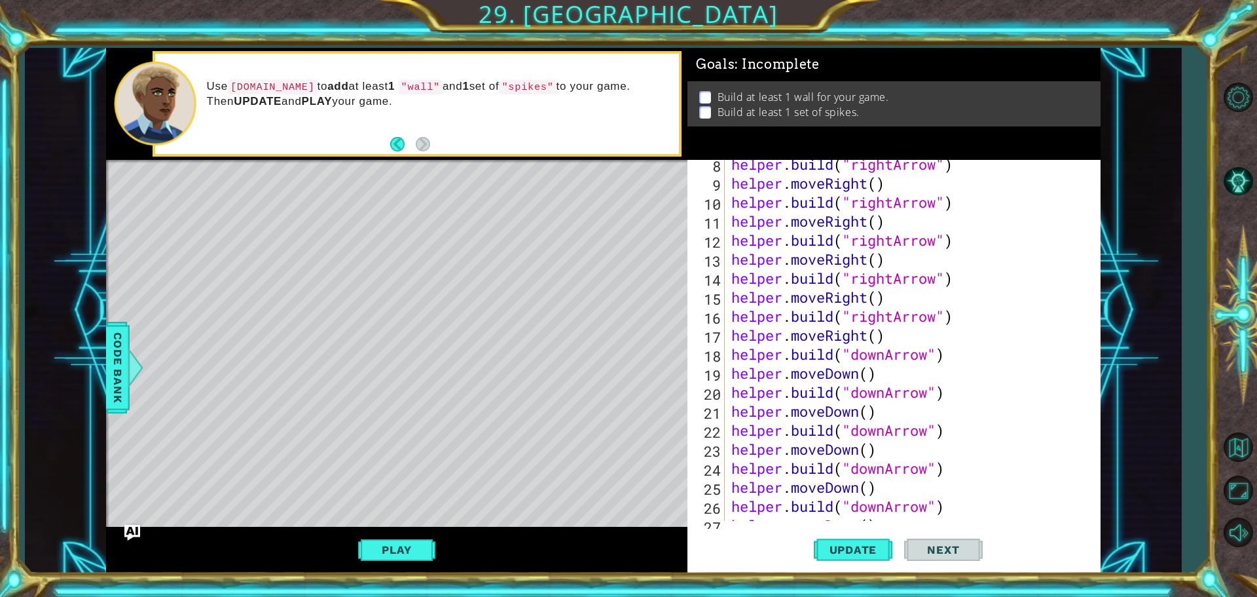
scroll to position [209, 0]
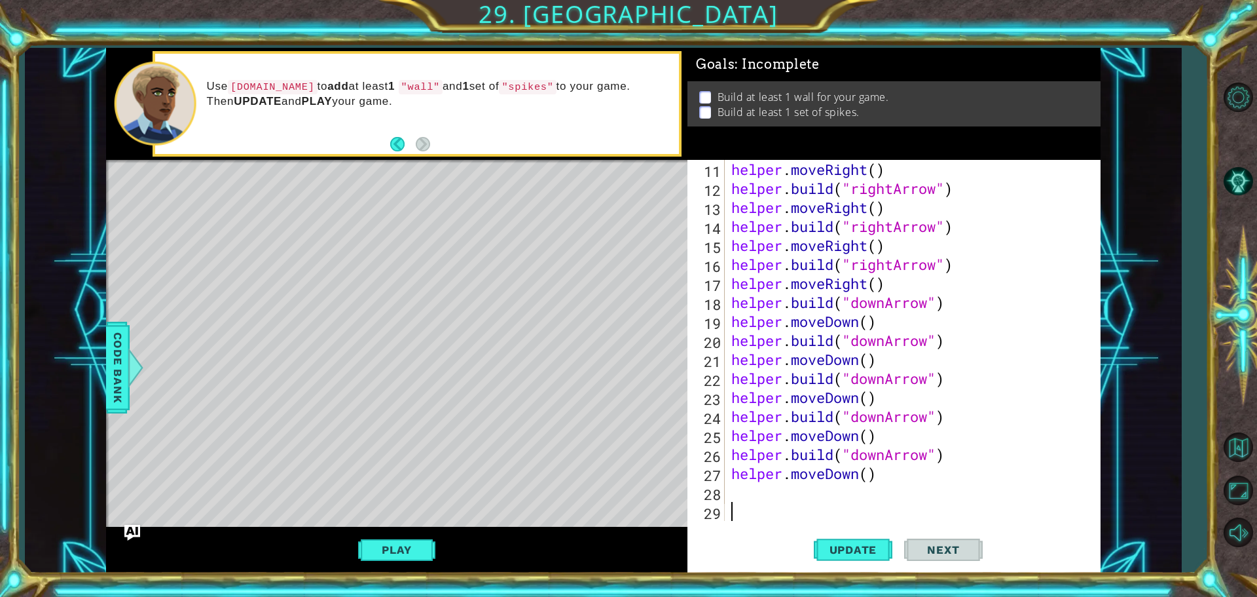
click at [838, 489] on div "helper . moveRight ( ) helper . build ( "rightArrow" ) helper . moveRight ( ) h…" at bounding box center [911, 359] width 365 height 399
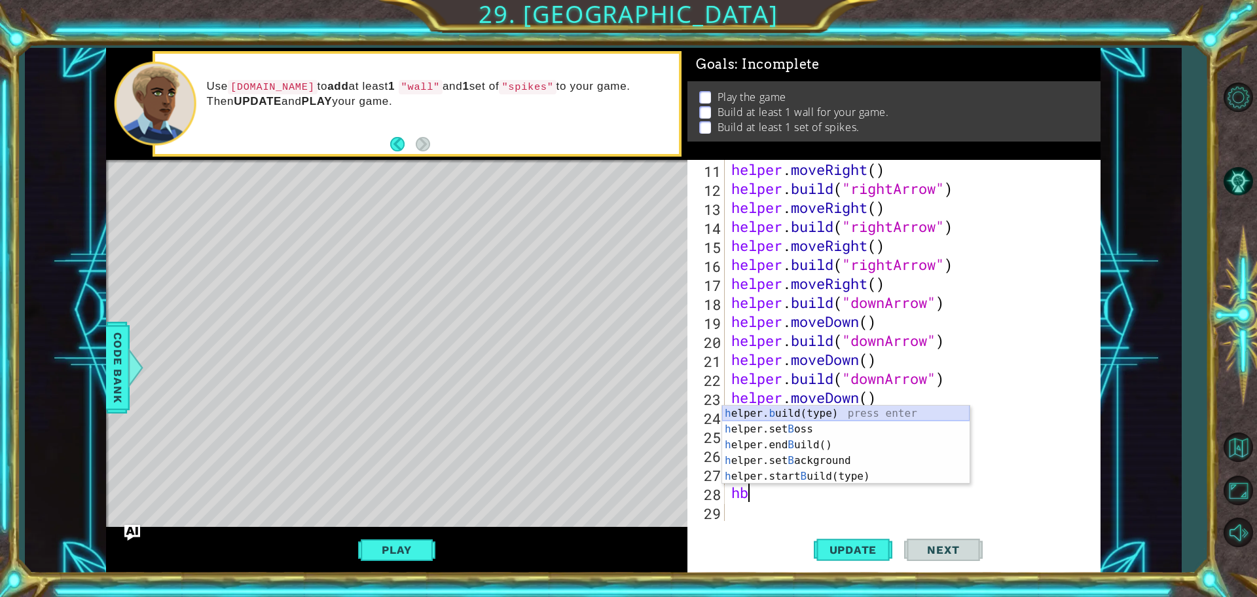
click at [739, 411] on div "h elper. b uild(type) press enter h elper.set B oss press enter h elper.end B u…" at bounding box center [846, 460] width 248 height 110
type textarea "[DOMAIN_NAME]("wall")"
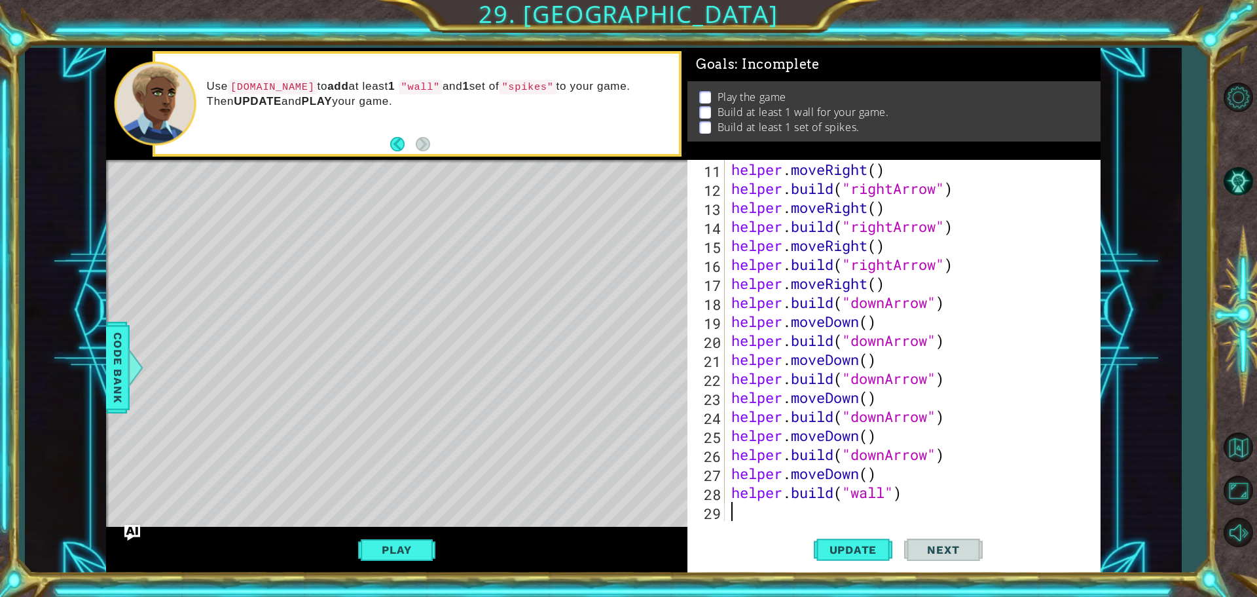
click at [735, 516] on div "helper . moveRight ( ) helper . build ( "rightArrow" ) helper . moveRight ( ) h…" at bounding box center [911, 359] width 365 height 399
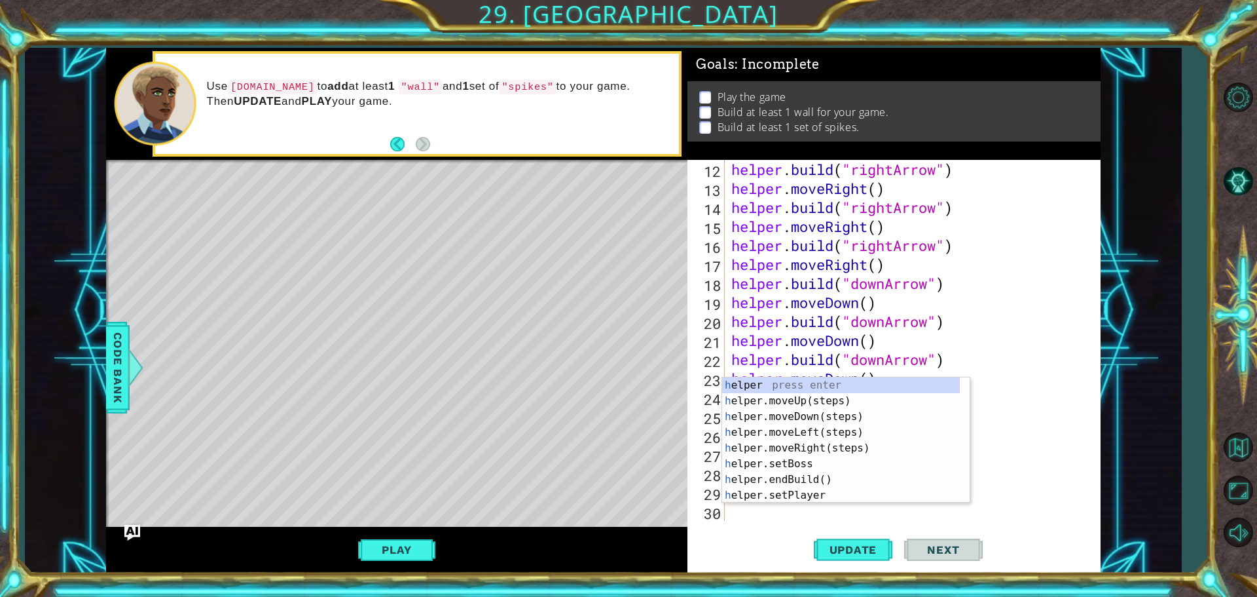
scroll to position [228, 0]
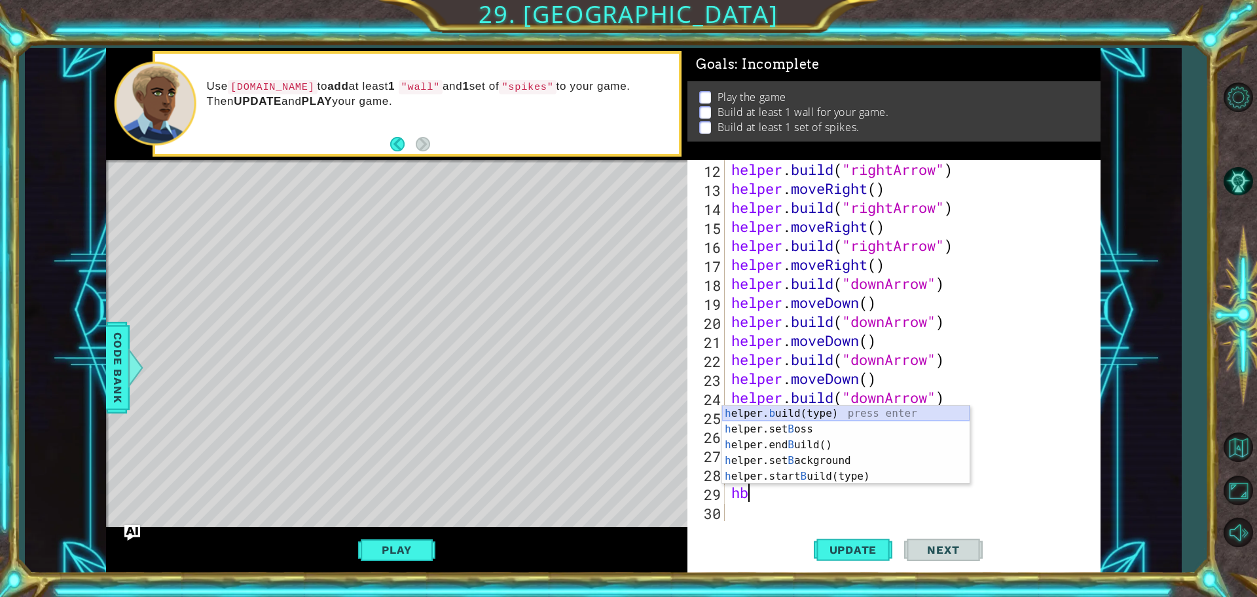
click at [786, 408] on div "h elper. b uild(type) press enter h elper.set B oss press enter h elper.end B u…" at bounding box center [846, 460] width 248 height 110
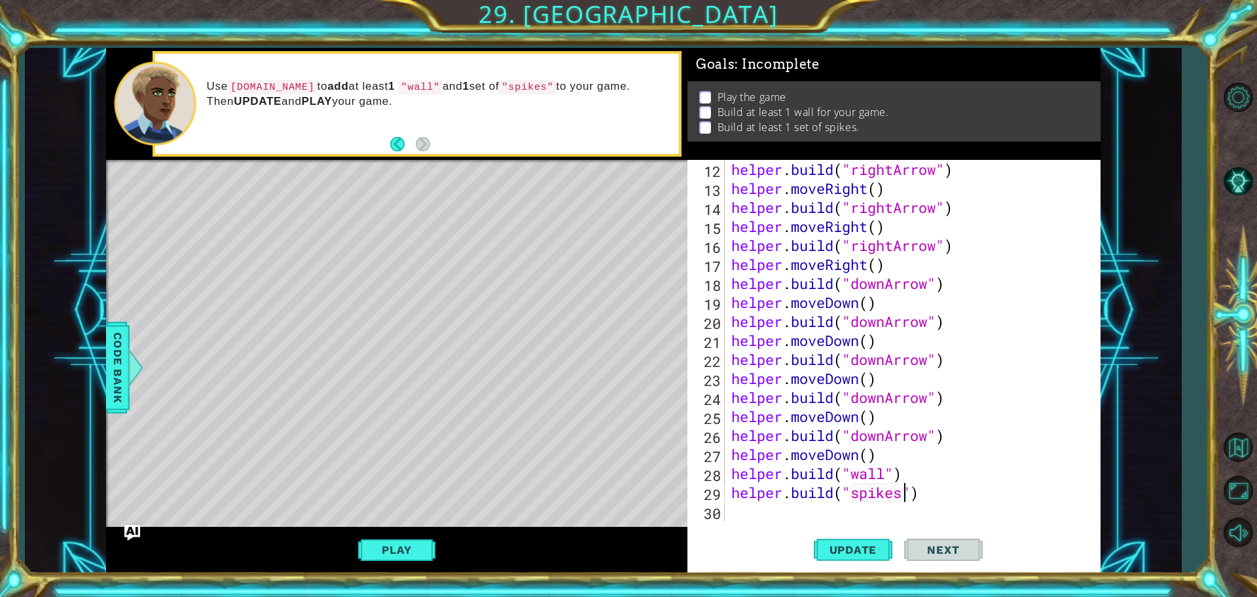
scroll to position [0, 8]
click at [427, 554] on button "Play" at bounding box center [396, 549] width 77 height 25
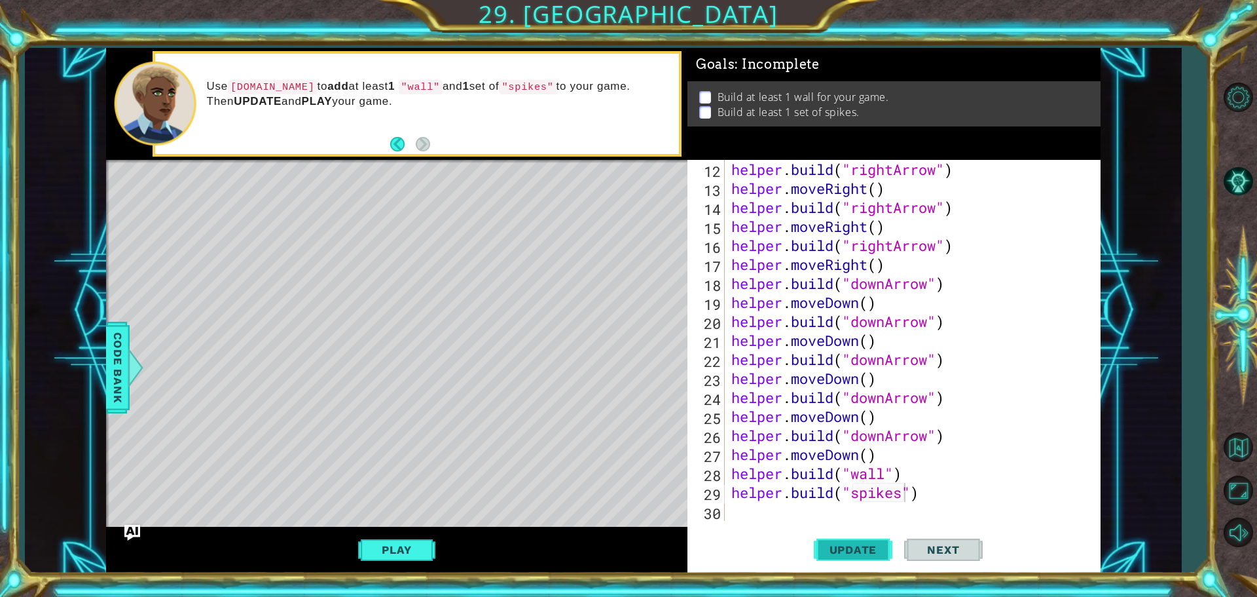
click at [864, 543] on span "Update" at bounding box center [854, 549] width 74 height 13
click at [411, 544] on button "Play" at bounding box center [396, 549] width 77 height 25
click at [839, 461] on div "helper . build ( "rightArrow" ) helper . moveRight ( ) helper . build ( "rightA…" at bounding box center [911, 359] width 365 height 399
click at [927, 495] on div "helper . build ( "rightArrow" ) helper . moveRight ( ) helper . build ( "rightA…" at bounding box center [911, 359] width 365 height 399
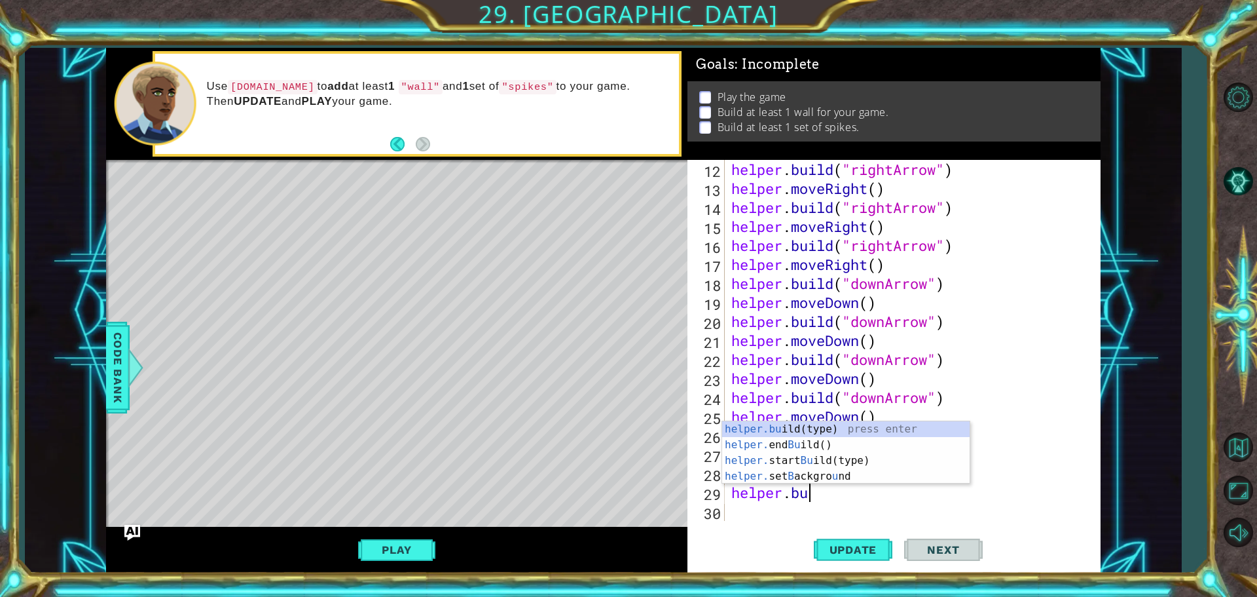
scroll to position [0, 1]
type textarea "h"
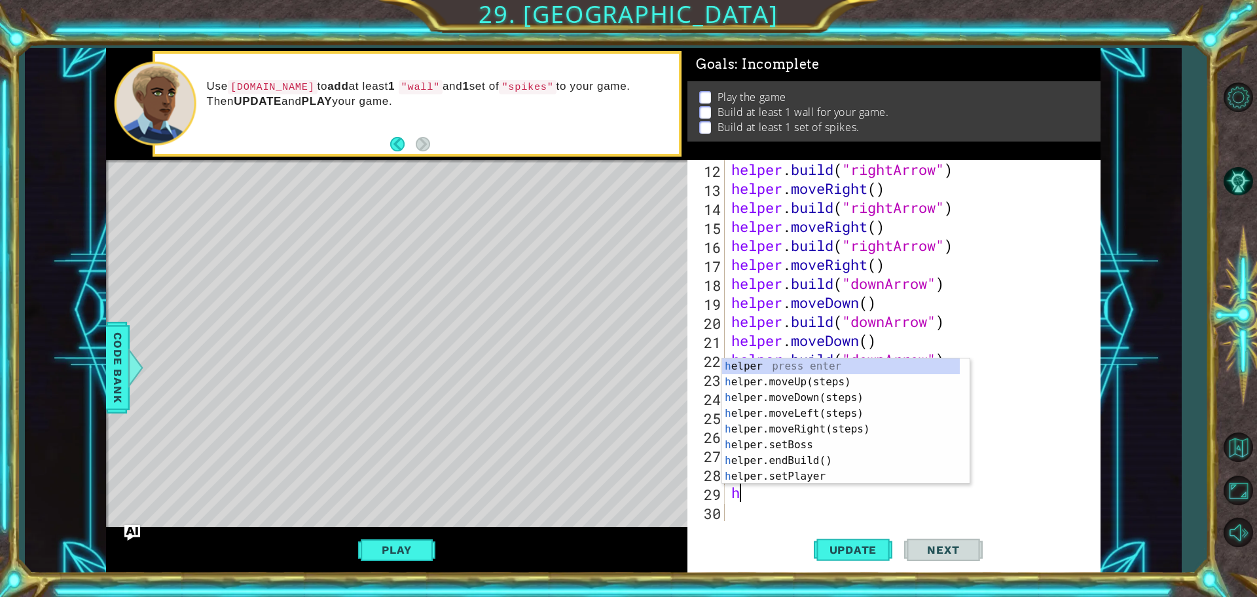
scroll to position [209, 0]
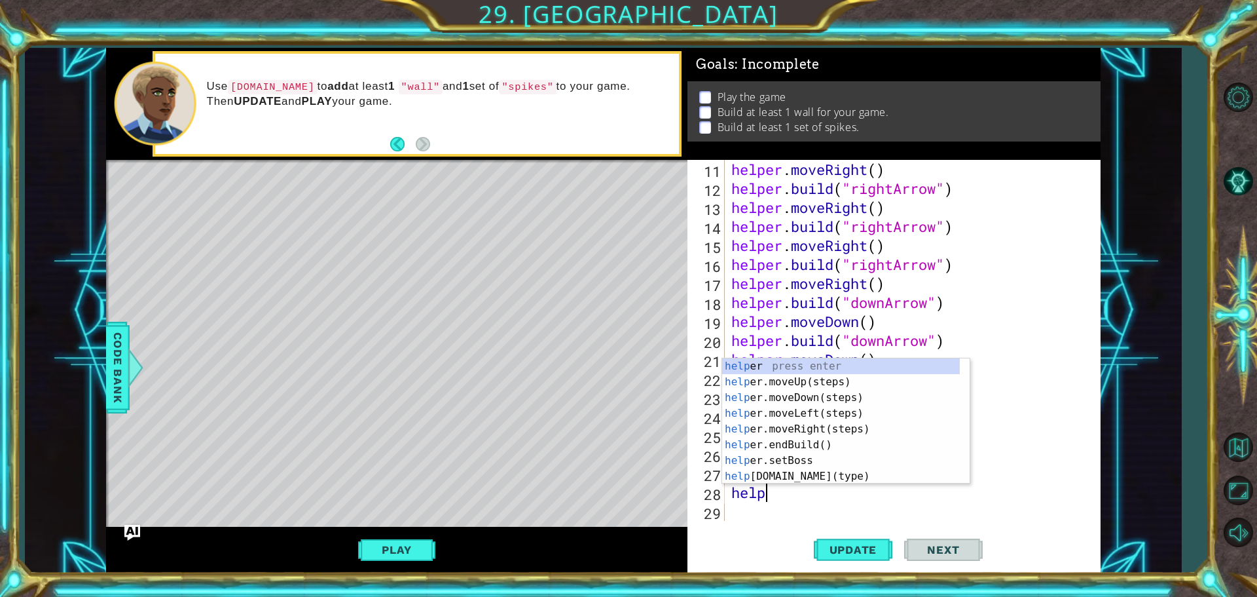
type textarea "h"
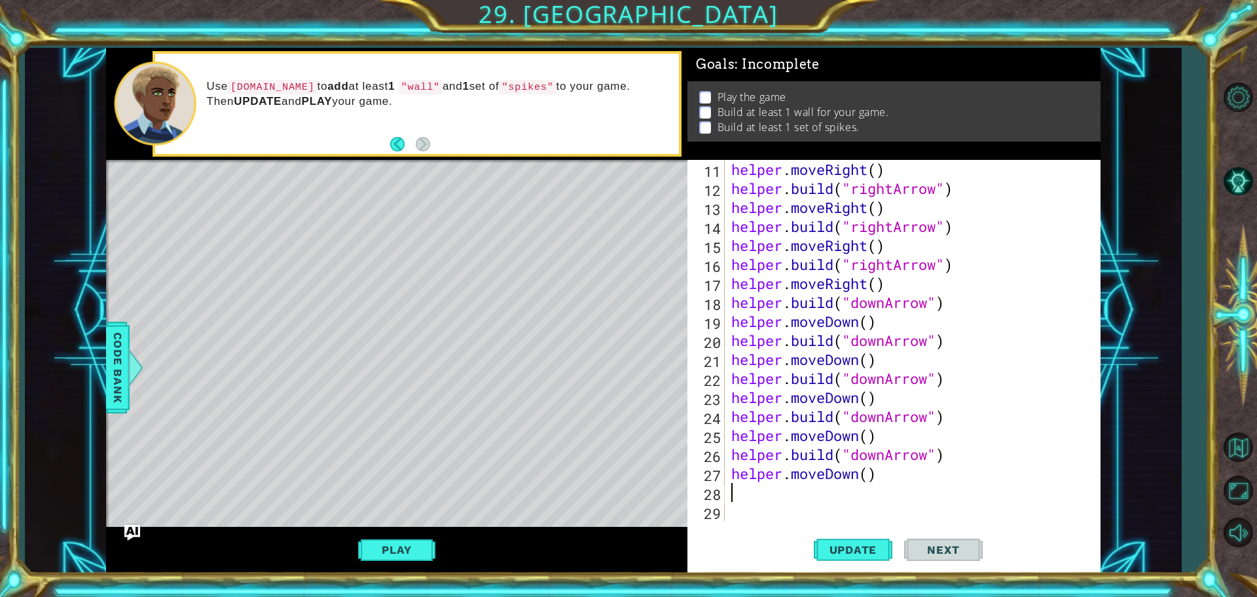
type textarea "h"
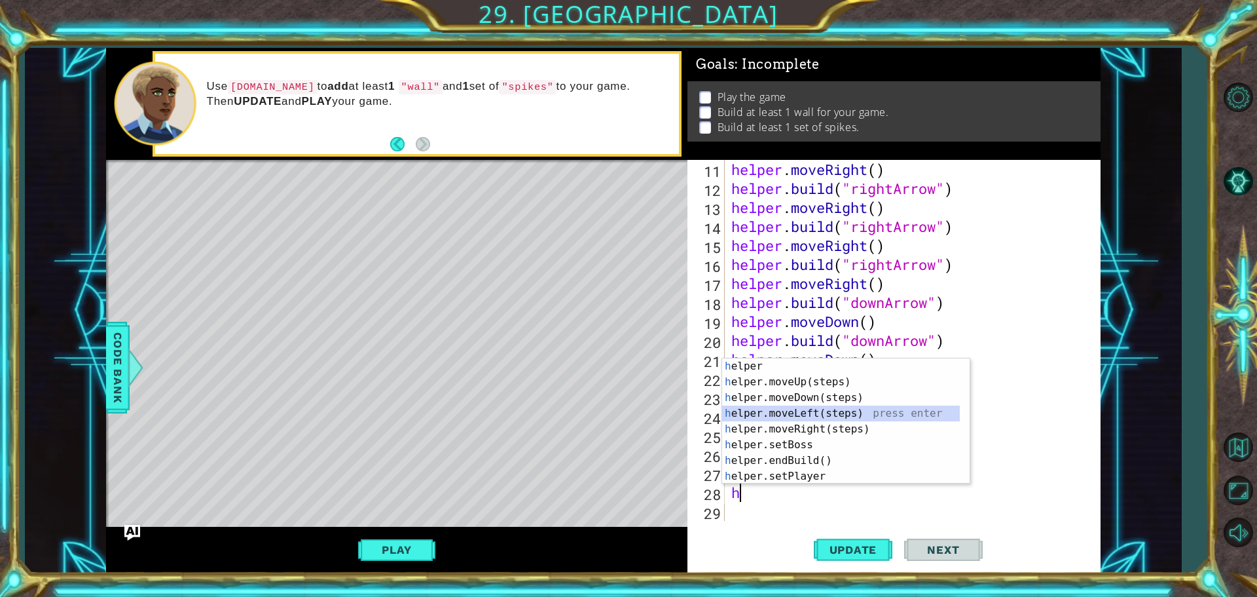
click at [788, 407] on div "h elper press enter h elper.moveUp(steps) press enter h elper.moveDown(steps) p…" at bounding box center [841, 436] width 238 height 157
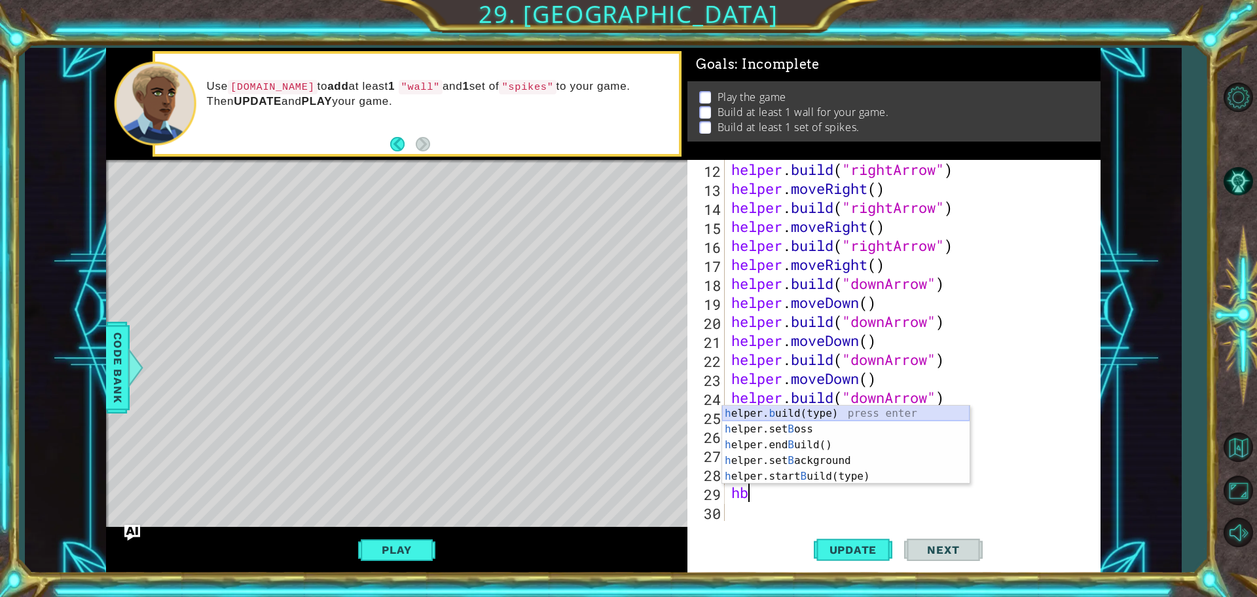
click at [810, 413] on div "h elper. b uild(type) press enter h elper.set B oss press enter h elper.end B u…" at bounding box center [846, 460] width 248 height 110
type textarea "[DOMAIN_NAME]("wall")"
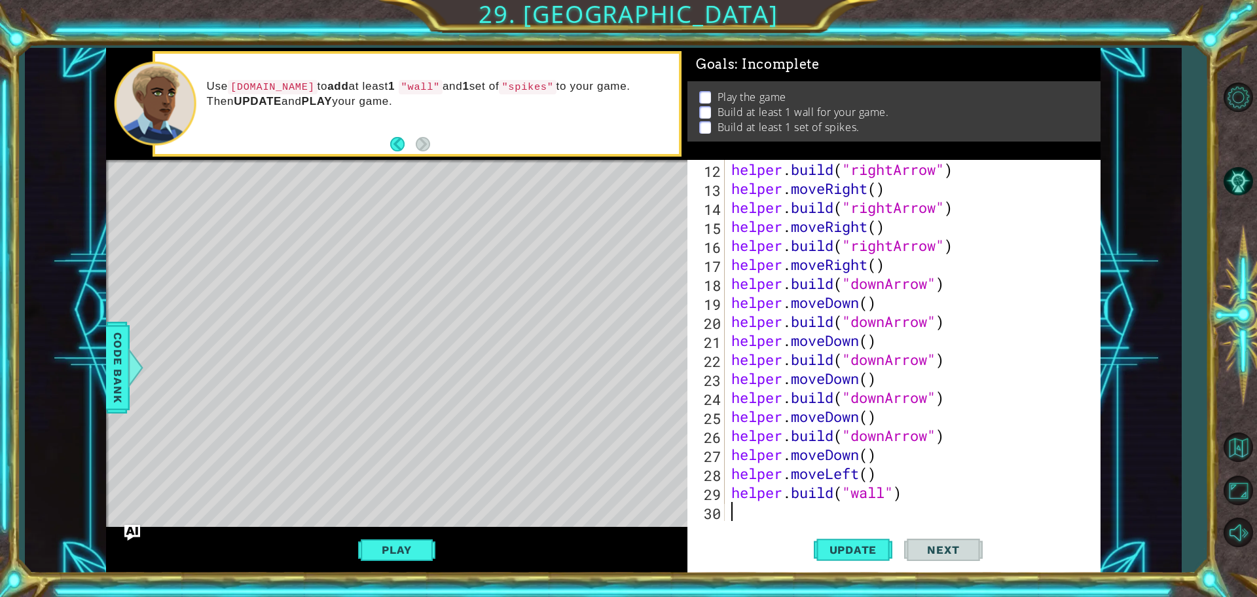
click at [788, 505] on div "helper . build ( "rightArrow" ) helper . moveRight ( ) helper . build ( "rightA…" at bounding box center [911, 359] width 365 height 399
type textarea "h"
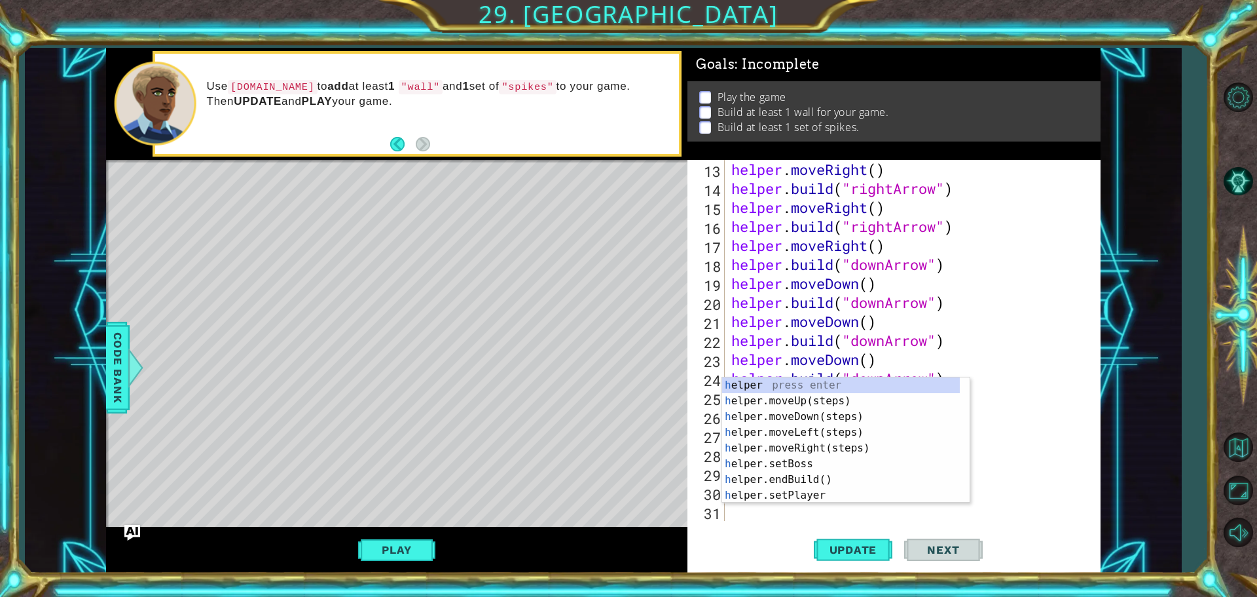
scroll to position [247, 0]
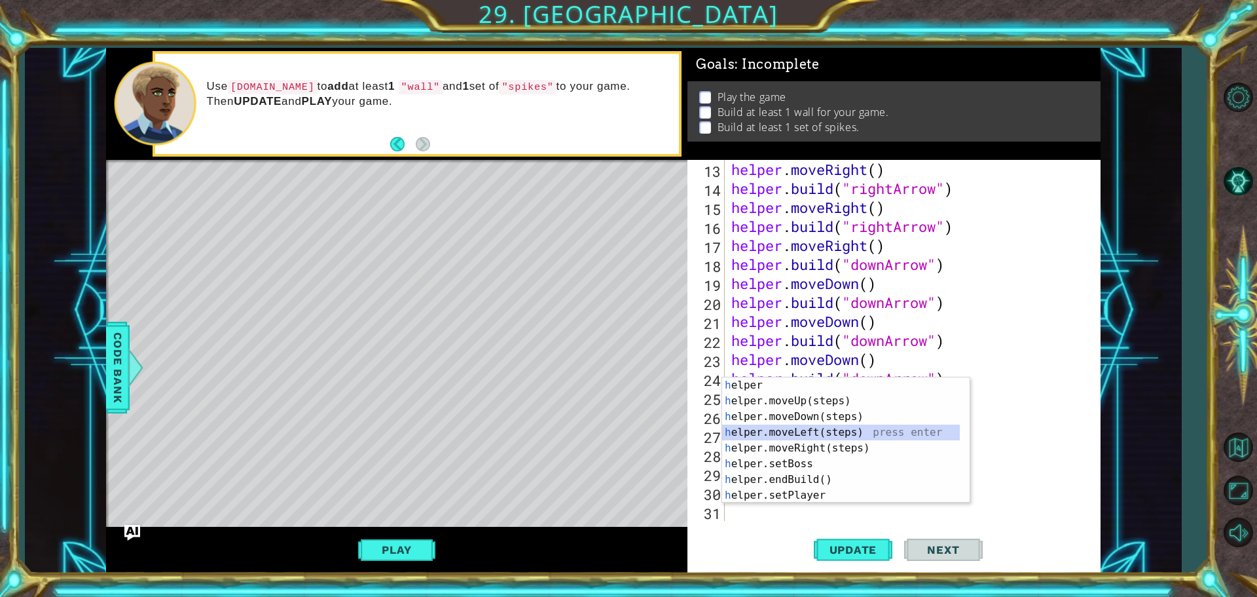
click at [808, 429] on div "h elper press enter h elper.moveUp(steps) press enter h elper.moveDown(steps) p…" at bounding box center [841, 455] width 238 height 157
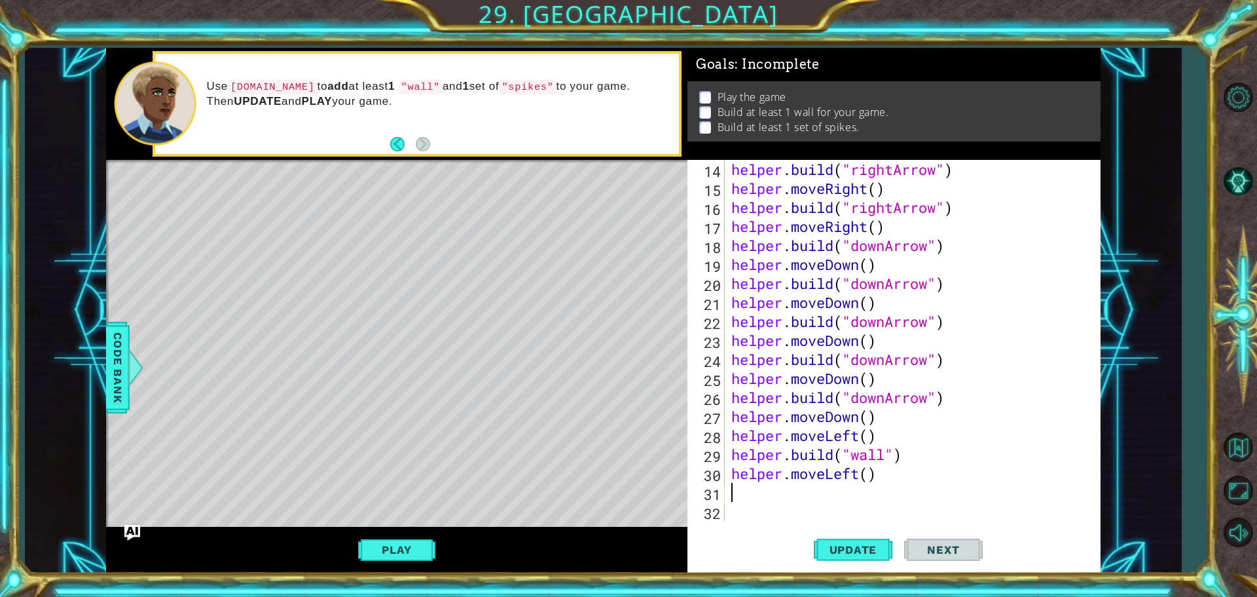
scroll to position [266, 0]
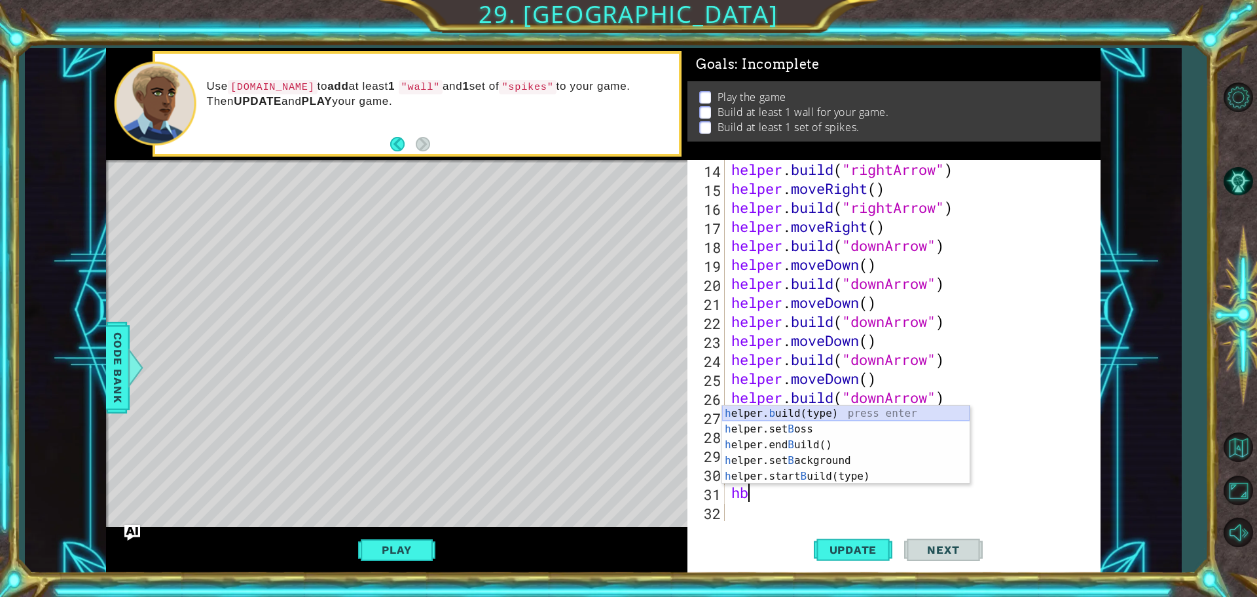
click at [799, 406] on div "h elper. b uild(type) press enter h elper.set B oss press enter h elper.end B u…" at bounding box center [846, 460] width 248 height 110
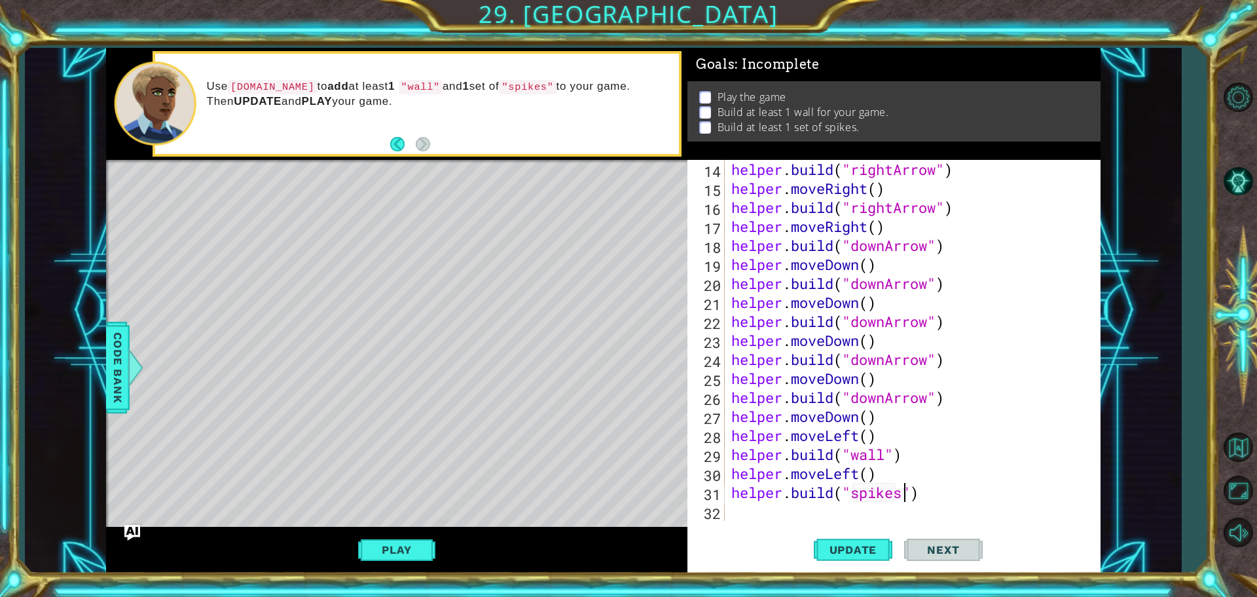
scroll to position [0, 8]
click at [427, 541] on button "Play" at bounding box center [396, 549] width 77 height 25
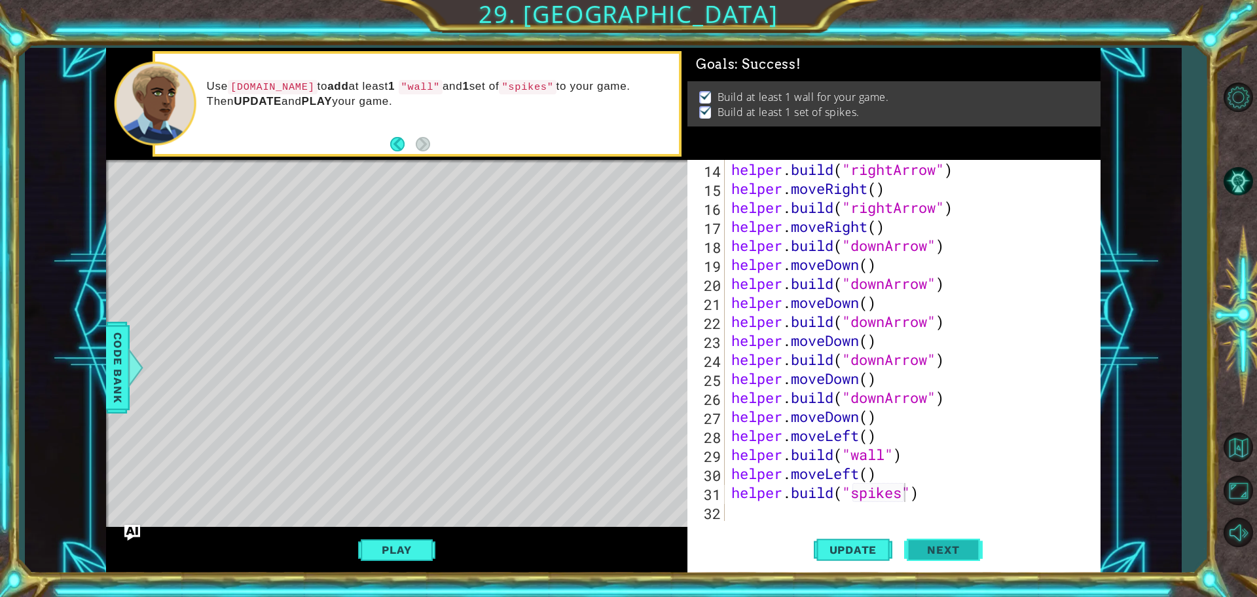
click at [973, 544] on button "Next" at bounding box center [943, 548] width 79 height 41
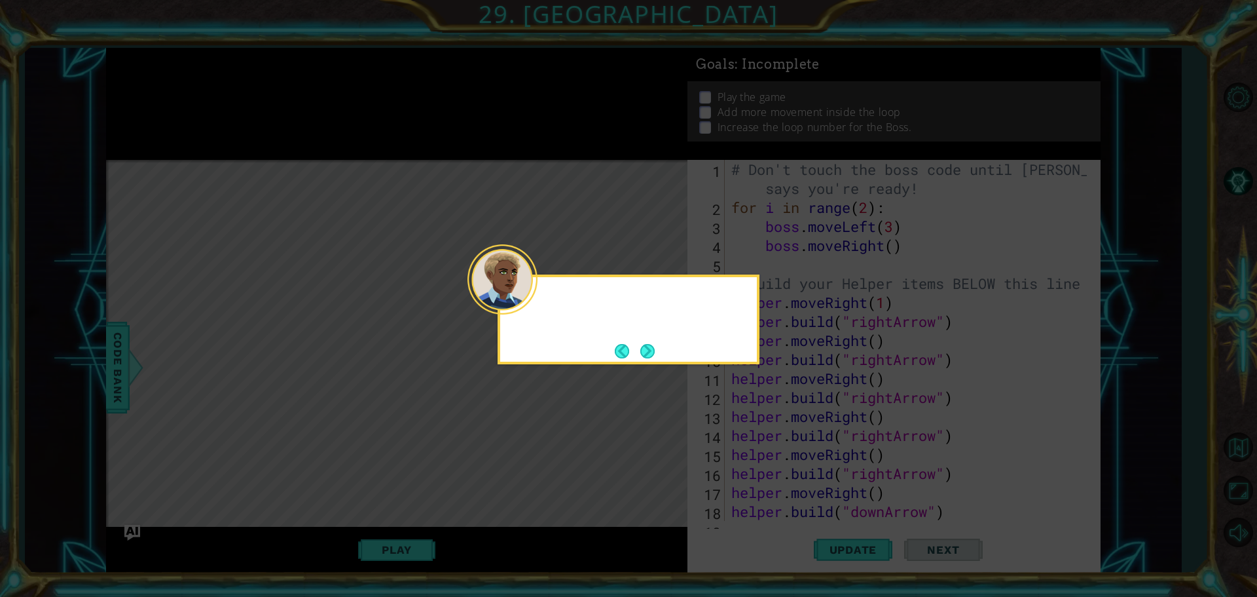
scroll to position [0, 0]
click at [647, 344] on button "Next" at bounding box center [647, 351] width 14 height 14
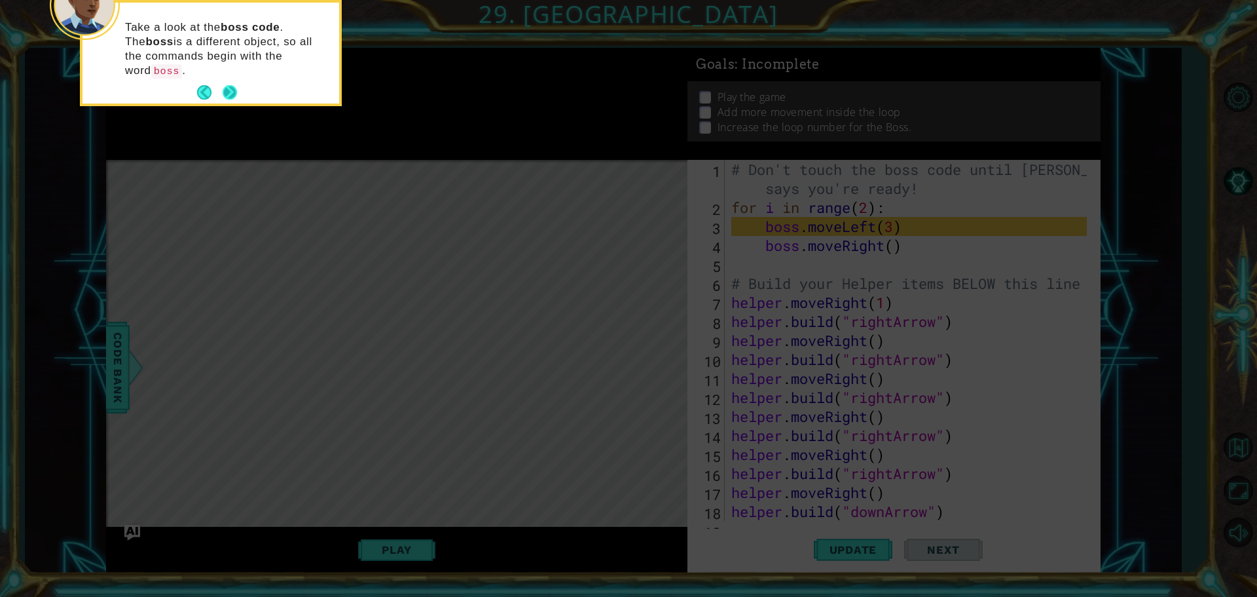
click at [228, 85] on button "Next" at bounding box center [230, 92] width 15 height 15
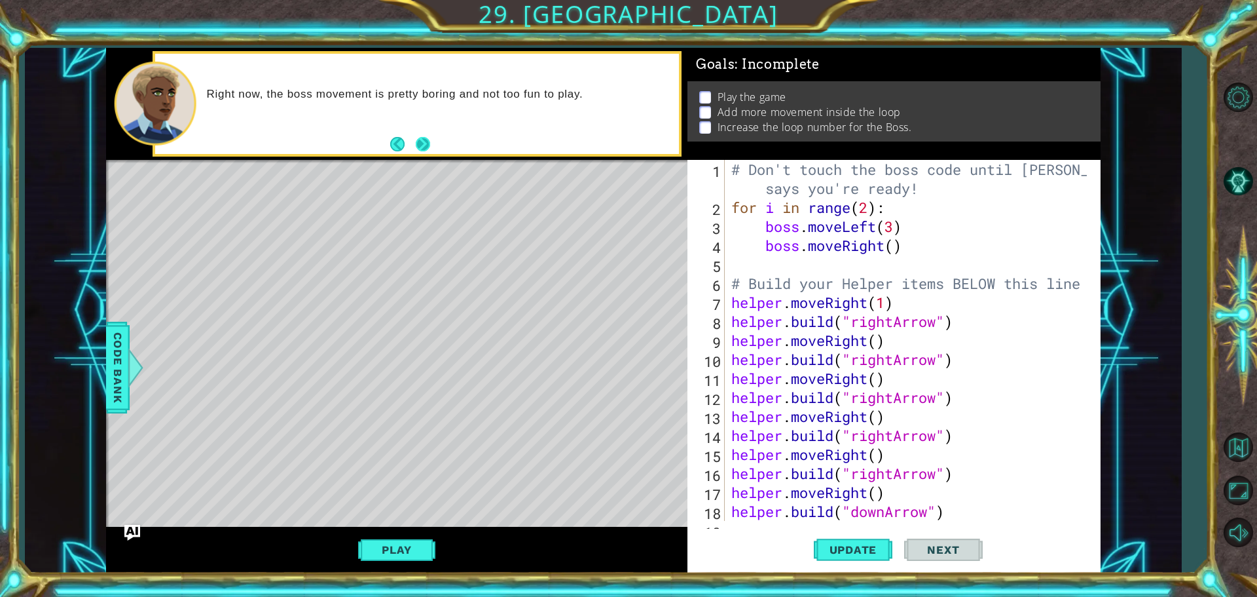
click at [422, 146] on button "Next" at bounding box center [423, 144] width 14 height 14
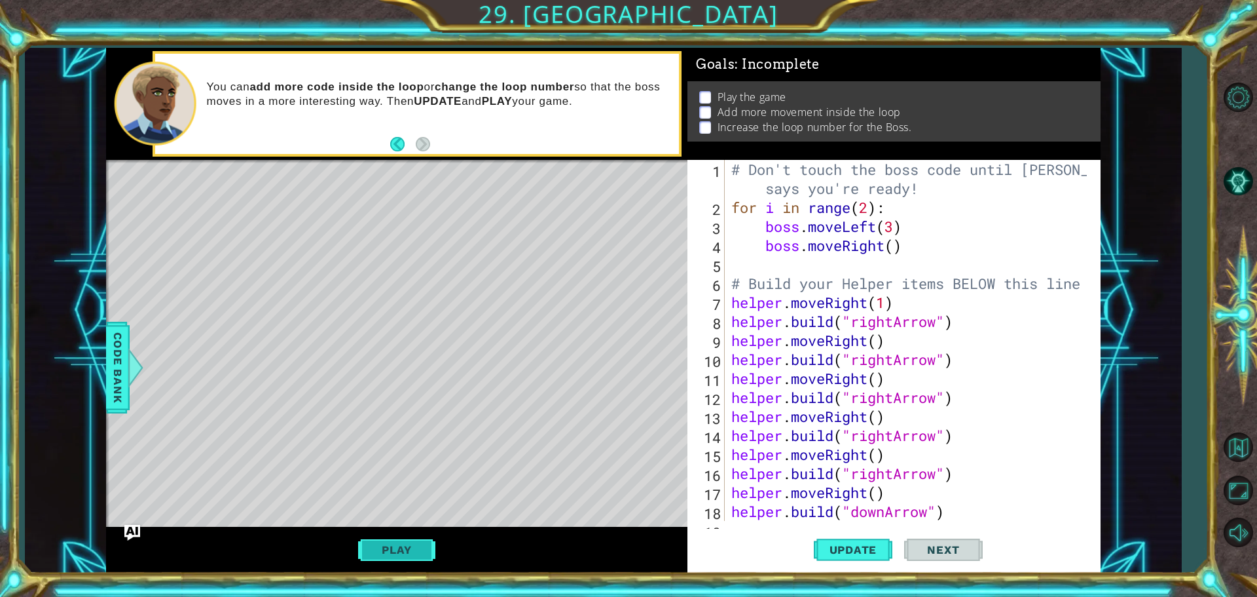
click at [395, 561] on button "Play" at bounding box center [396, 549] width 77 height 25
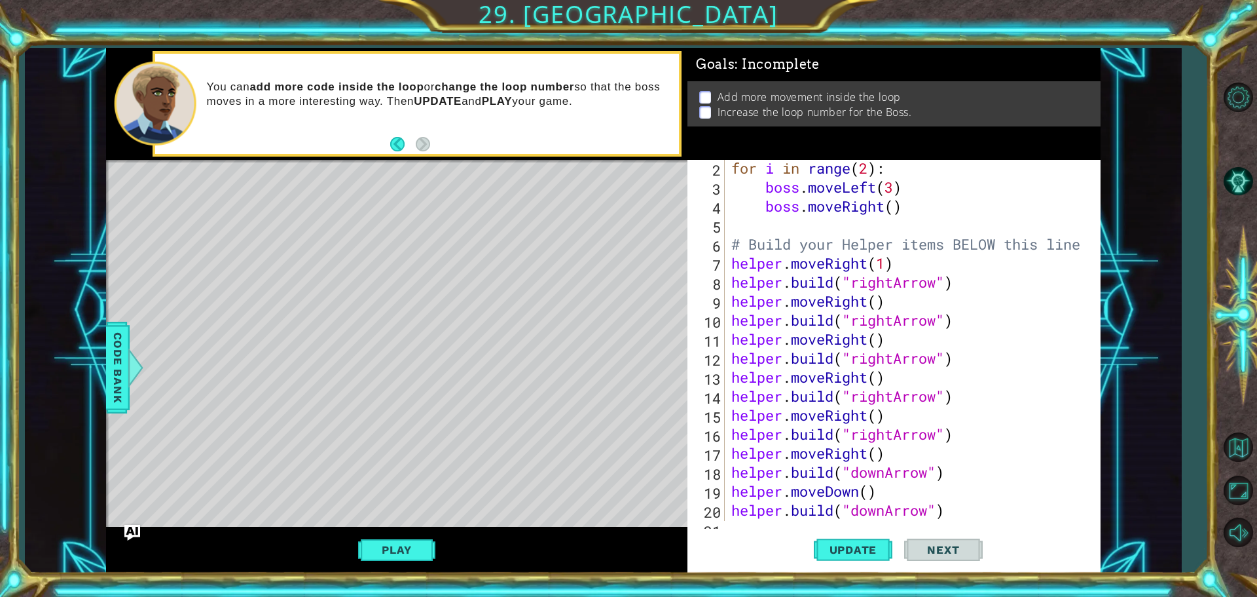
scroll to position [57, 0]
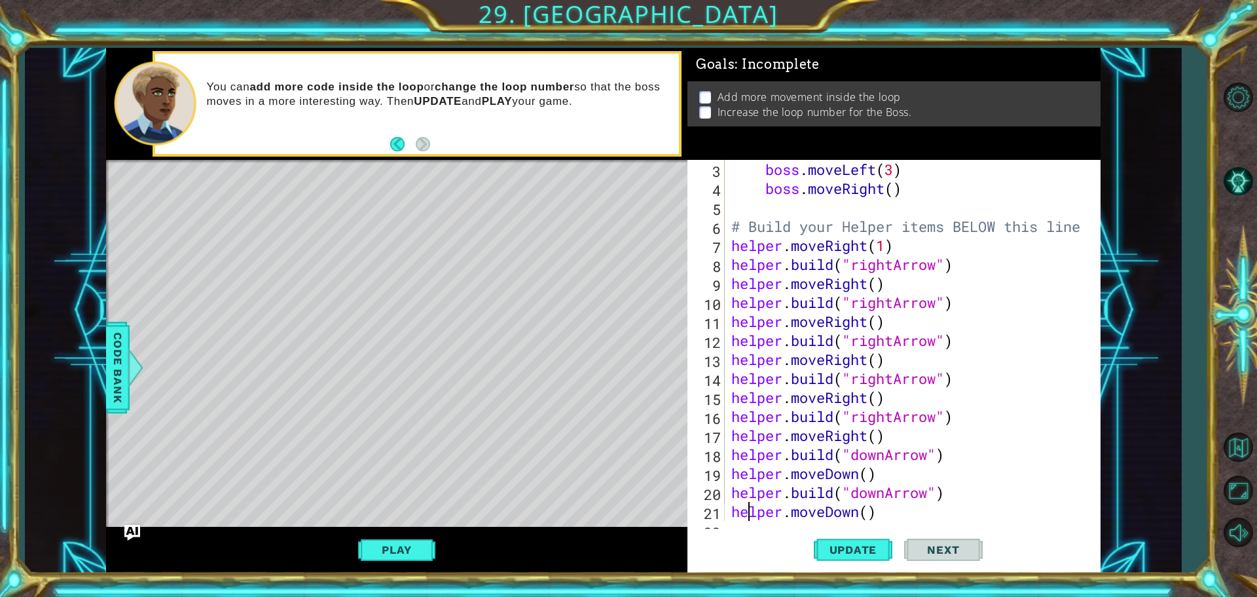
click at [752, 520] on div "boss . moveLeft ( 3 ) boss . moveRight ( ) # Build your Helper items BELOW this…" at bounding box center [911, 359] width 365 height 399
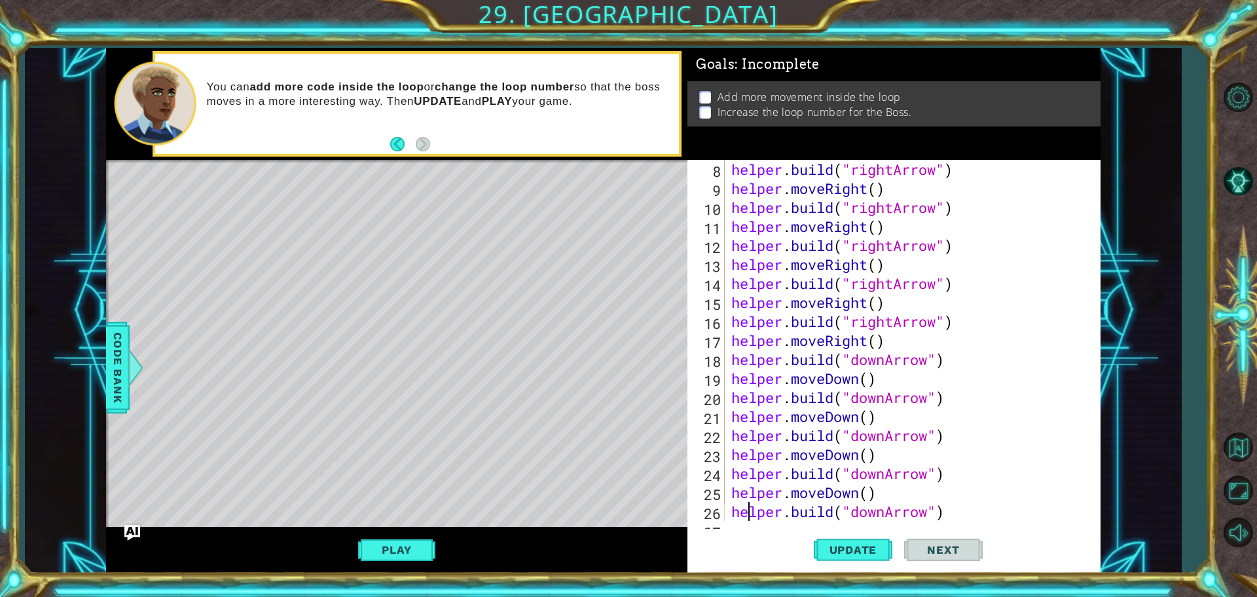
click at [747, 520] on div "helper . build ( "rightArrow" ) helper . moveRight ( ) helper . build ( "rightA…" at bounding box center [911, 359] width 365 height 399
type textarea "[DOMAIN_NAME]("downArrow")"
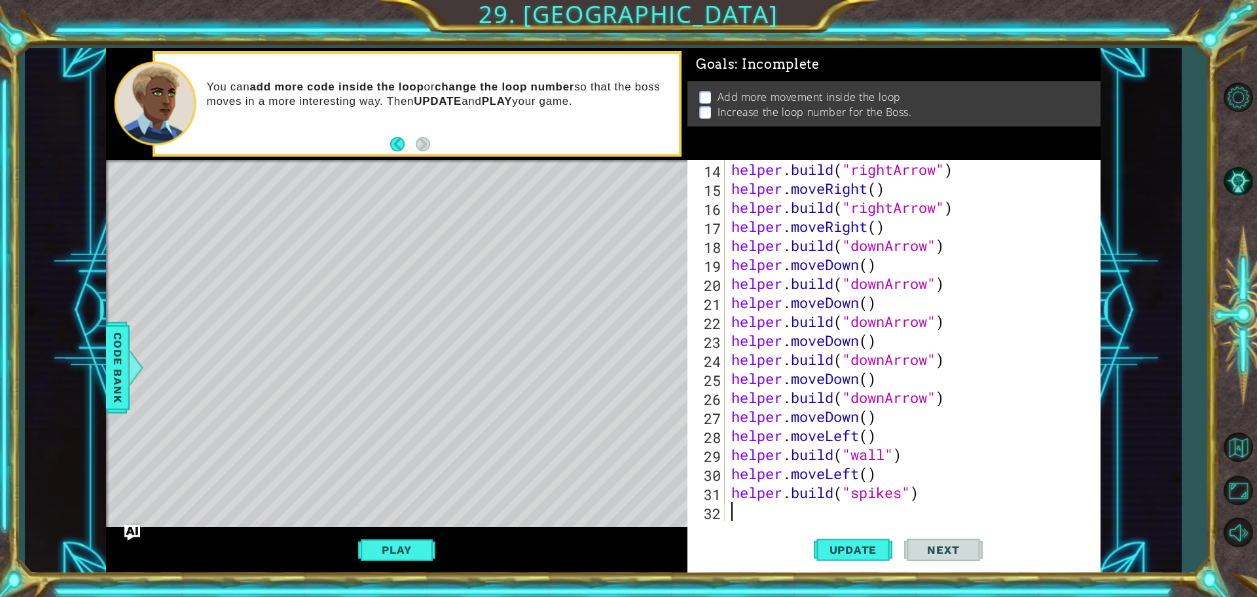
click at [745, 511] on div "helper . build ( "rightArrow" ) helper . moveRight ( ) helper . build ( "rightA…" at bounding box center [911, 359] width 365 height 399
type textarea "b"
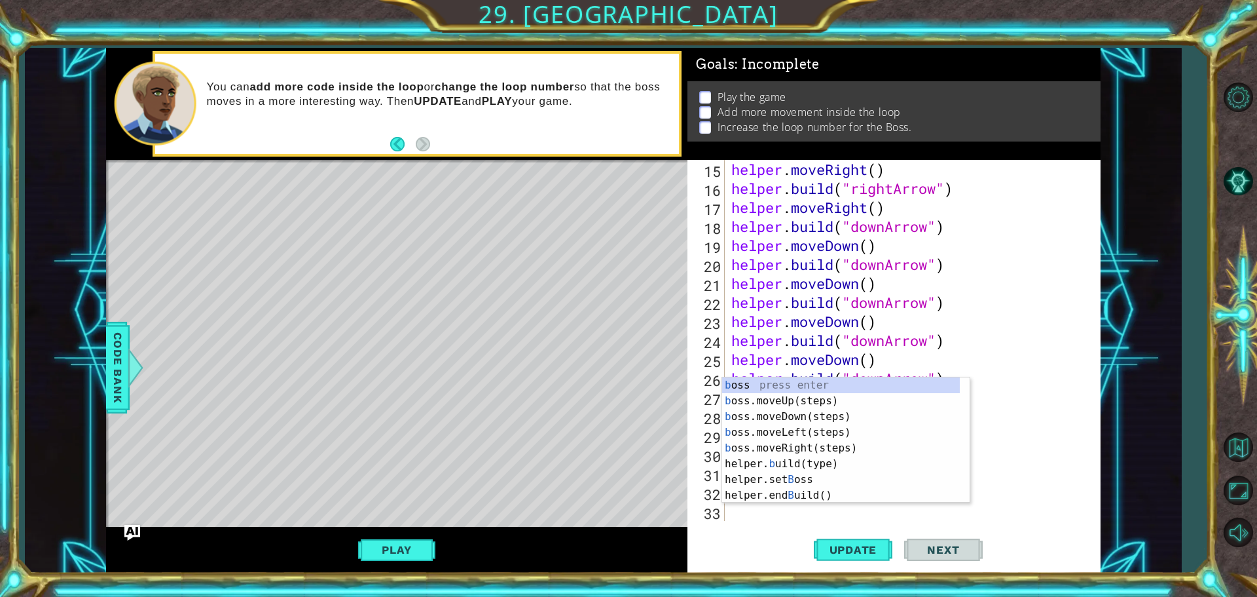
scroll to position [285, 0]
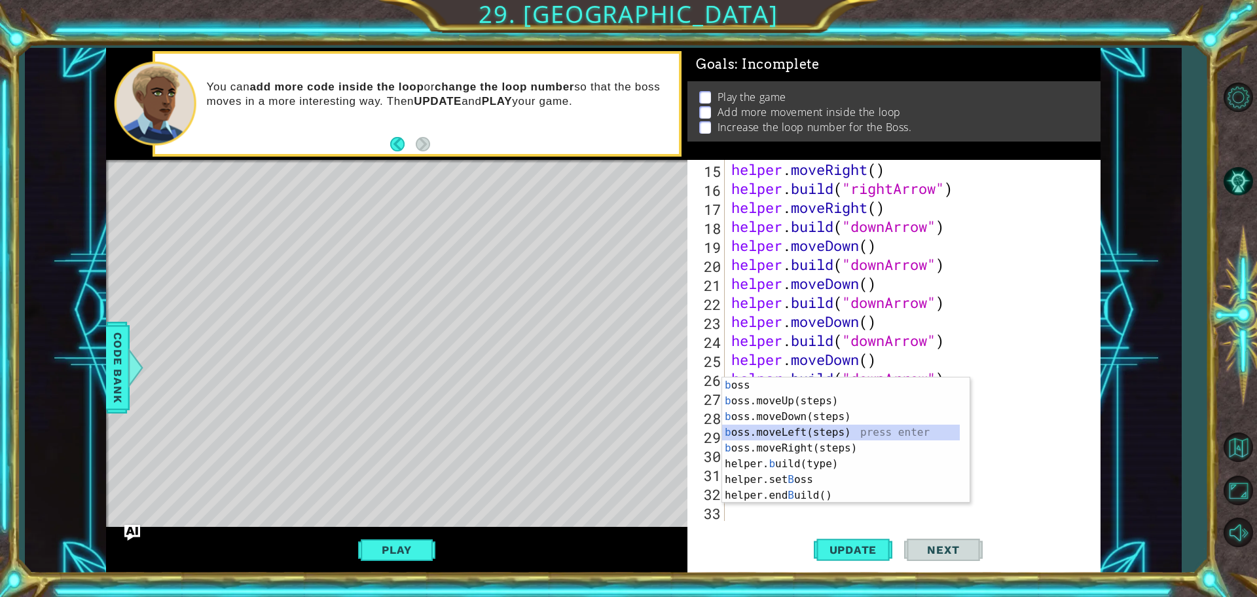
click at [802, 430] on div "b oss press enter b oss.moveUp(steps) press enter b oss.moveDown(steps) press e…" at bounding box center [841, 455] width 238 height 157
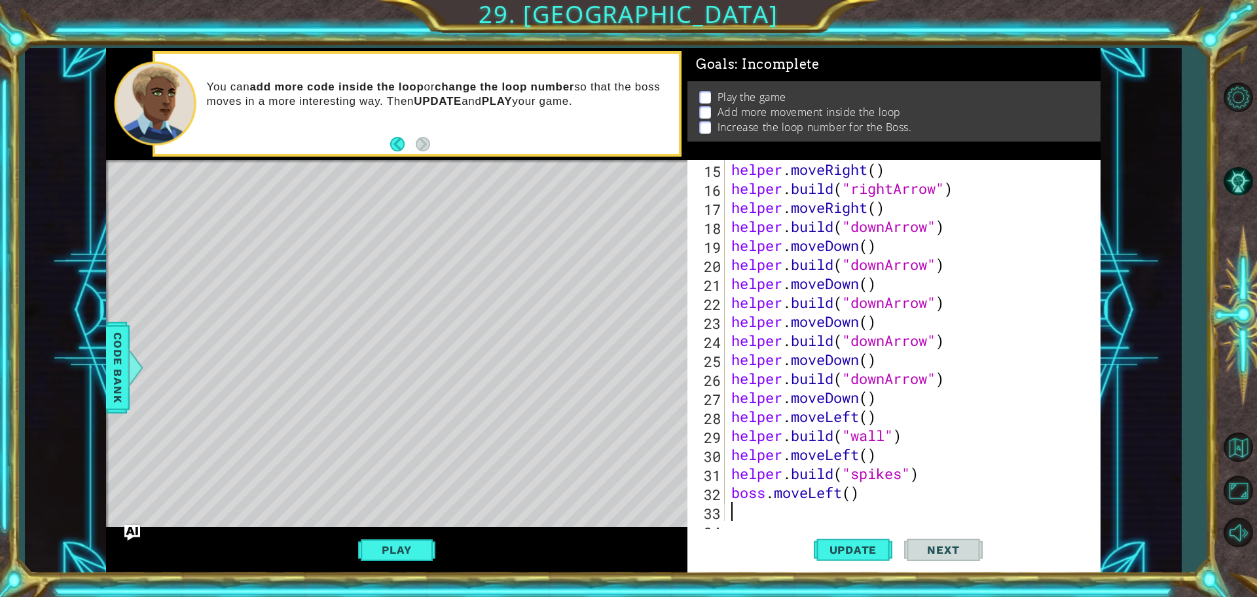
scroll to position [304, 0]
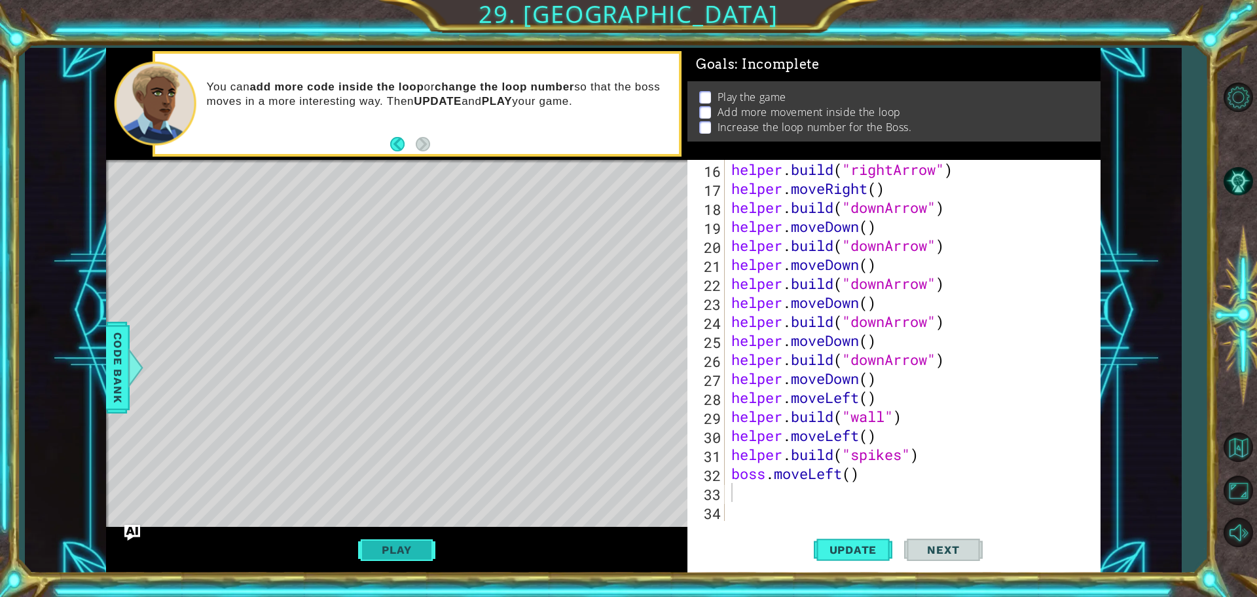
click at [421, 547] on button "Play" at bounding box center [396, 549] width 77 height 25
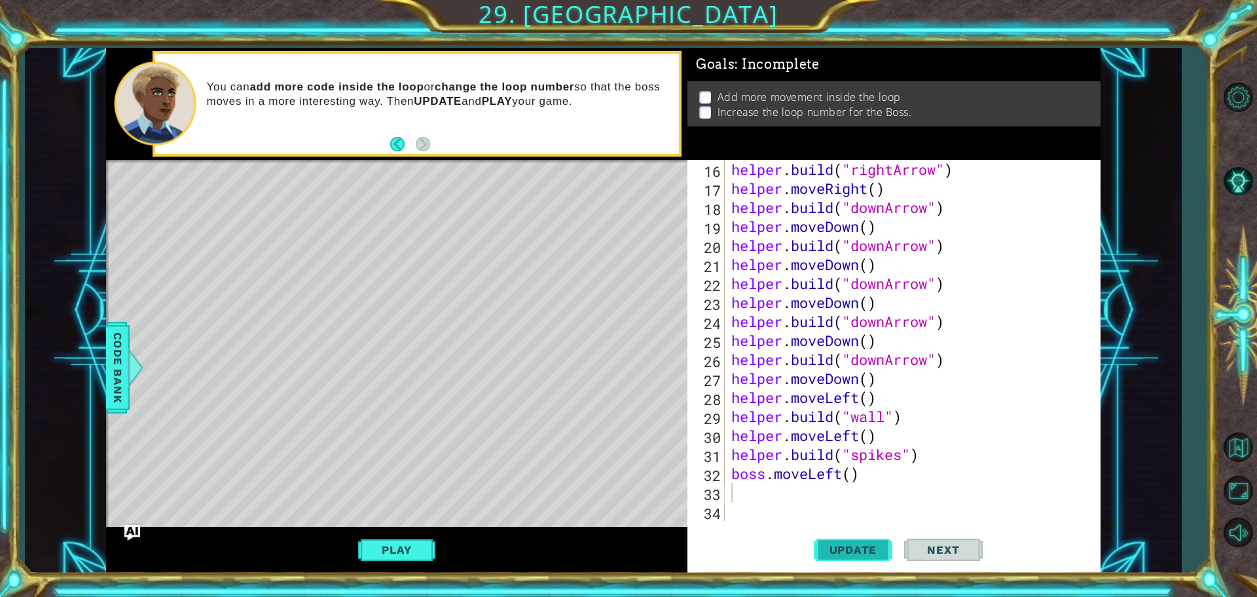
click at [833, 542] on button "Update" at bounding box center [853, 548] width 79 height 41
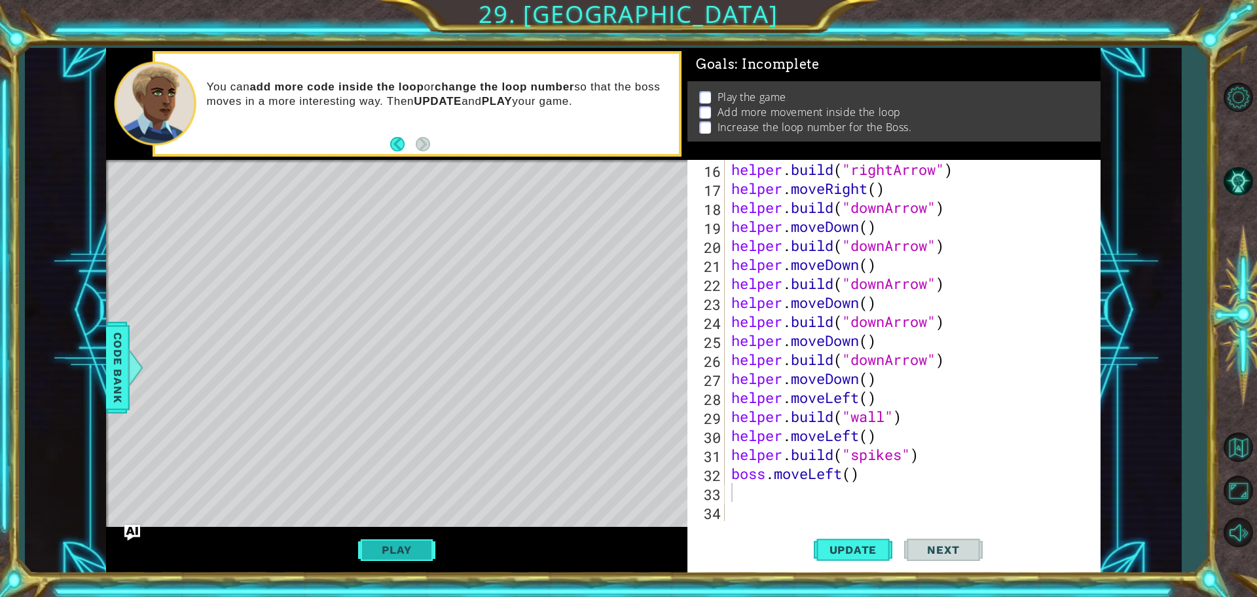
click at [405, 540] on button "Play" at bounding box center [396, 549] width 77 height 25
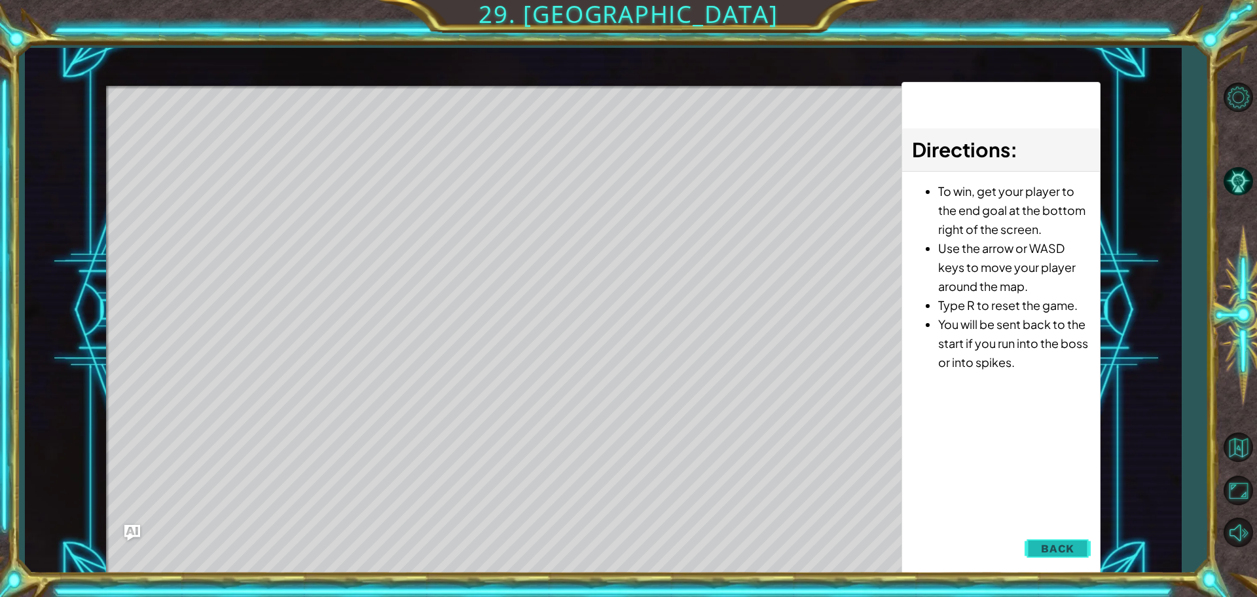
click at [1058, 546] on span "Back" at bounding box center [1057, 548] width 33 height 13
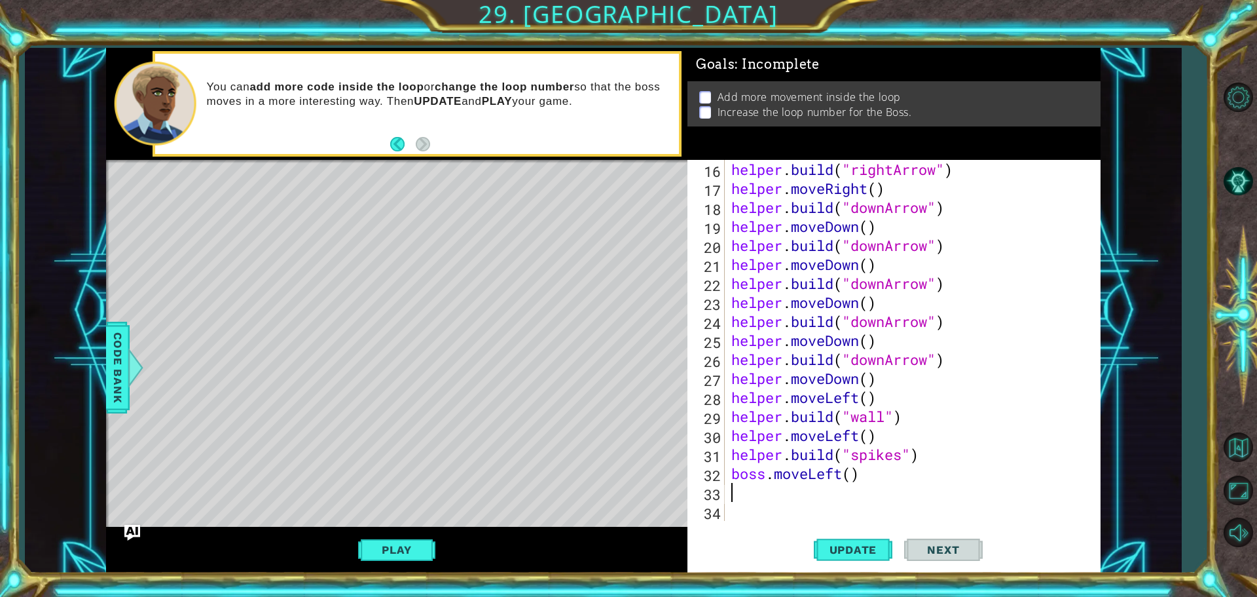
click at [867, 483] on div "helper . build ( "rightArrow" ) helper . moveRight ( ) helper . build ( "downAr…" at bounding box center [911, 359] width 365 height 399
click at [843, 471] on div "helper . build ( "rightArrow" ) helper . moveRight ( ) helper . build ( "downAr…" at bounding box center [911, 359] width 365 height 399
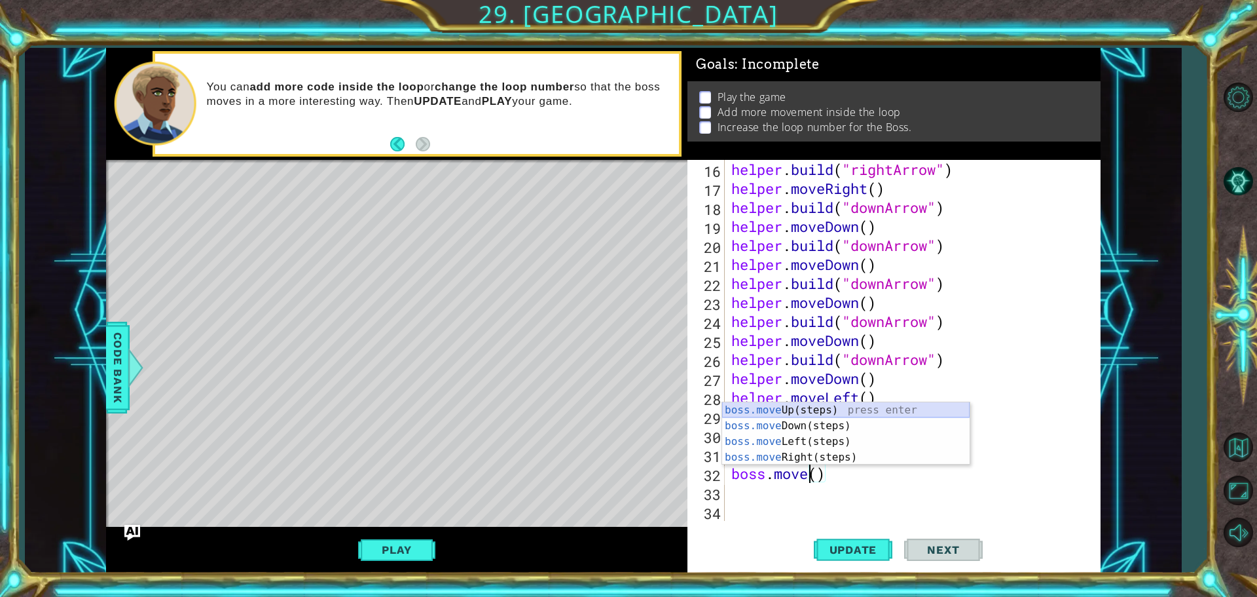
click at [793, 409] on div "boss.move Up(steps) press enter boss.move Down(steps) press enter boss.move Lef…" at bounding box center [846, 449] width 248 height 94
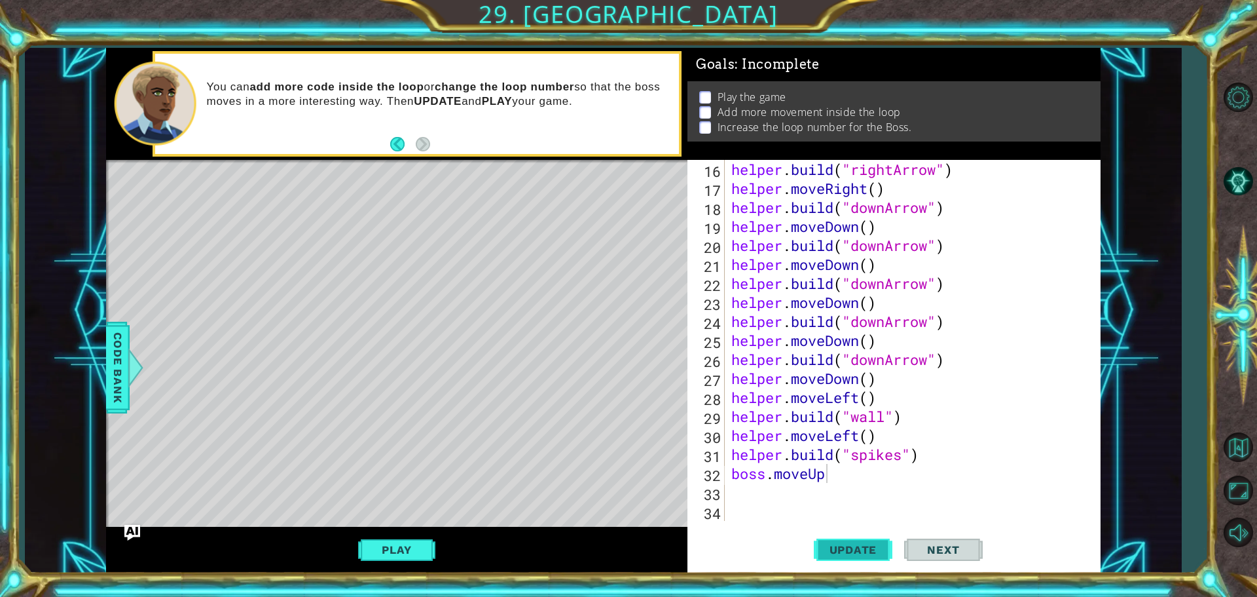
click at [847, 538] on button "Update" at bounding box center [853, 548] width 79 height 41
click at [413, 546] on button "Play" at bounding box center [396, 549] width 77 height 25
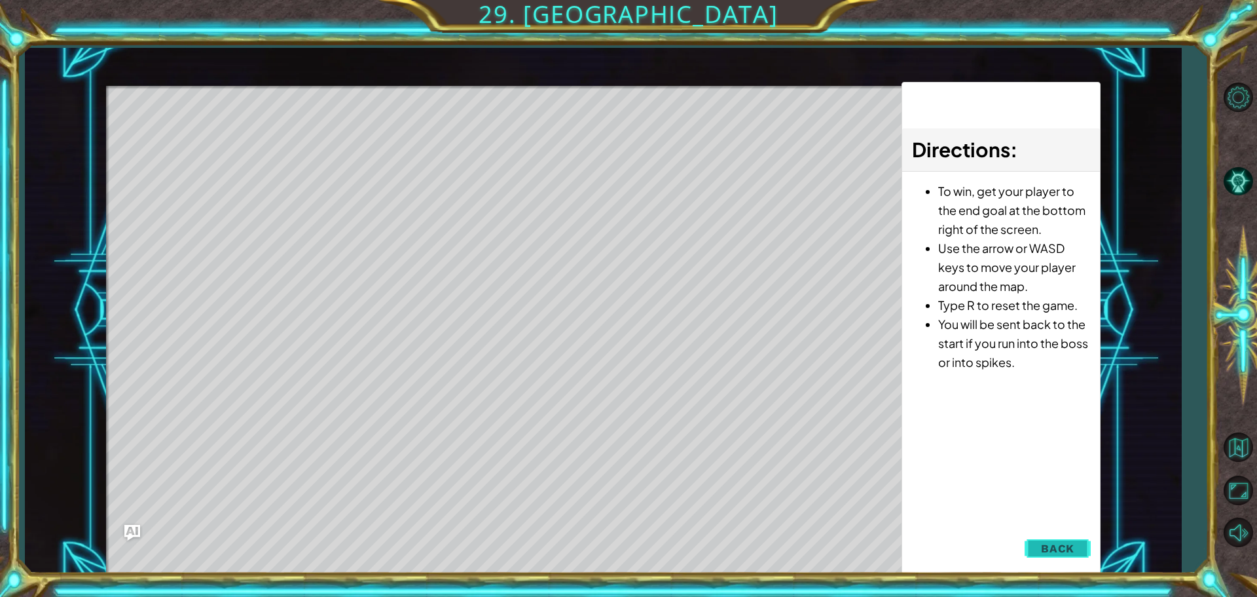
click at [1036, 546] on button "Back" at bounding box center [1058, 548] width 66 height 26
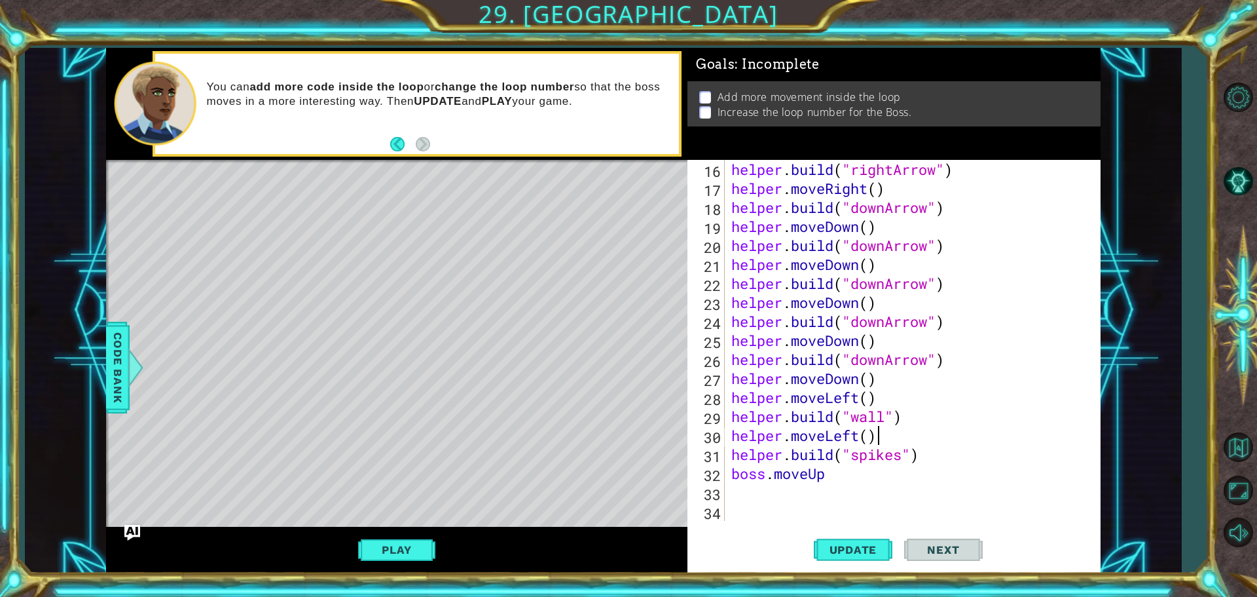
click at [879, 433] on div "helper . build ( "rightArrow" ) helper . moveRight ( ) helper . build ( "downAr…" at bounding box center [911, 359] width 365 height 399
click at [831, 471] on div "helper . build ( "rightArrow" ) helper . moveRight ( ) helper . build ( "downAr…" at bounding box center [911, 359] width 365 height 399
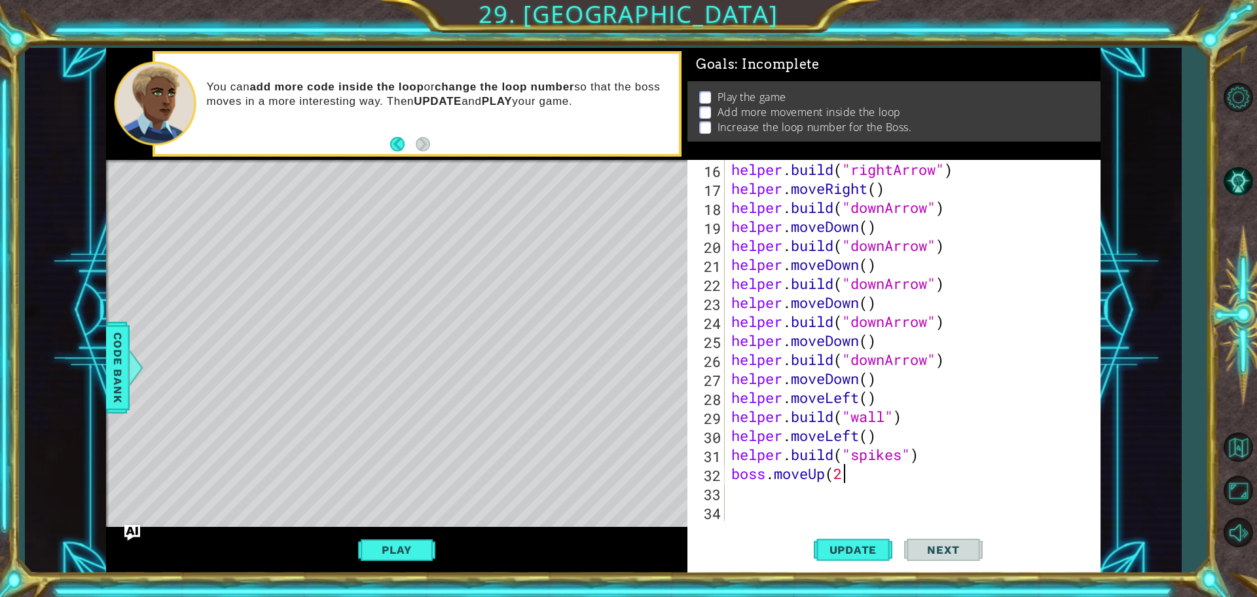
scroll to position [0, 5]
type textarea "boss.moveUp(2)"
click at [841, 536] on button "Update" at bounding box center [853, 548] width 79 height 41
click at [404, 541] on button "Play" at bounding box center [396, 549] width 77 height 25
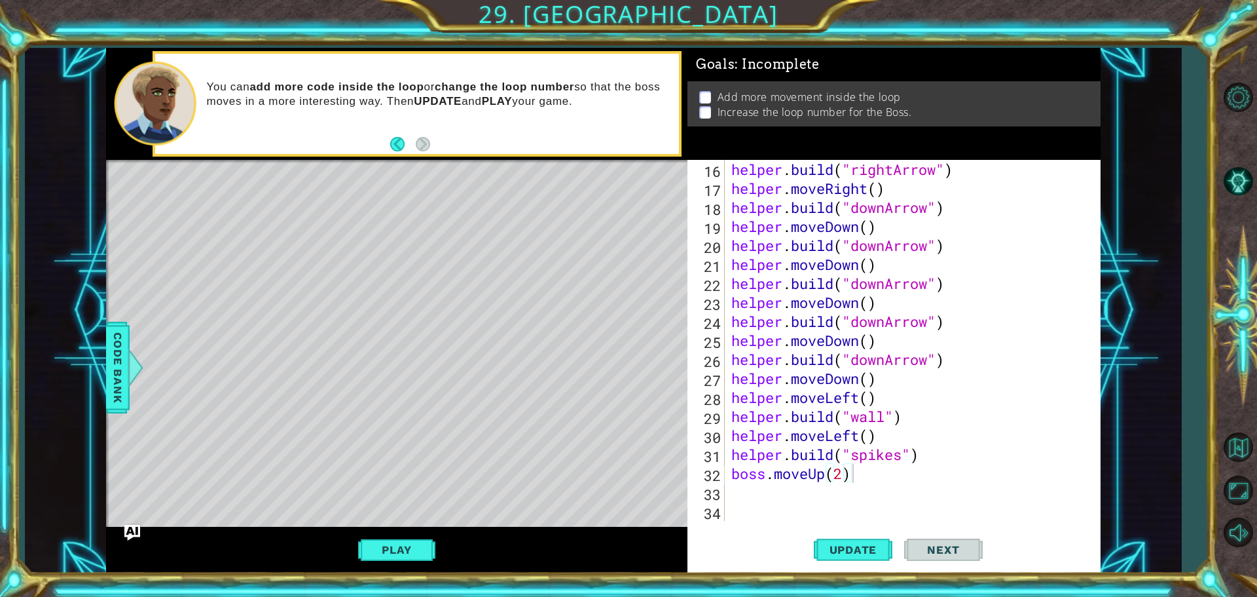
click at [964, 543] on span "Next" at bounding box center [943, 549] width 58 height 13
click at [741, 507] on div "helper . build ( "rightArrow" ) helper . moveRight ( ) helper . build ( "downAr…" at bounding box center [911, 359] width 365 height 399
click at [741, 497] on div "helper . build ( "rightArrow" ) helper . moveRight ( ) helper . build ( "downAr…" at bounding box center [911, 359] width 365 height 399
type textarea "B"
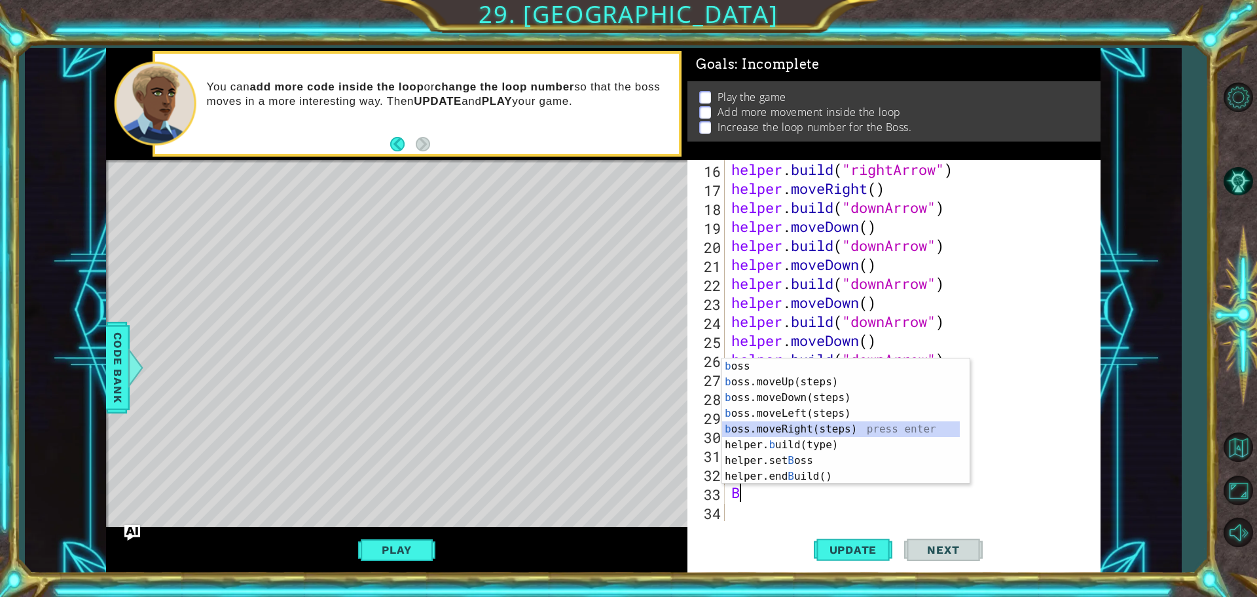
click at [805, 423] on div "b oss press enter b oss.moveUp(steps) press enter b oss.moveDown(steps) press e…" at bounding box center [841, 436] width 238 height 157
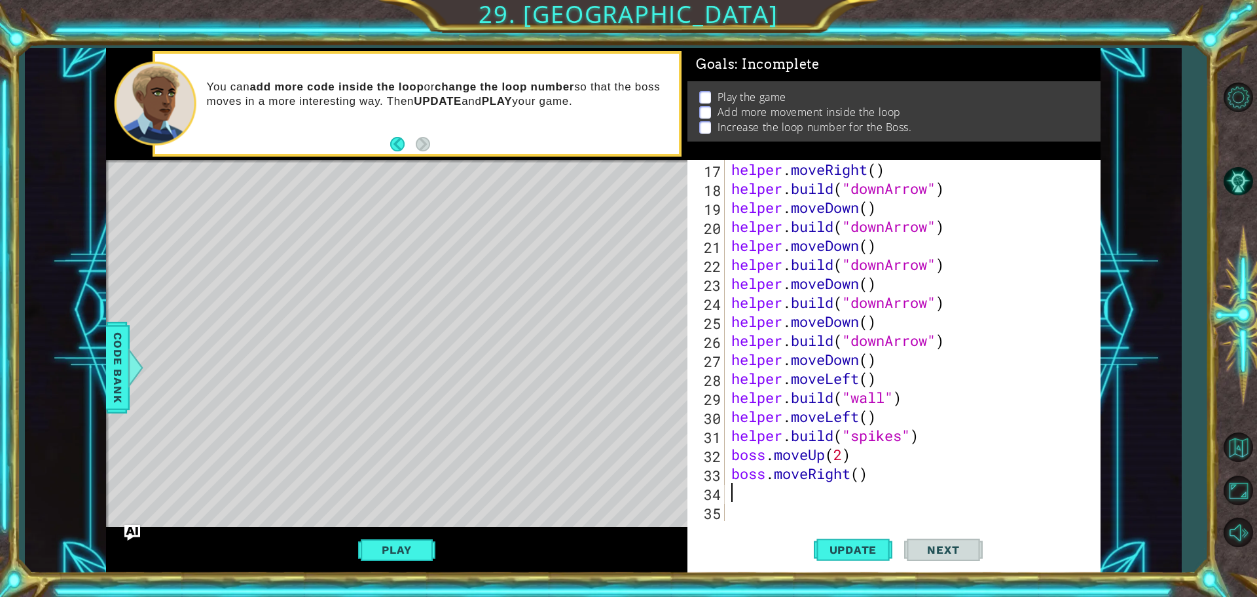
scroll to position [323, 0]
click at [400, 543] on button "Play" at bounding box center [396, 549] width 77 height 25
